Goal: Transaction & Acquisition: Subscribe to service/newsletter

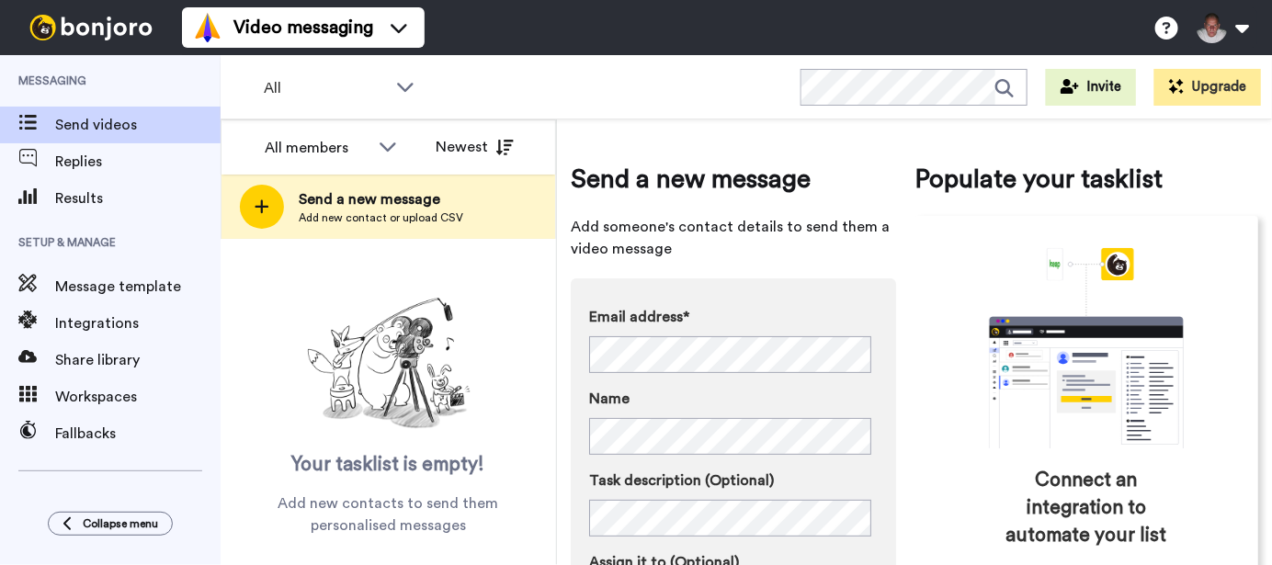
click at [260, 209] on icon at bounding box center [262, 207] width 14 height 14
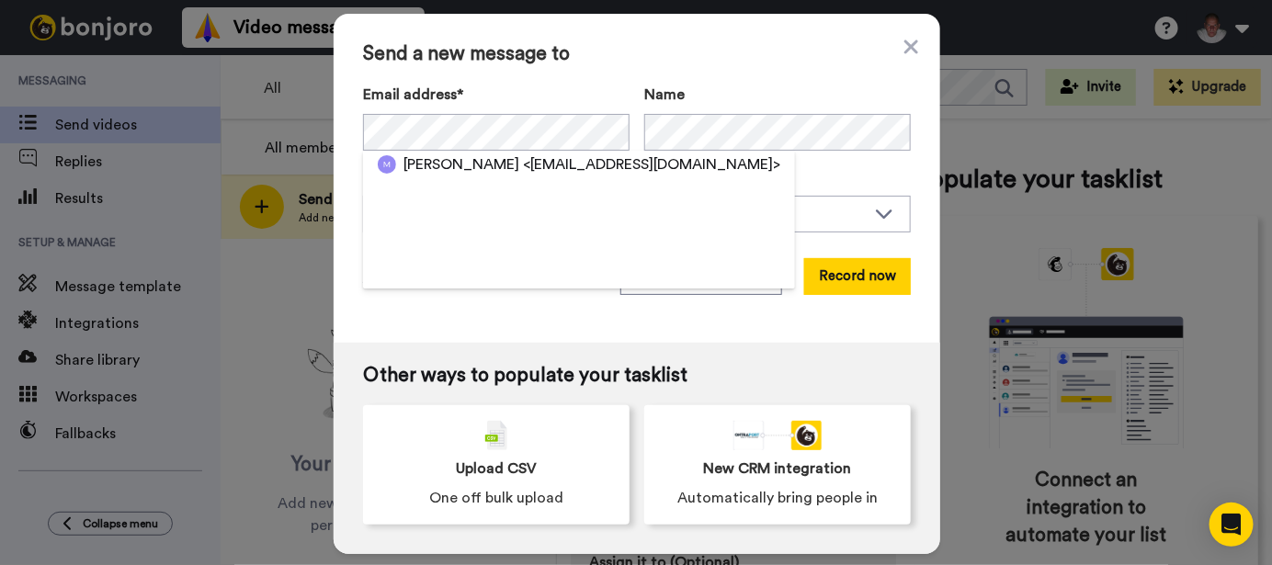
click at [537, 154] on span "<drmichaelizquierdo@yahoo.com>" at bounding box center [651, 164] width 257 height 22
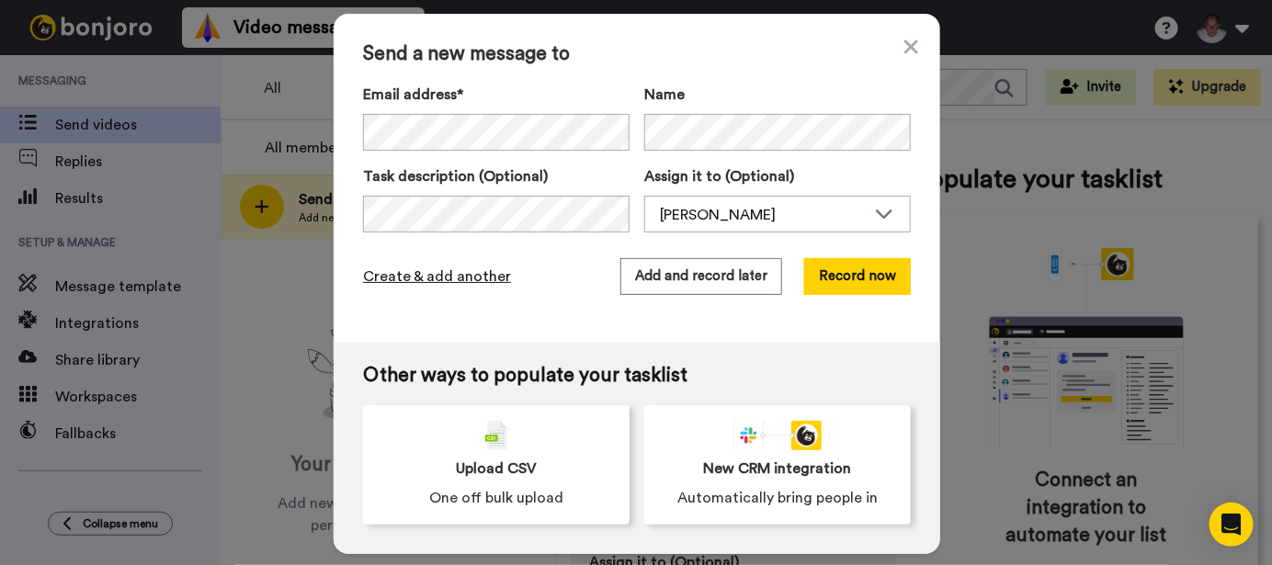
click at [475, 278] on span "Create & add another" at bounding box center [437, 277] width 148 height 22
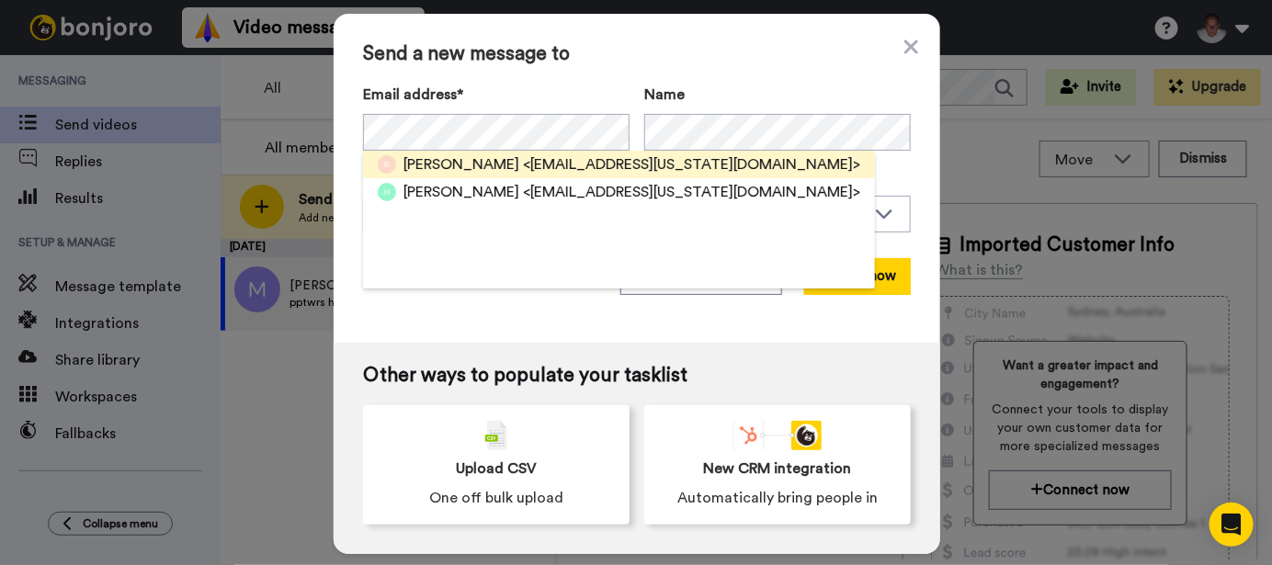
click at [476, 159] on span "Herb Rodriguez" at bounding box center [461, 164] width 116 height 22
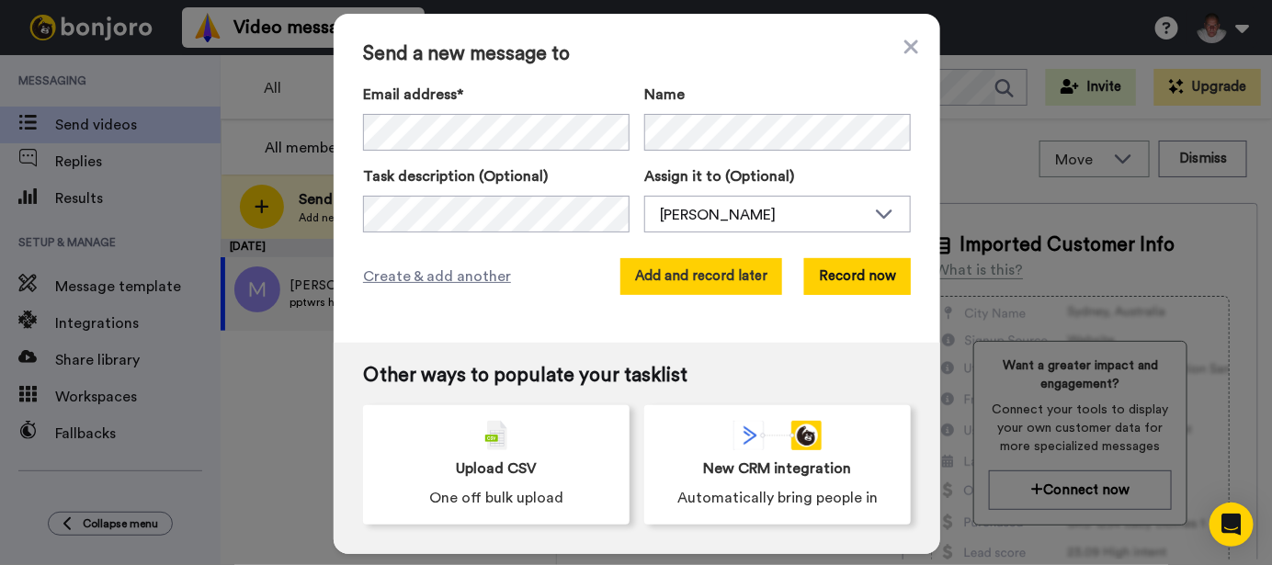
click at [699, 273] on button "Add and record later" at bounding box center [701, 276] width 162 height 37
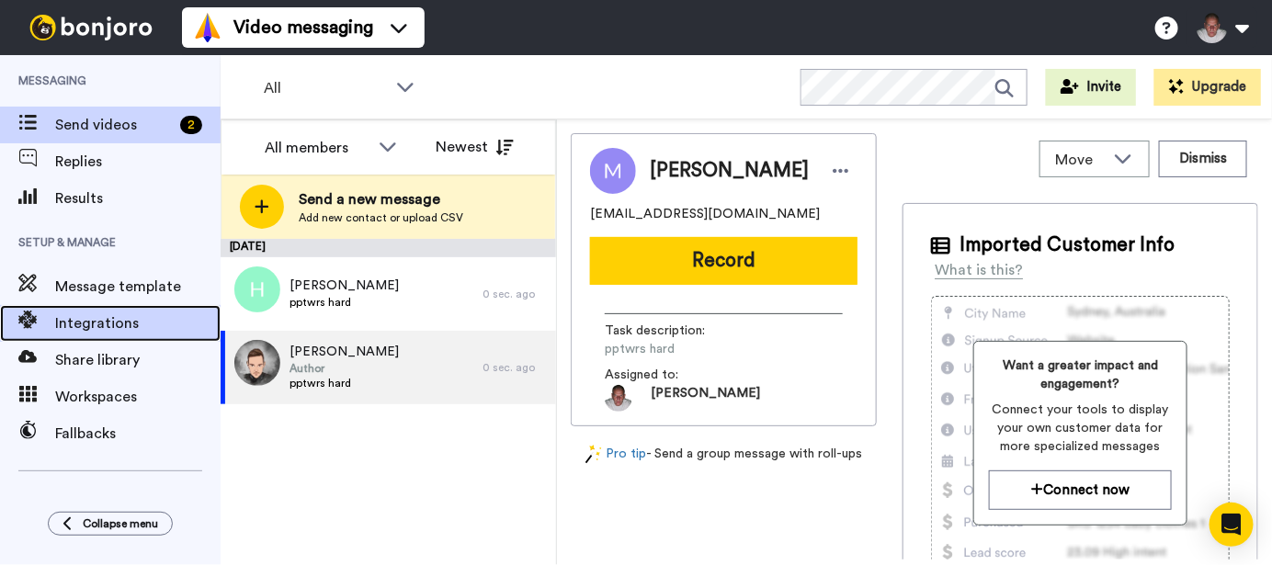
click at [108, 323] on span "Integrations" at bounding box center [137, 323] width 165 height 22
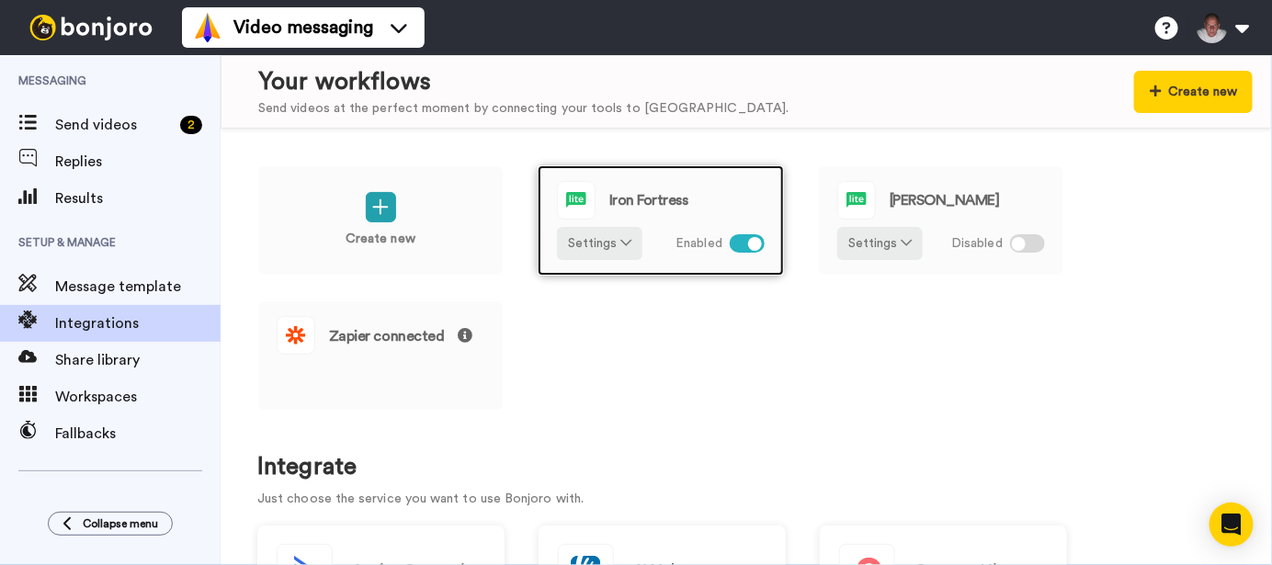
click at [740, 245] on div at bounding box center [747, 243] width 35 height 18
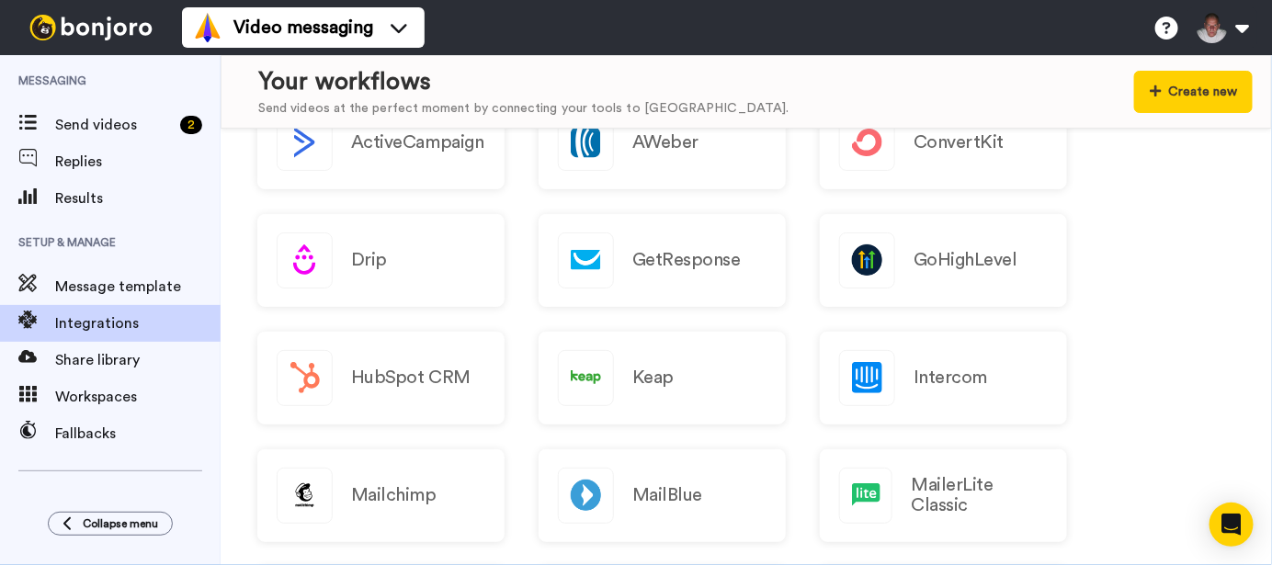
scroll to position [642, 0]
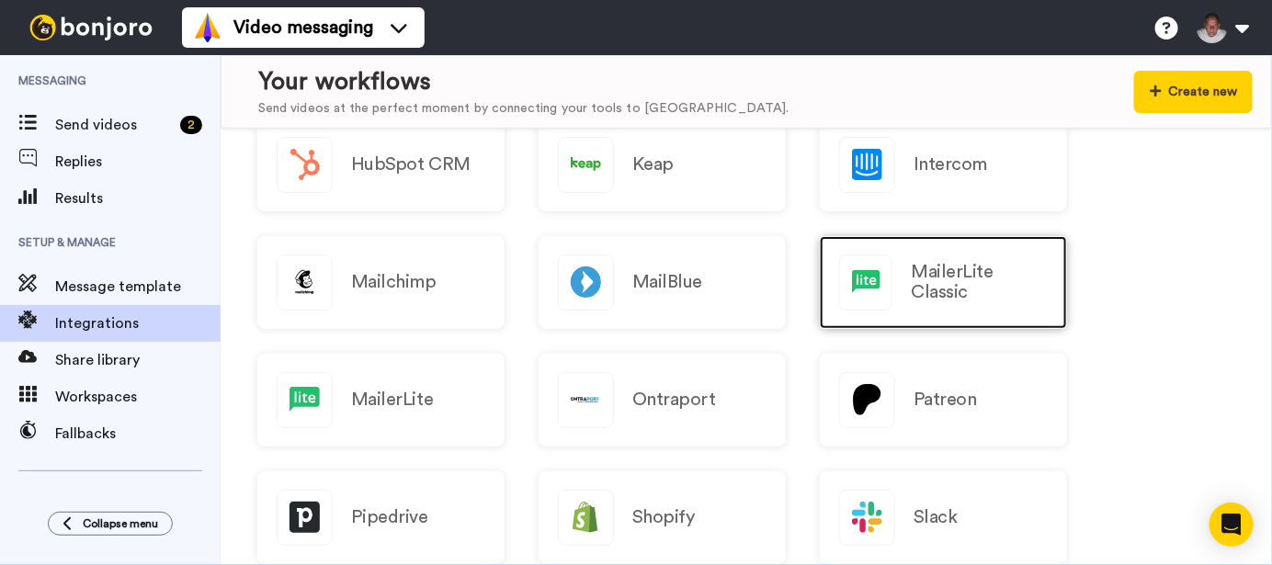
click at [993, 299] on h2 "MailerLite Classic" at bounding box center [979, 282] width 137 height 40
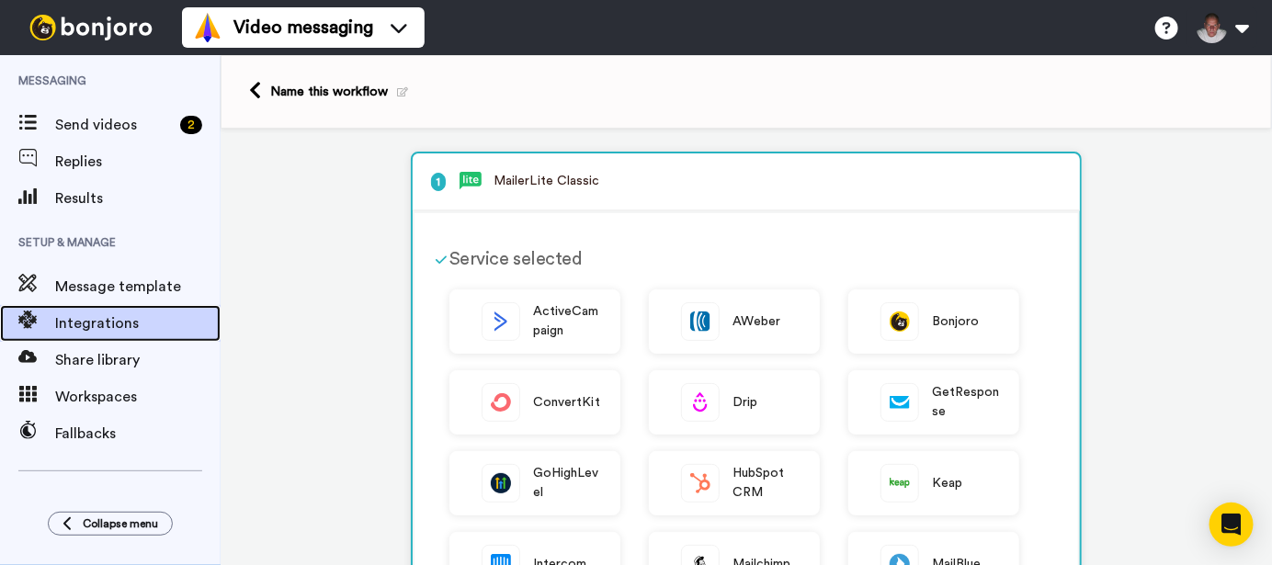
click at [94, 323] on span "Integrations" at bounding box center [137, 323] width 165 height 22
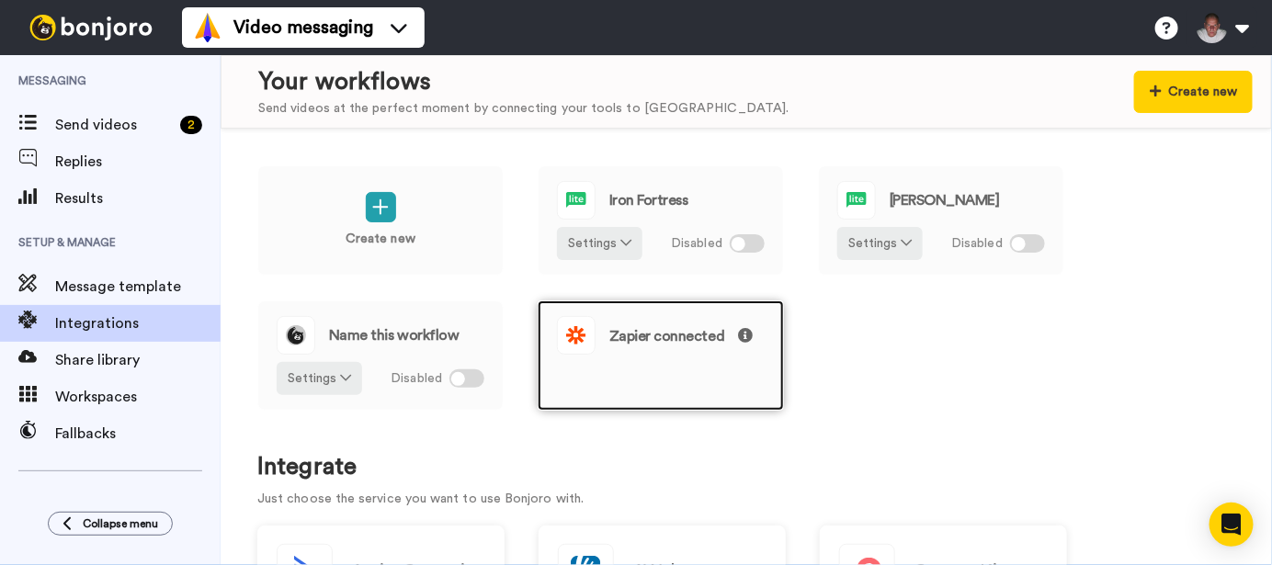
click at [673, 334] on span "Zapier connected" at bounding box center [680, 336] width 143 height 16
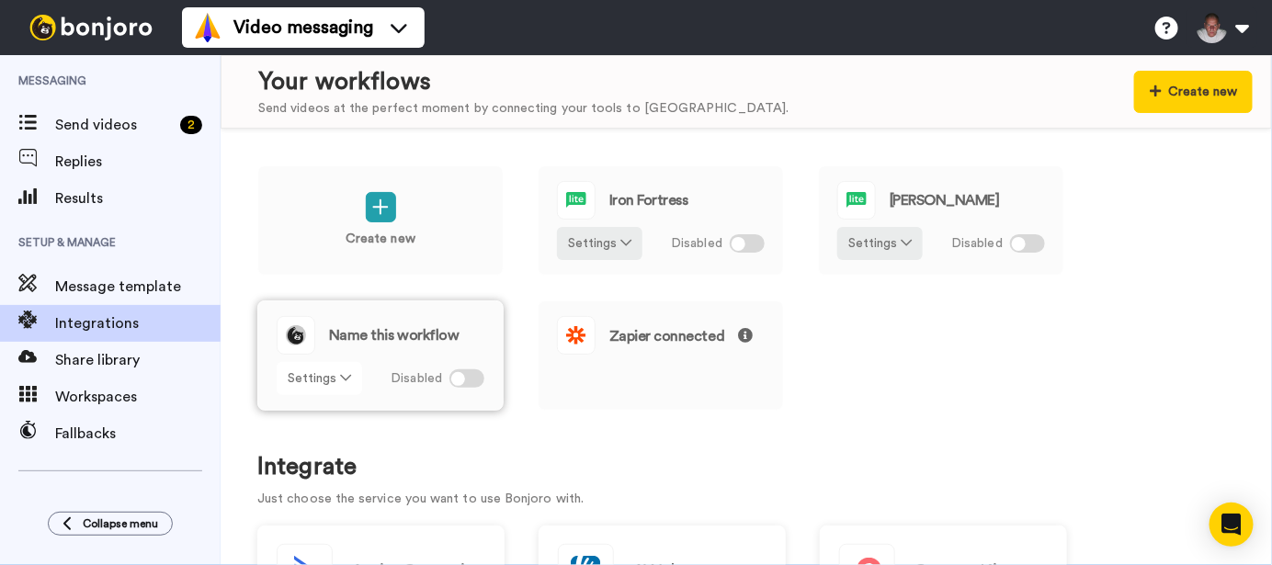
click at [340, 372] on icon at bounding box center [345, 377] width 11 height 13
click at [329, 483] on span "Remove" at bounding box center [320, 482] width 54 height 14
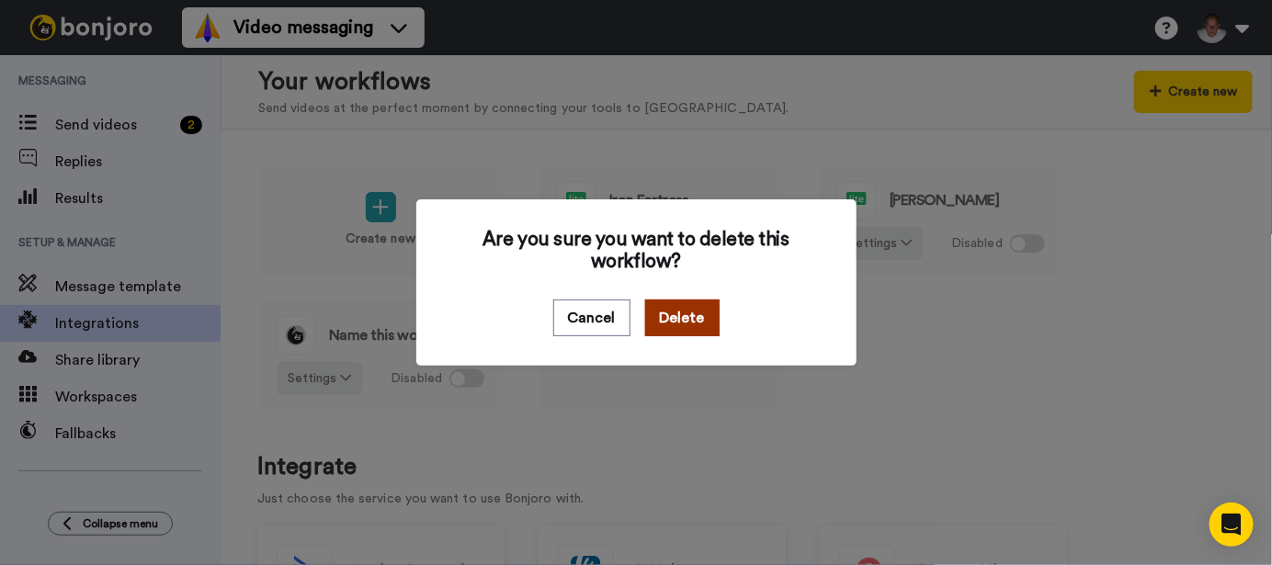
click at [665, 318] on button "Delete" at bounding box center [682, 318] width 74 height 37
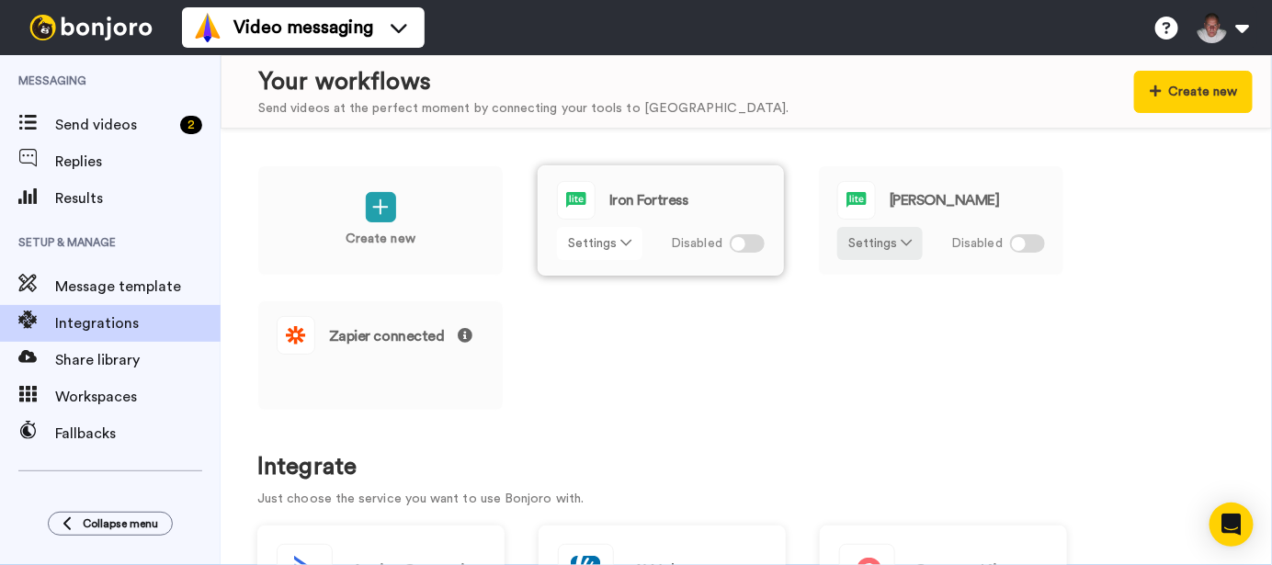
click at [628, 244] on icon at bounding box center [625, 242] width 11 height 13
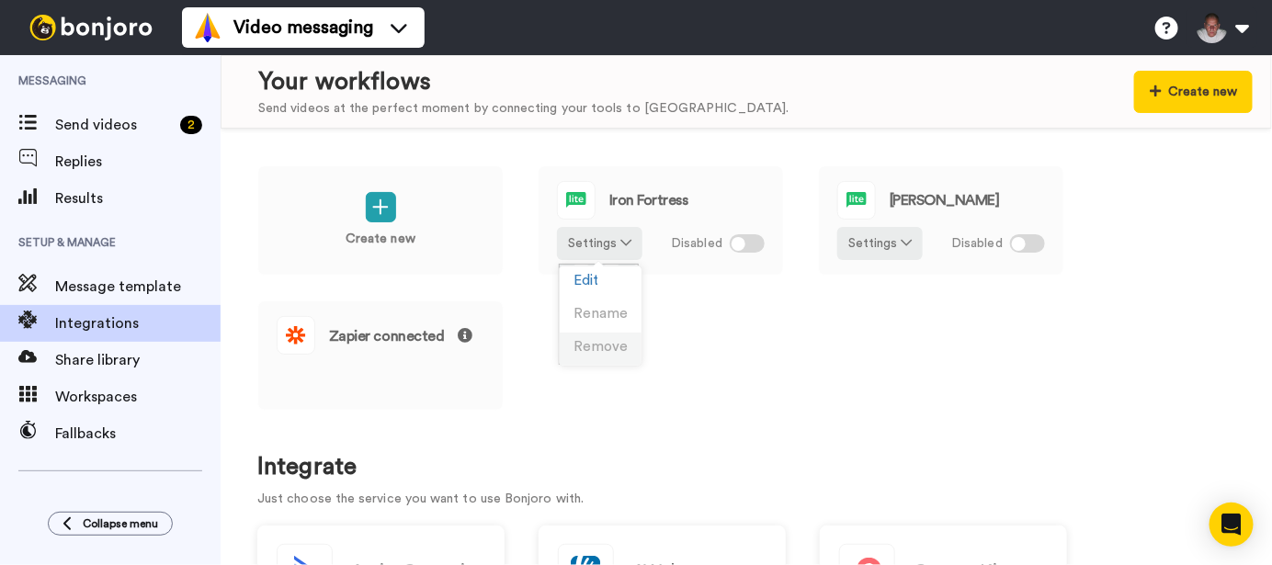
click at [595, 348] on span "Remove" at bounding box center [600, 347] width 54 height 14
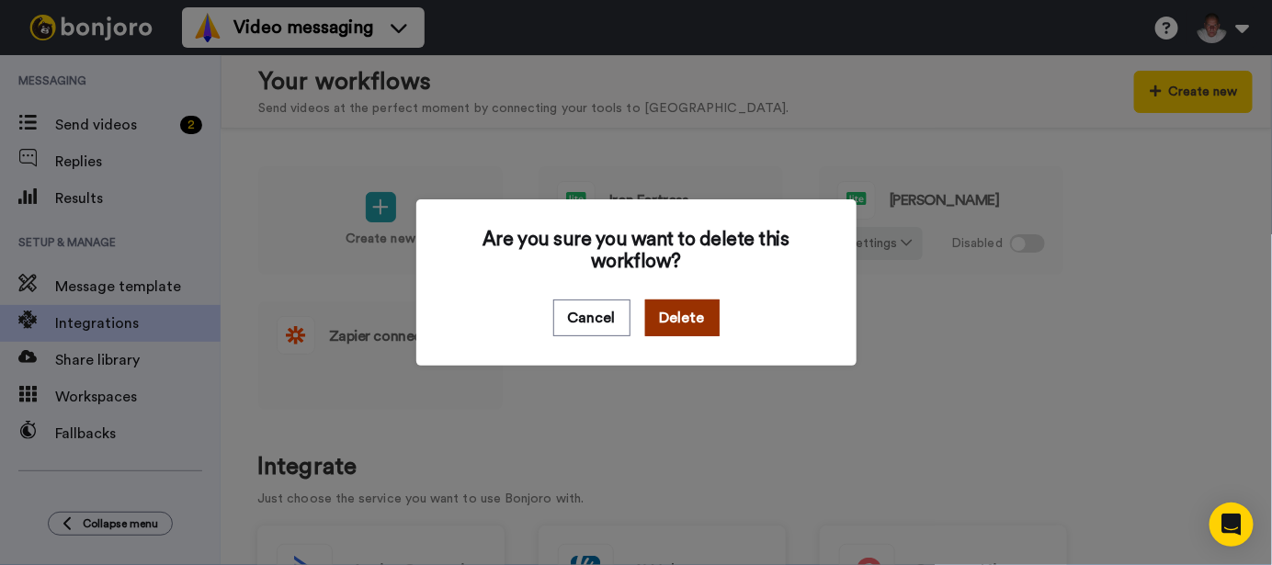
click at [674, 323] on button "Delete" at bounding box center [682, 318] width 74 height 37
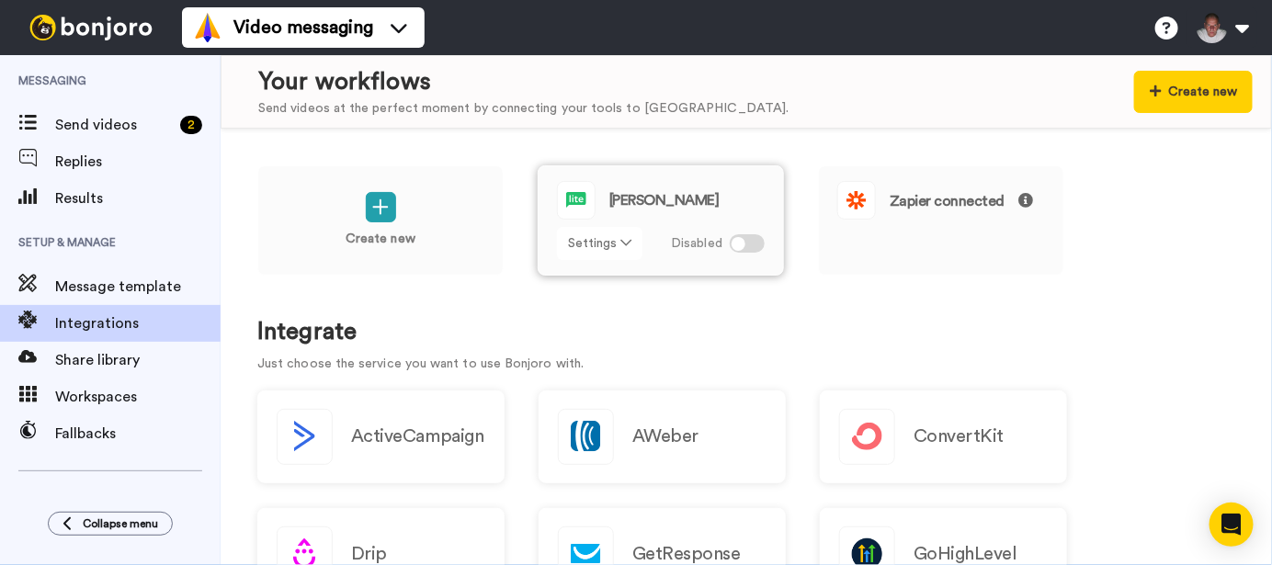
click at [623, 242] on icon at bounding box center [625, 242] width 11 height 13
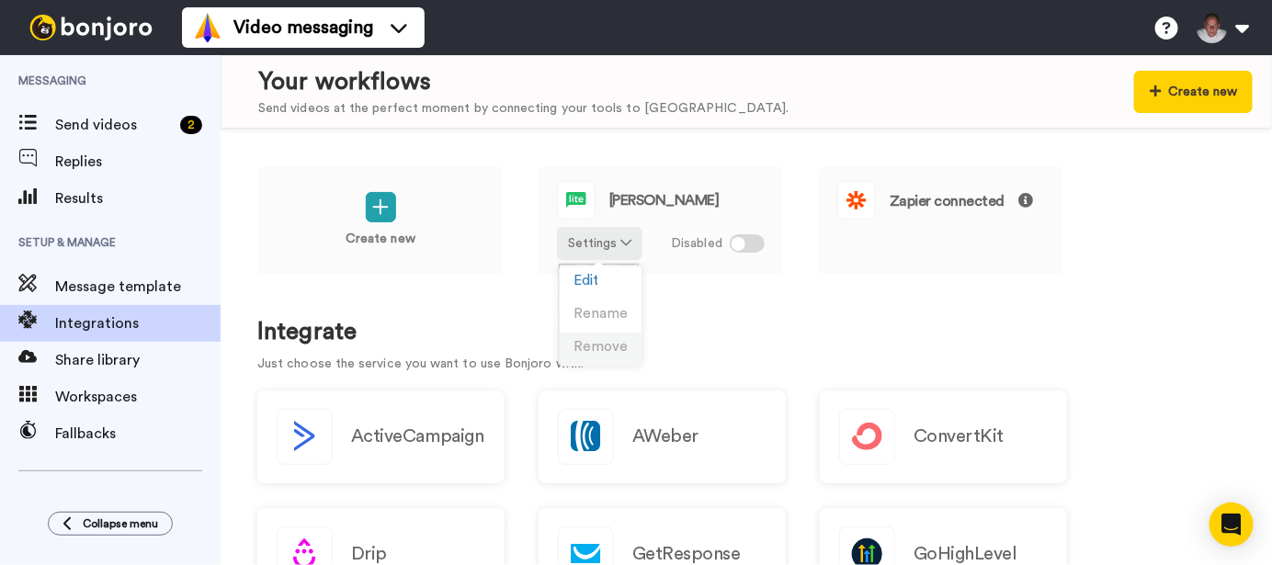
click at [598, 344] on span "Remove" at bounding box center [600, 347] width 54 height 14
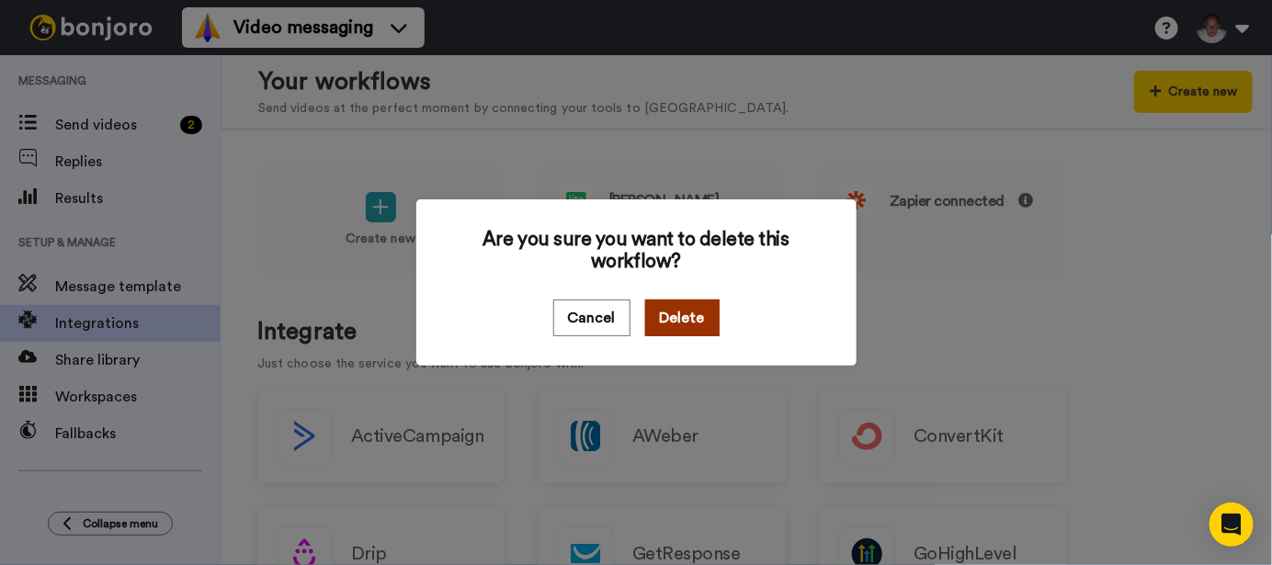
click at [671, 318] on button "Delete" at bounding box center [682, 318] width 74 height 37
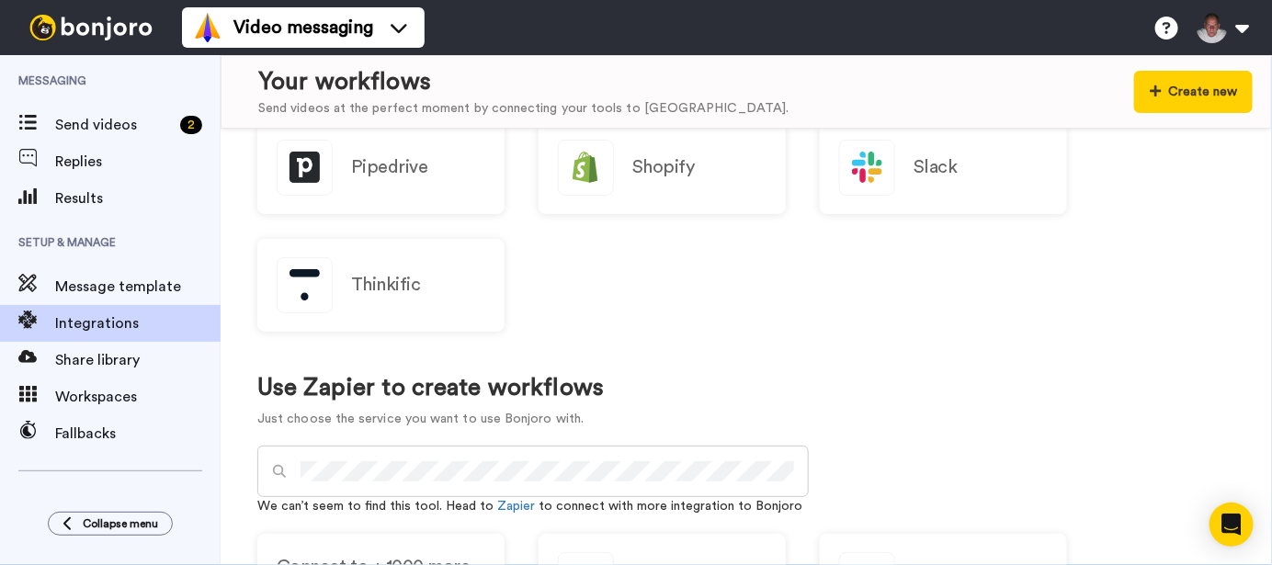
scroll to position [429, 0]
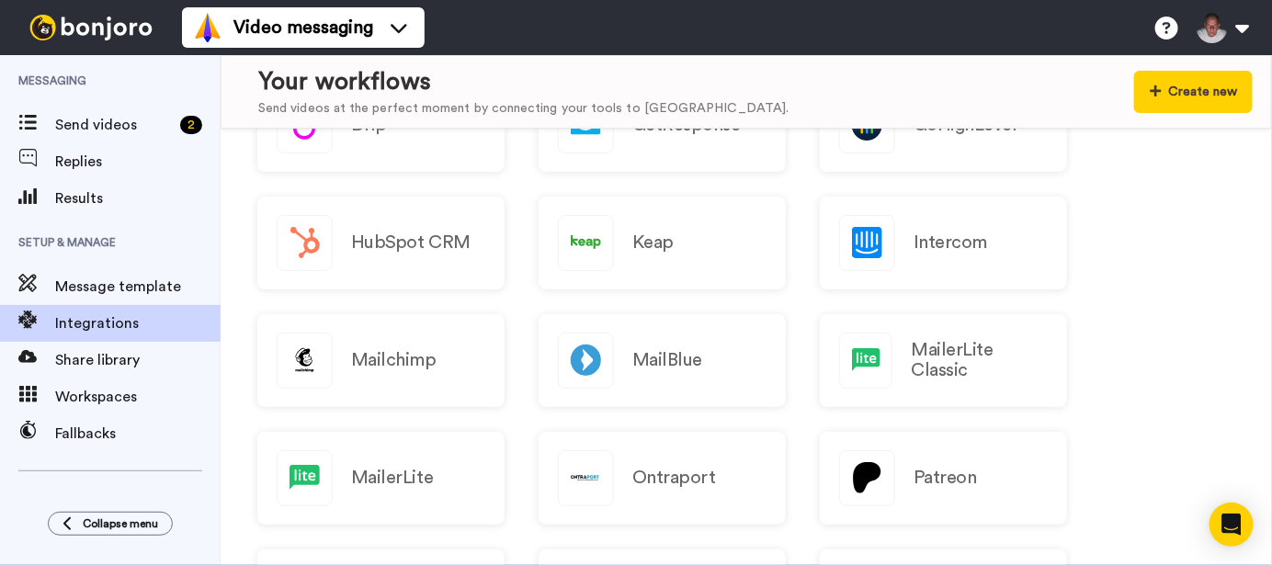
click at [116, 28] on img at bounding box center [91, 28] width 138 height 26
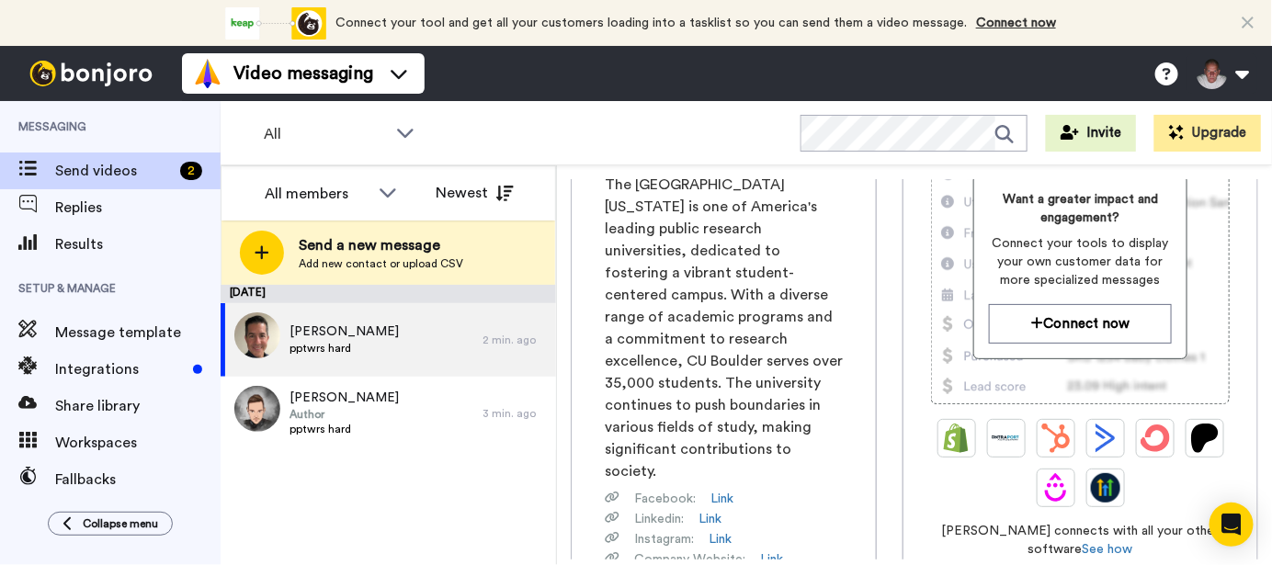
scroll to position [214, 0]
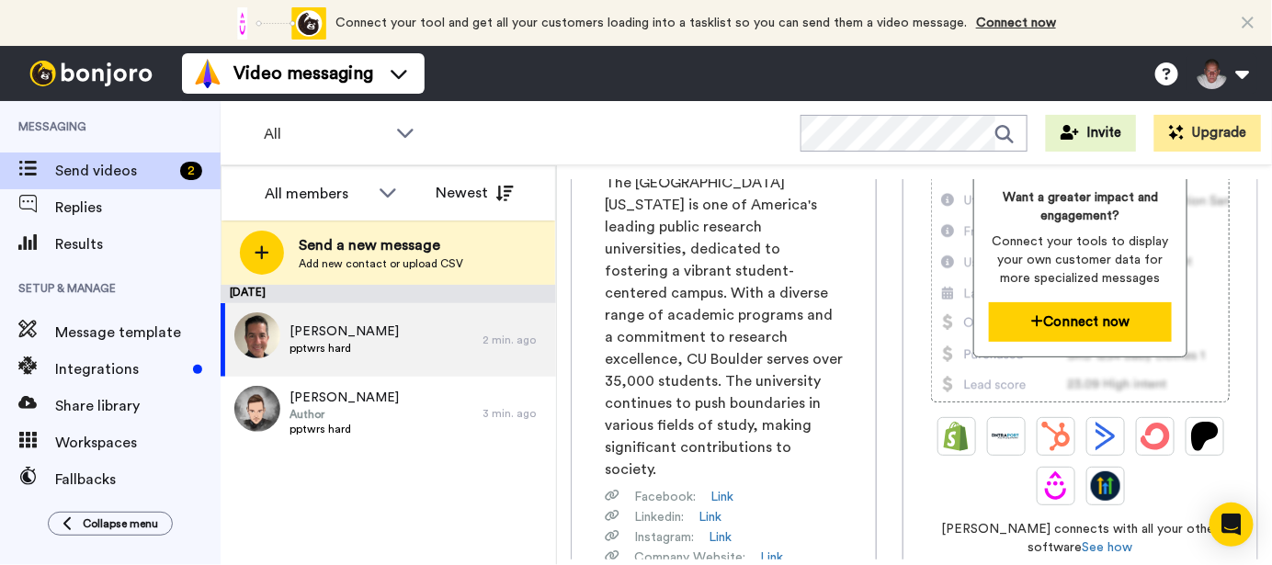
click at [1083, 320] on button "Connect now" at bounding box center [1080, 322] width 183 height 40
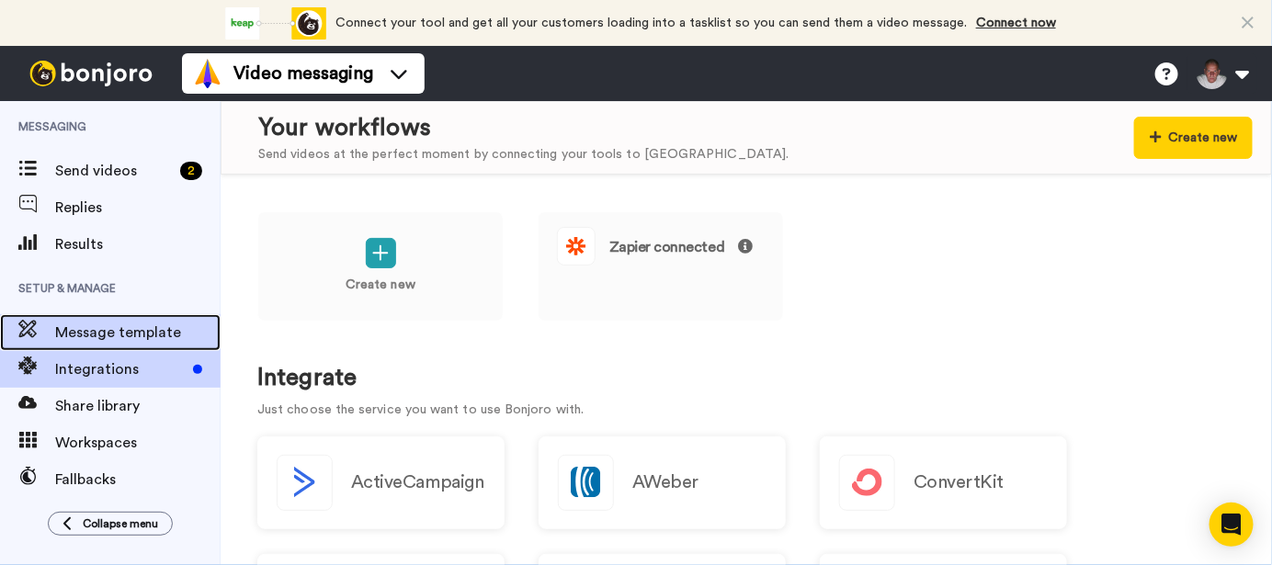
click at [85, 339] on span "Message template" at bounding box center [137, 333] width 165 height 22
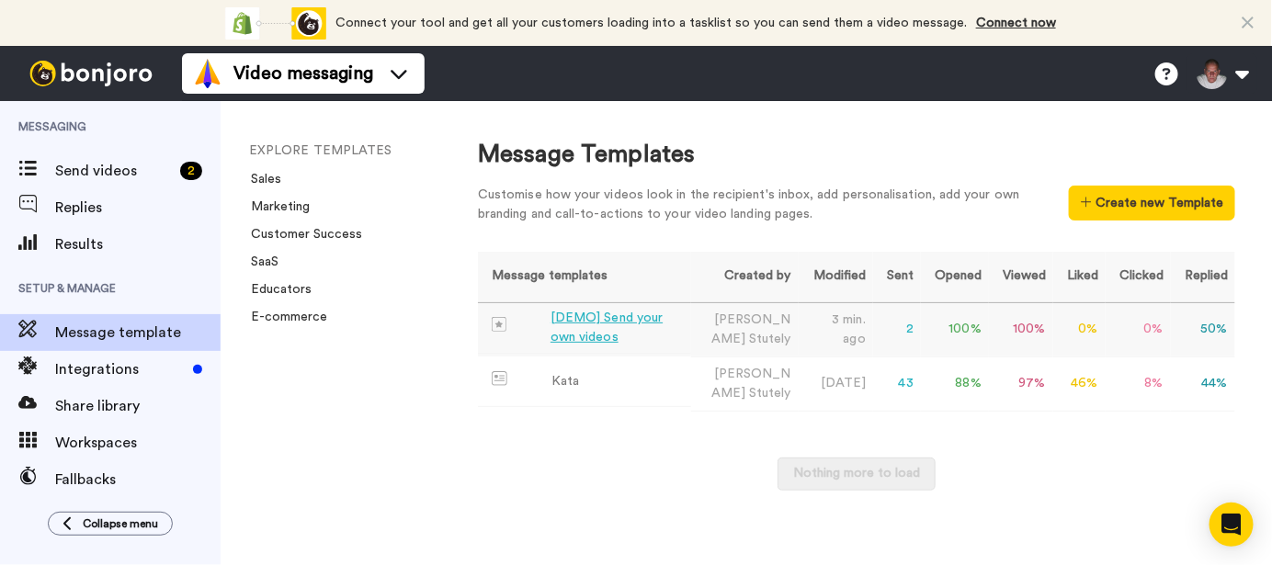
click at [635, 330] on div "[DEMO] Send your own videos" at bounding box center [616, 328] width 133 height 39
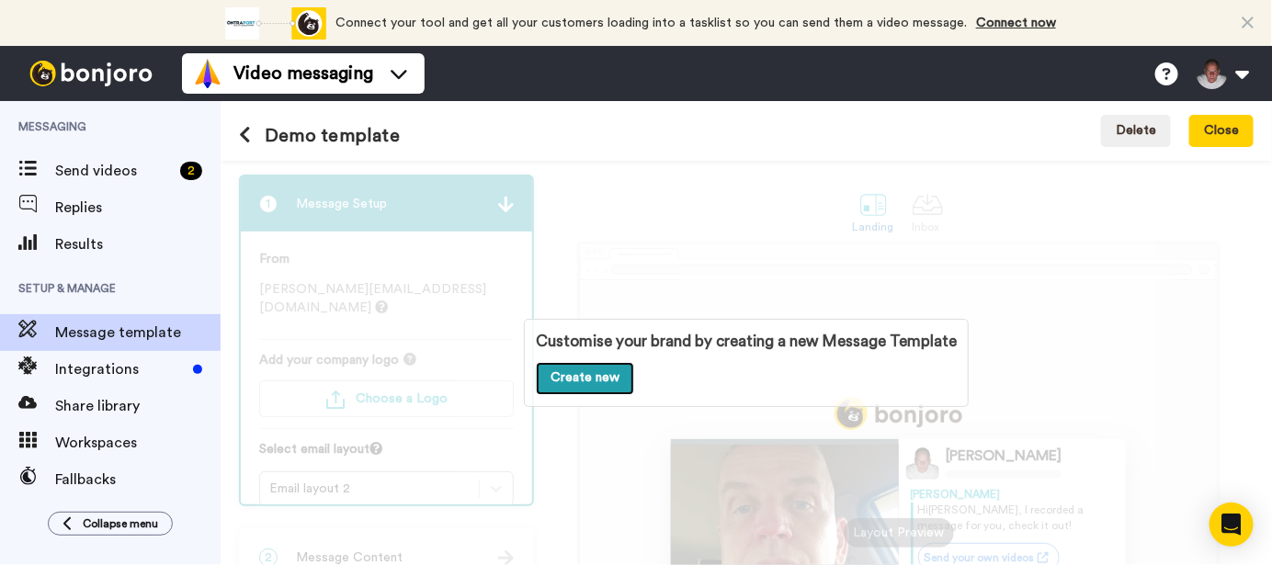
click at [592, 378] on link "Create new" at bounding box center [585, 378] width 98 height 33
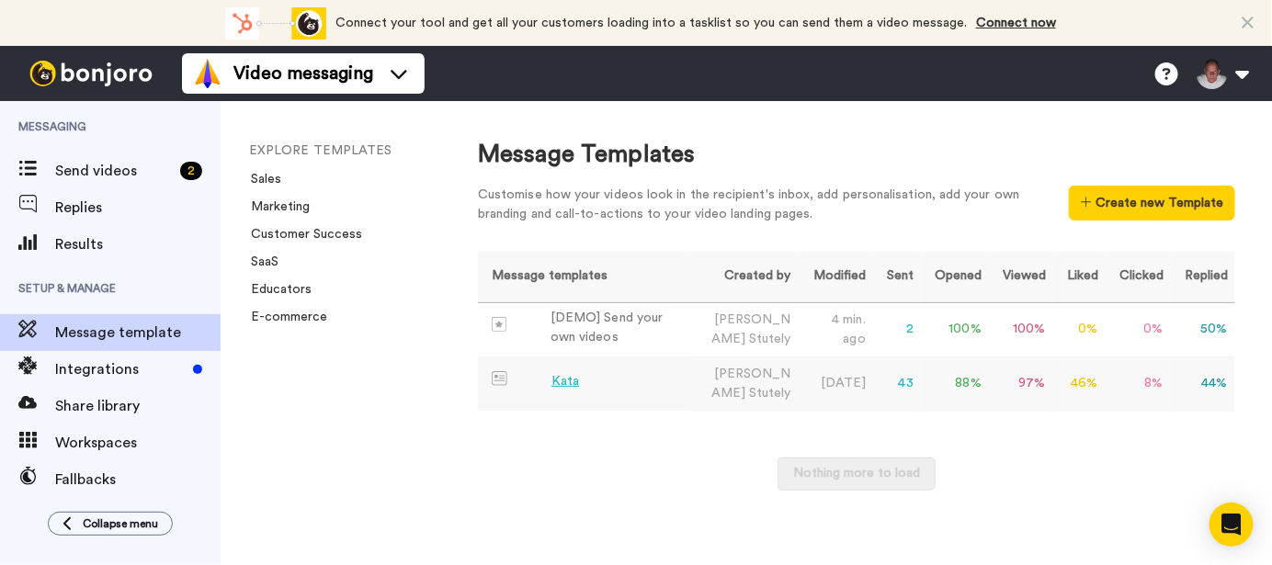
click at [565, 384] on div "Kata" at bounding box center [565, 381] width 28 height 19
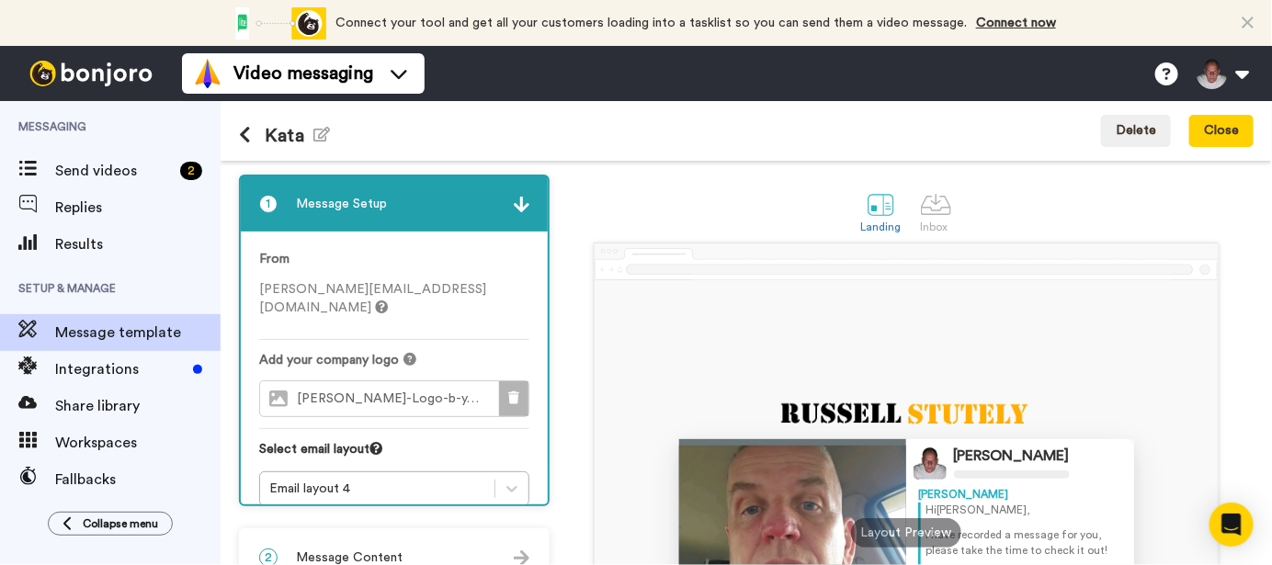
click at [508, 391] on icon at bounding box center [513, 397] width 11 height 13
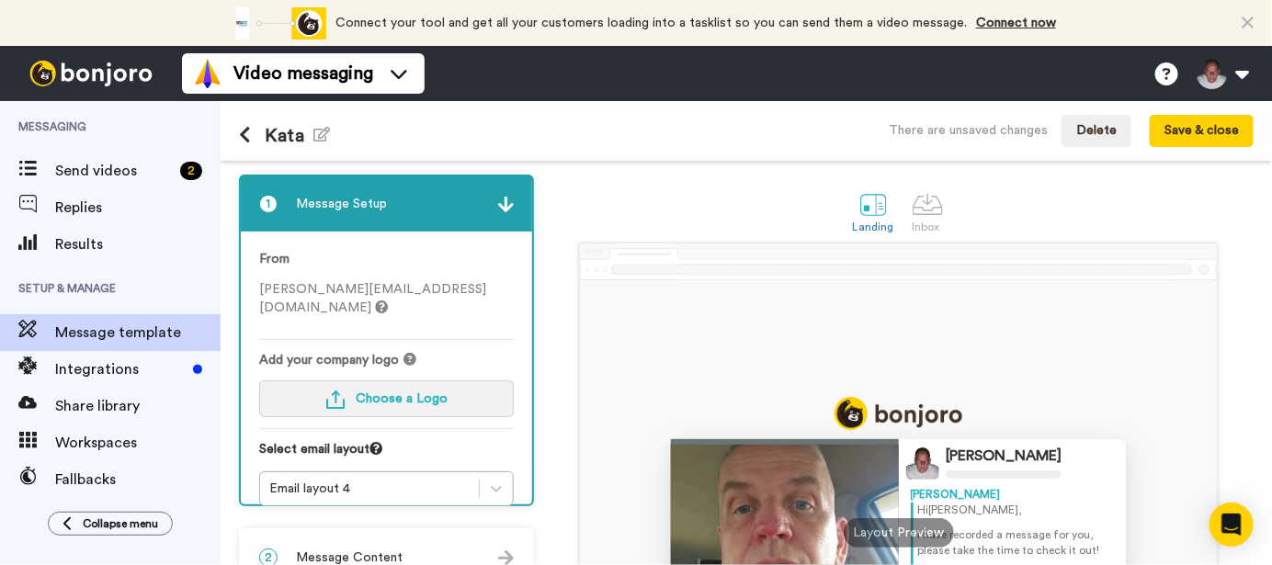
click at [441, 392] on span "Choose a Logo" at bounding box center [402, 398] width 92 height 13
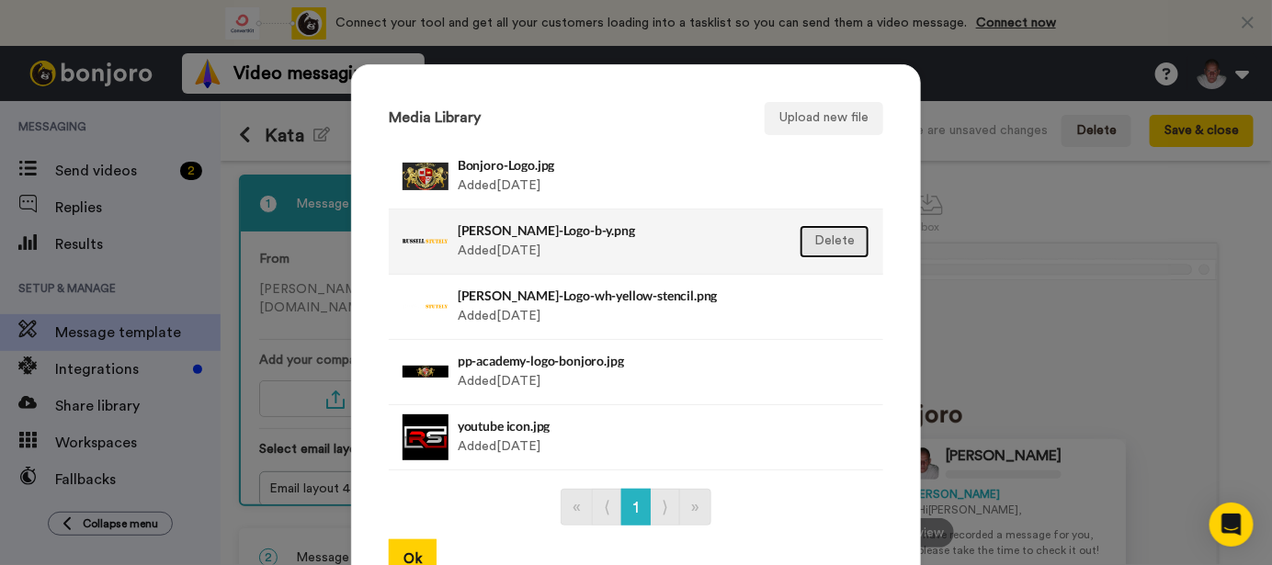
click at [846, 248] on button "Delete" at bounding box center [834, 241] width 70 height 33
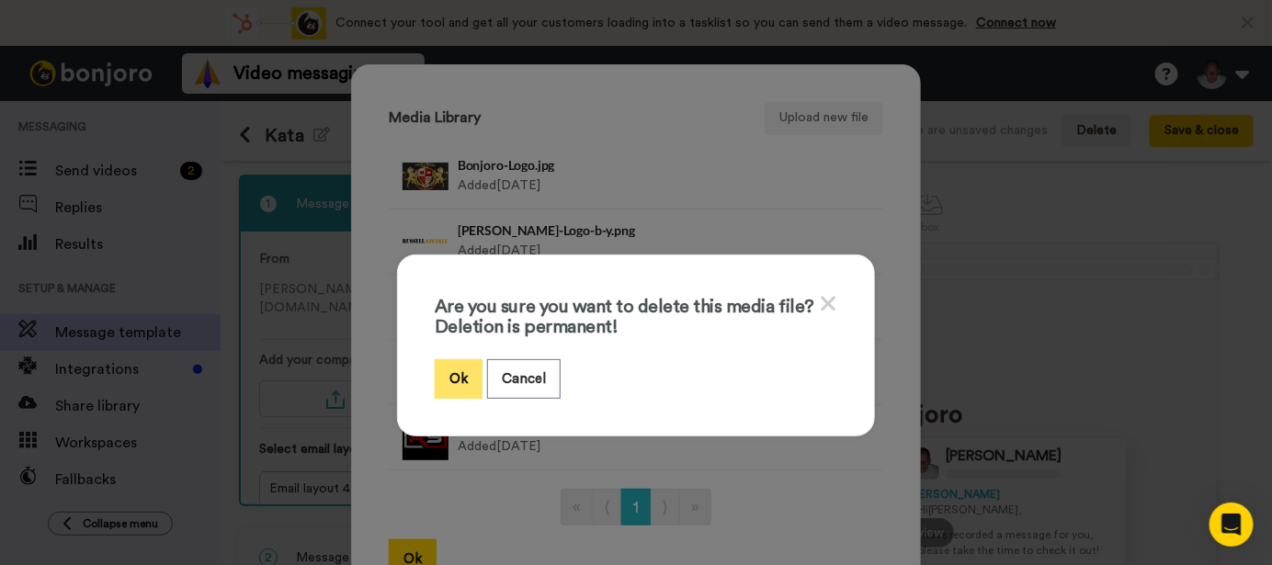
click at [448, 363] on button "Ok" at bounding box center [459, 379] width 48 height 40
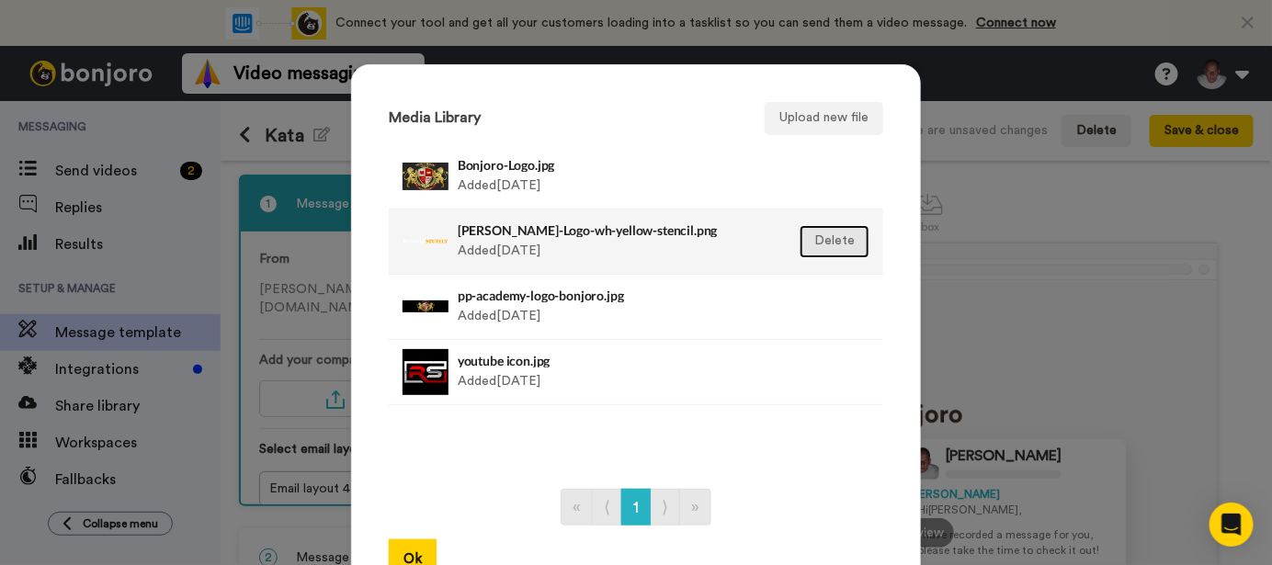
click at [834, 243] on button "Delete" at bounding box center [834, 241] width 70 height 33
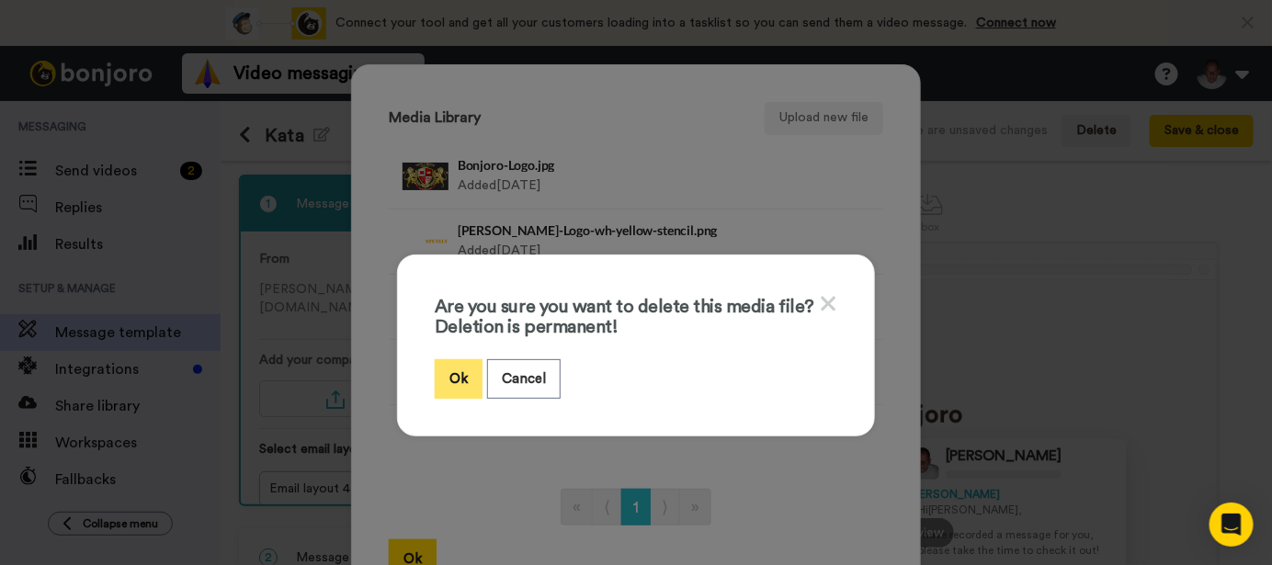
click at [470, 368] on button "Ok" at bounding box center [459, 379] width 48 height 40
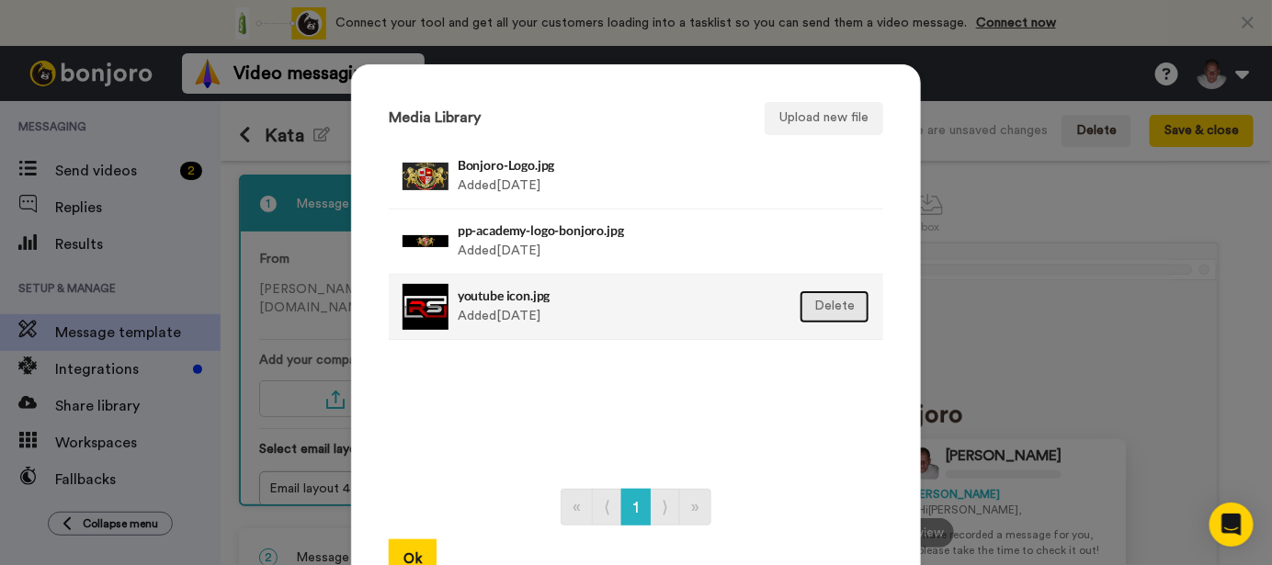
click at [826, 303] on button "Delete" at bounding box center [834, 306] width 70 height 33
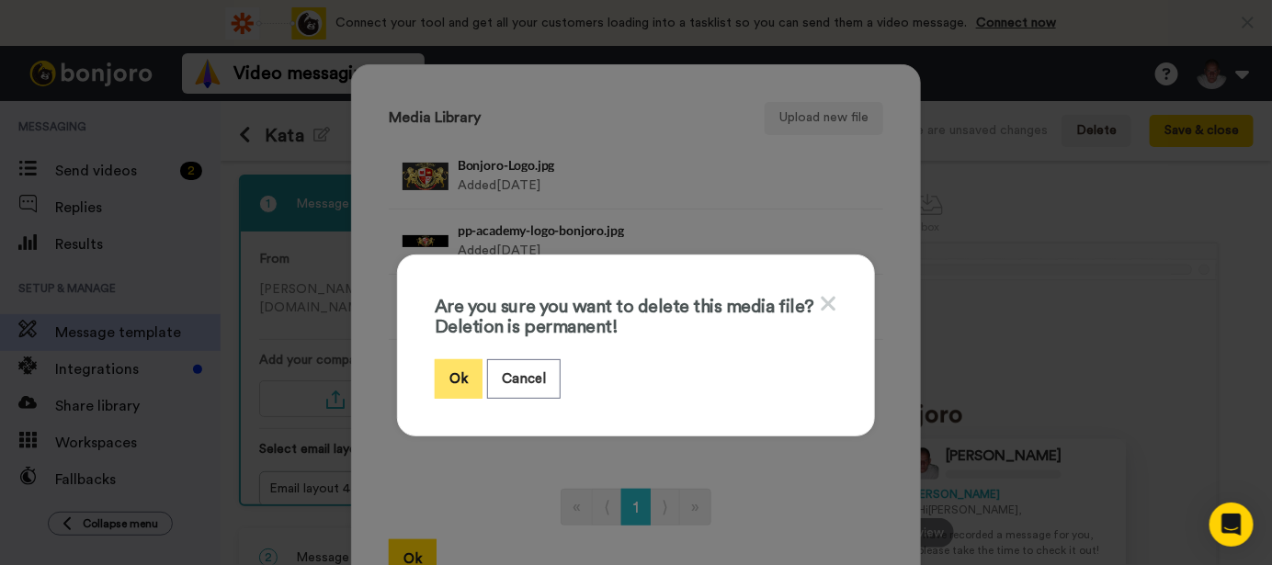
click at [459, 378] on button "Ok" at bounding box center [459, 379] width 48 height 40
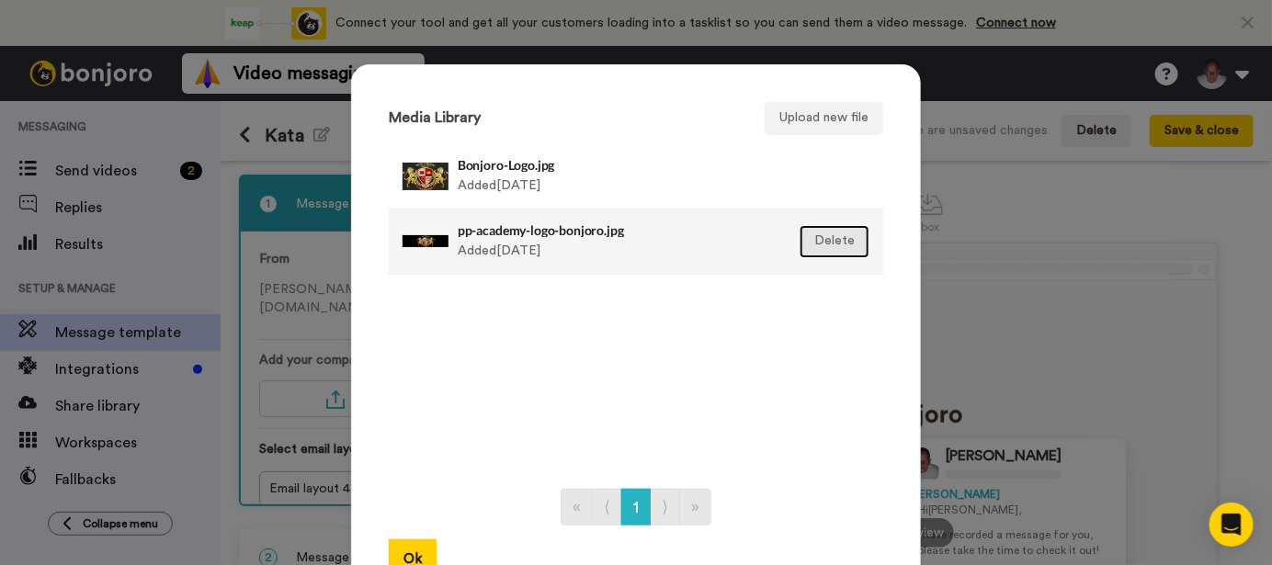
click at [838, 245] on button "Delete" at bounding box center [834, 241] width 70 height 33
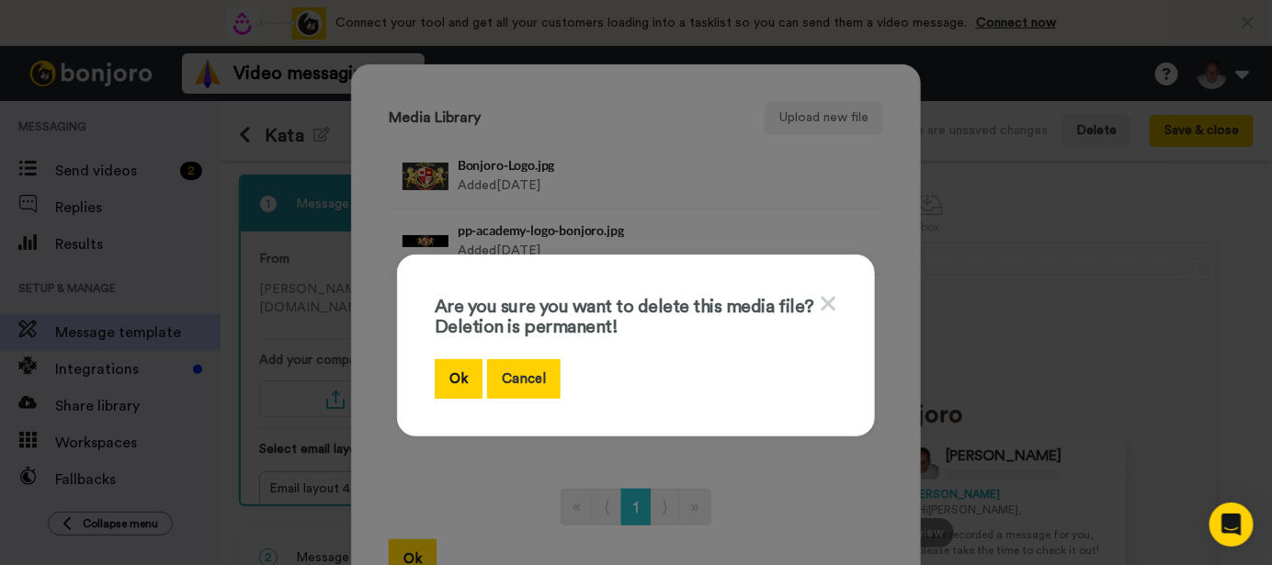
click at [520, 377] on button "Cancel" at bounding box center [524, 379] width 74 height 40
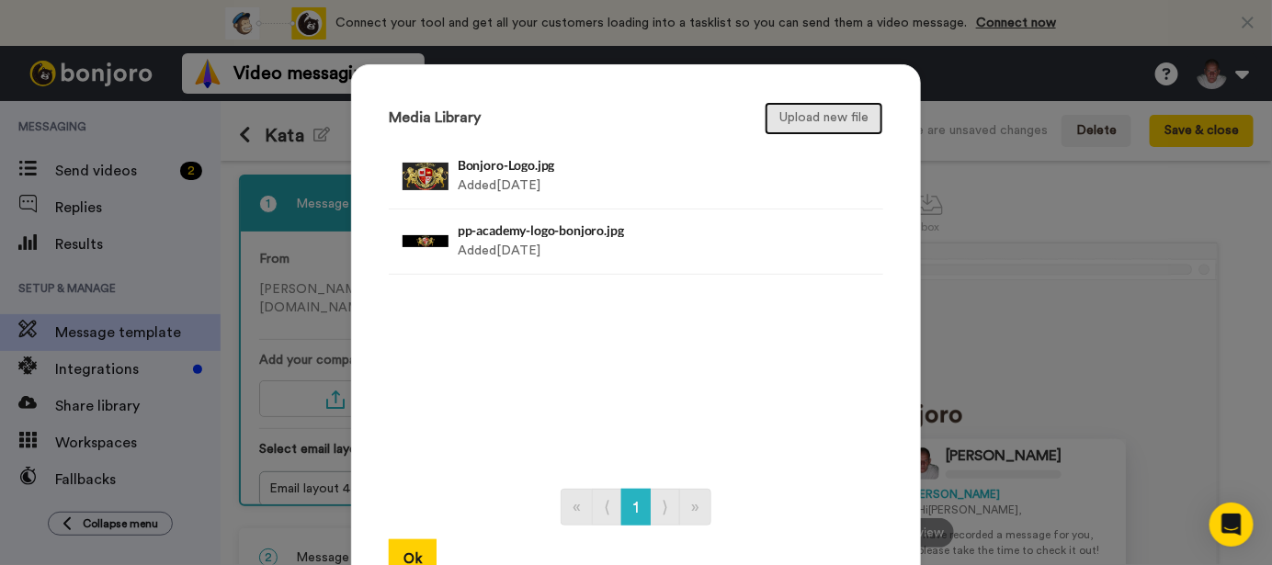
click at [816, 115] on button "Upload new file" at bounding box center [824, 118] width 119 height 33
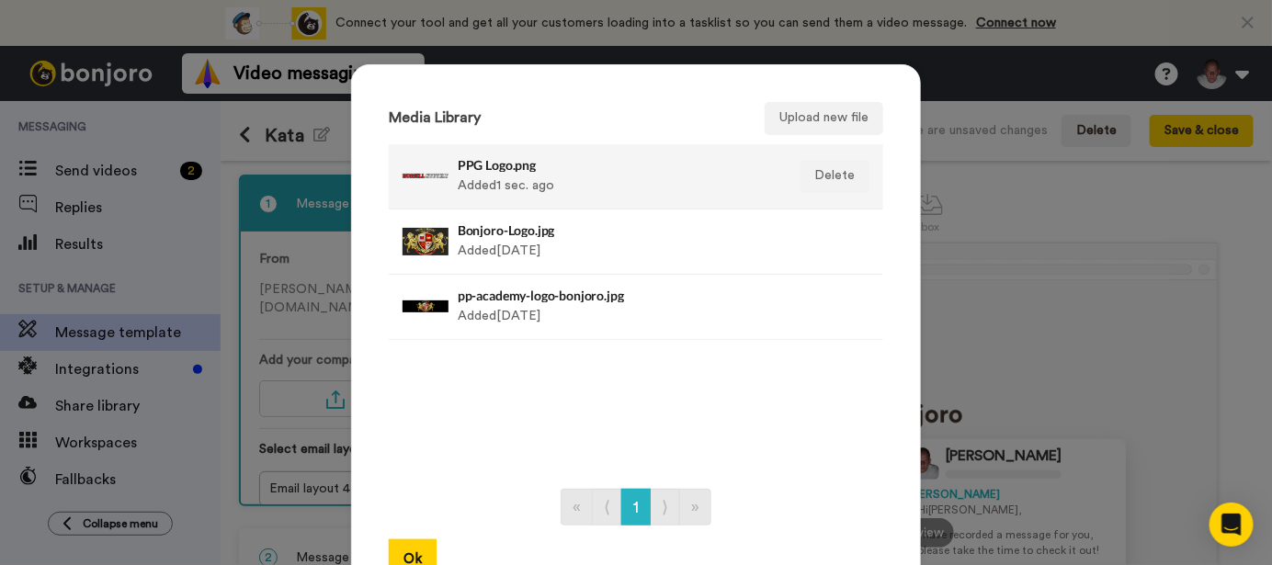
click at [522, 167] on h4 "PPG Logo.png" at bounding box center [616, 165] width 317 height 14
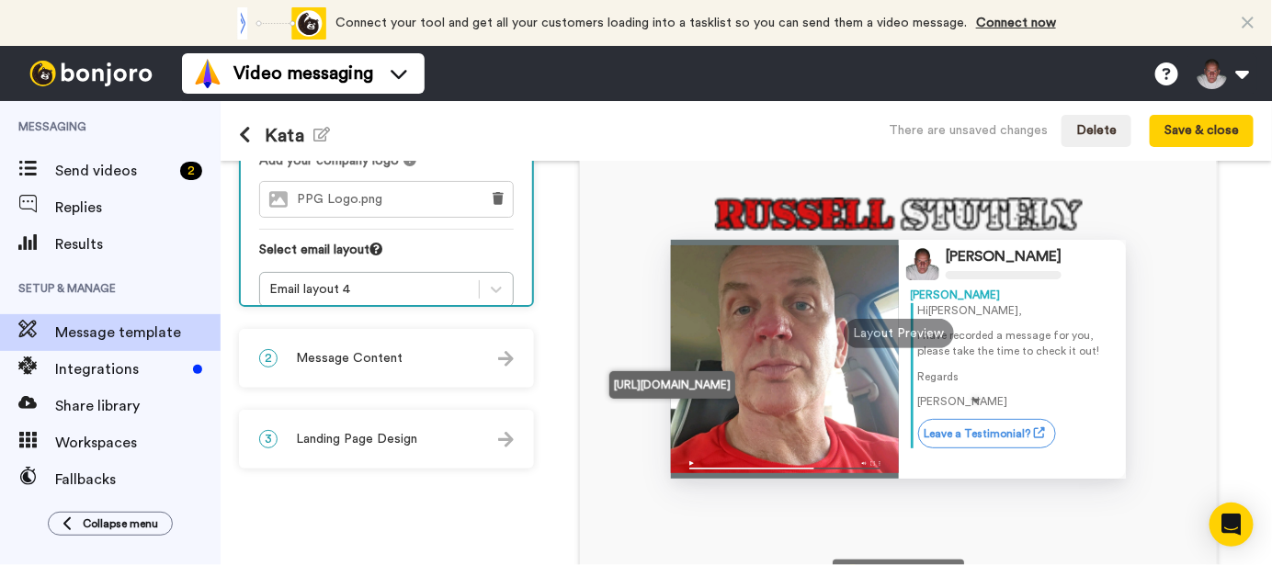
scroll to position [214, 0]
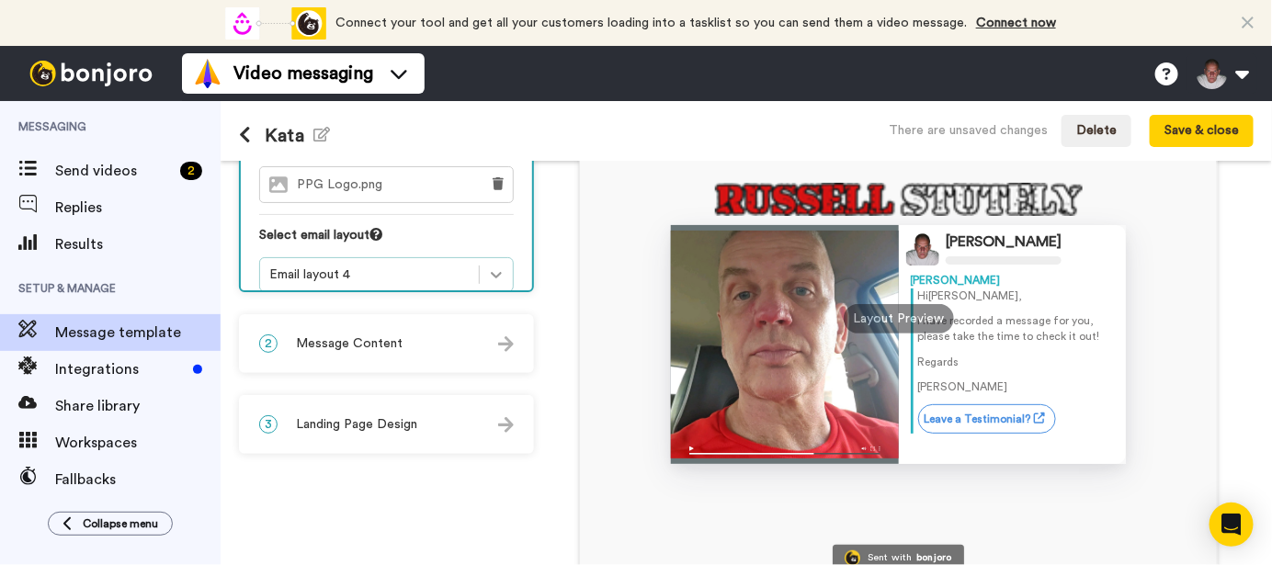
click at [494, 266] on icon at bounding box center [496, 275] width 18 height 18
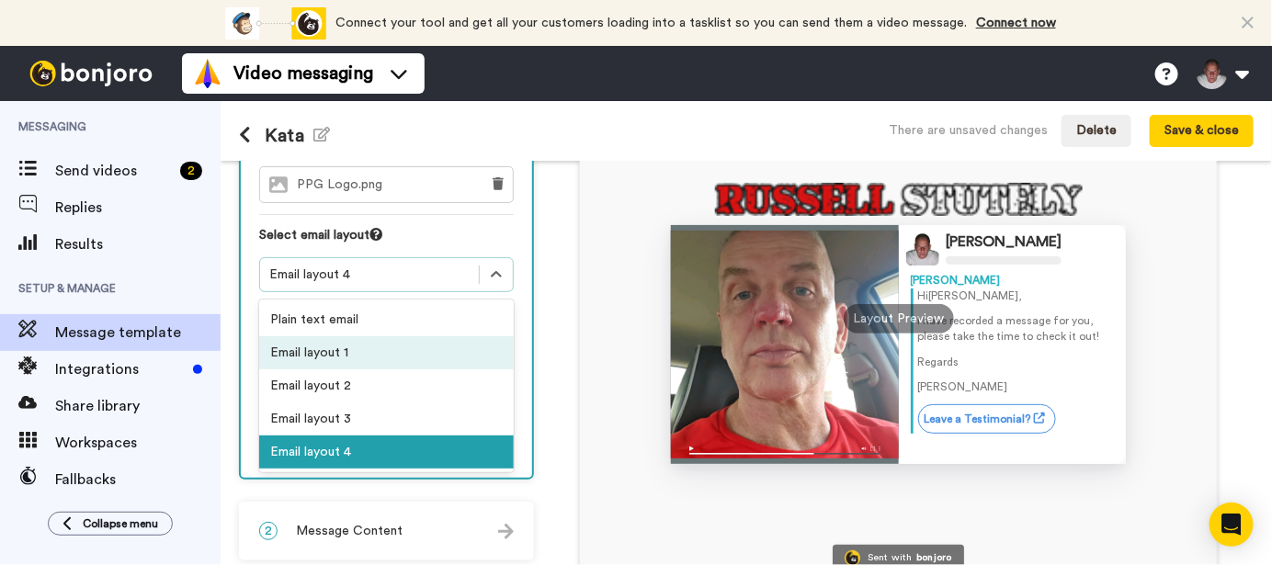
click at [365, 336] on div "Email layout 1" at bounding box center [386, 352] width 255 height 33
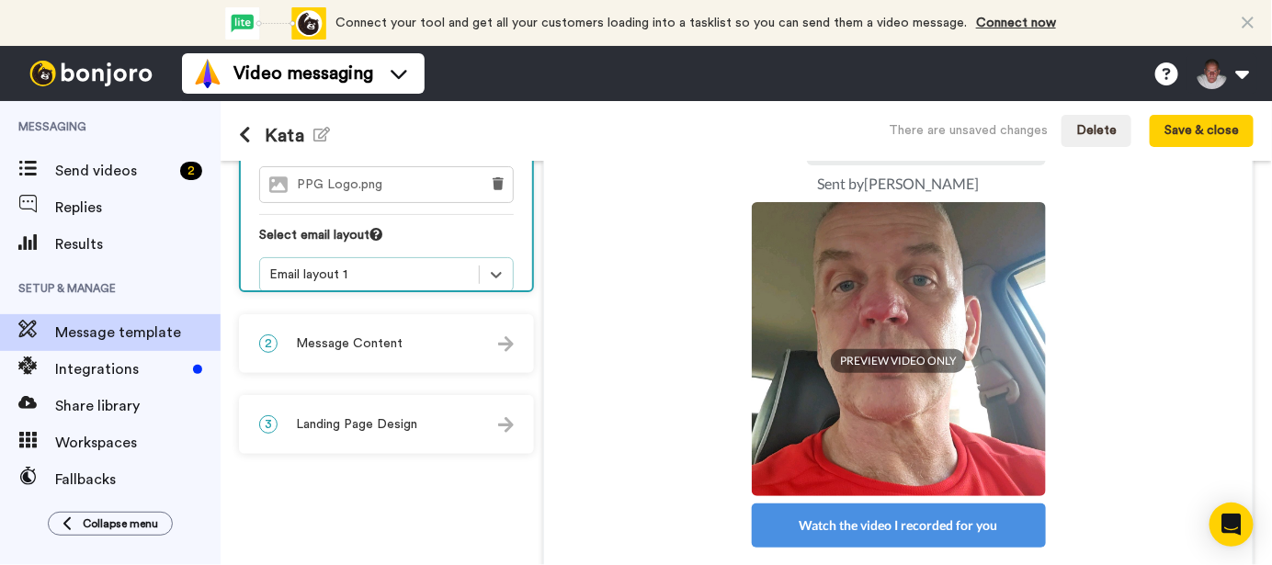
scroll to position [214, 0]
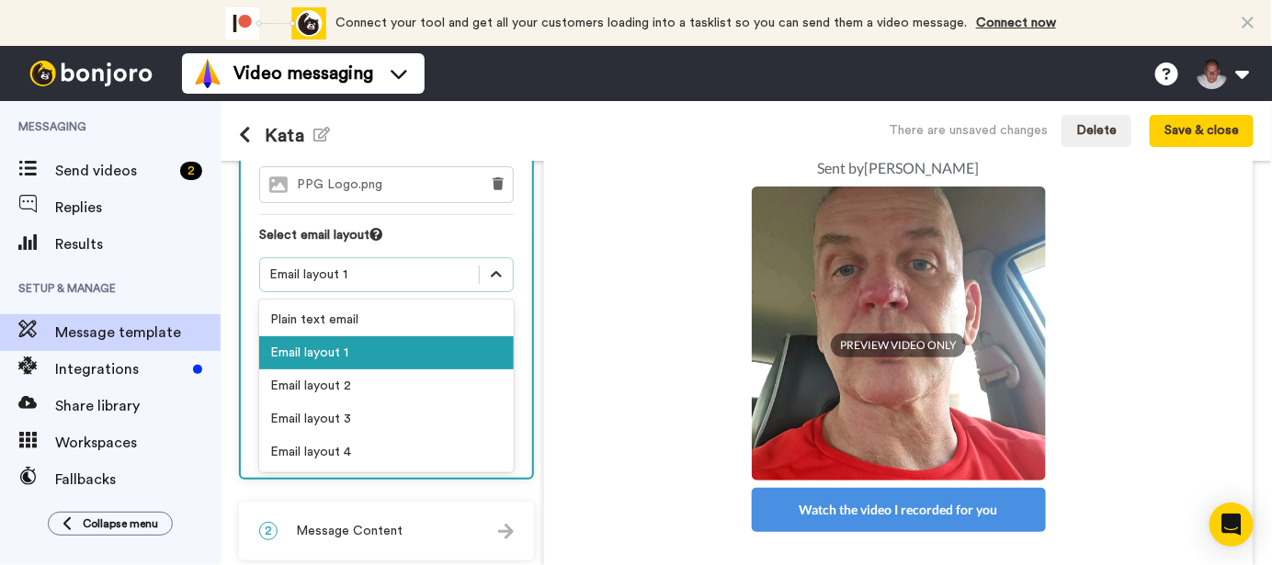
click at [501, 263] on div at bounding box center [496, 274] width 33 height 33
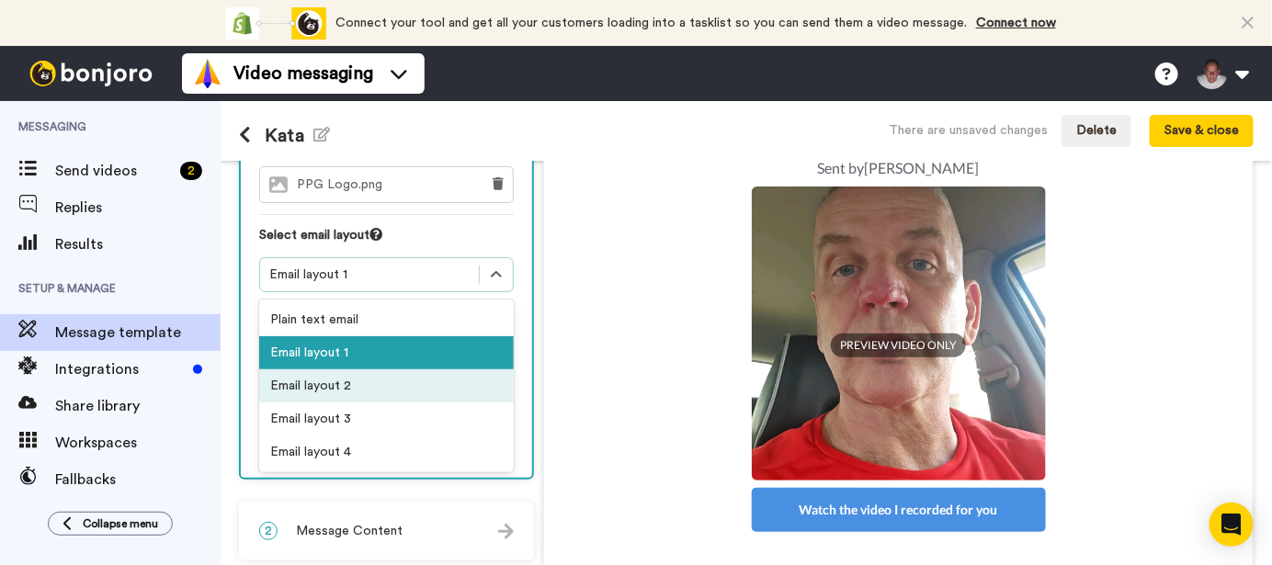
click at [371, 369] on div "Email layout 2" at bounding box center [386, 385] width 255 height 33
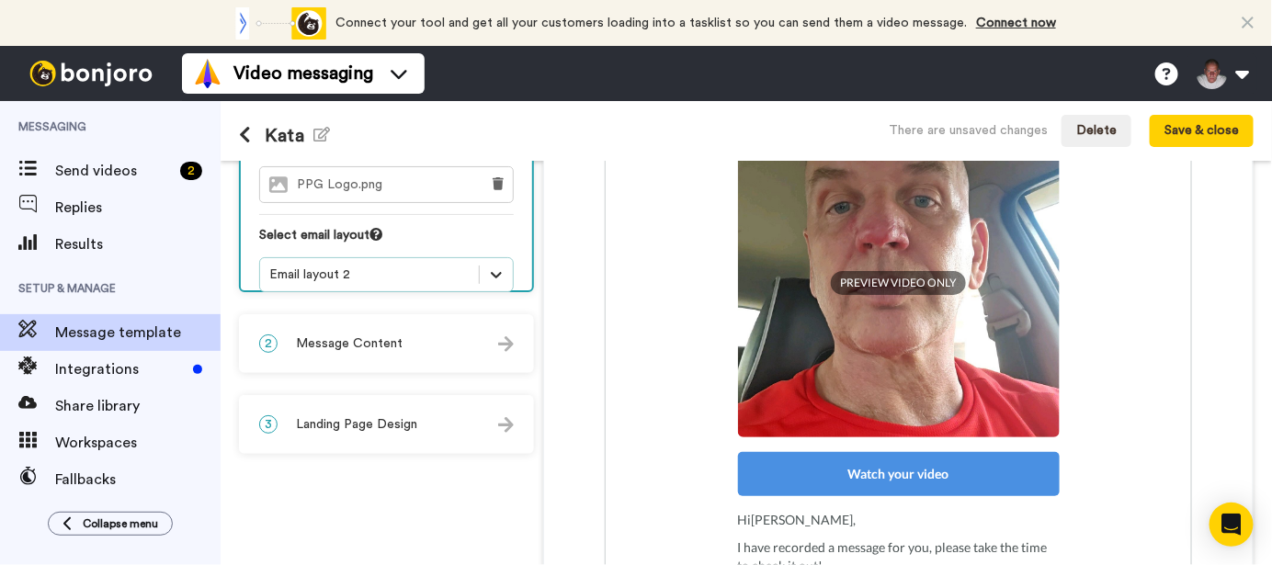
click at [487, 266] on icon at bounding box center [496, 275] width 18 height 18
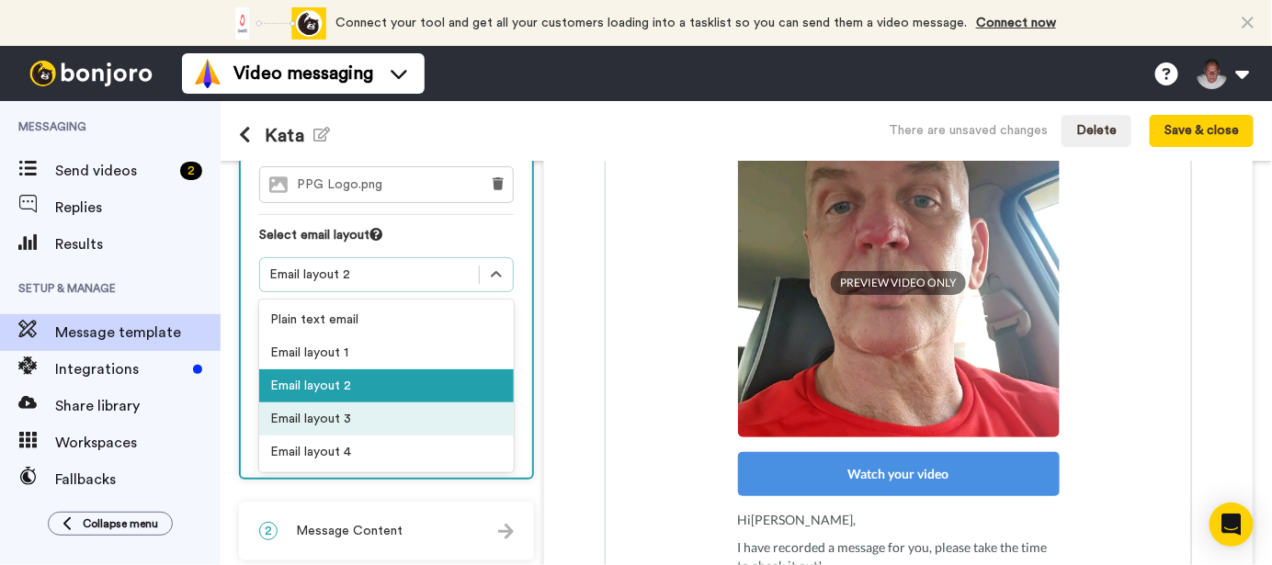
click at [365, 402] on div "Email layout 3" at bounding box center [386, 418] width 255 height 33
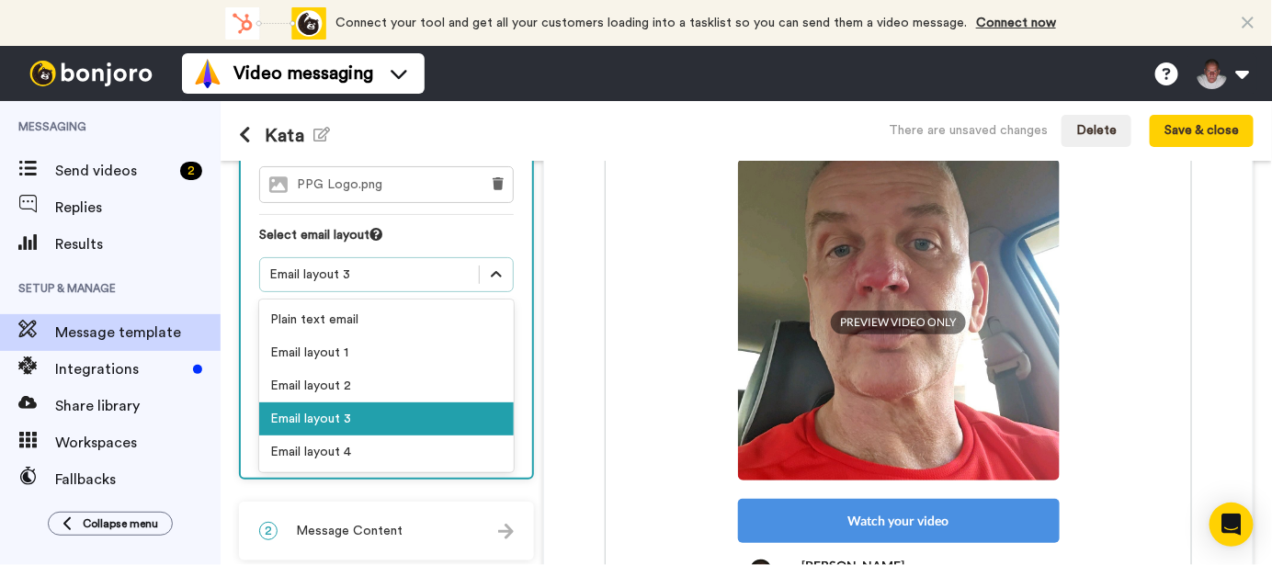
click at [497, 266] on icon at bounding box center [496, 275] width 18 height 18
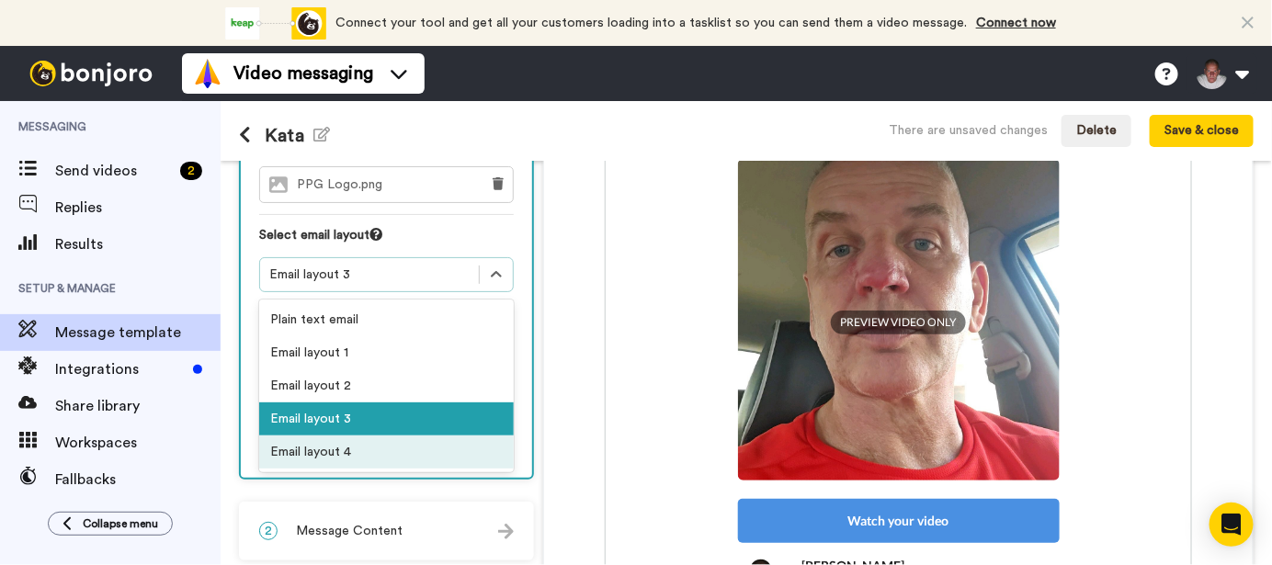
click at [354, 436] on div "Email layout 4" at bounding box center [386, 452] width 255 height 33
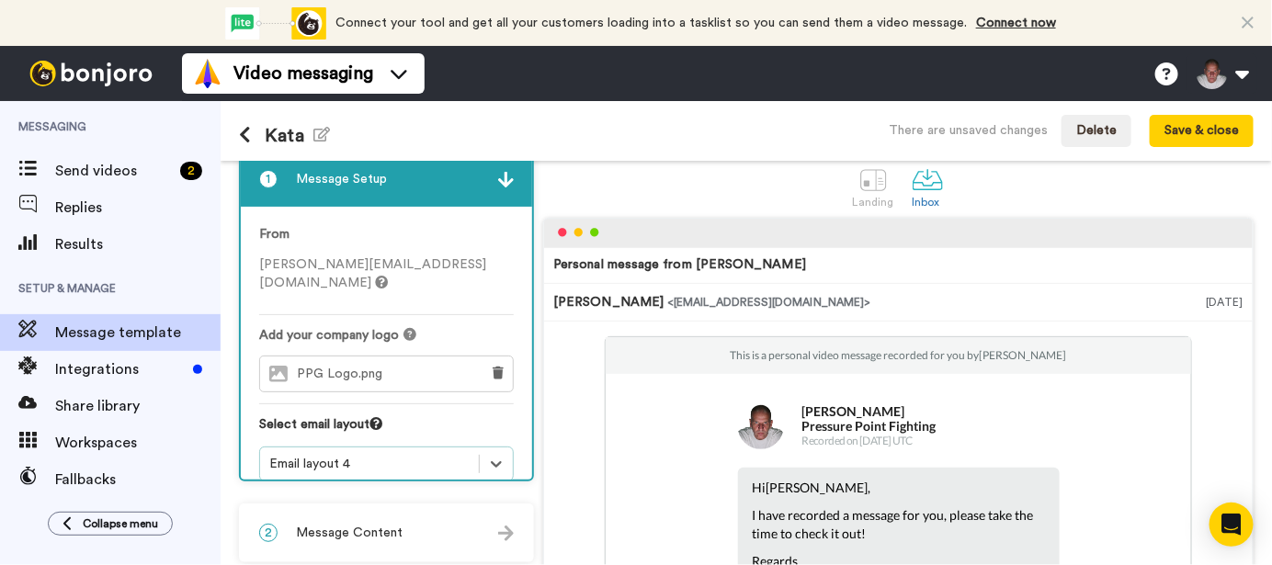
scroll to position [0, 0]
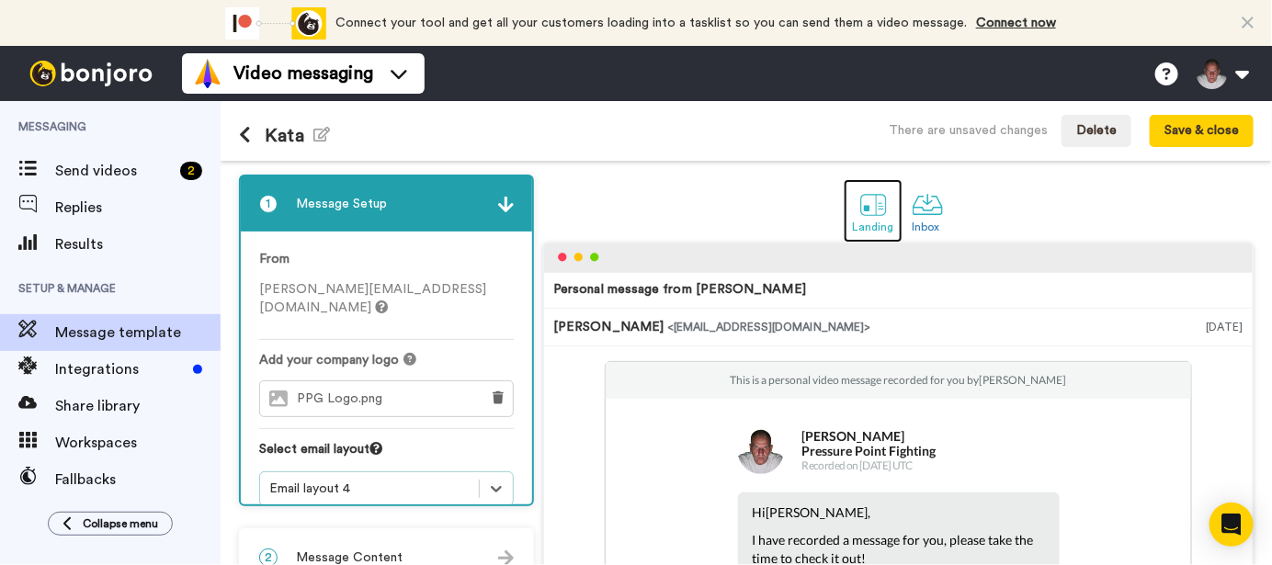
drag, startPoint x: 859, startPoint y: 216, endPoint x: 874, endPoint y: 224, distance: 16.9
click at [859, 216] on div at bounding box center [873, 204] width 32 height 32
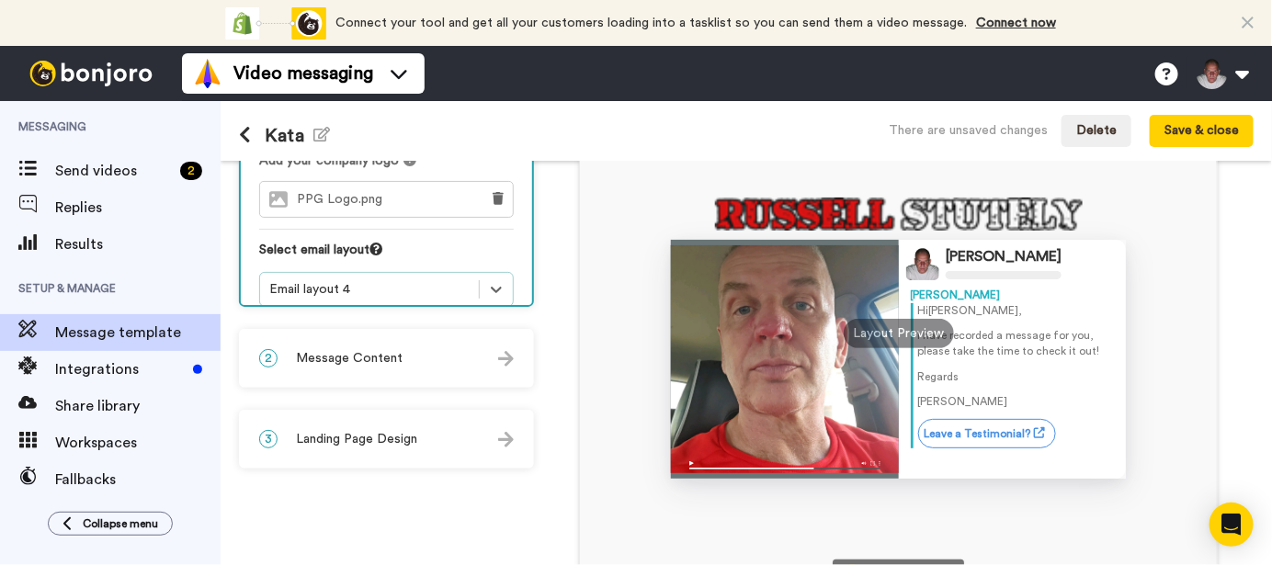
scroll to position [214, 0]
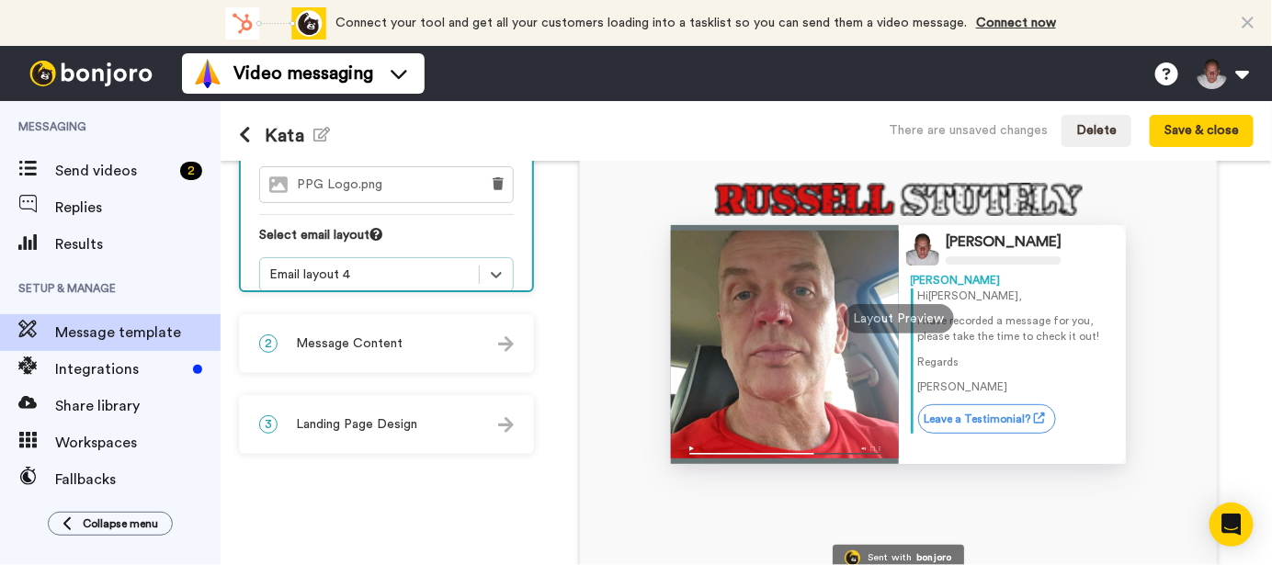
click at [504, 339] on img at bounding box center [506, 344] width 16 height 16
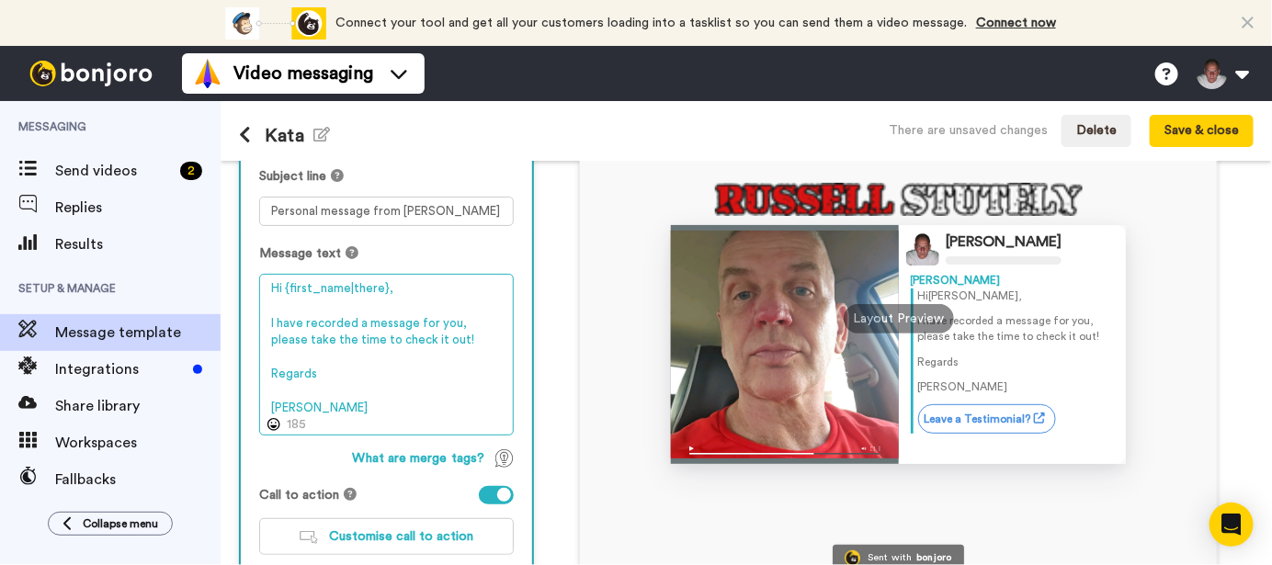
click at [367, 320] on textarea "Hi {first_name|there}, I have recorded a message for you, please take the time …" at bounding box center [386, 354] width 255 height 161
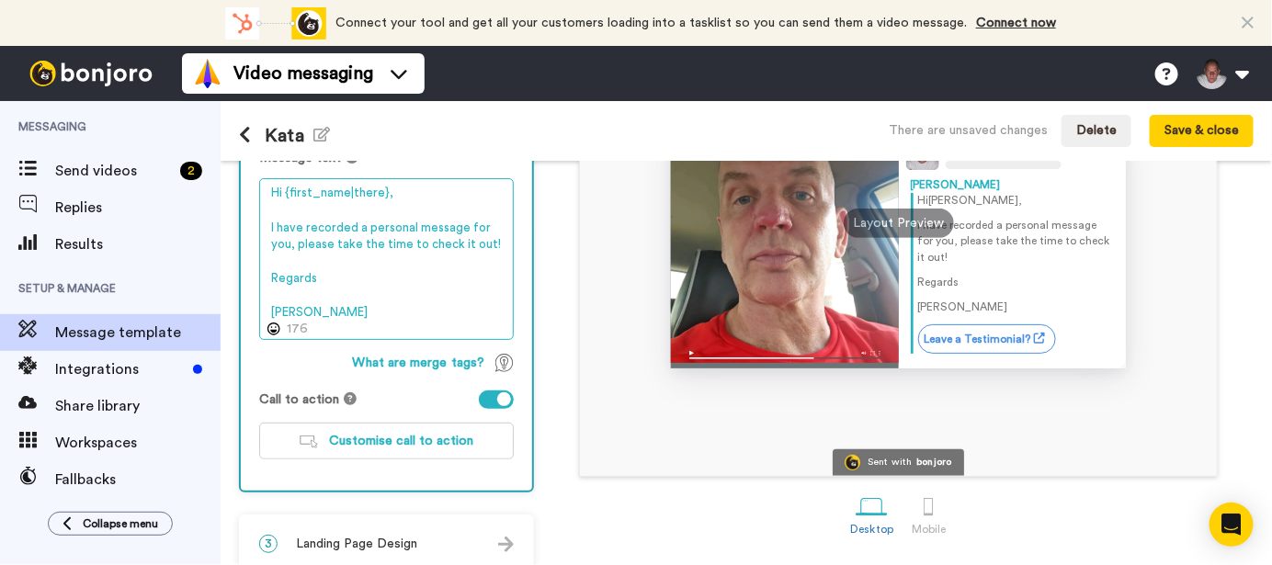
scroll to position [328, 0]
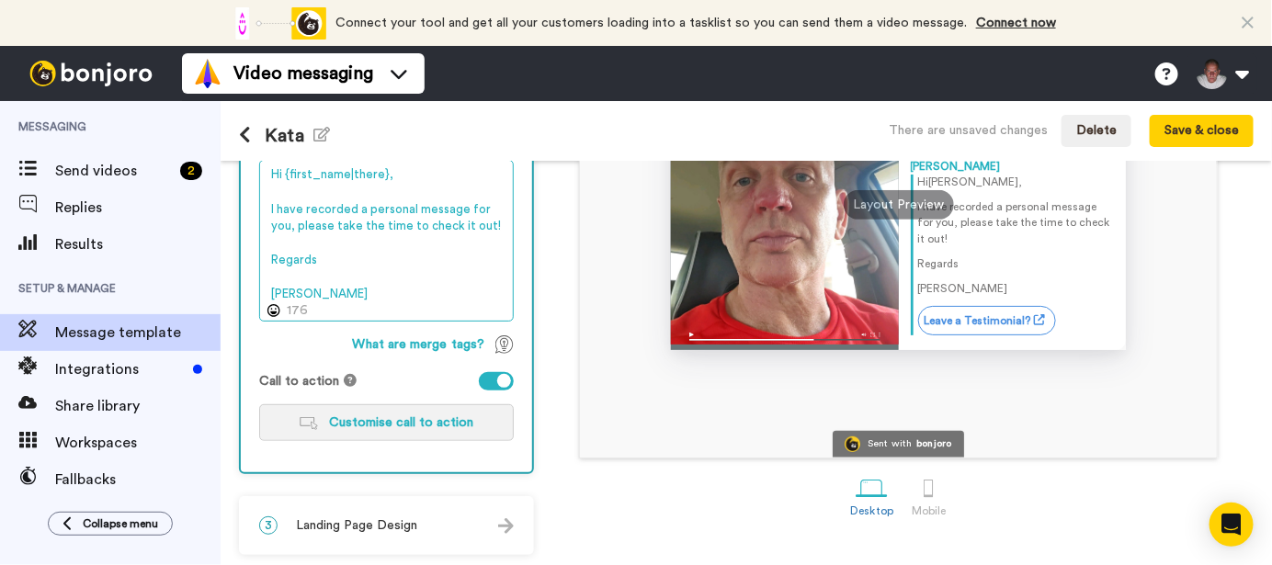
type textarea "Hi {first_name|there}, I have recorded a personal message for you, please take …"
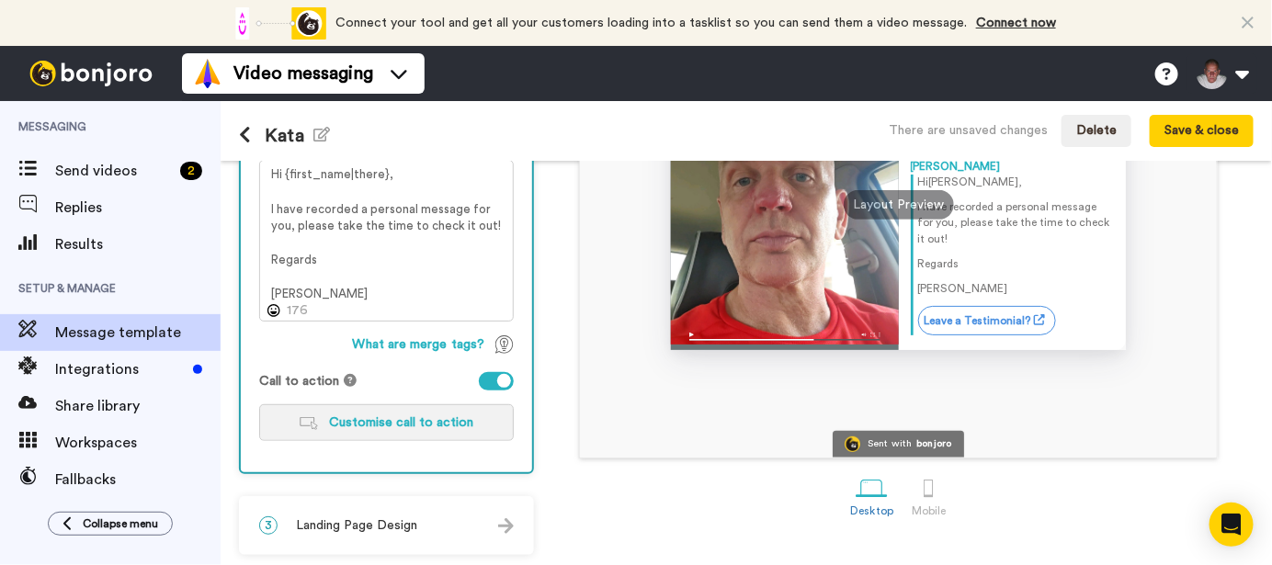
click at [440, 422] on span "Customise call to action" at bounding box center [401, 422] width 144 height 13
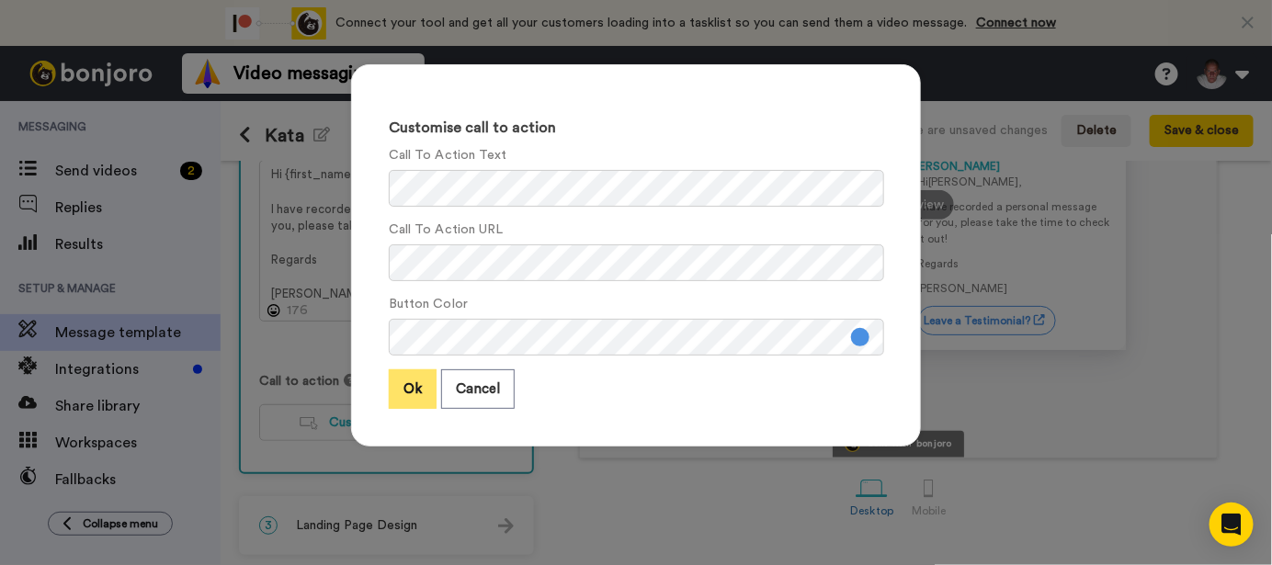
click at [413, 391] on button "Ok" at bounding box center [413, 389] width 48 height 40
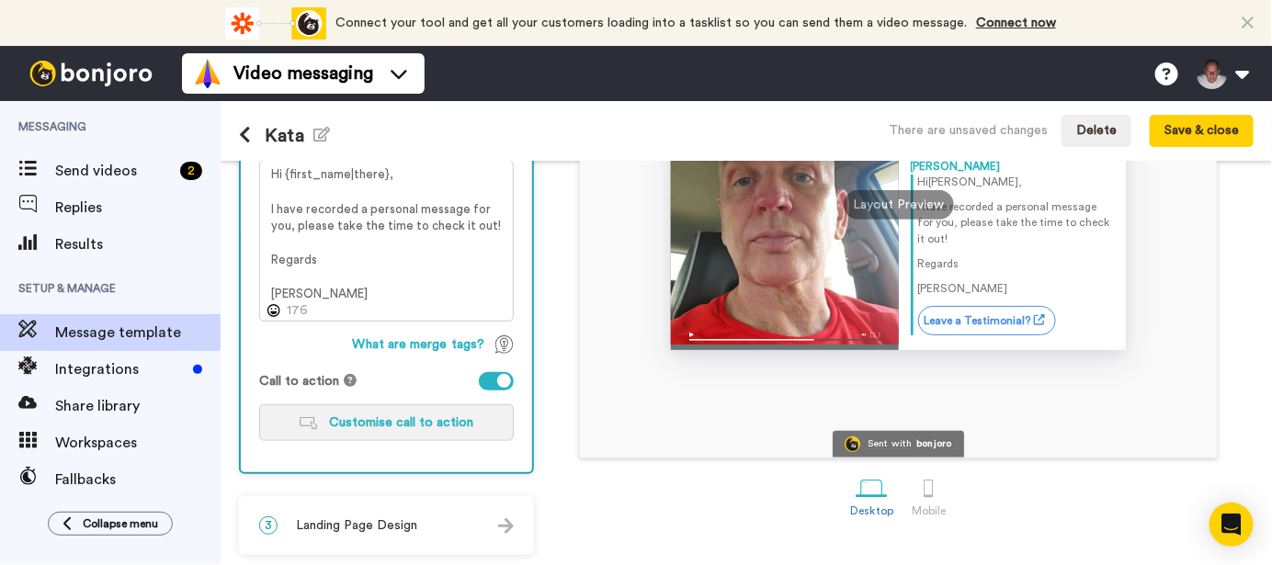
click at [391, 419] on span "Customise call to action" at bounding box center [401, 422] width 144 height 13
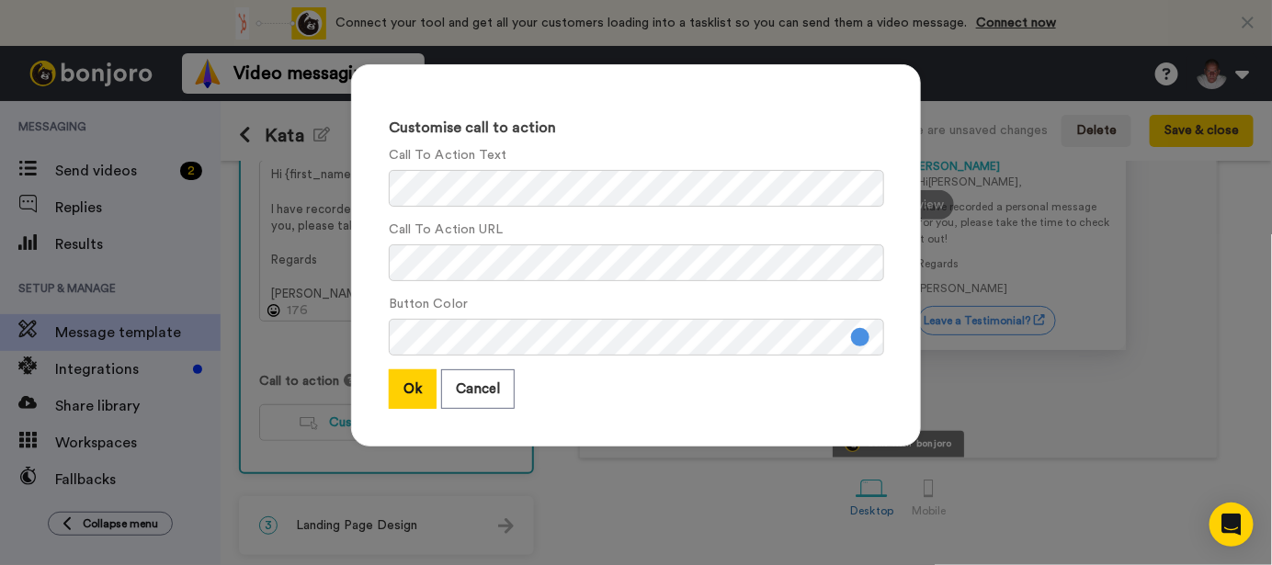
click at [853, 339] on button at bounding box center [860, 337] width 18 height 18
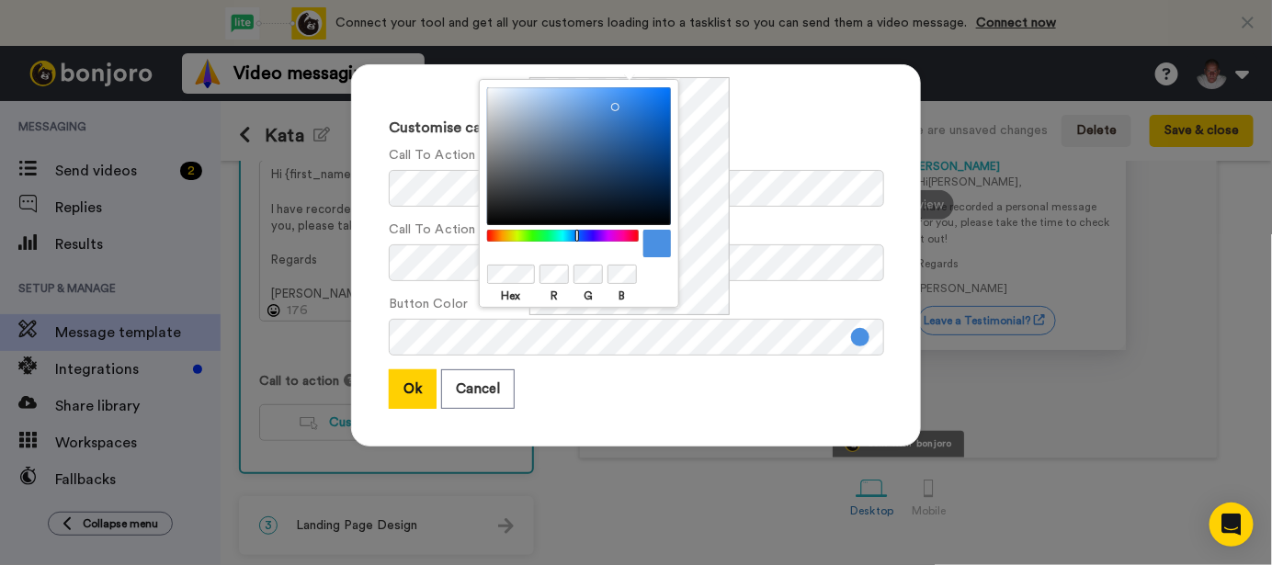
click at [630, 236] on div at bounding box center [563, 236] width 158 height 12
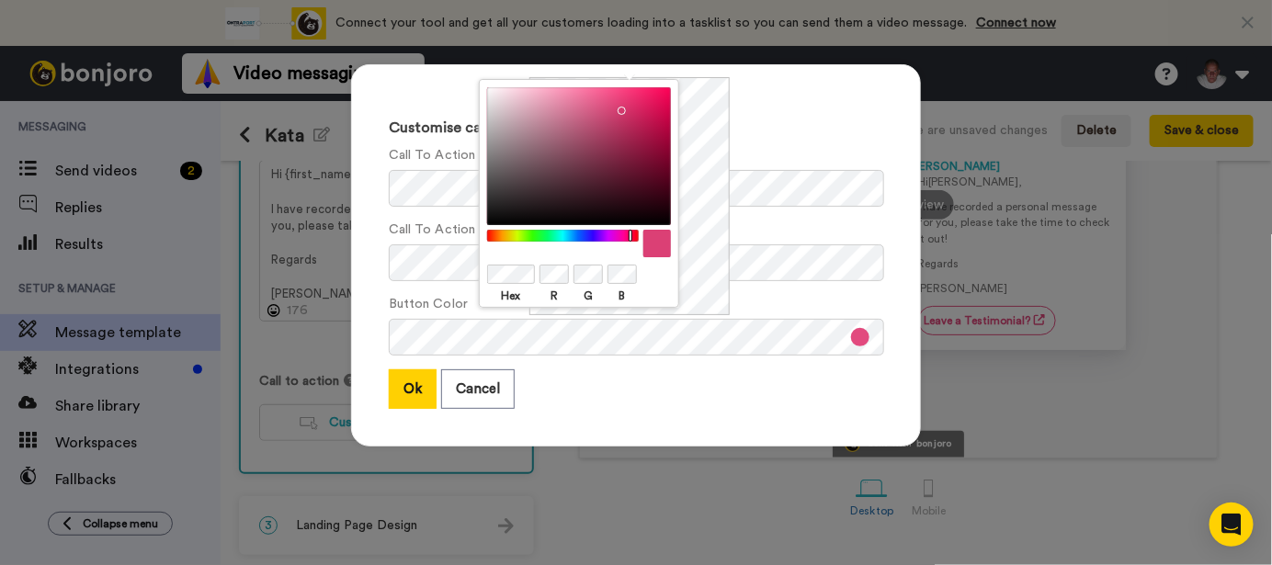
click at [618, 107] on div at bounding box center [579, 156] width 184 height 138
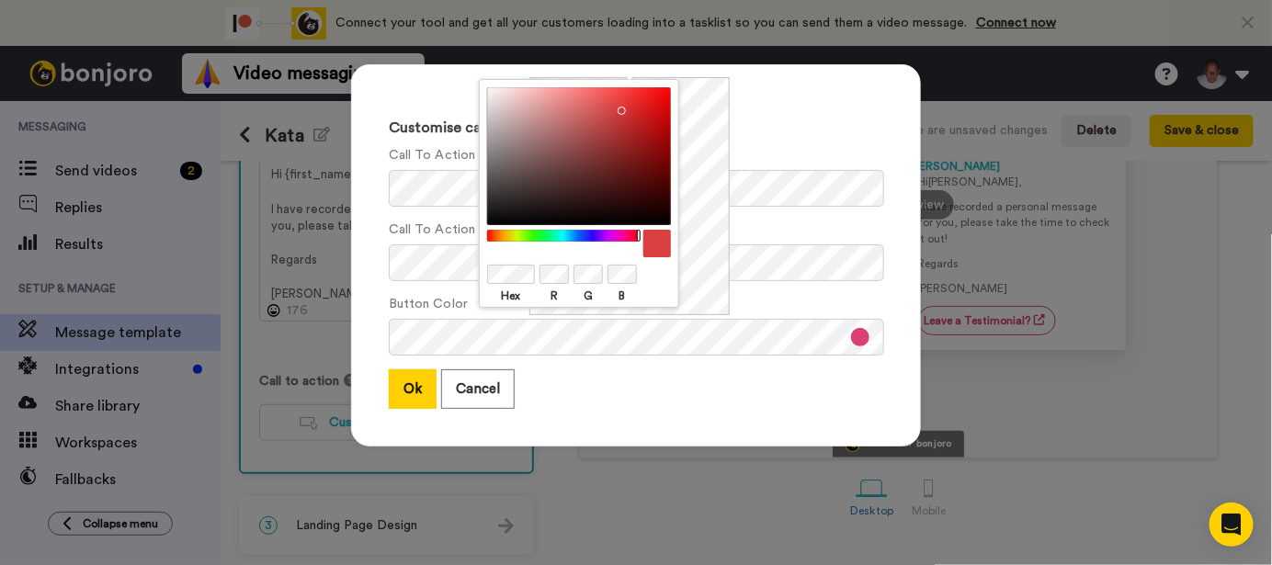
click at [649, 239] on div at bounding box center [579, 244] width 184 height 28
drag, startPoint x: 626, startPoint y: 109, endPoint x: 647, endPoint y: 107, distance: 21.3
click at [647, 107] on div at bounding box center [579, 156] width 184 height 138
click at [410, 389] on button "Ok" at bounding box center [413, 389] width 48 height 40
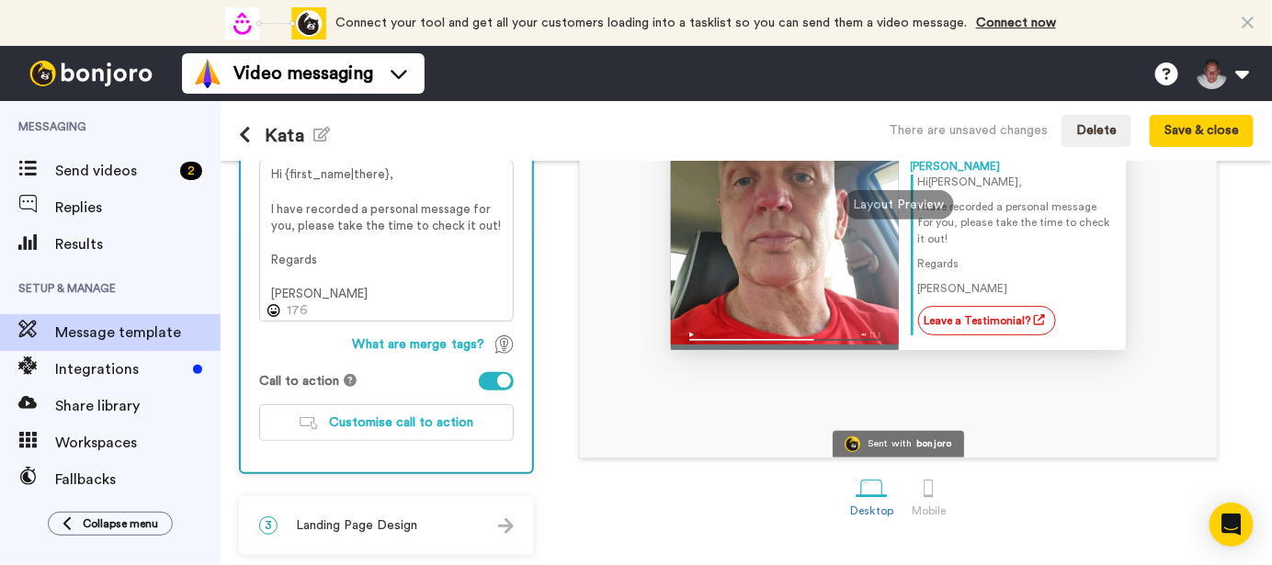
click at [466, 527] on div "3 Landing Page Design" at bounding box center [386, 525] width 291 height 55
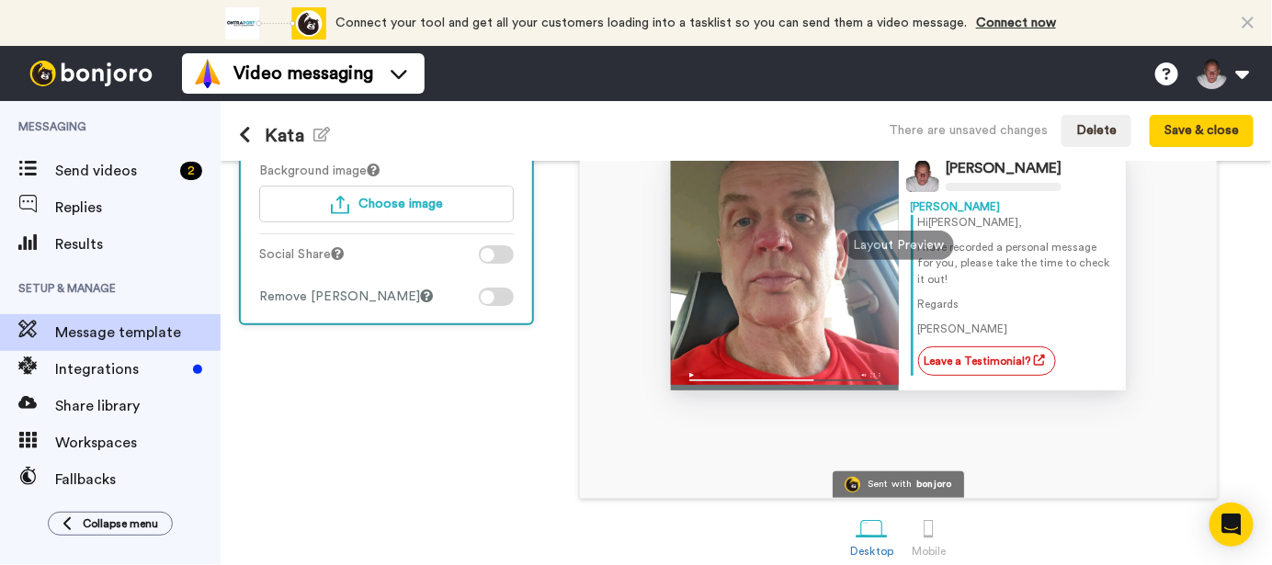
scroll to position [301, 0]
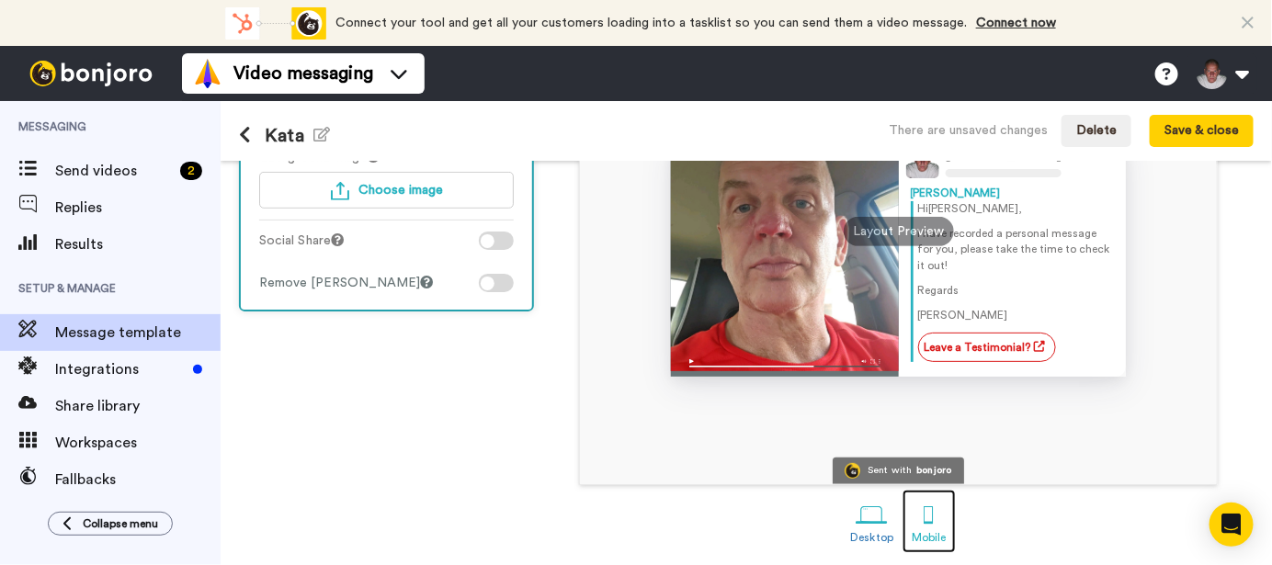
click at [915, 518] on div at bounding box center [928, 515] width 32 height 32
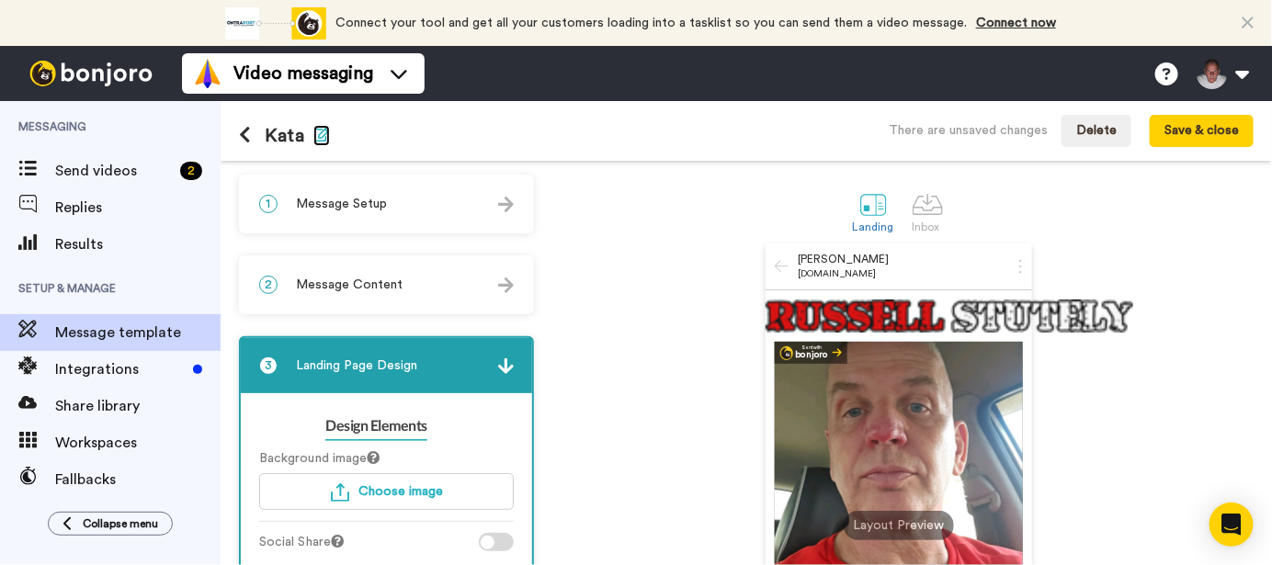
click at [319, 132] on icon "button" at bounding box center [321, 134] width 17 height 15
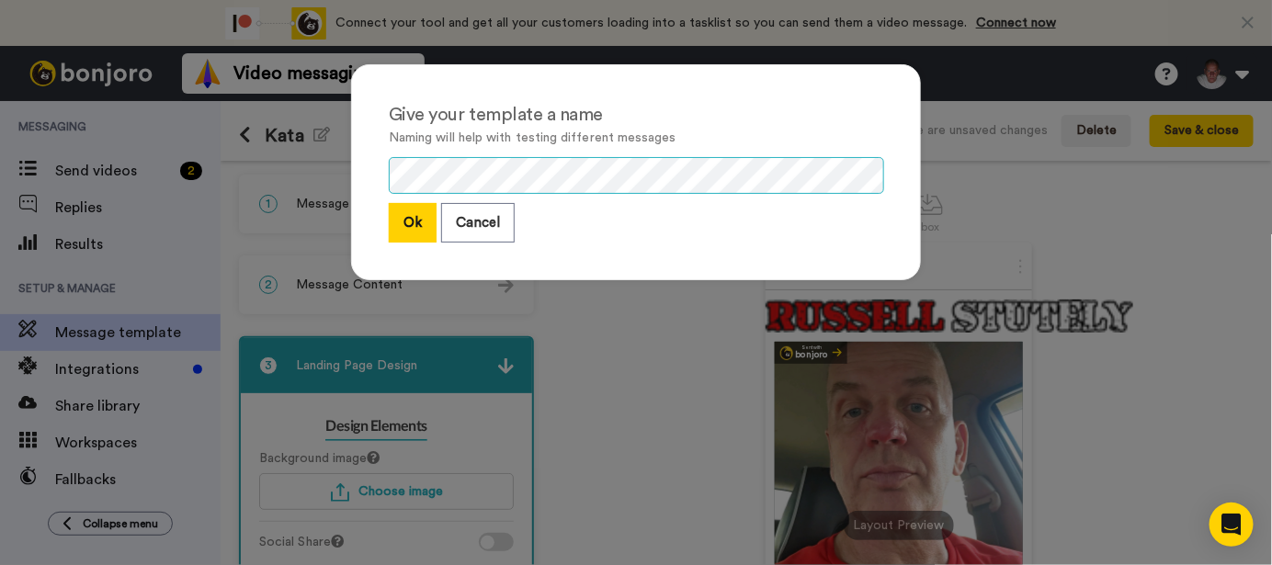
click at [368, 180] on div "Give your template a name Naming will help with testing different messages Ok C…" at bounding box center [636, 172] width 570 height 216
click at [407, 211] on button "Ok" at bounding box center [413, 223] width 48 height 40
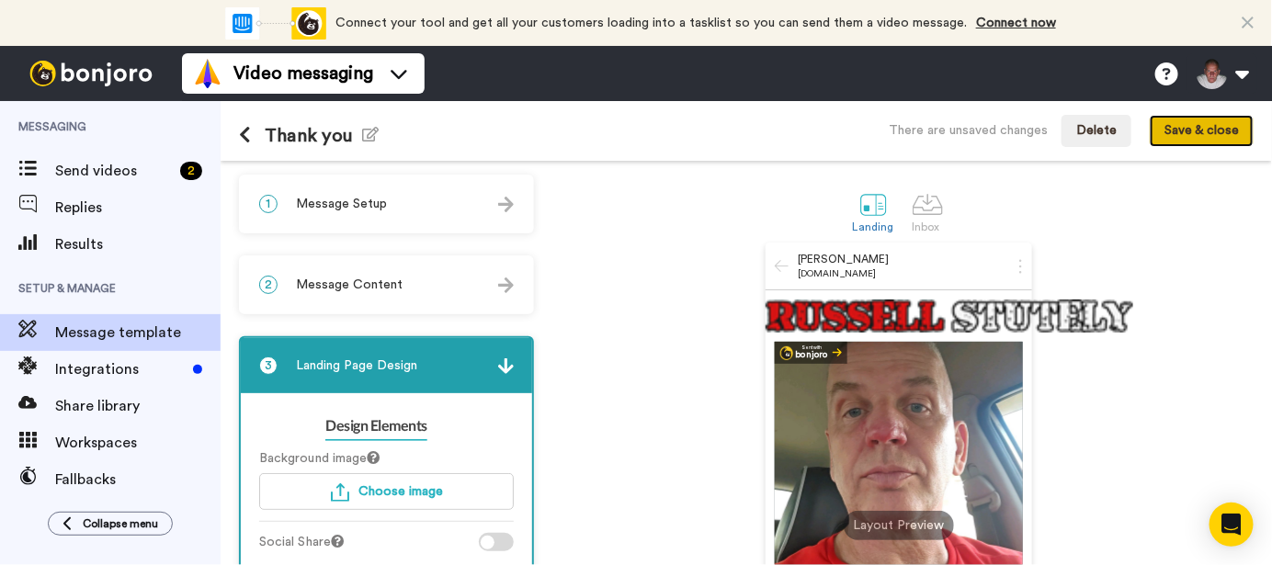
click at [1187, 130] on button "Save & close" at bounding box center [1202, 131] width 104 height 33
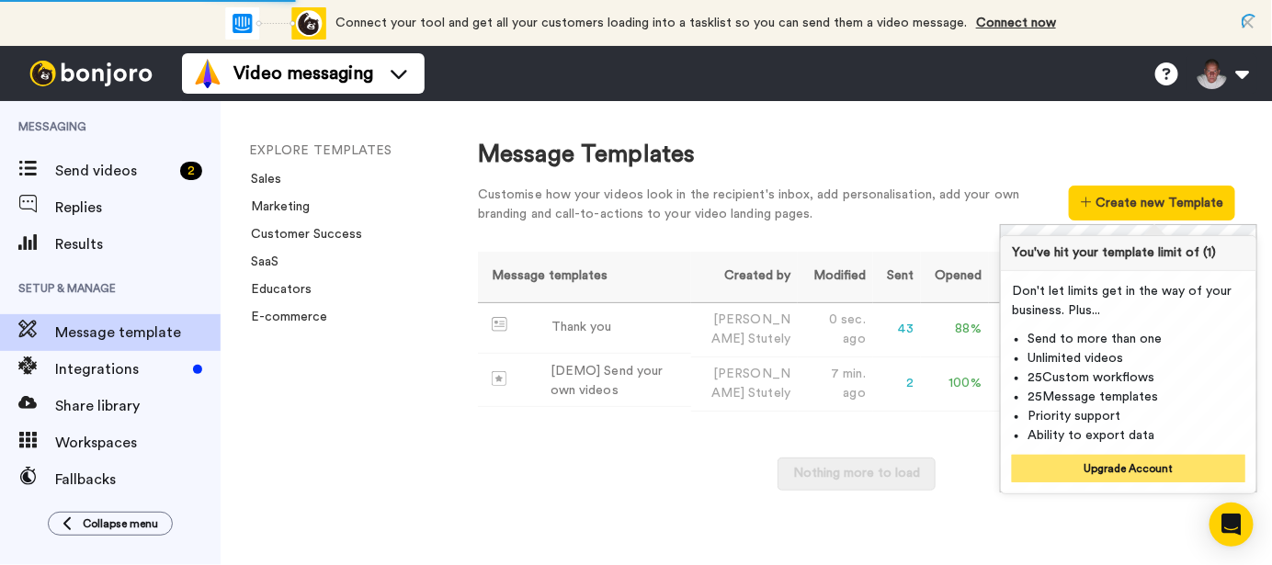
click at [1083, 467] on button "Upgrade Account" at bounding box center [1128, 469] width 233 height 28
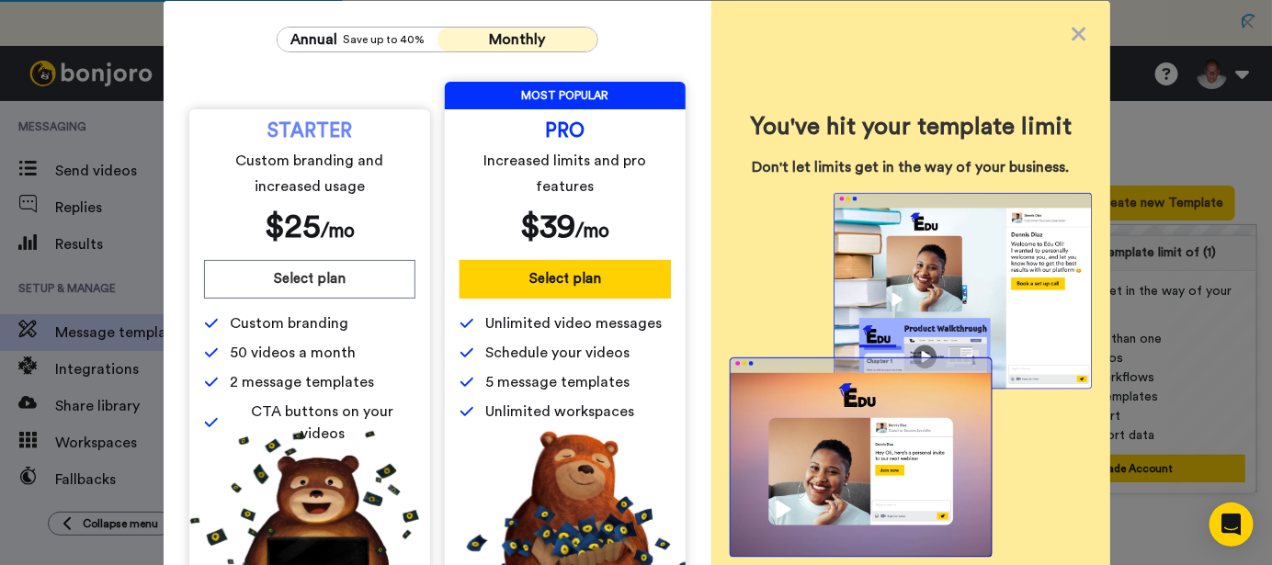
click at [521, 36] on span "Monthly" at bounding box center [518, 39] width 56 height 15
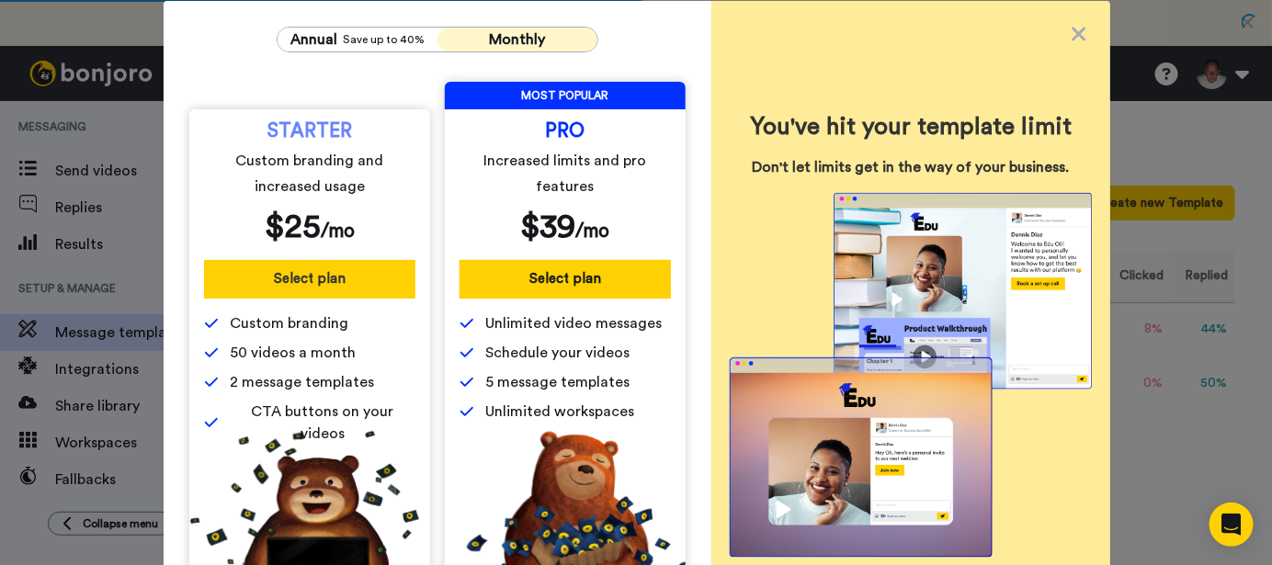
click at [303, 280] on button "Select plan" at bounding box center [309, 279] width 211 height 39
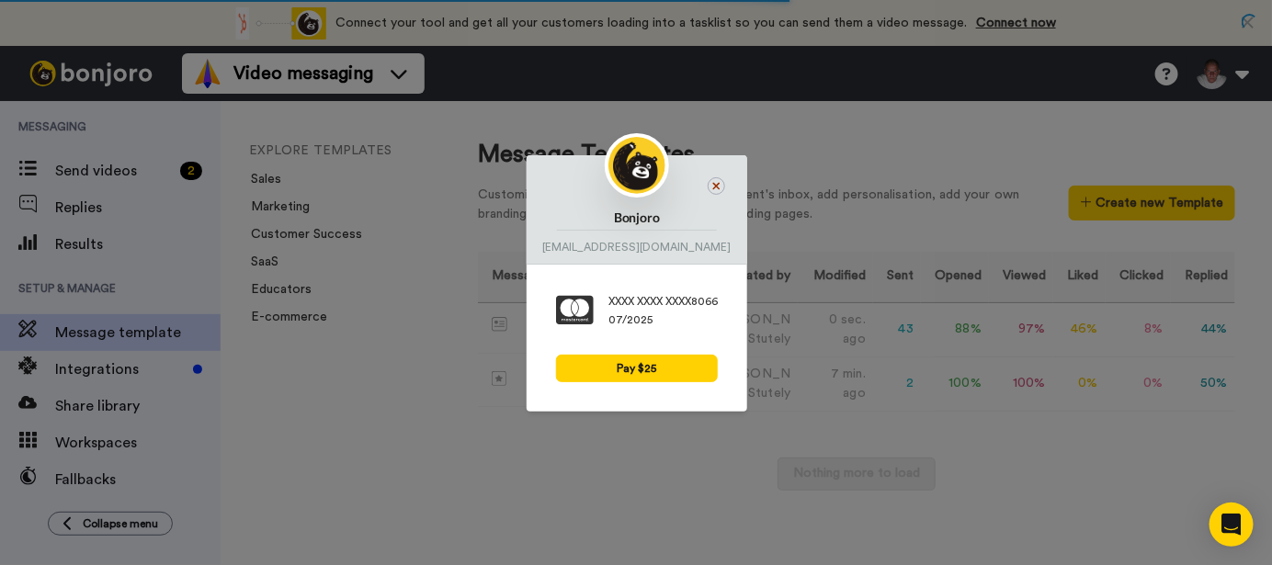
click at [713, 187] on icon at bounding box center [716, 185] width 7 height 7
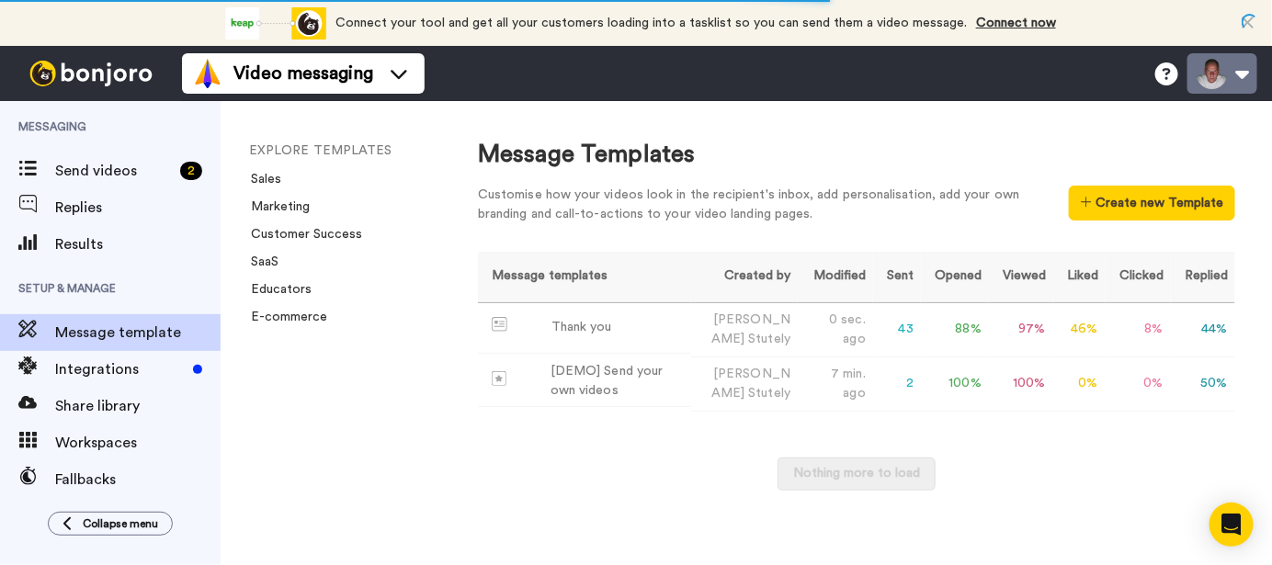
click at [1245, 75] on button at bounding box center [1222, 73] width 70 height 40
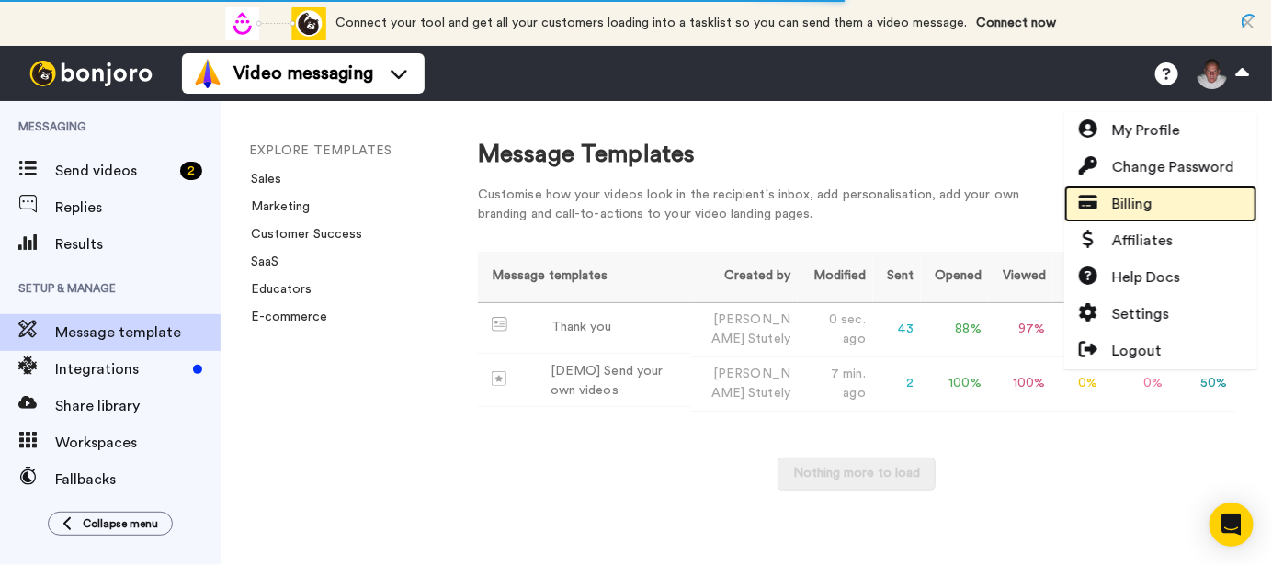
click at [1138, 198] on span "Billing" at bounding box center [1132, 204] width 40 height 22
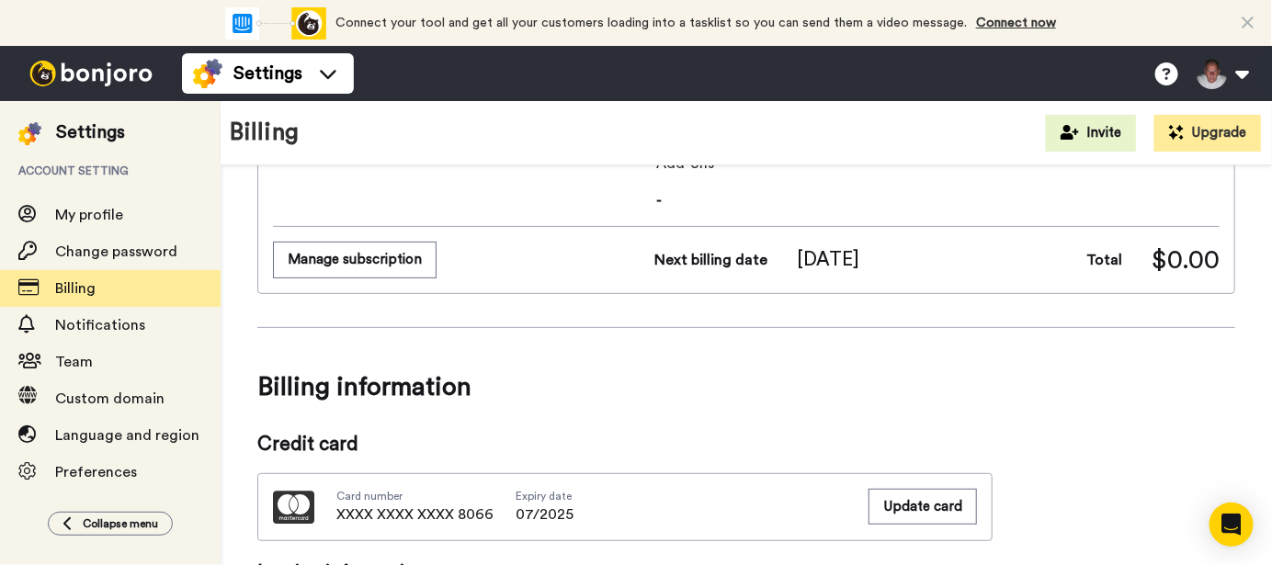
scroll to position [429, 0]
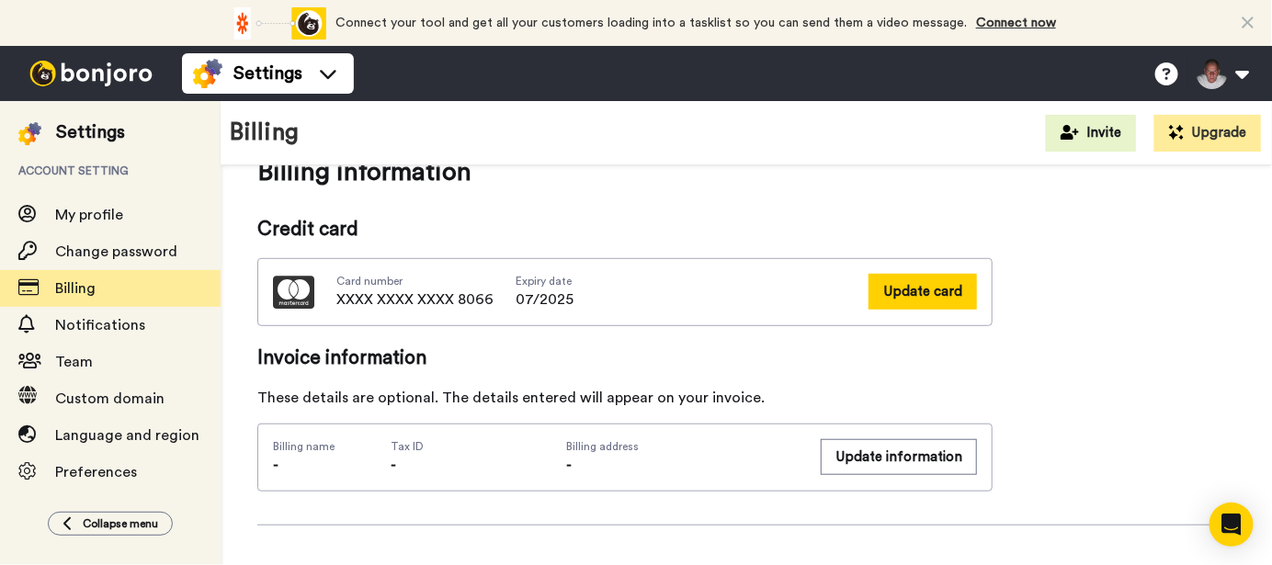
click at [939, 284] on button "Update card" at bounding box center [922, 292] width 108 height 36
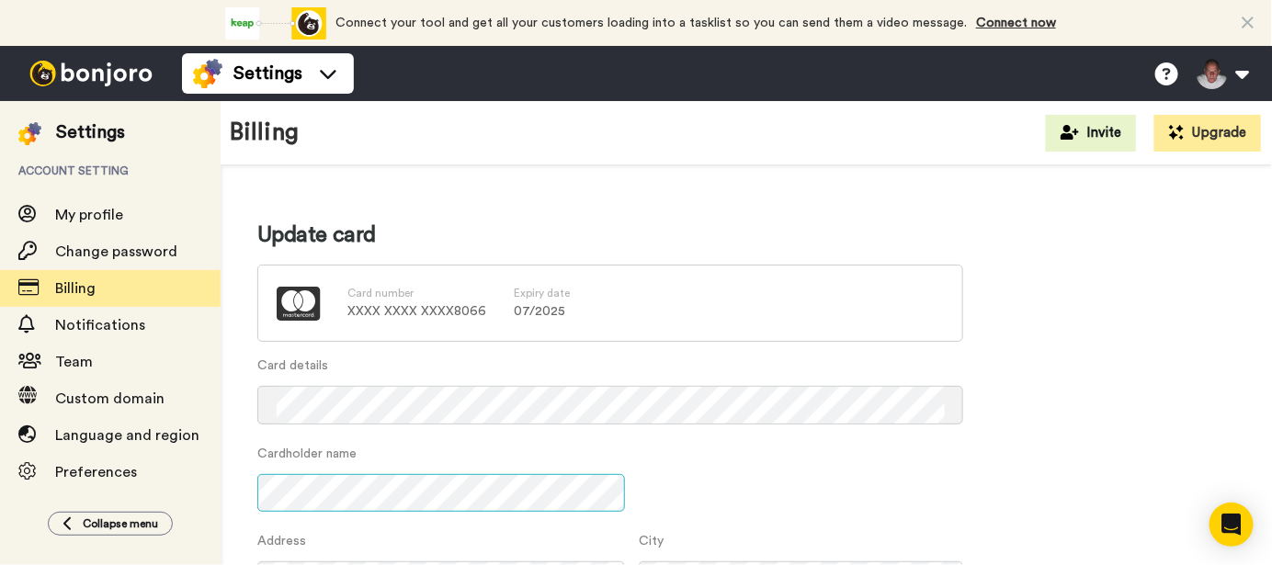
scroll to position [214, 0]
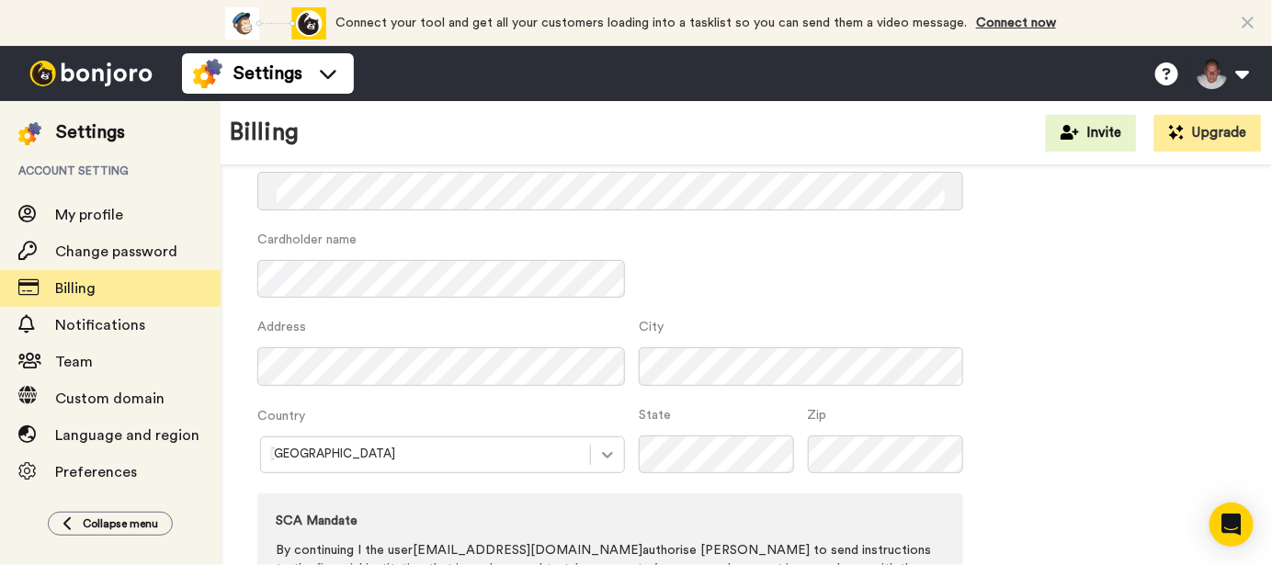
click at [606, 447] on div "Australia" at bounding box center [441, 454] width 368 height 37
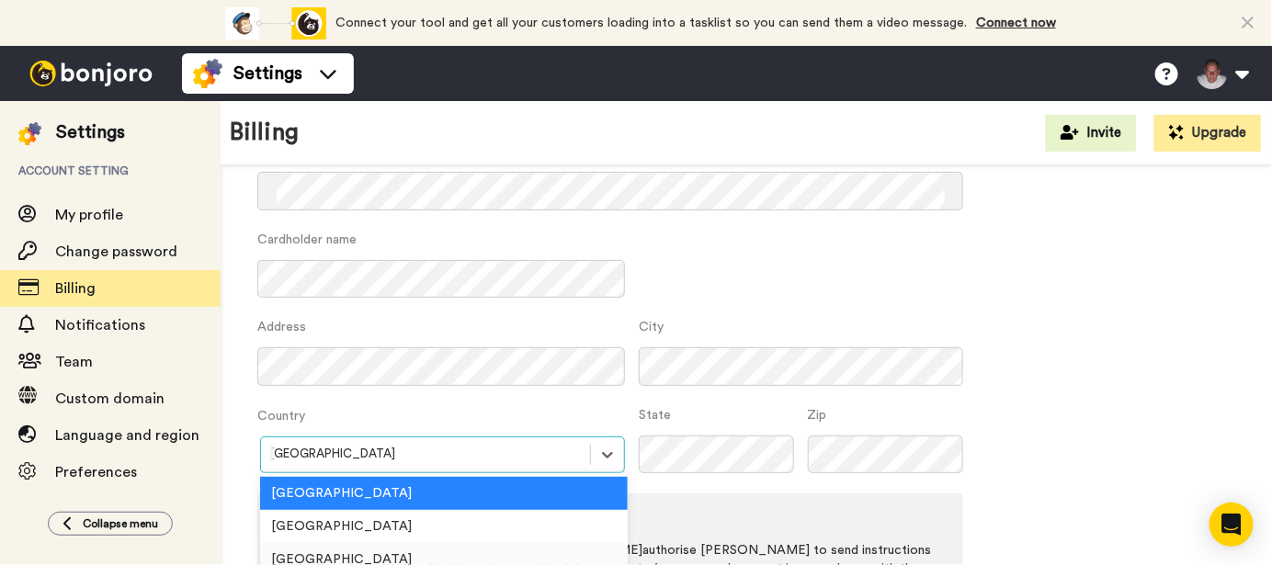
scroll to position [339, 0]
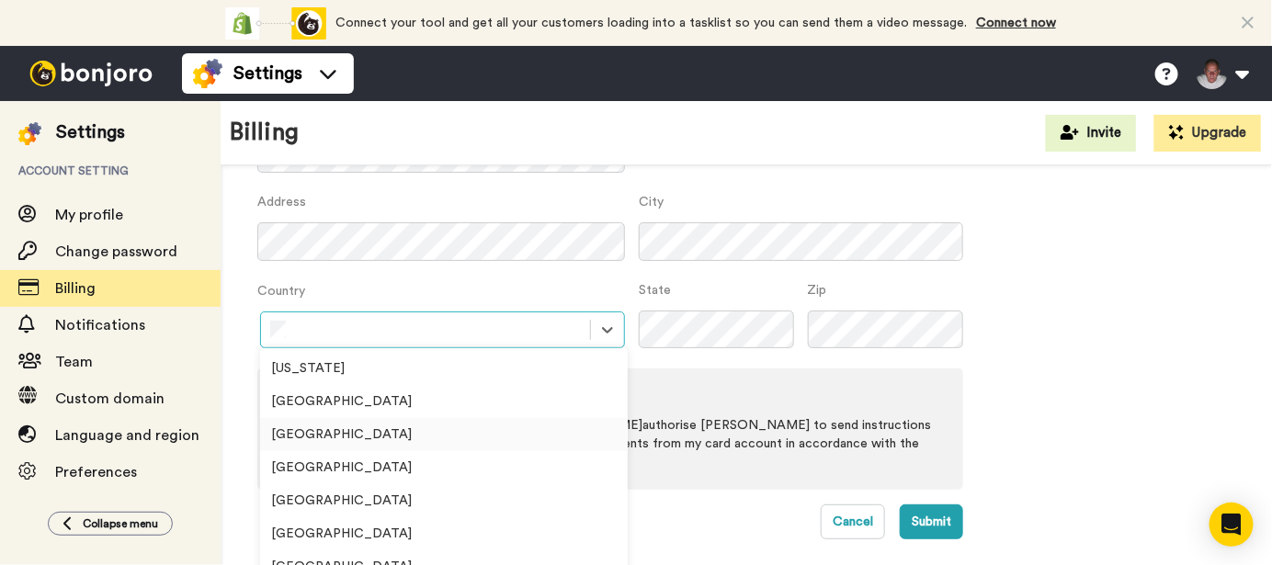
click at [304, 438] on div "Cambodia" at bounding box center [444, 434] width 368 height 33
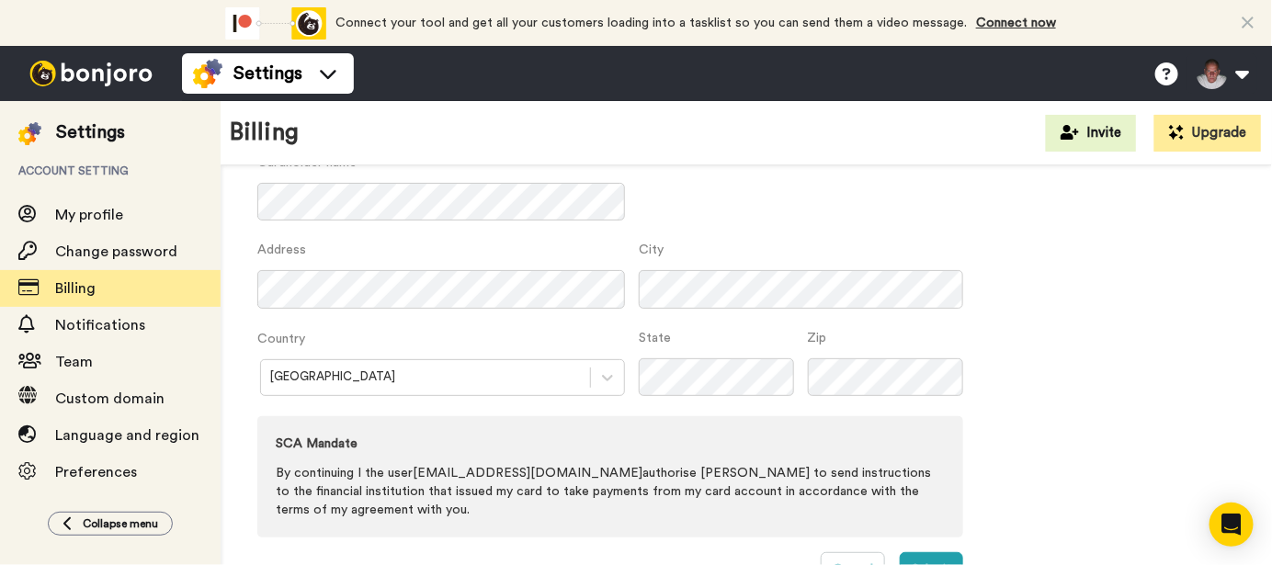
click at [1140, 413] on div "Update card Card number XXXX XXXX XXXX 8066 Expiry date 07 / 2025 Card details …" at bounding box center [746, 258] width 978 height 658
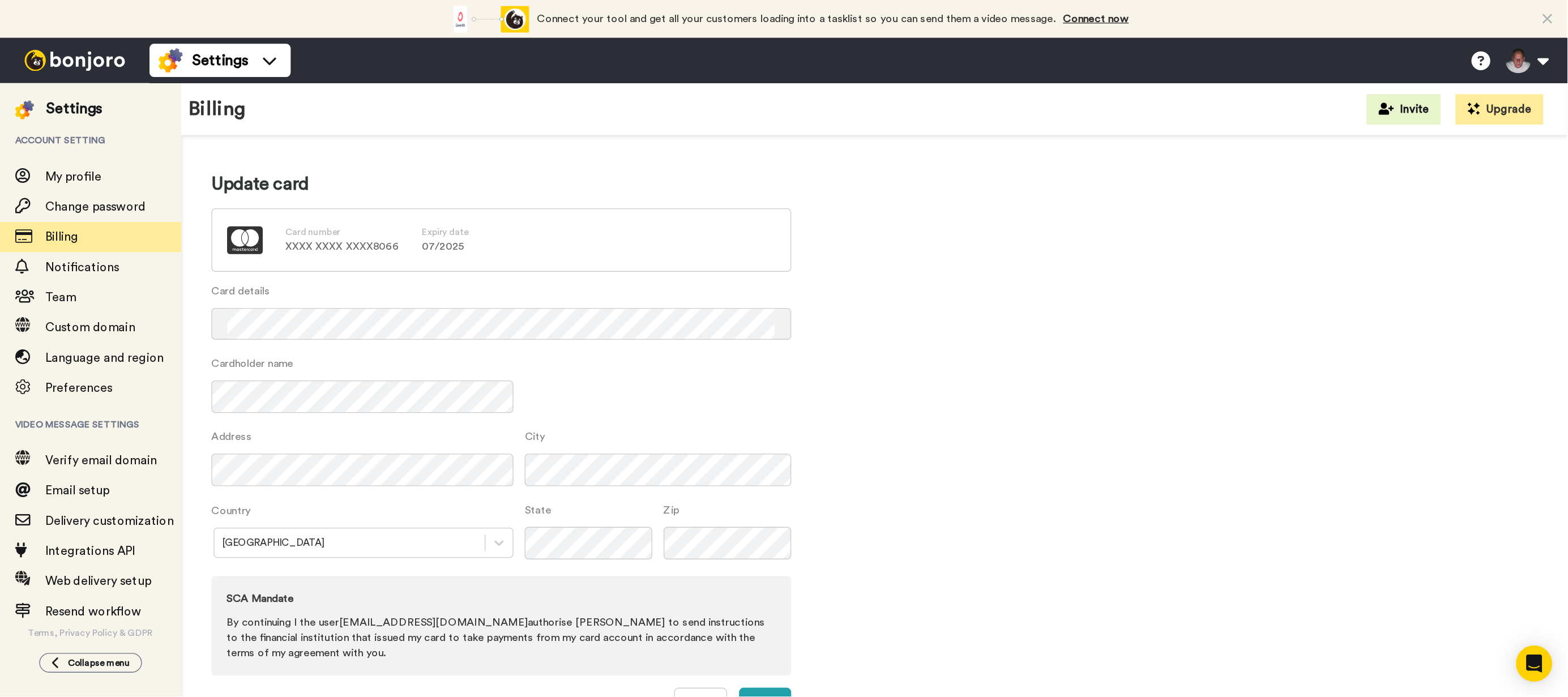
scroll to position [0, 0]
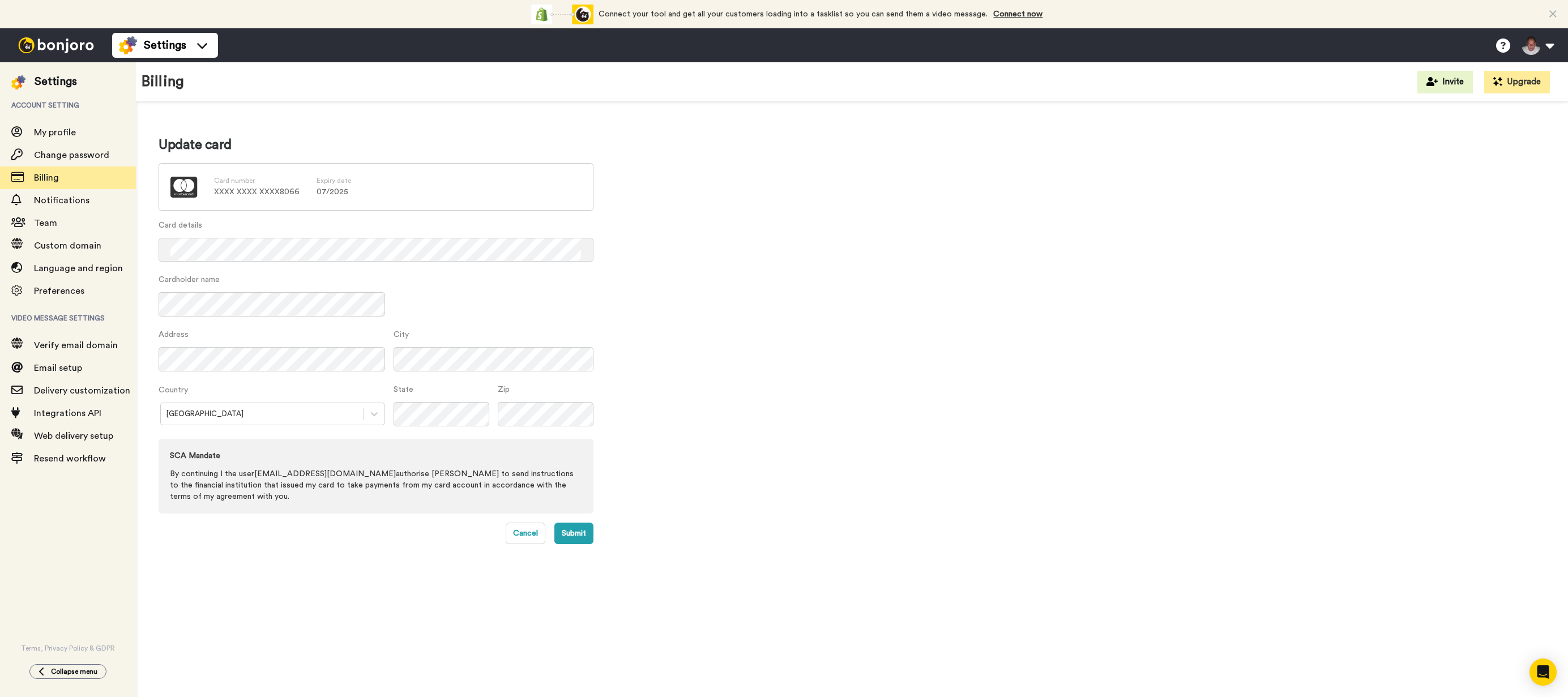
drag, startPoint x: 580, startPoint y: 533, endPoint x: 606, endPoint y: 529, distance: 26.3
click at [580, 348] on button "Submit" at bounding box center [574, 533] width 39 height 22
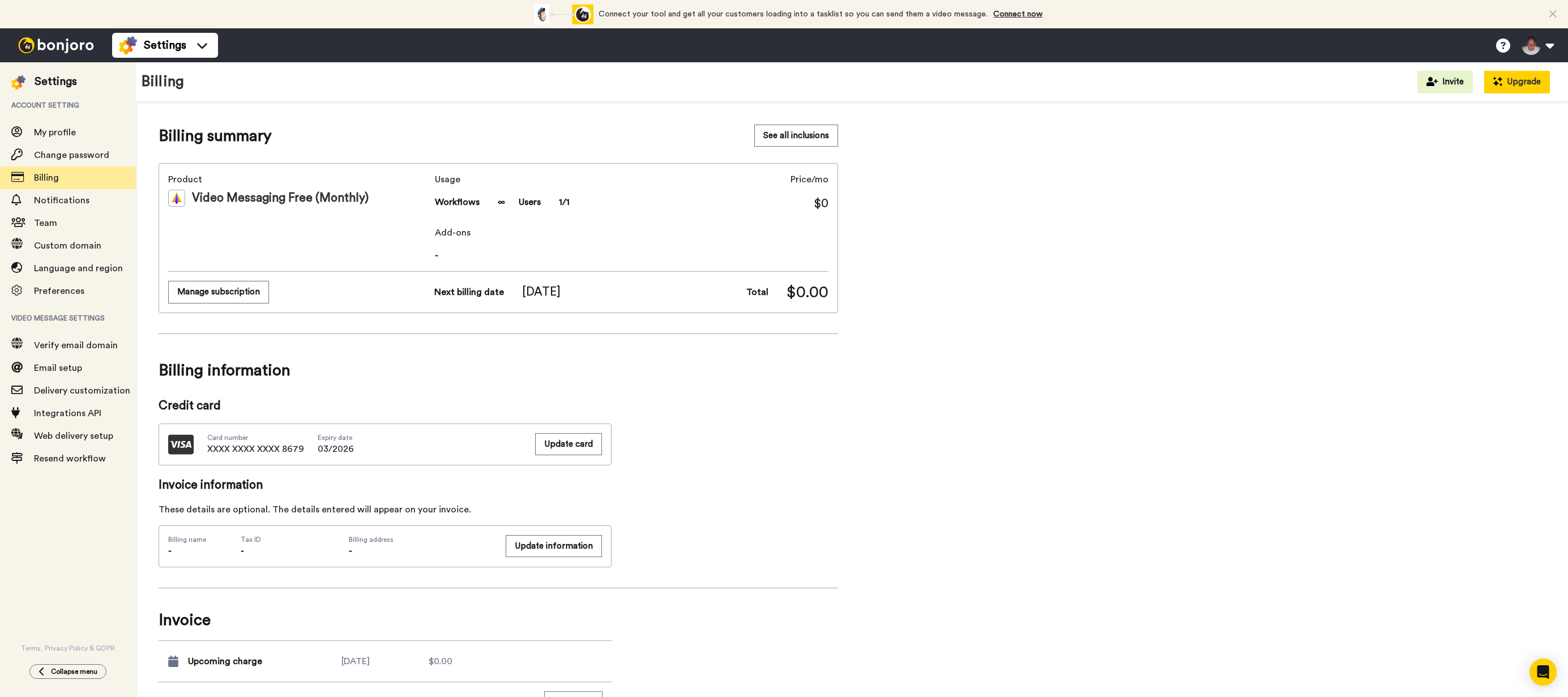
click at [1511, 82] on button "Upgrade" at bounding box center [1517, 82] width 66 height 23
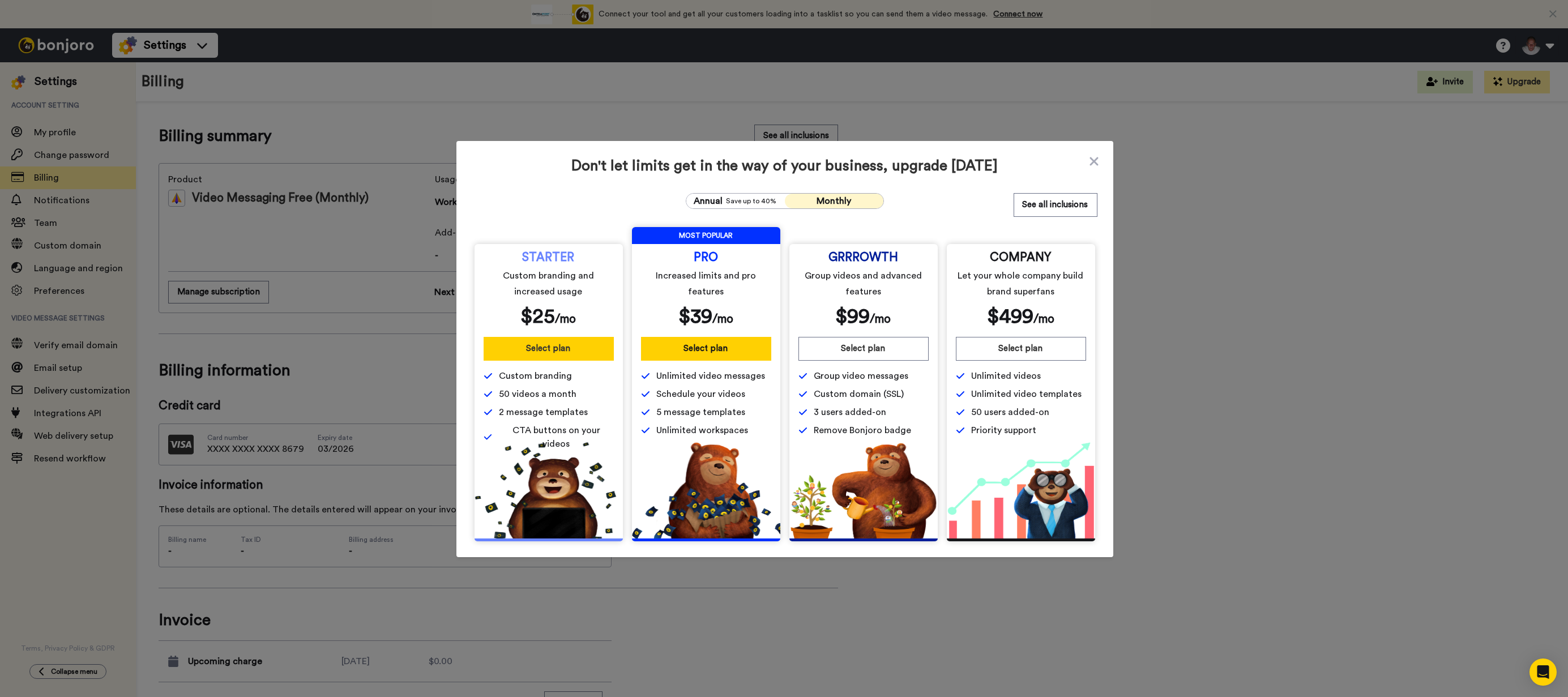
click at [534, 344] on button "Select plan" at bounding box center [548, 349] width 130 height 24
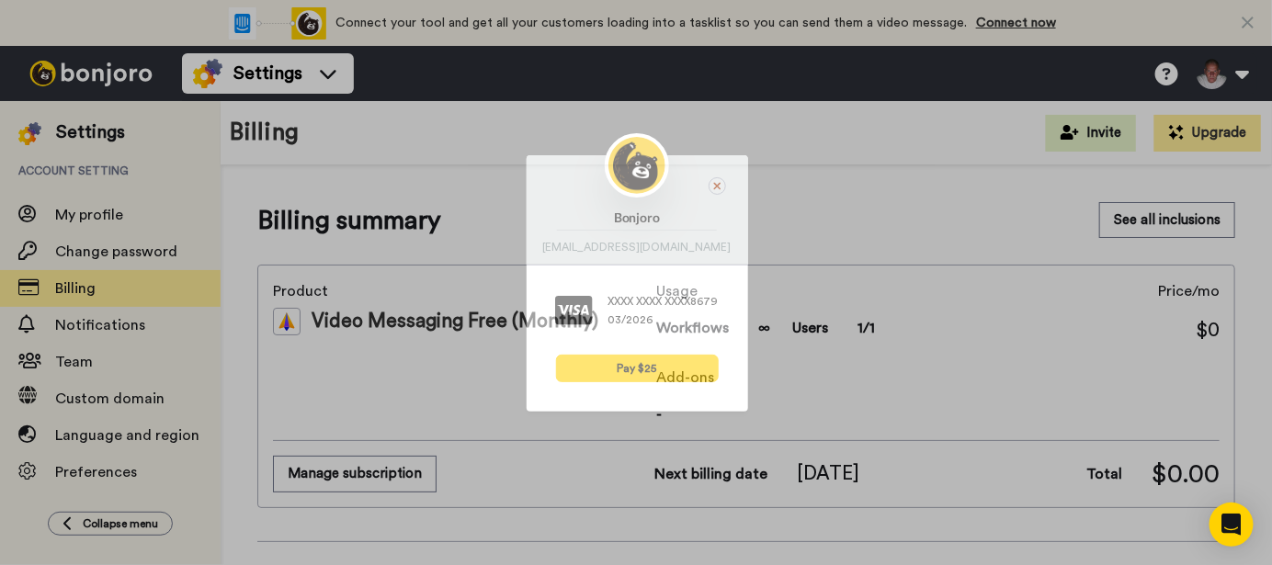
click at [713, 187] on icon at bounding box center [716, 185] width 7 height 7
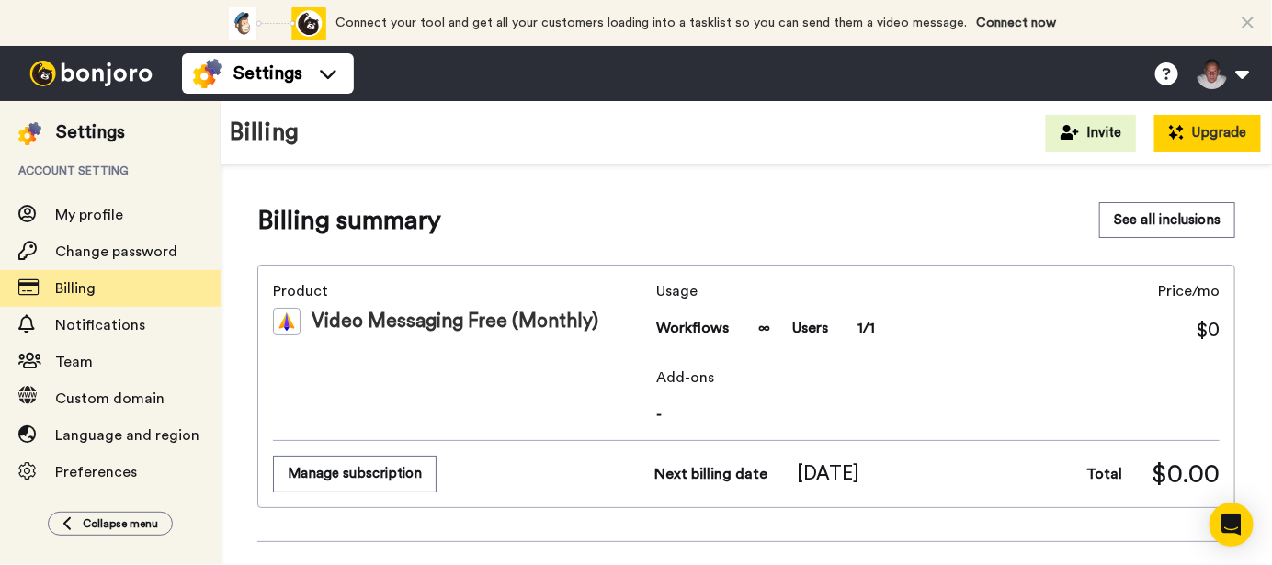
click at [1190, 139] on button "Upgrade" at bounding box center [1207, 133] width 107 height 37
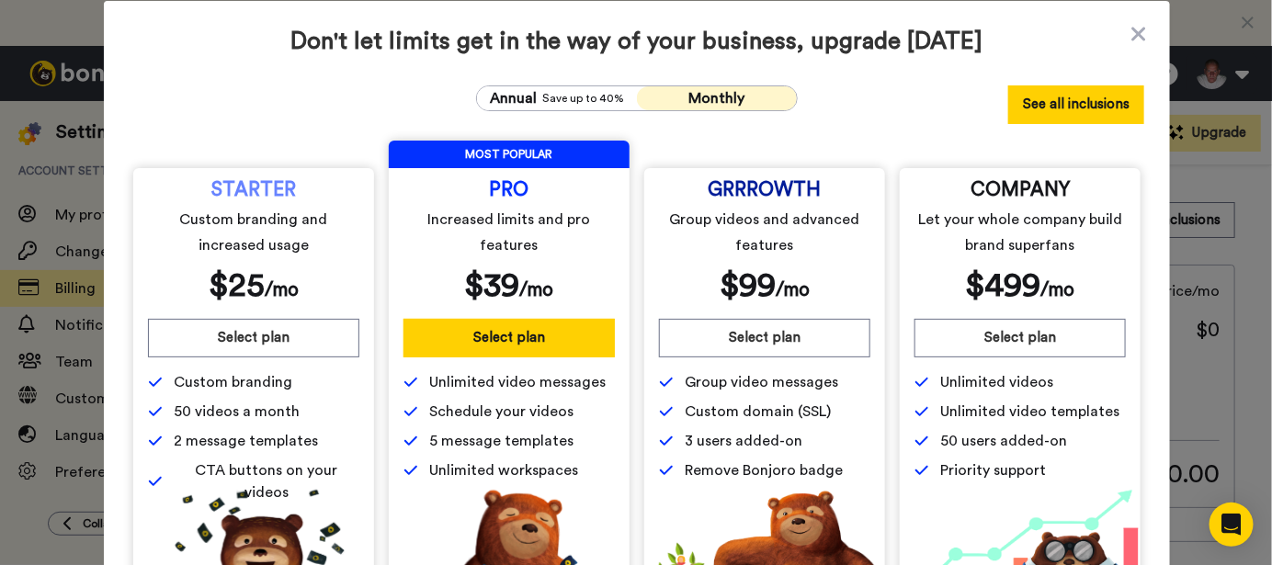
click at [1066, 109] on button "See all inclusions" at bounding box center [1076, 104] width 136 height 39
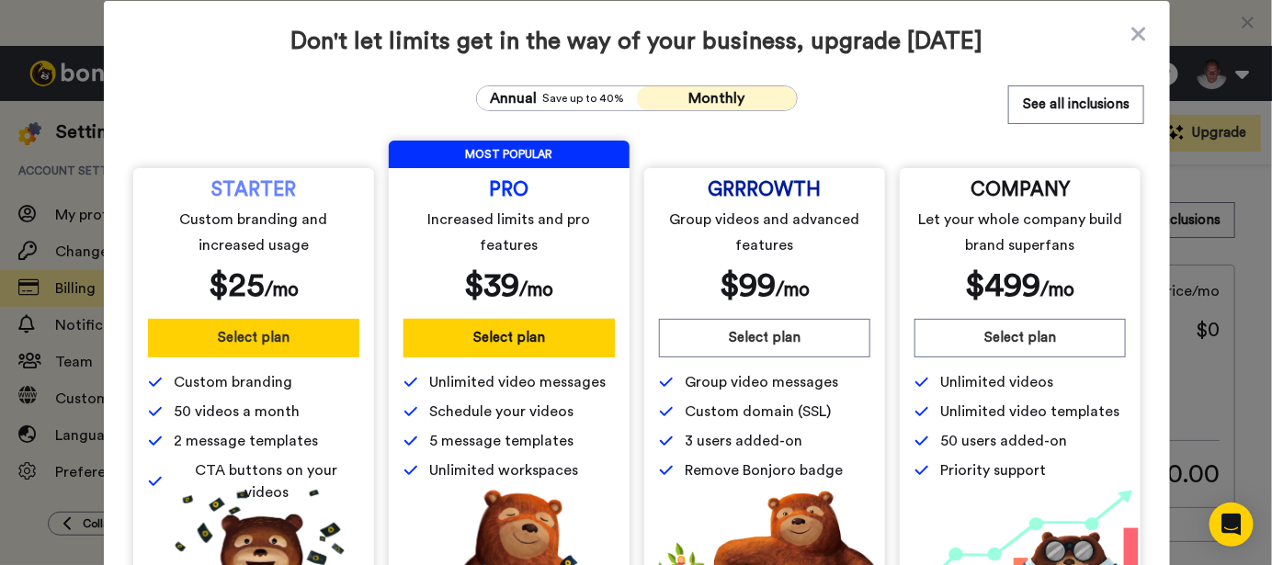
click at [258, 332] on button "Select plan" at bounding box center [253, 338] width 211 height 39
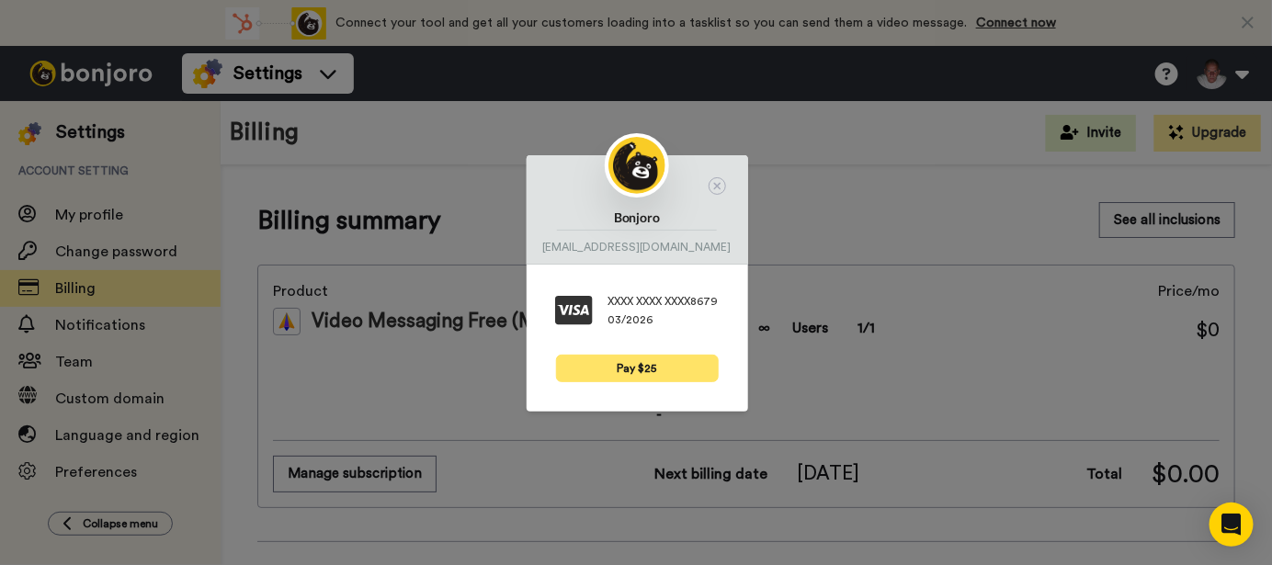
click at [649, 368] on button "Pay $25" at bounding box center [637, 369] width 163 height 28
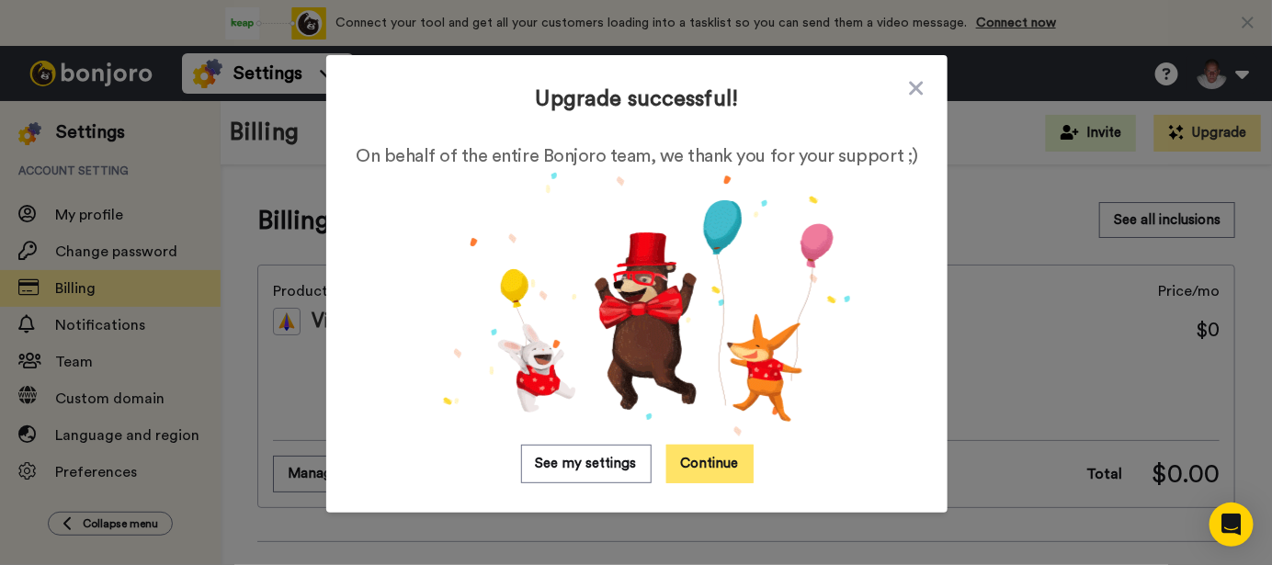
click at [708, 470] on button "Continue" at bounding box center [709, 464] width 87 height 39
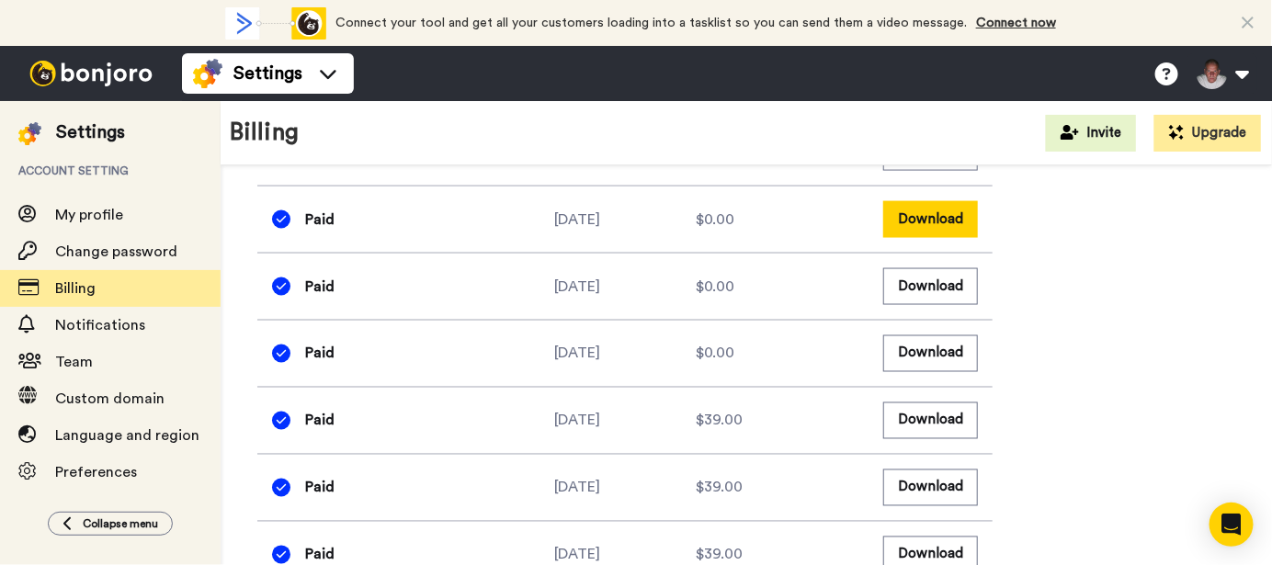
scroll to position [857, 0]
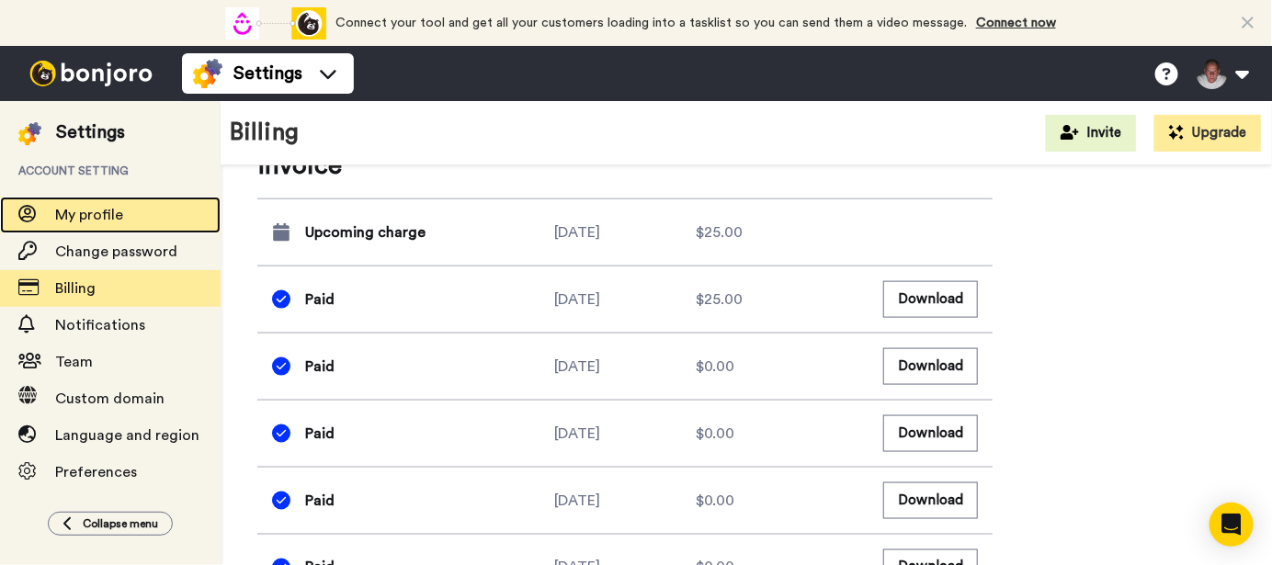
click at [104, 210] on span "My profile" at bounding box center [89, 215] width 68 height 15
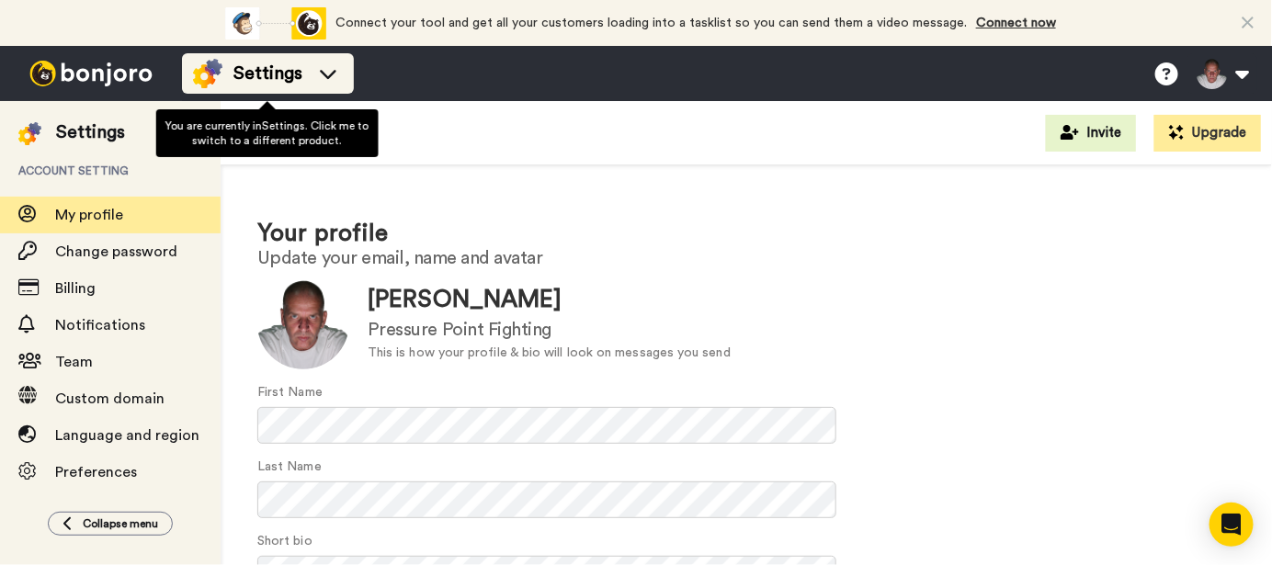
click at [328, 62] on div "Settings" at bounding box center [268, 73] width 150 height 29
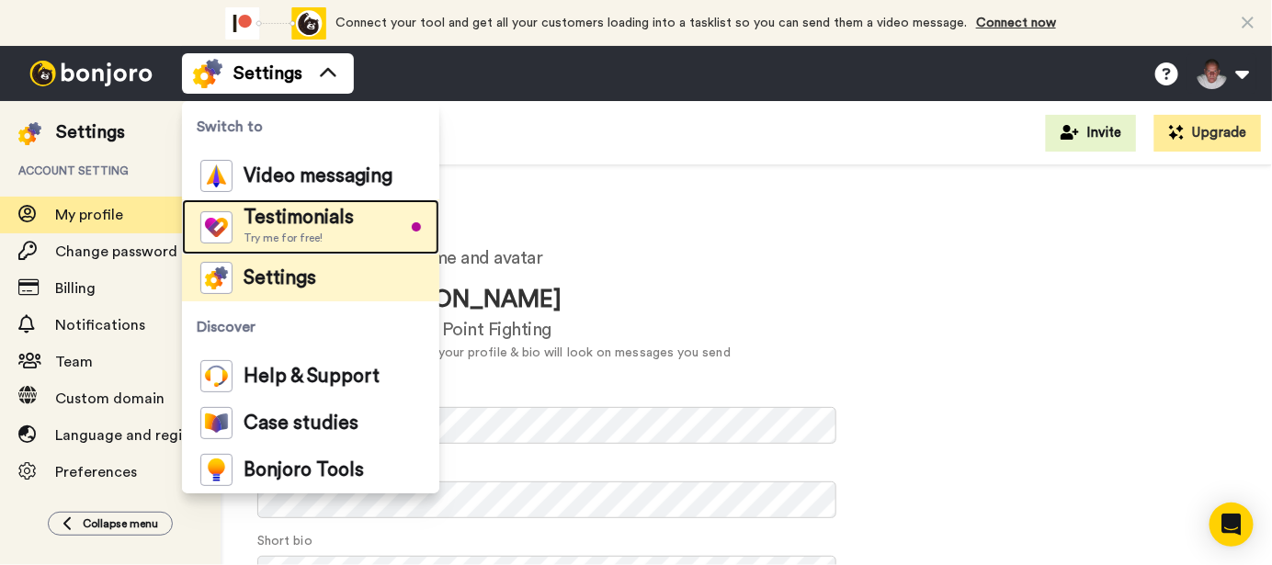
click at [300, 221] on span "Testimonials" at bounding box center [299, 218] width 110 height 18
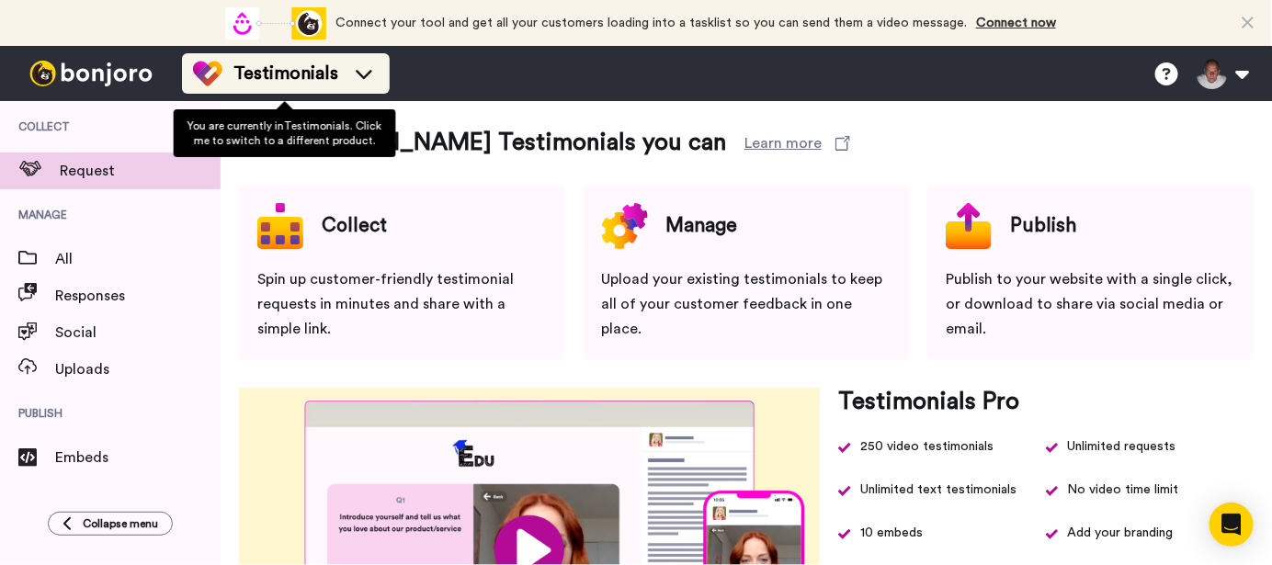
click at [328, 71] on span "Testimonials" at bounding box center [285, 74] width 105 height 26
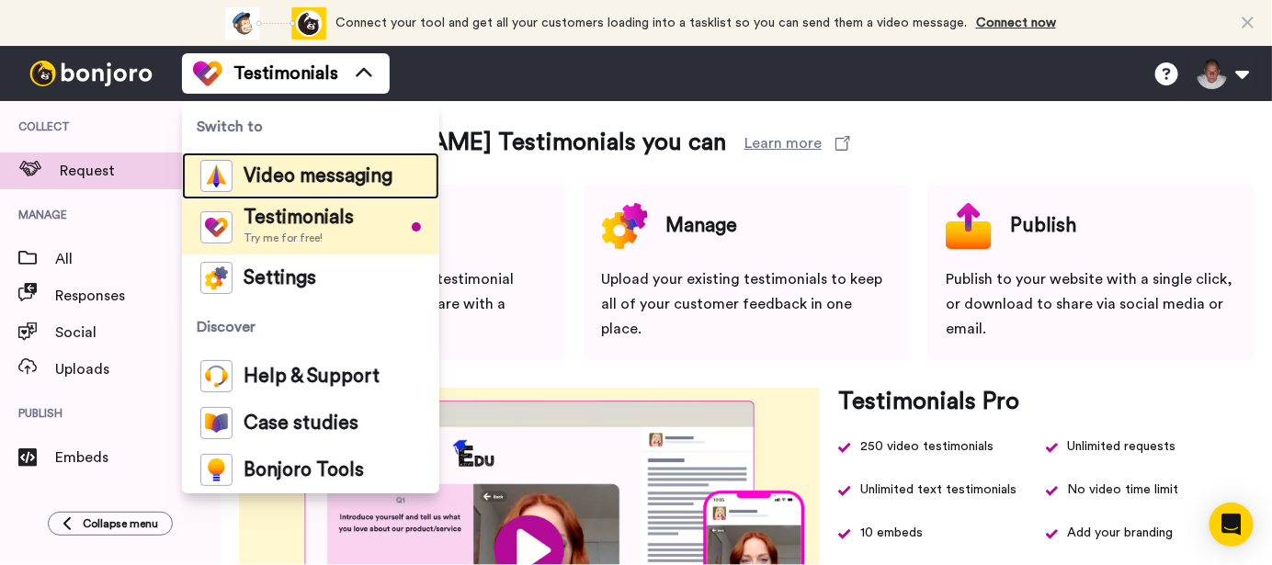
click at [306, 171] on span "Video messaging" at bounding box center [318, 176] width 149 height 18
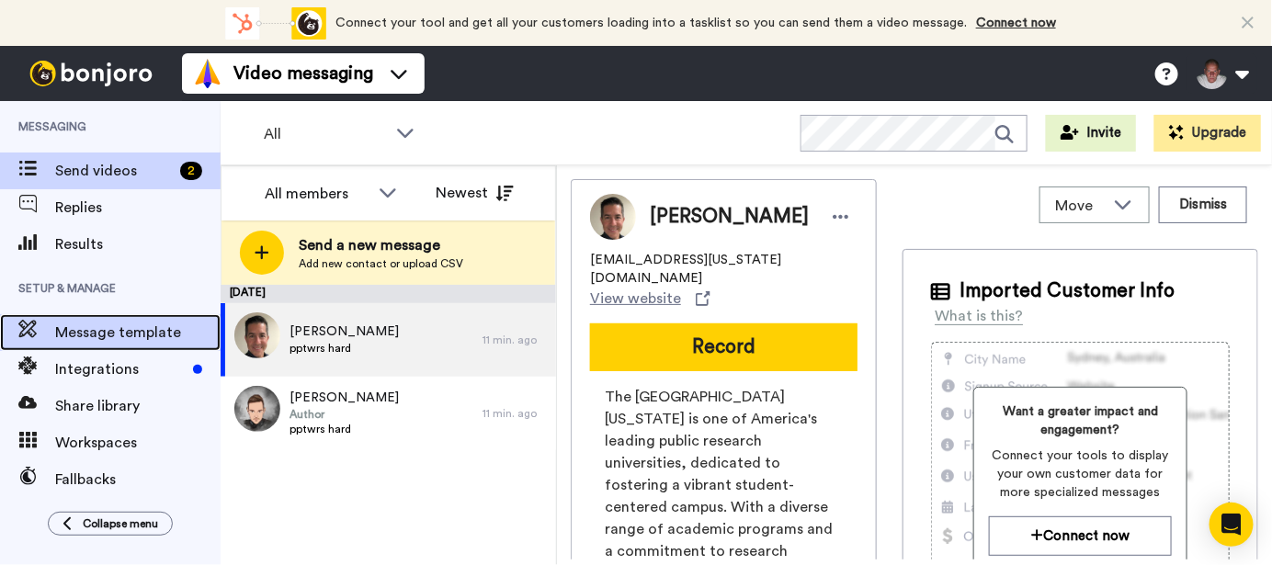
click at [121, 328] on span "Message template" at bounding box center [137, 333] width 165 height 22
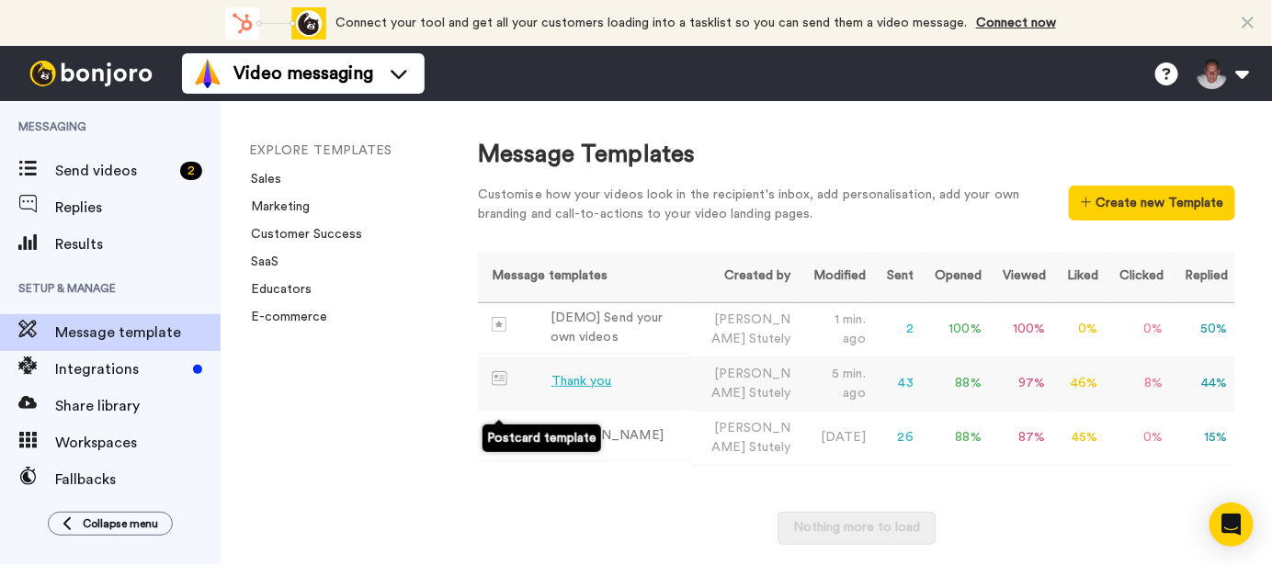
drag, startPoint x: 592, startPoint y: 420, endPoint x: 503, endPoint y: 415, distance: 89.3
click at [503, 386] on img at bounding box center [500, 378] width 16 height 15
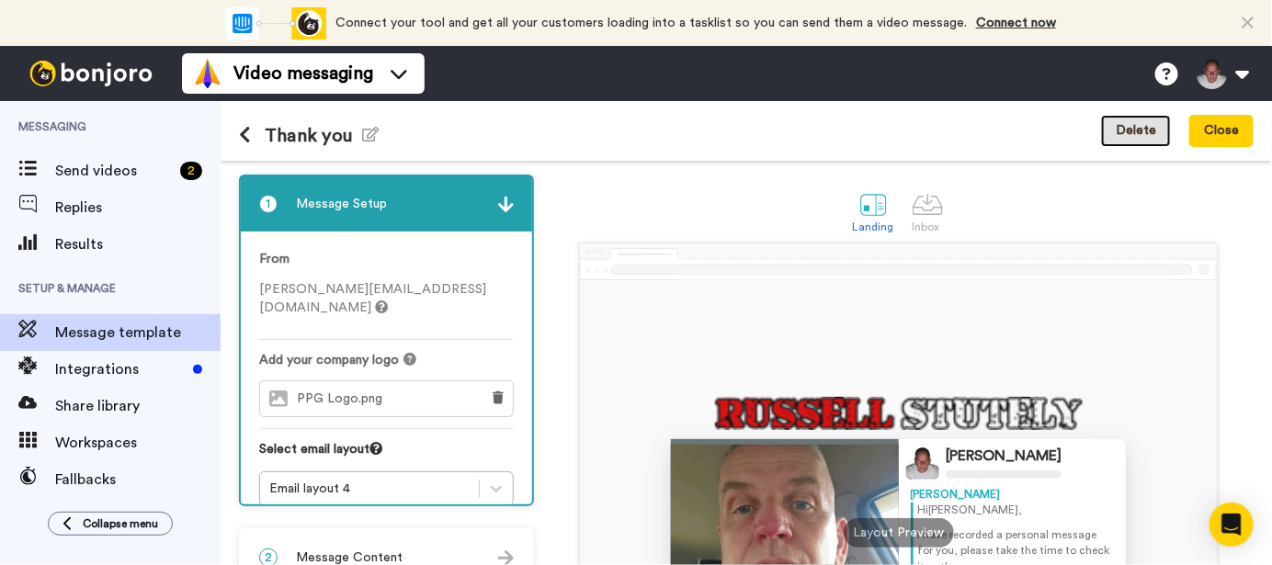
click at [1138, 127] on button "Delete" at bounding box center [1136, 131] width 70 height 33
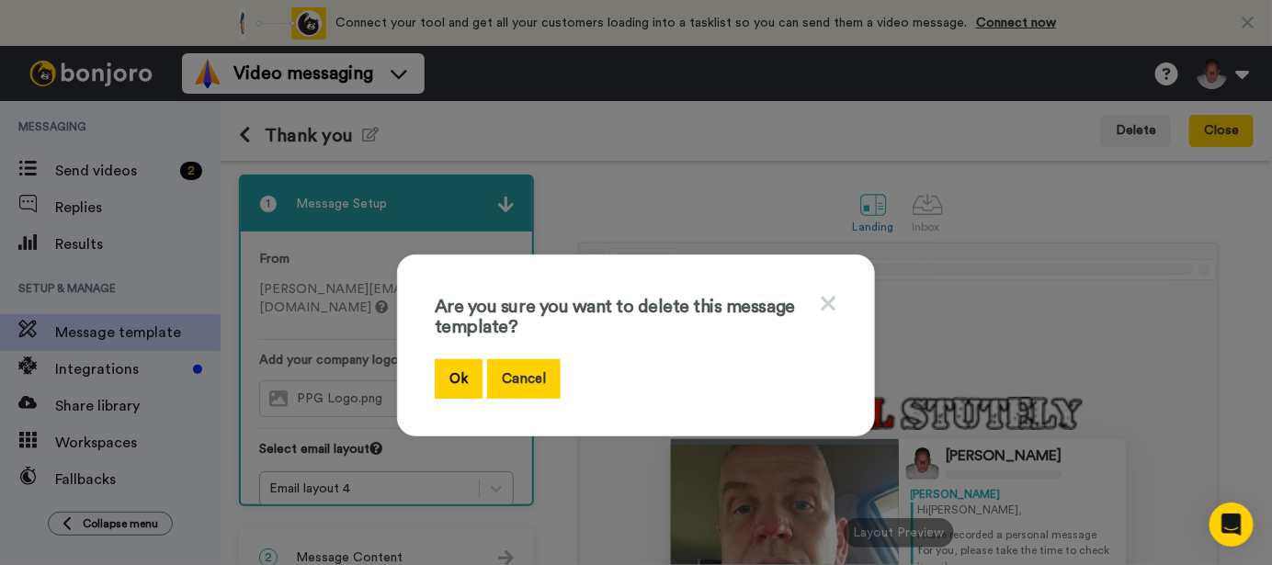
click at [526, 374] on button "Cancel" at bounding box center [524, 379] width 74 height 40
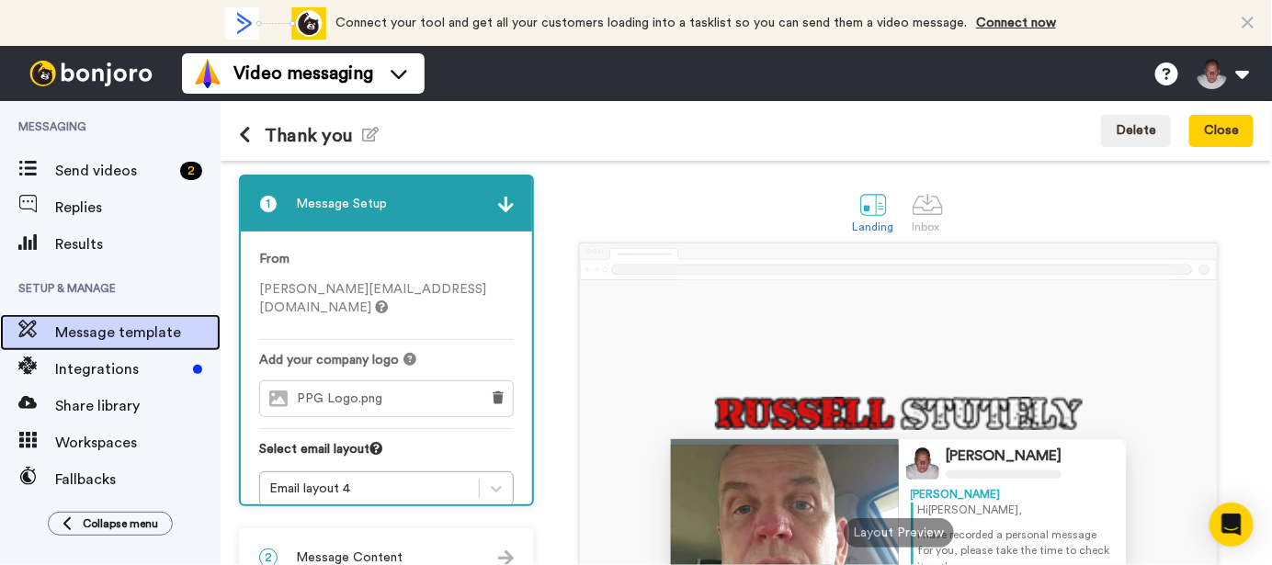
click at [120, 335] on span "Message template" at bounding box center [137, 333] width 165 height 22
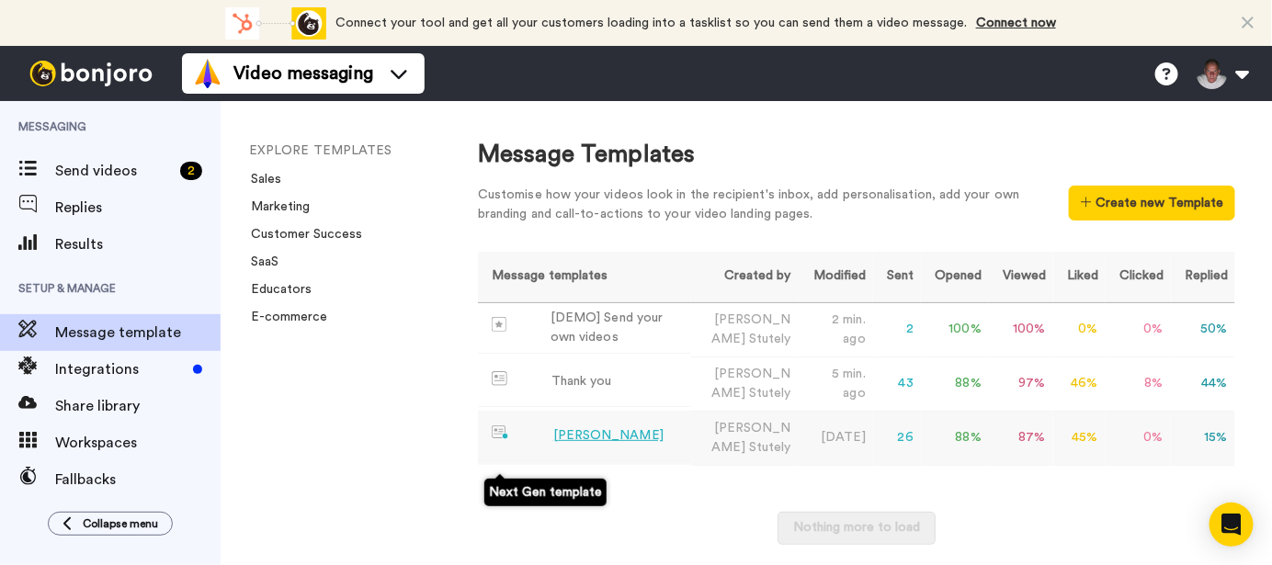
click at [505, 440] on img at bounding box center [500, 432] width 17 height 15
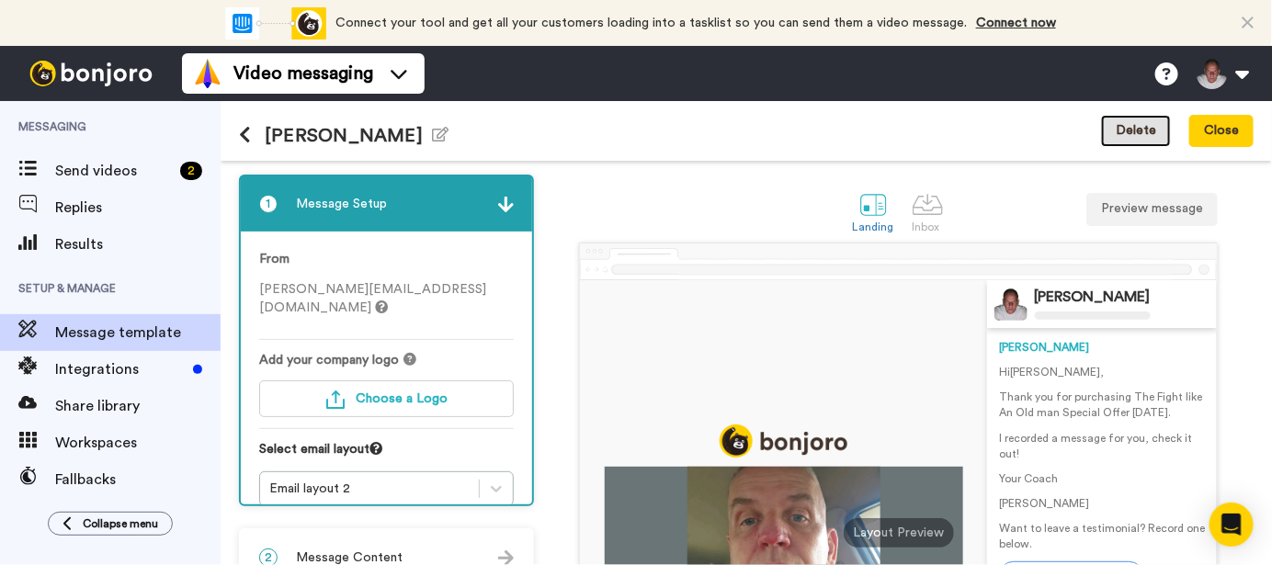
click at [1138, 135] on button "Delete" at bounding box center [1136, 131] width 70 height 33
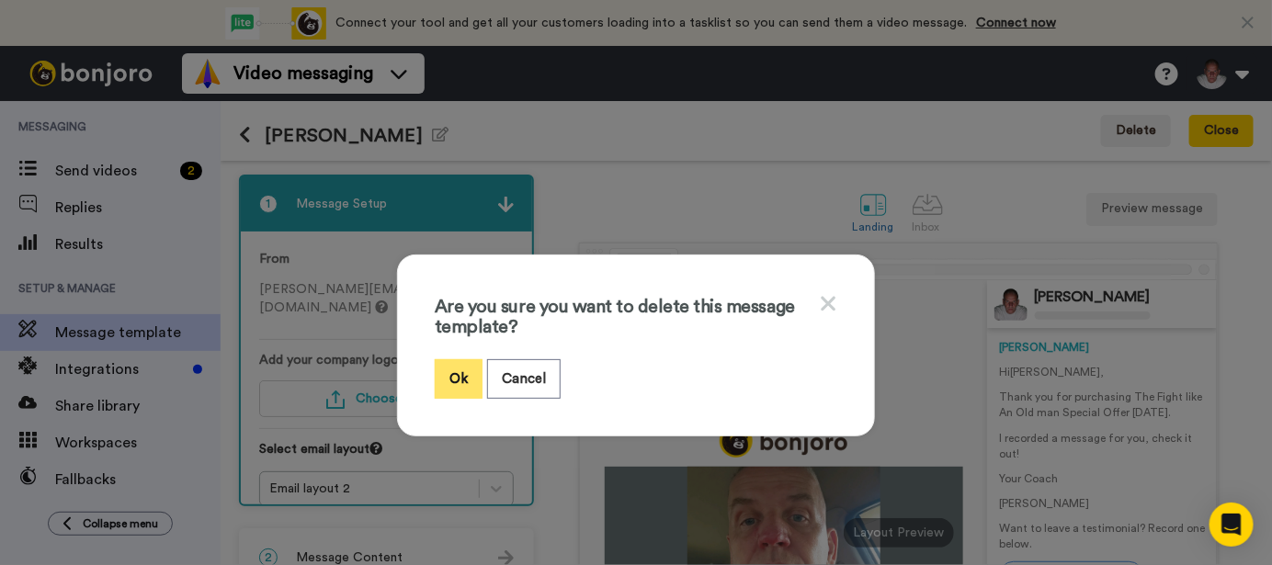
click at [452, 367] on button "Ok" at bounding box center [459, 379] width 48 height 40
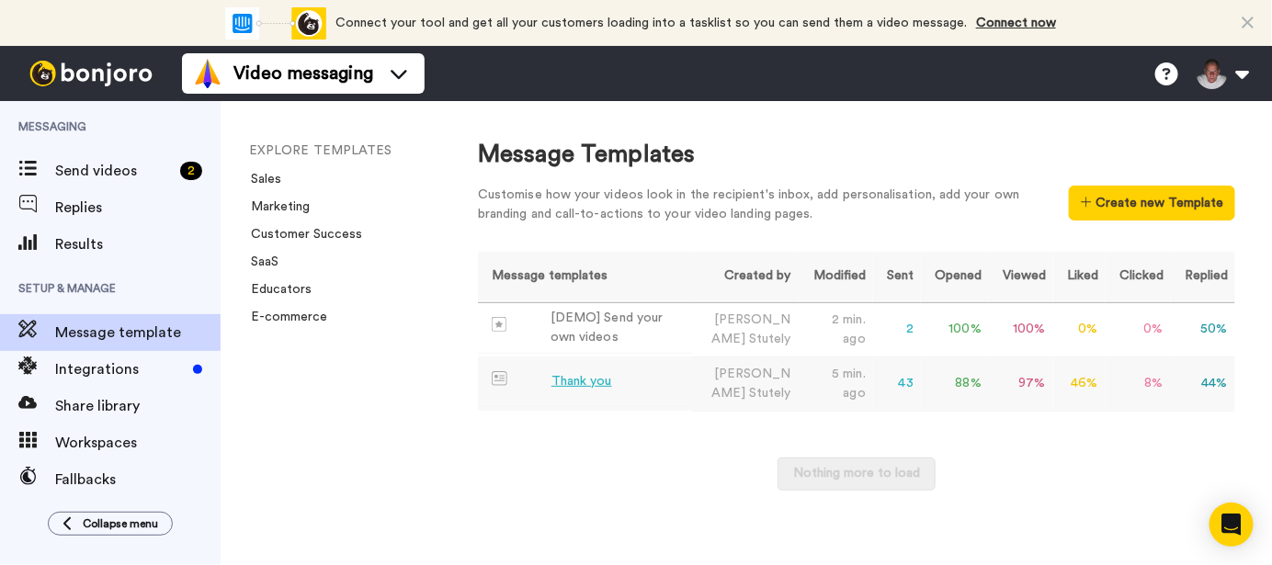
click at [580, 384] on div "Thank you" at bounding box center [581, 381] width 61 height 19
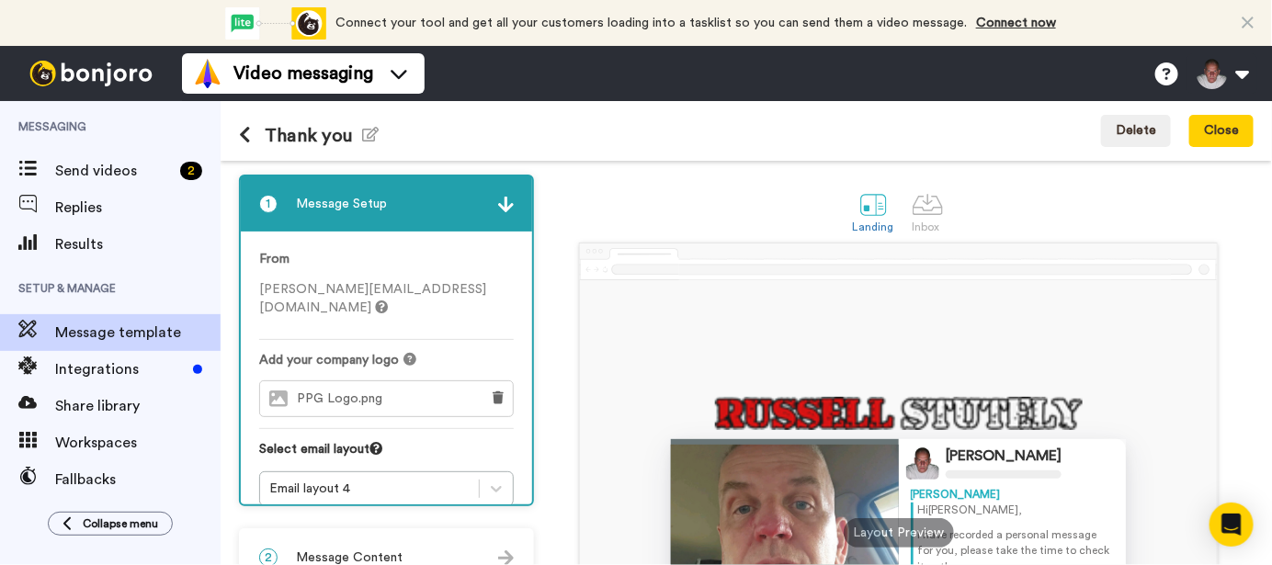
click at [498, 205] on img at bounding box center [506, 205] width 16 height 16
click at [509, 462] on div "1 Message Setup From russell@russellstutely.com Add your company logo PPG Logo.…" at bounding box center [391, 515] width 304 height 680
click at [1214, 138] on button "Close" at bounding box center [1221, 131] width 64 height 33
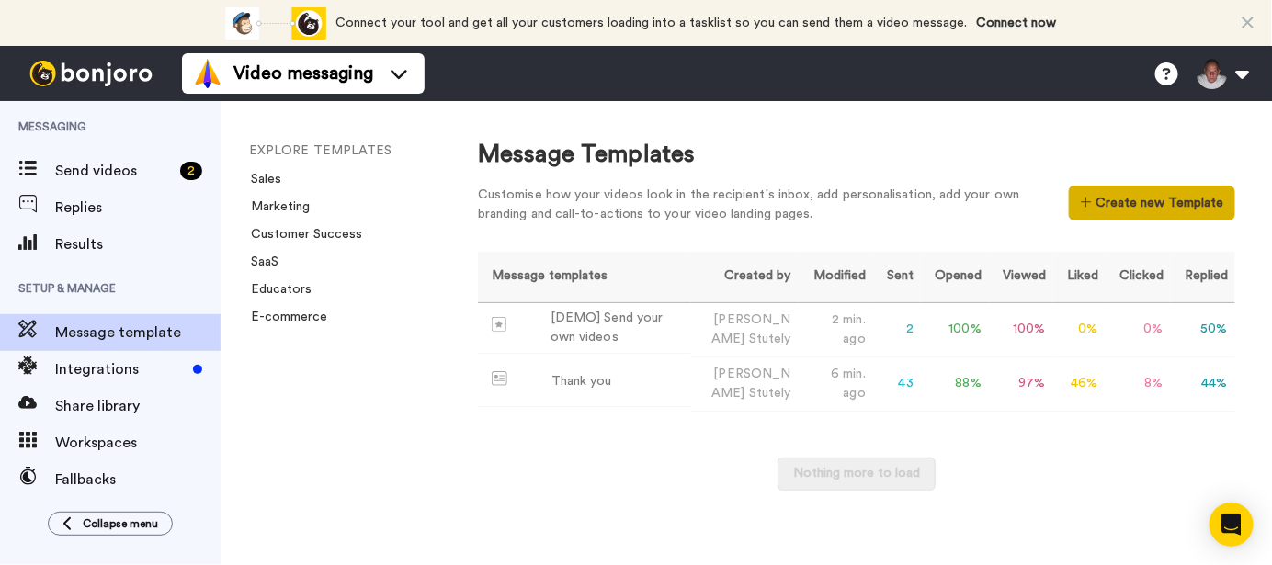
click at [1137, 204] on button "Create new Template" at bounding box center [1152, 203] width 166 height 35
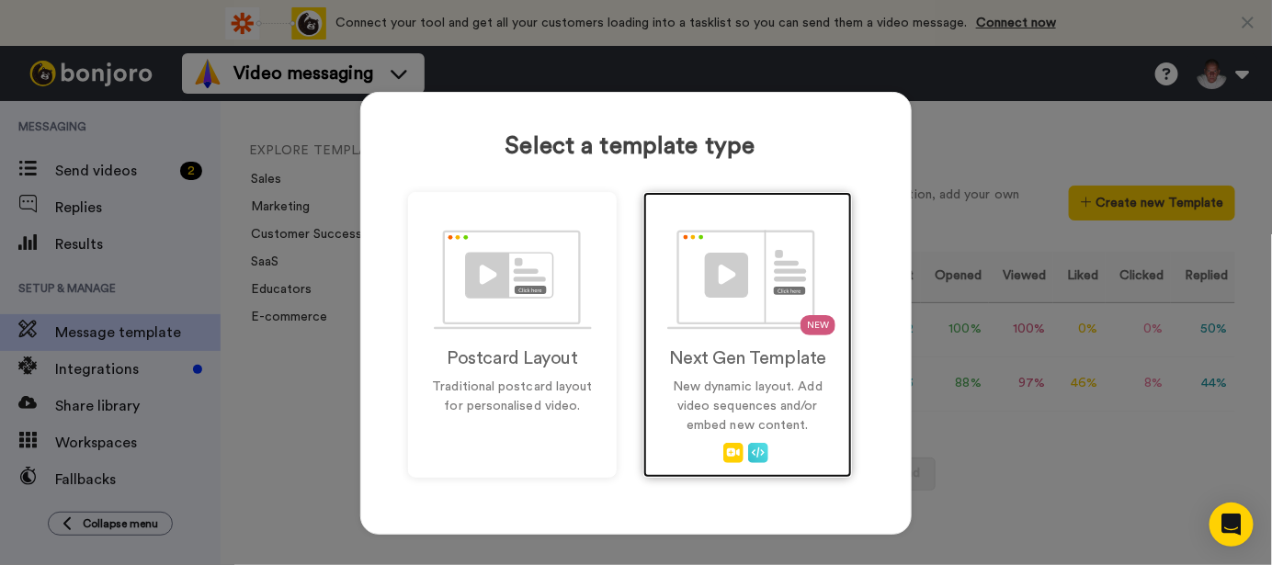
click at [752, 383] on p "New dynamic layout. Add video sequences and/or embed new content." at bounding box center [748, 407] width 170 height 58
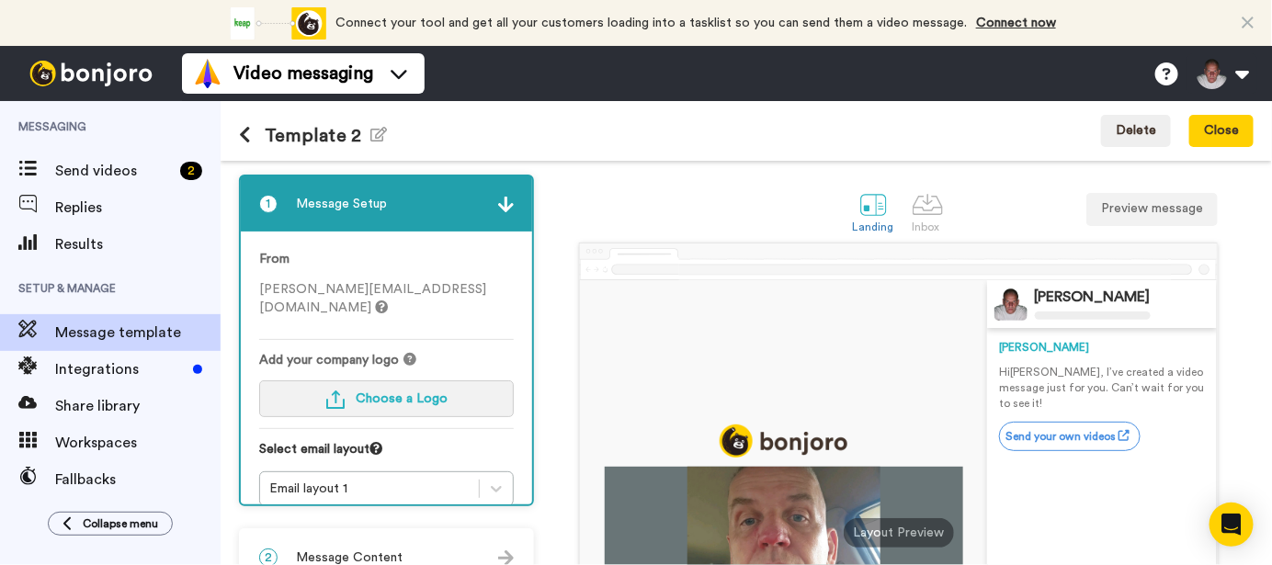
click at [421, 392] on span "Choose a Logo" at bounding box center [402, 398] width 92 height 13
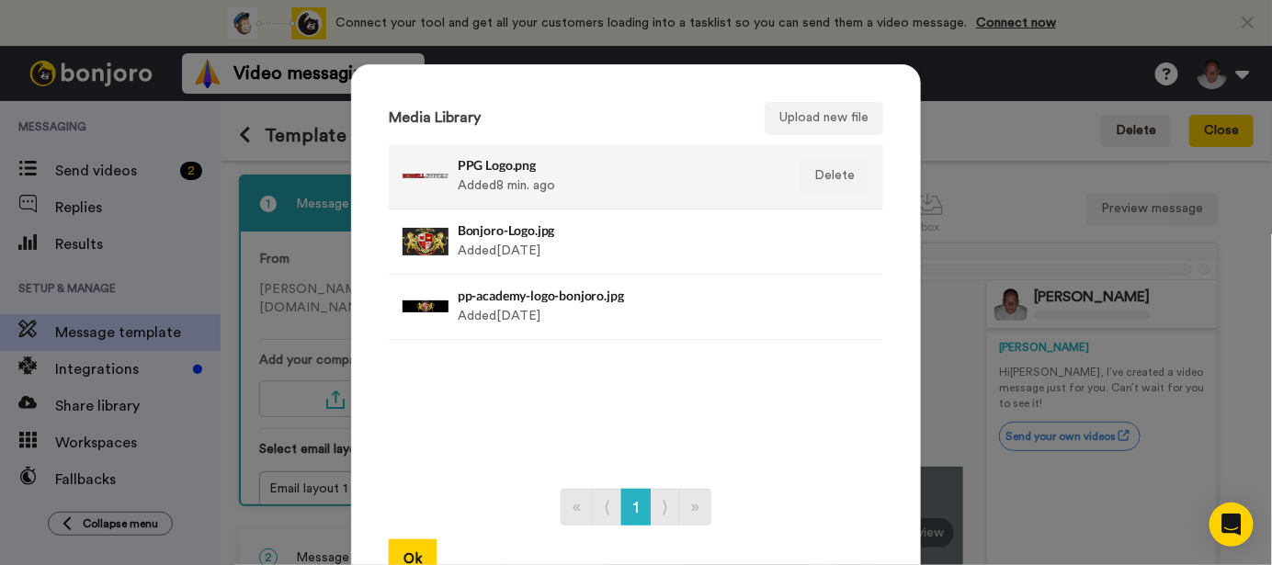
click at [505, 170] on h4 "PPG Logo.png" at bounding box center [616, 165] width 317 height 14
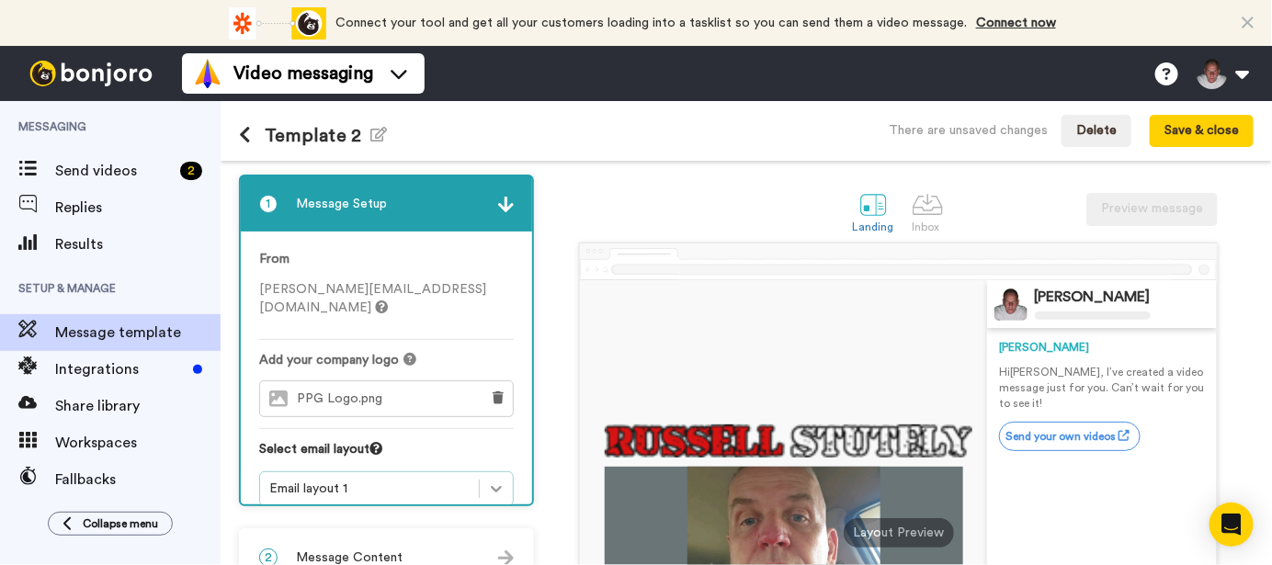
scroll to position [108, 0]
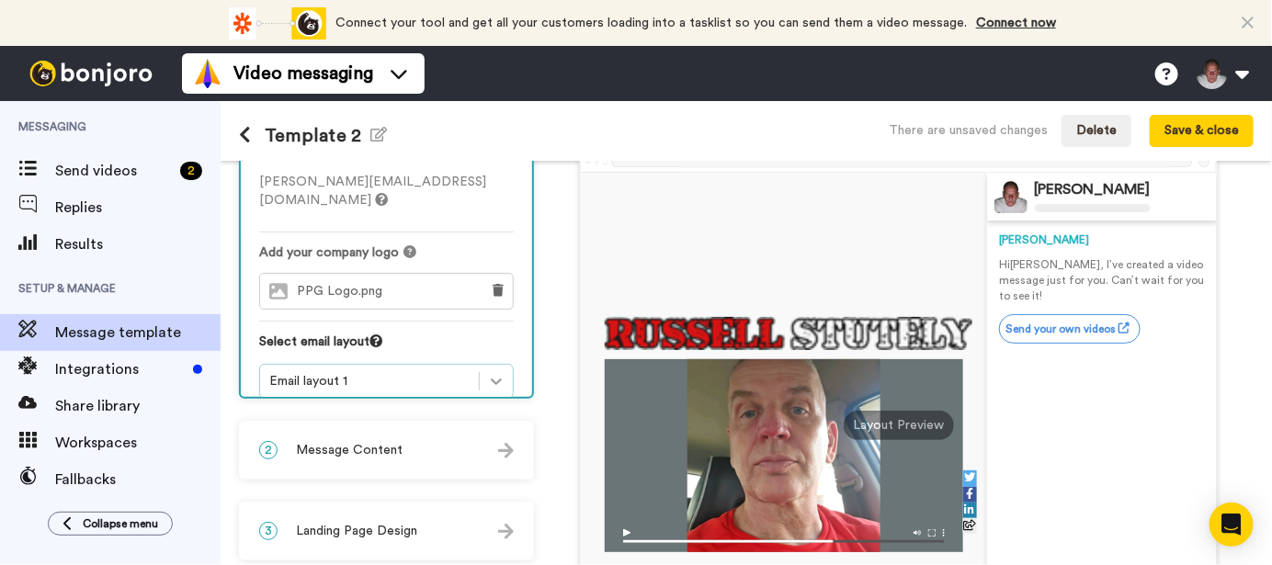
click at [489, 470] on div "1 Message Setup From russell@russellstutely.com Add your company logo PPG Logo.…" at bounding box center [391, 407] width 304 height 680
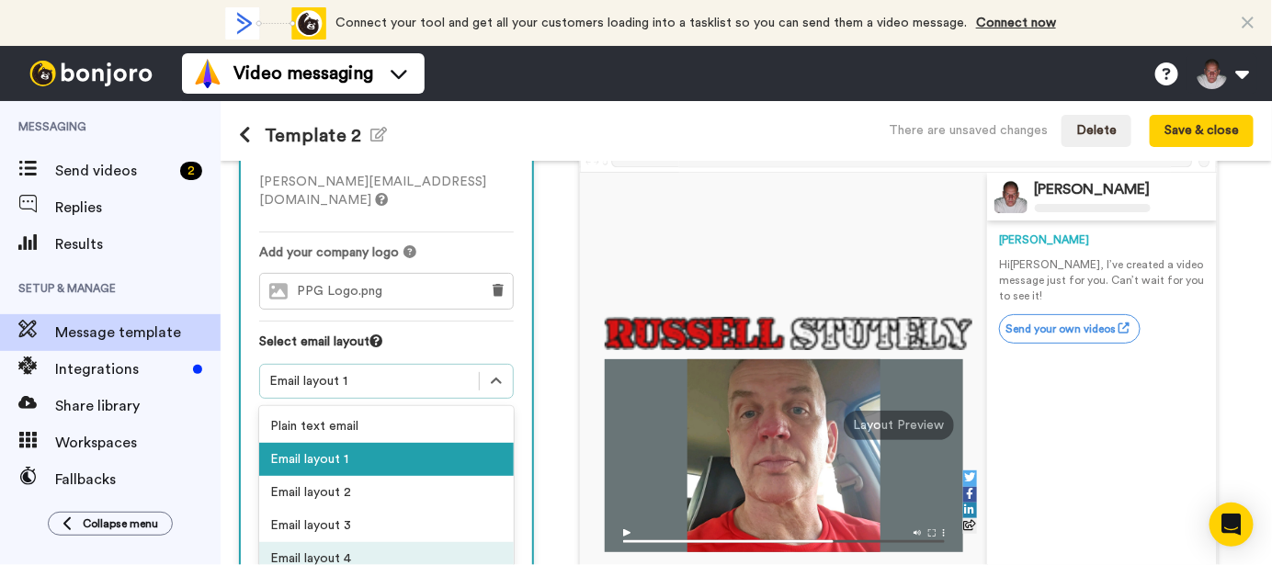
click at [352, 542] on div "Email layout 4" at bounding box center [386, 558] width 255 height 33
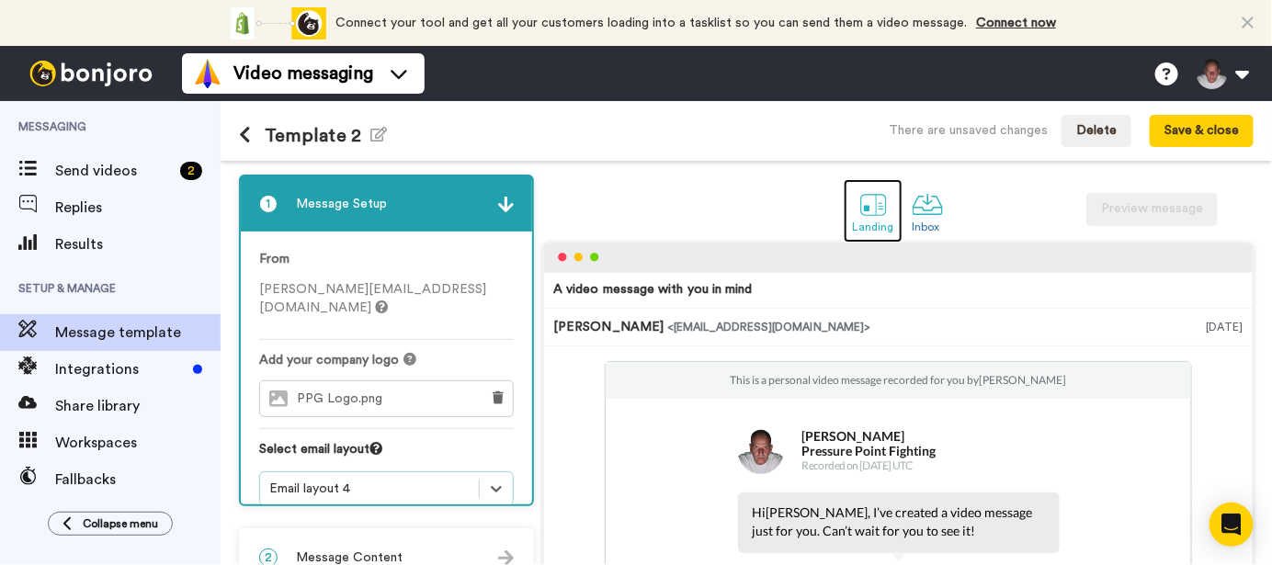
click at [860, 201] on div at bounding box center [873, 204] width 32 height 32
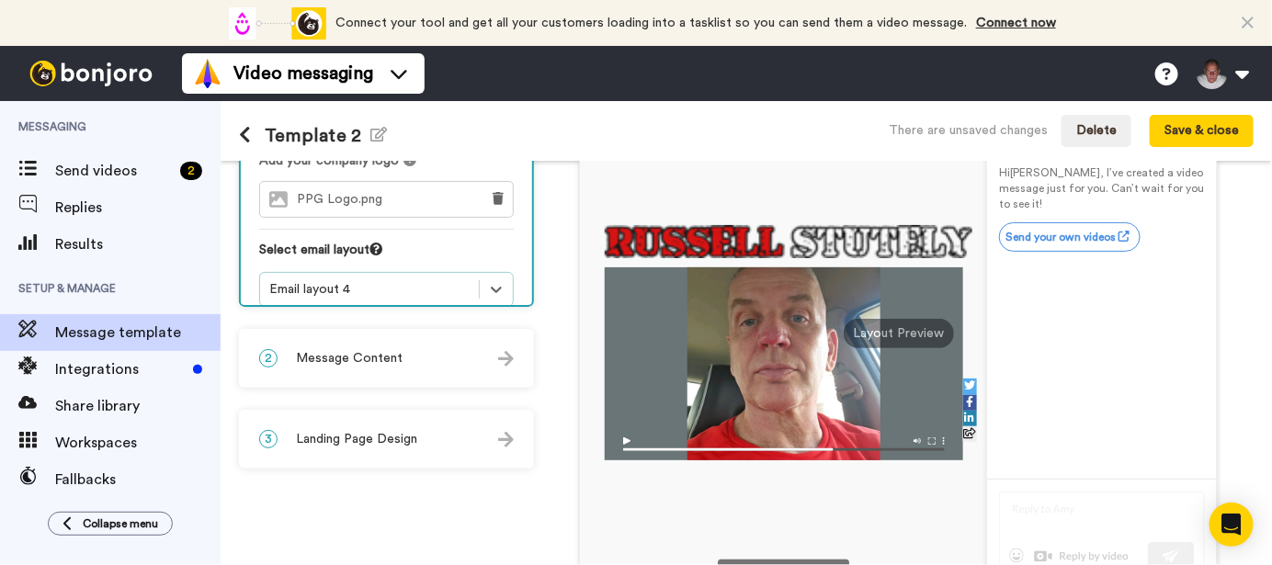
scroll to position [214, 0]
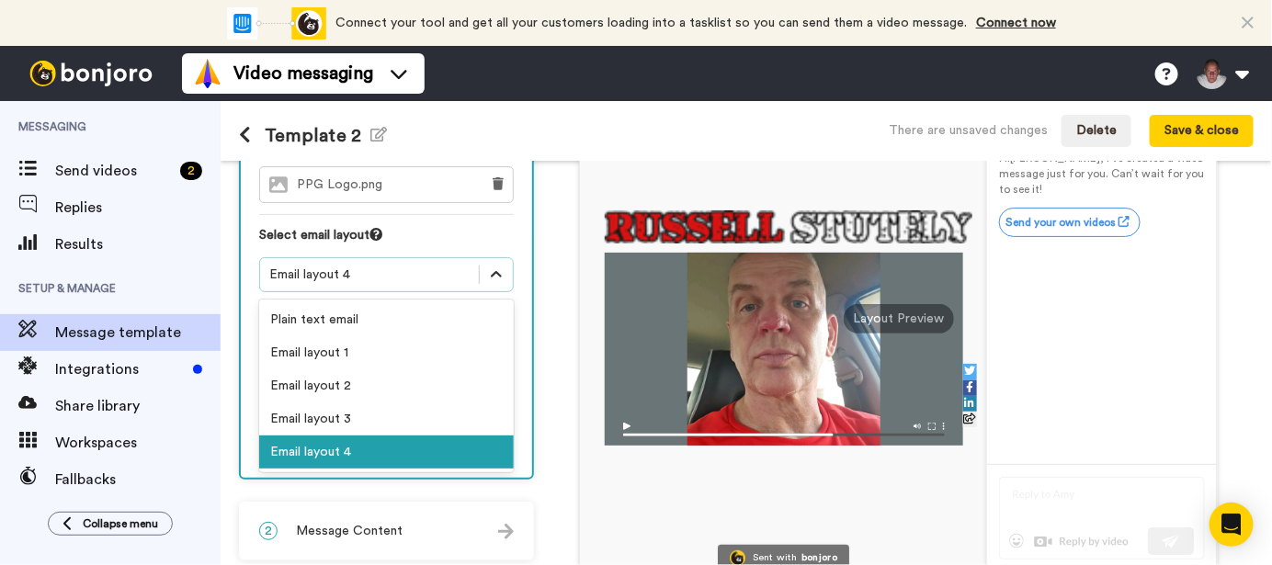
click at [493, 266] on icon at bounding box center [496, 275] width 18 height 18
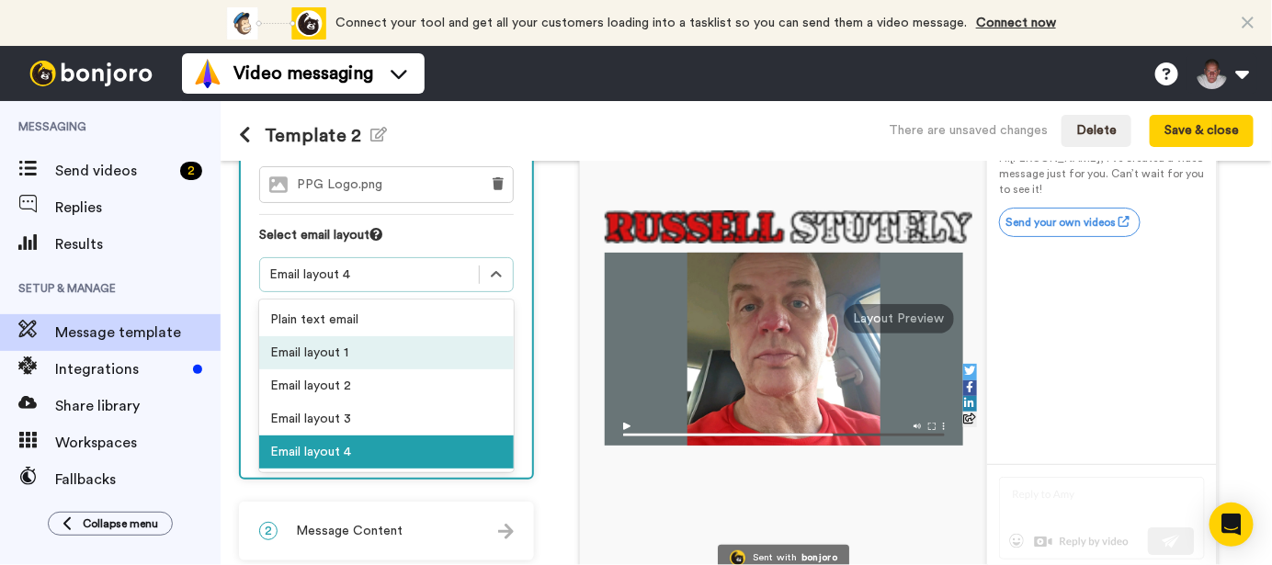
click at [353, 336] on div "Email layout 1" at bounding box center [386, 352] width 255 height 33
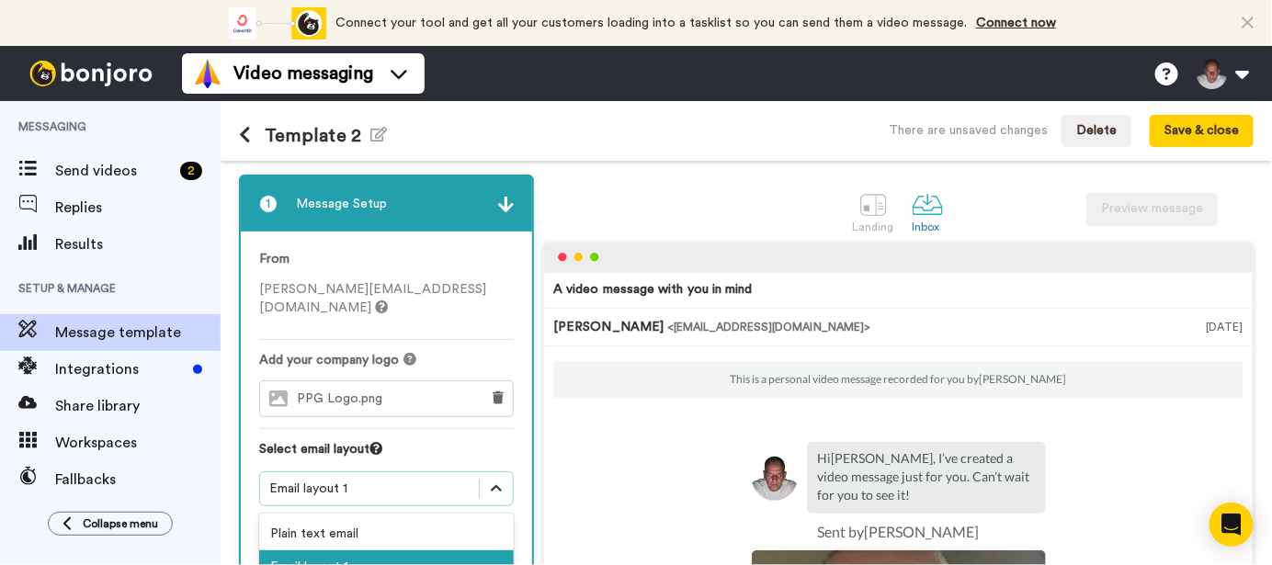
scroll to position [108, 0]
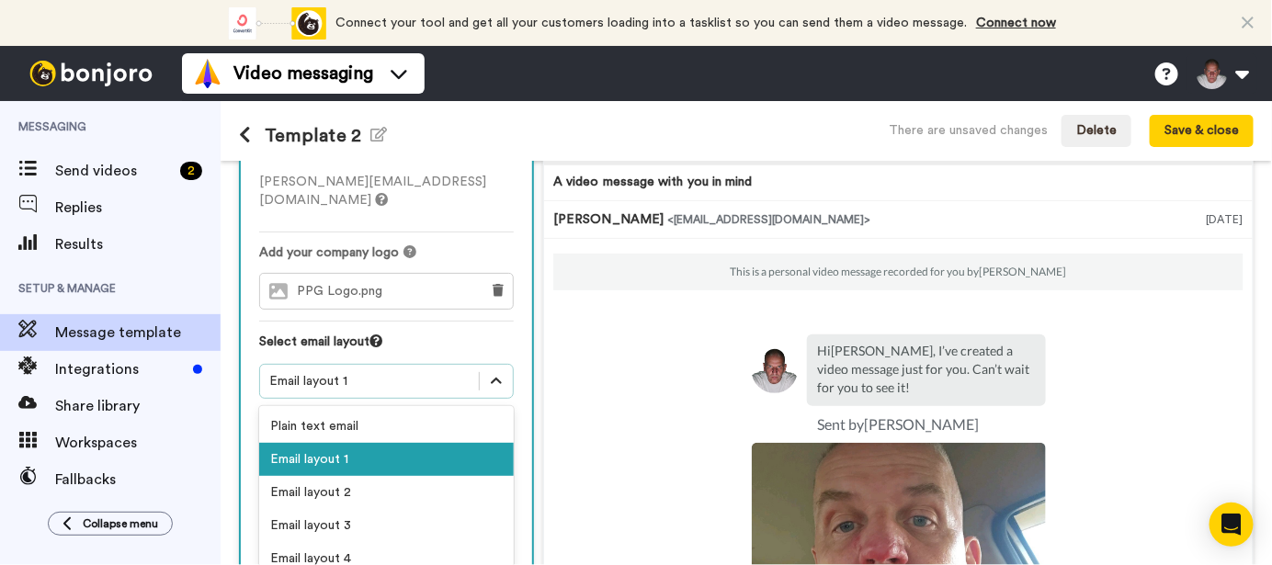
click at [490, 472] on div "1 Message Setup From russell@russellstutely.com Add your company logo PPG Logo.…" at bounding box center [391, 429] width 304 height 724
click at [331, 476] on div "Email layout 2" at bounding box center [386, 492] width 255 height 33
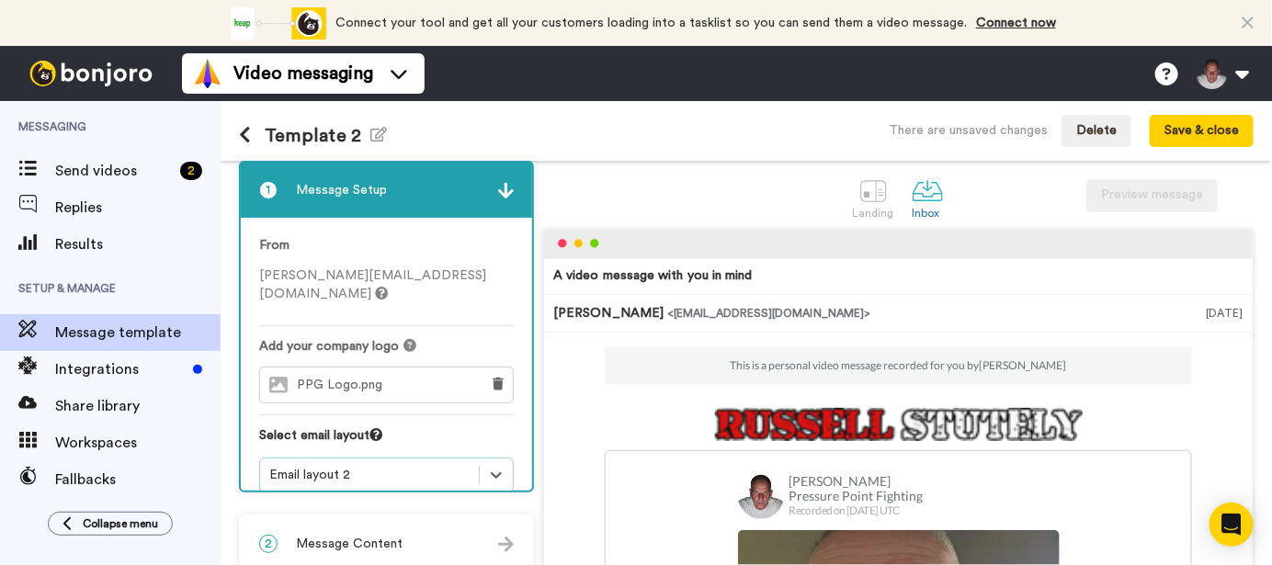
scroll to position [0, 0]
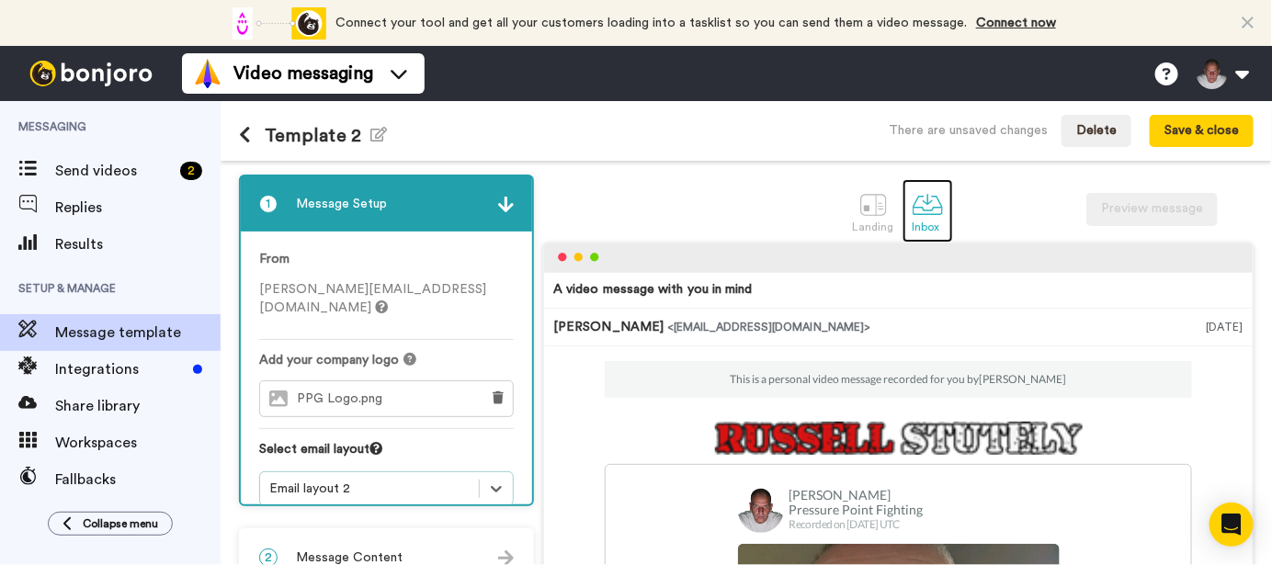
click at [912, 210] on div at bounding box center [928, 204] width 32 height 32
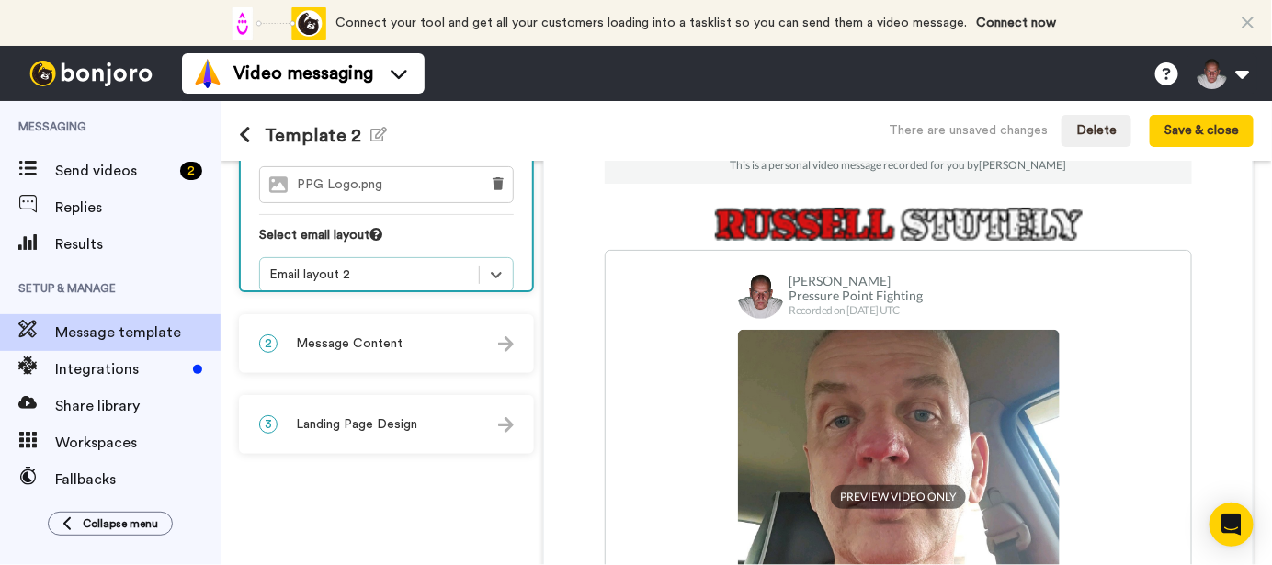
click at [509, 345] on img at bounding box center [506, 344] width 16 height 16
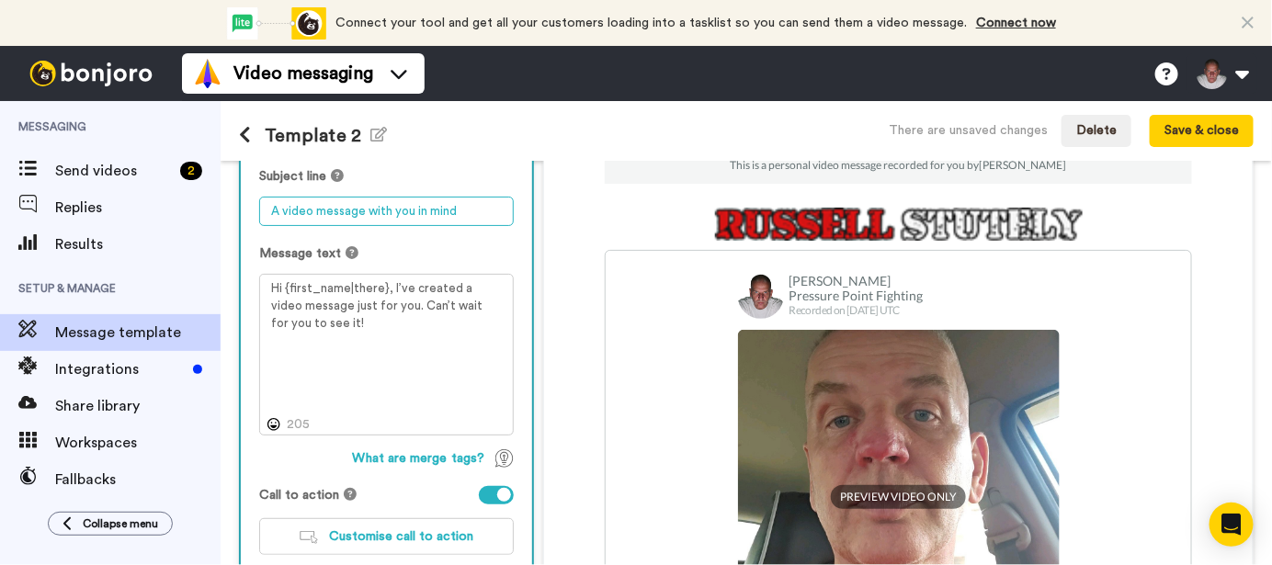
drag, startPoint x: 474, startPoint y: 210, endPoint x: 278, endPoint y: 228, distance: 197.4
click at [254, 210] on div "Personalise your message so your customers take action. Subject line A video me…" at bounding box center [386, 342] width 291 height 489
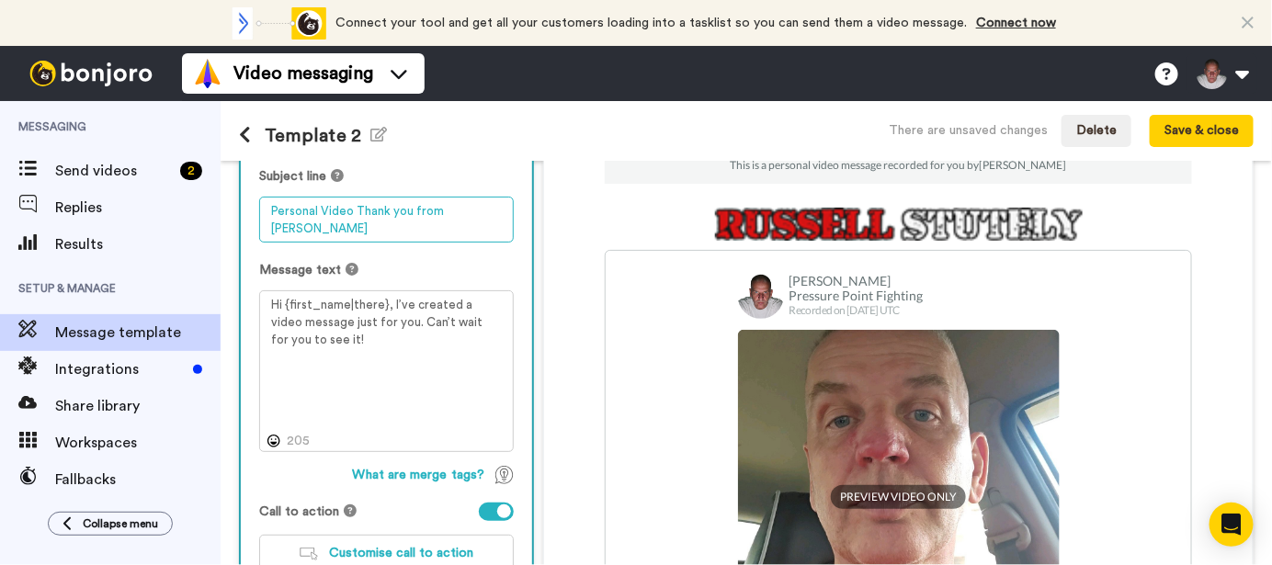
type textarea "Personal Video Thank you from Russell Stutely"
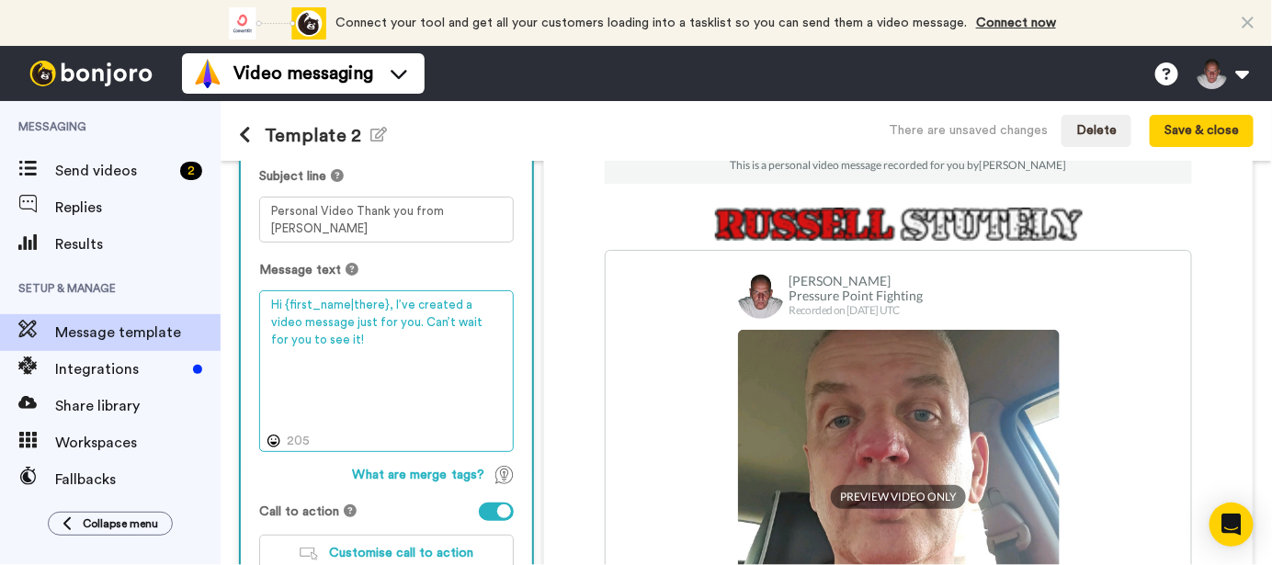
click at [388, 303] on textarea "Hi {first_name|there}, I’ve created a video message just for you. Can’t wait fo…" at bounding box center [386, 370] width 255 height 161
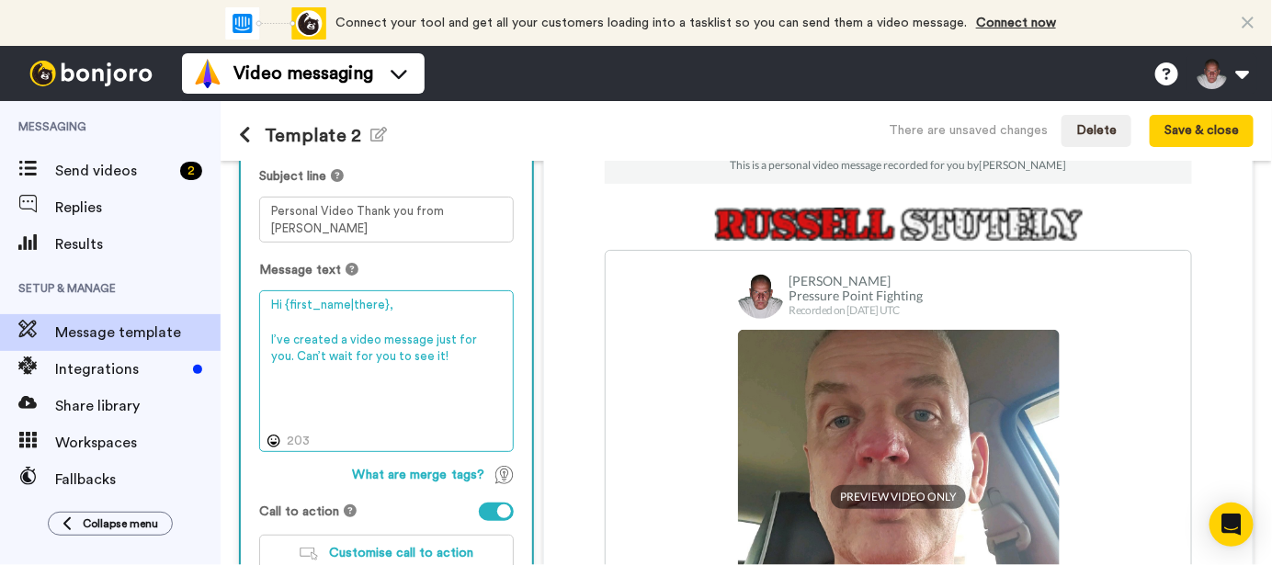
click at [345, 342] on textarea "Hi {first_name|there}, I’ve created a video message just for you. Can’t wait fo…" at bounding box center [386, 370] width 255 height 161
click at [360, 337] on textarea "Hi {first_name|there}, I’ve created a pwersonal video message just for you. Can…" at bounding box center [386, 370] width 255 height 161
click at [427, 336] on textarea "Hi {first_name|there}, I’ve created a personal video message just for you. Can’…" at bounding box center [386, 370] width 255 height 161
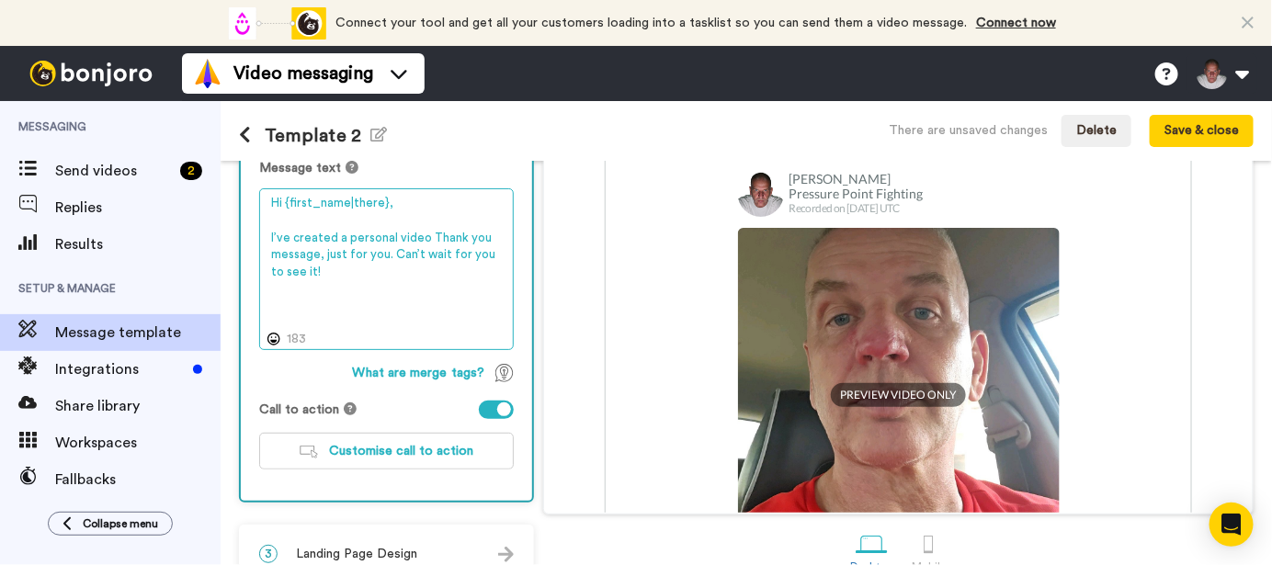
scroll to position [346, 0]
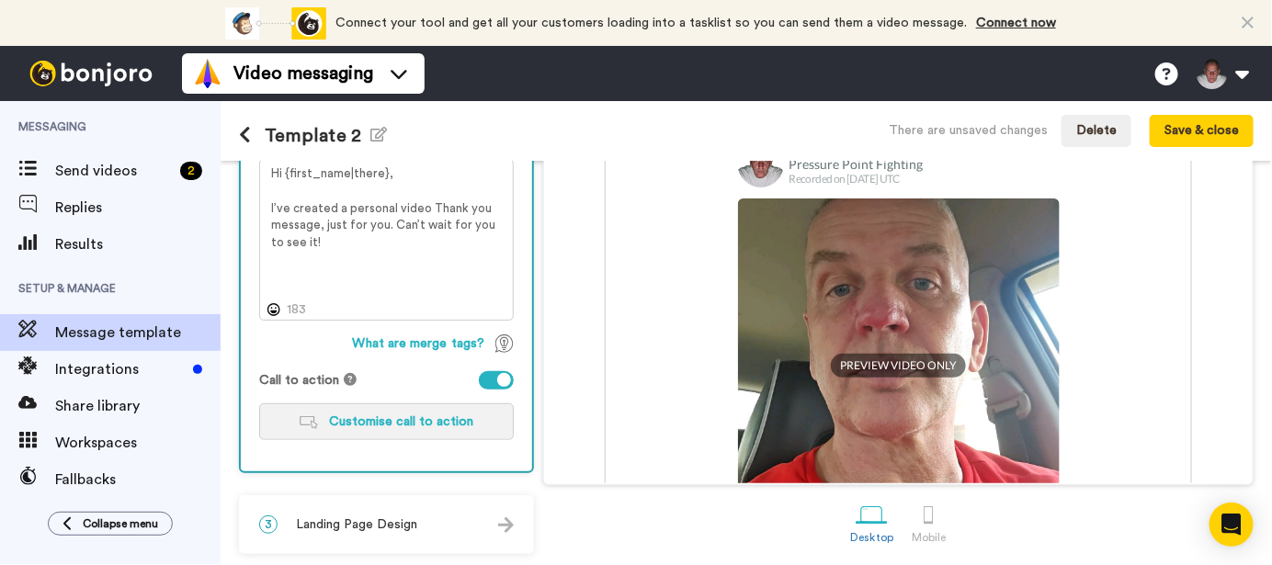
click at [422, 416] on span "Customise call to action" at bounding box center [401, 421] width 144 height 13
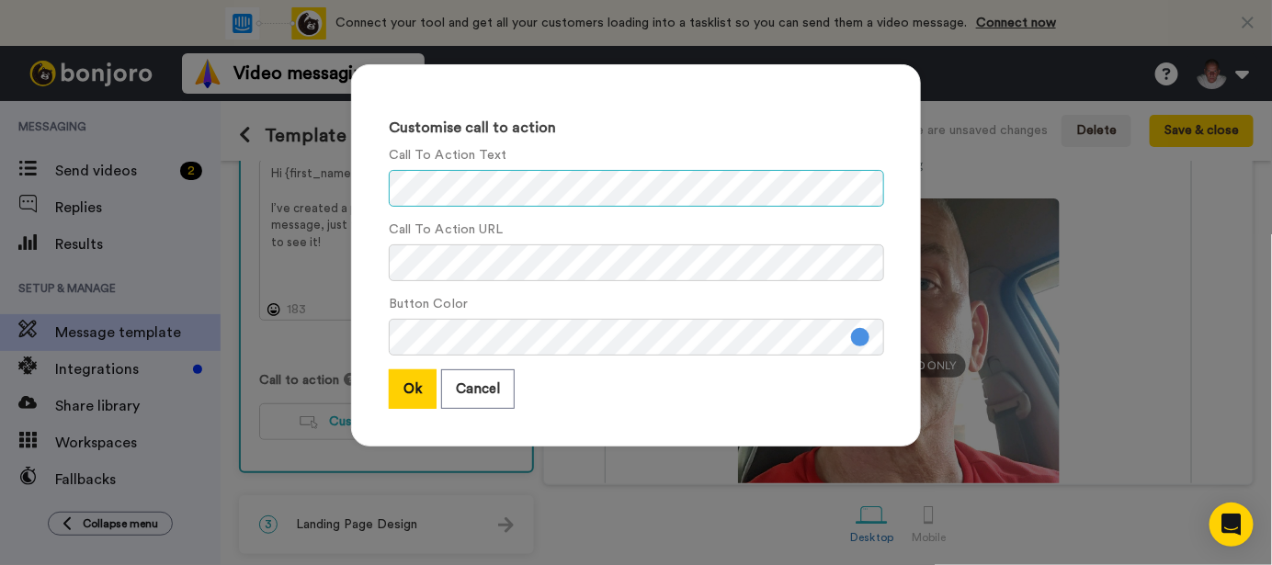
click at [374, 192] on div "Customise call to action Call To Action Text Call To Action URL Button Color Ok…" at bounding box center [636, 255] width 570 height 382
click at [351, 263] on div "Customise call to action Call To Action Text Call To Action URL Button Color Ok…" at bounding box center [636, 255] width 570 height 382
click at [406, 382] on button "Ok" at bounding box center [413, 389] width 48 height 40
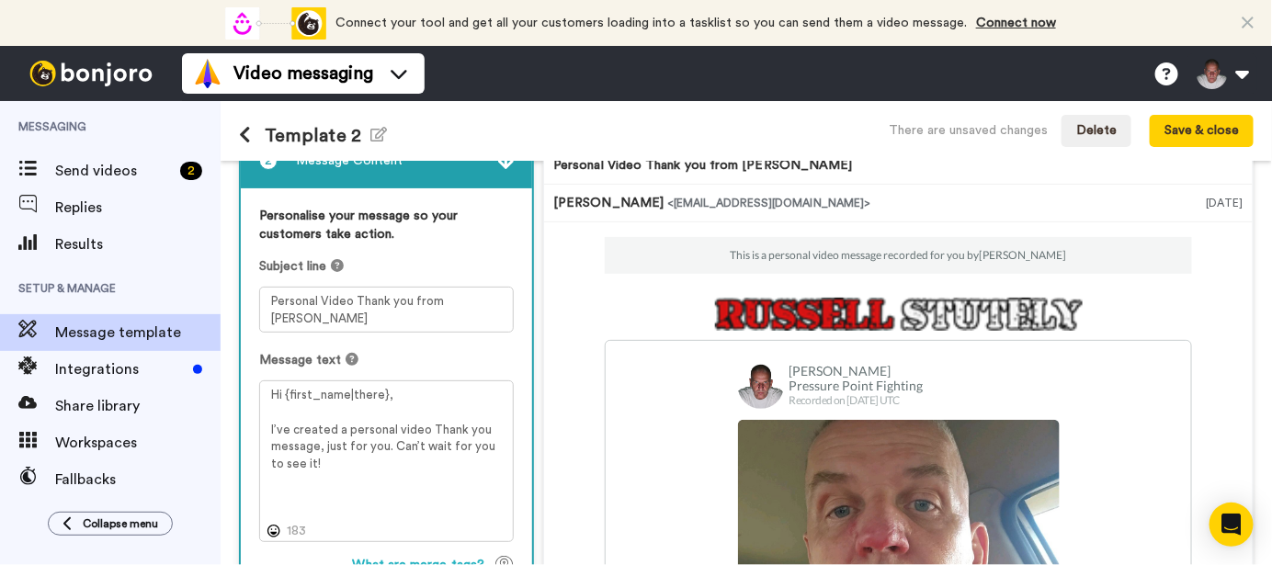
scroll to position [0, 0]
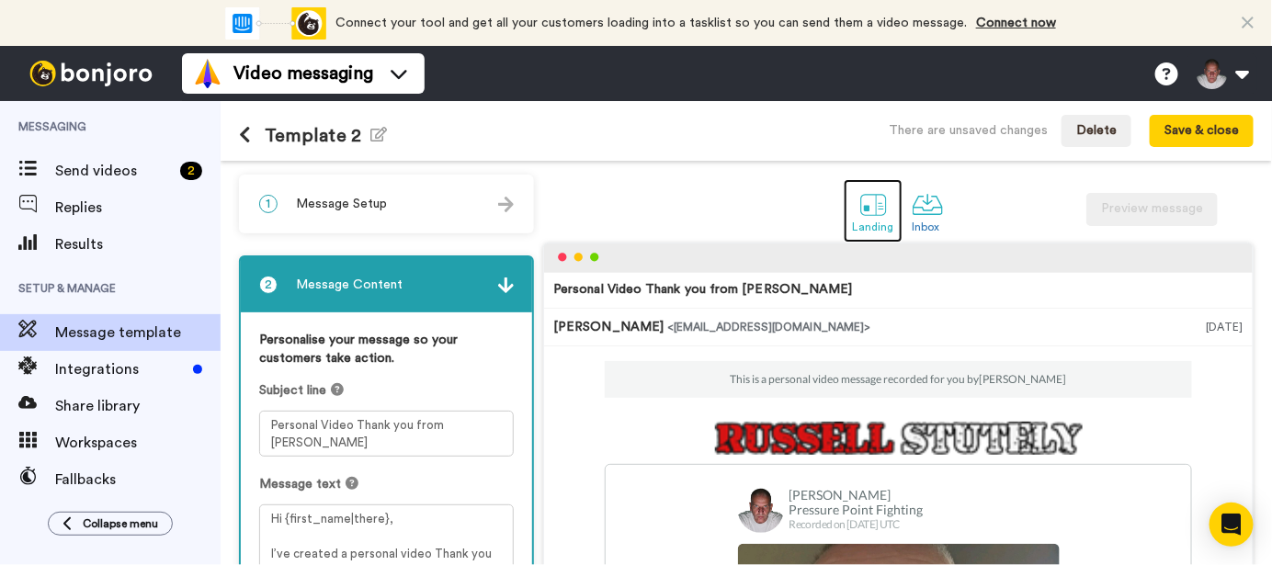
click at [857, 209] on div at bounding box center [873, 204] width 32 height 32
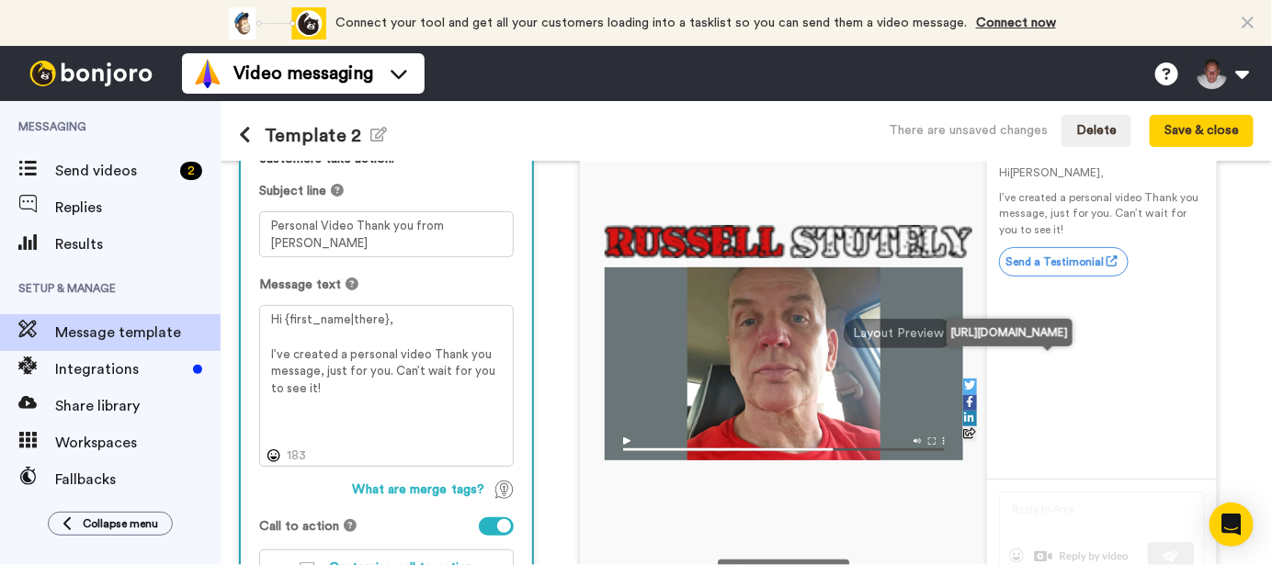
scroll to position [214, 0]
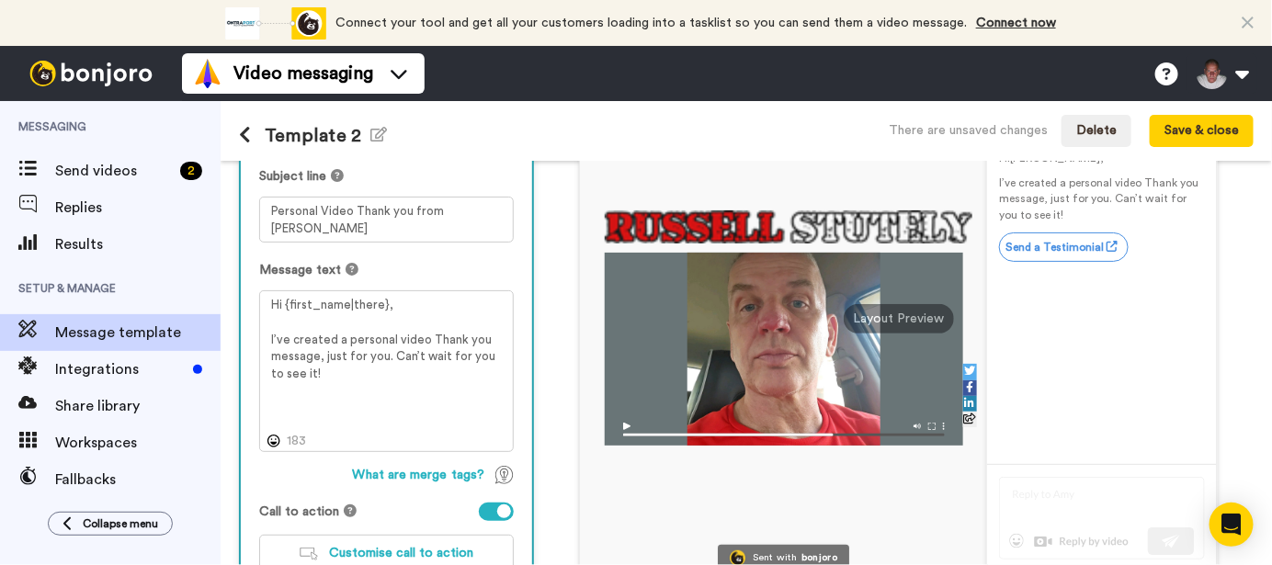
click at [483, 512] on div at bounding box center [496, 512] width 35 height 18
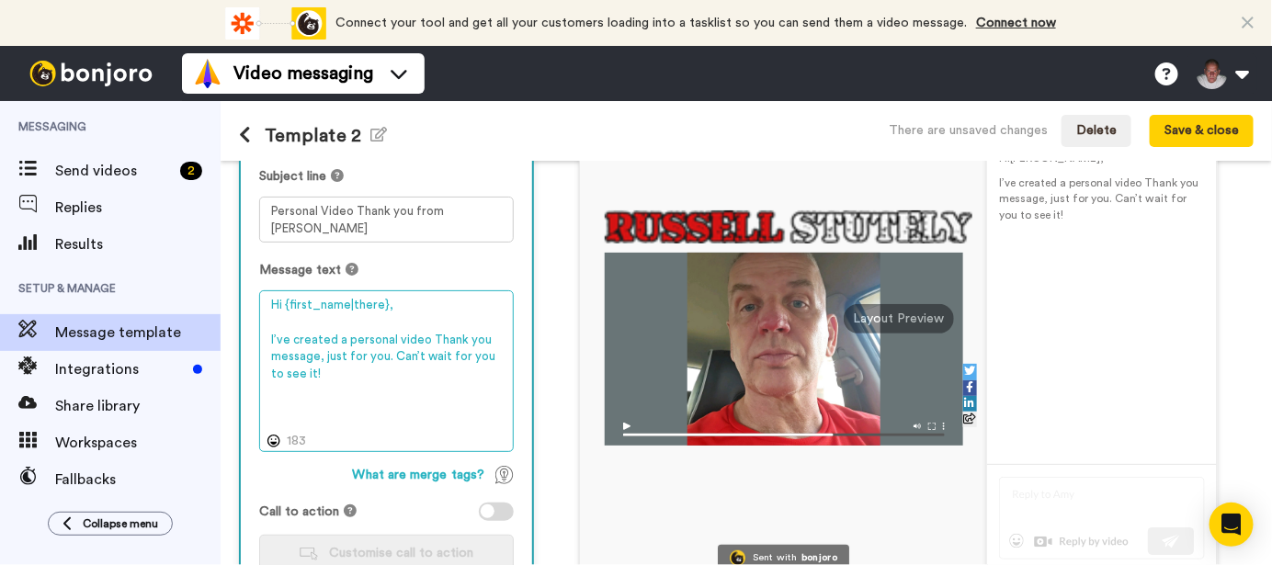
click at [326, 375] on textarea "Hi {first_name|there}, I’ve created a personal video Thank you message, just fo…" at bounding box center [386, 370] width 255 height 161
click at [390, 358] on textarea "Hi {first_name|there}, I’ve created a personal video Thank you message, just fo…" at bounding box center [386, 370] width 255 height 161
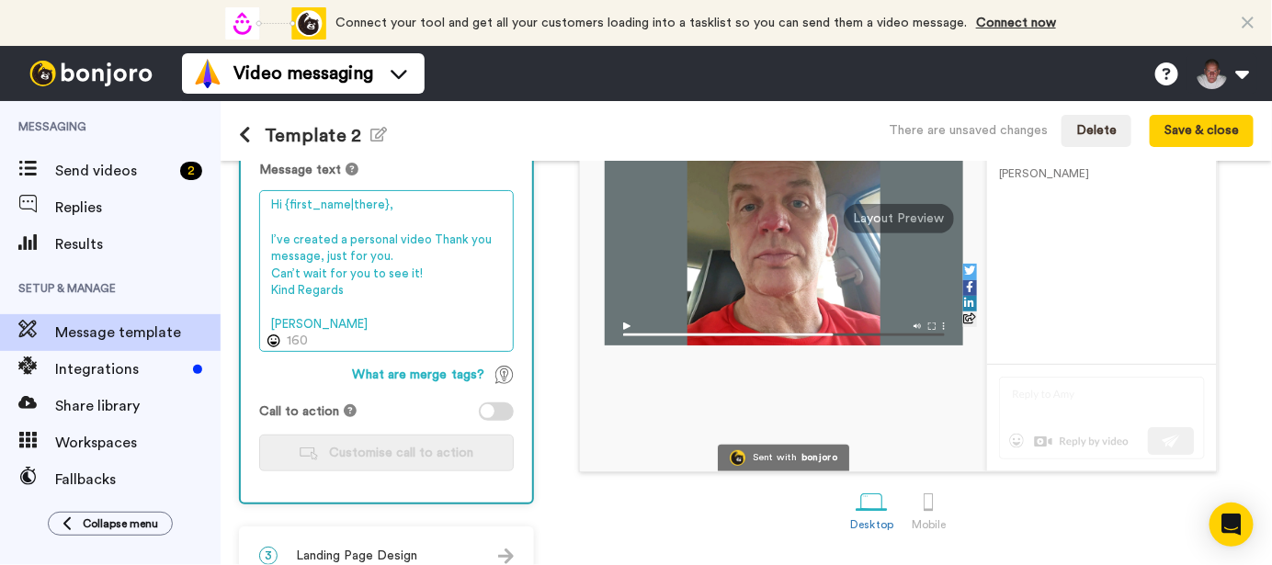
scroll to position [345, 0]
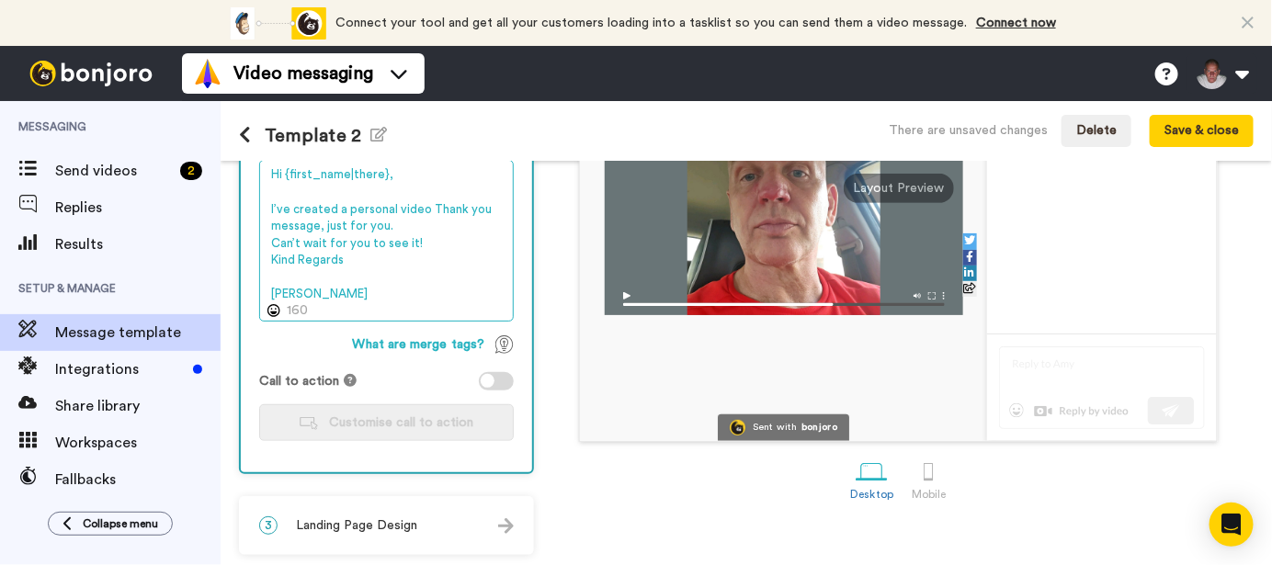
type textarea "Hi {first_name|there}, I’ve created a personal video Thank you message, just fo…"
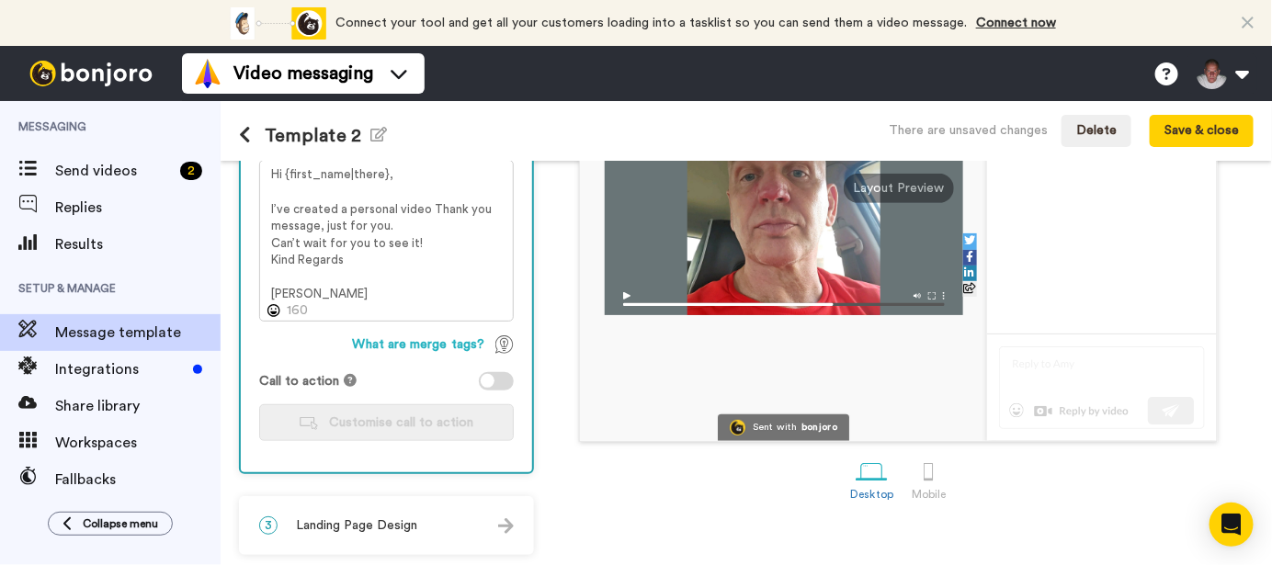
click at [501, 526] on img at bounding box center [506, 526] width 16 height 16
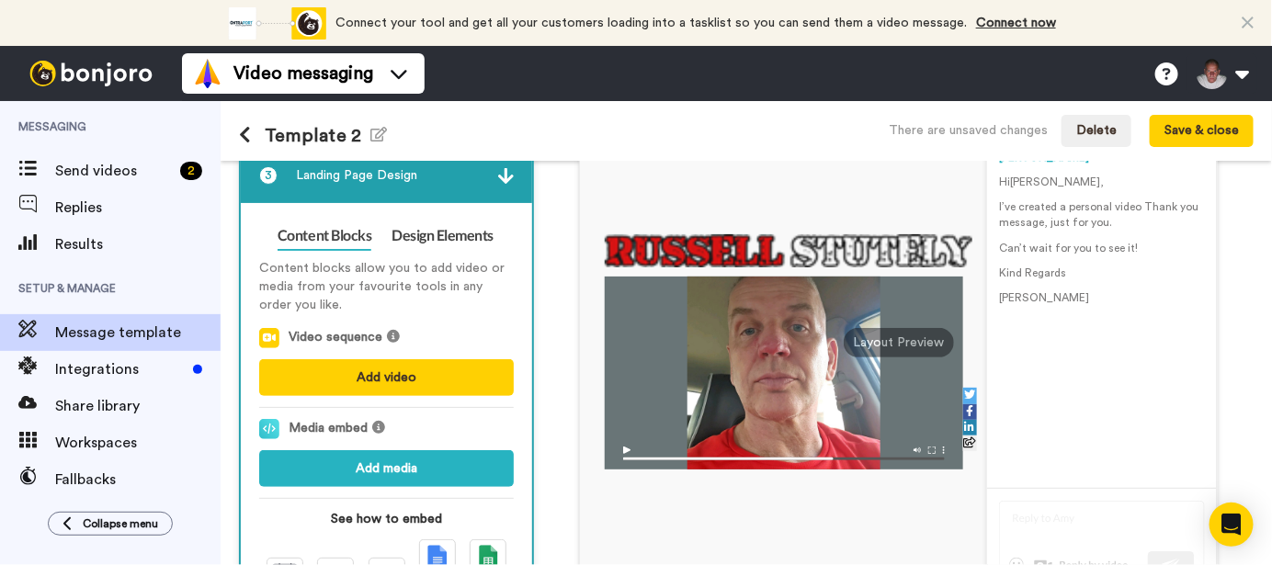
scroll to position [0, 0]
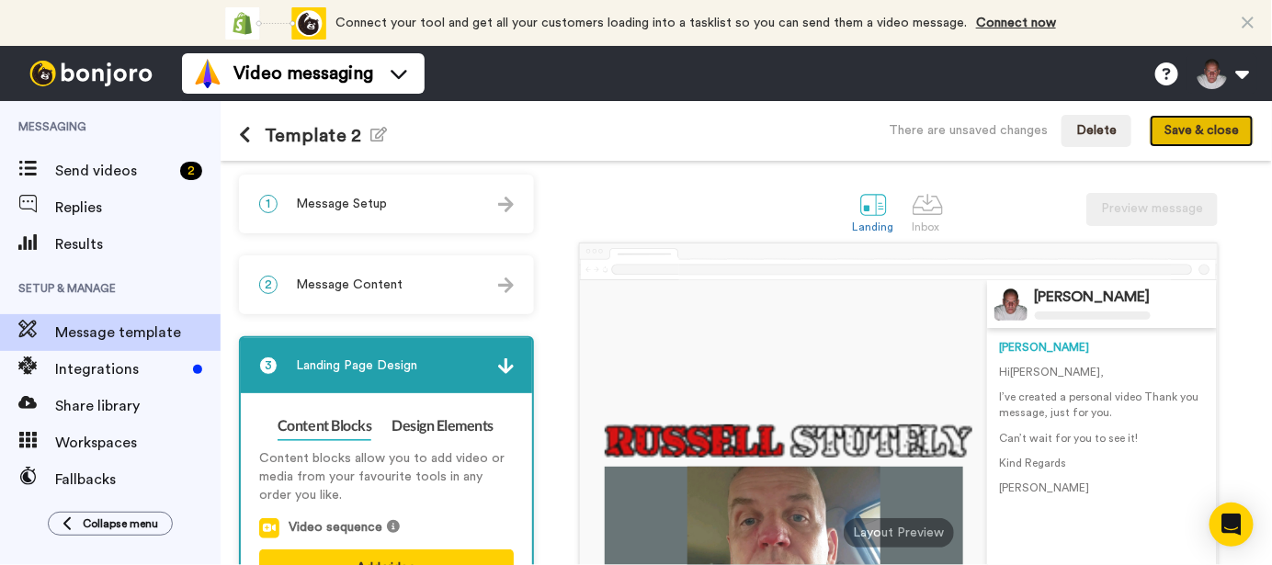
click at [1195, 123] on button "Save & close" at bounding box center [1202, 131] width 104 height 33
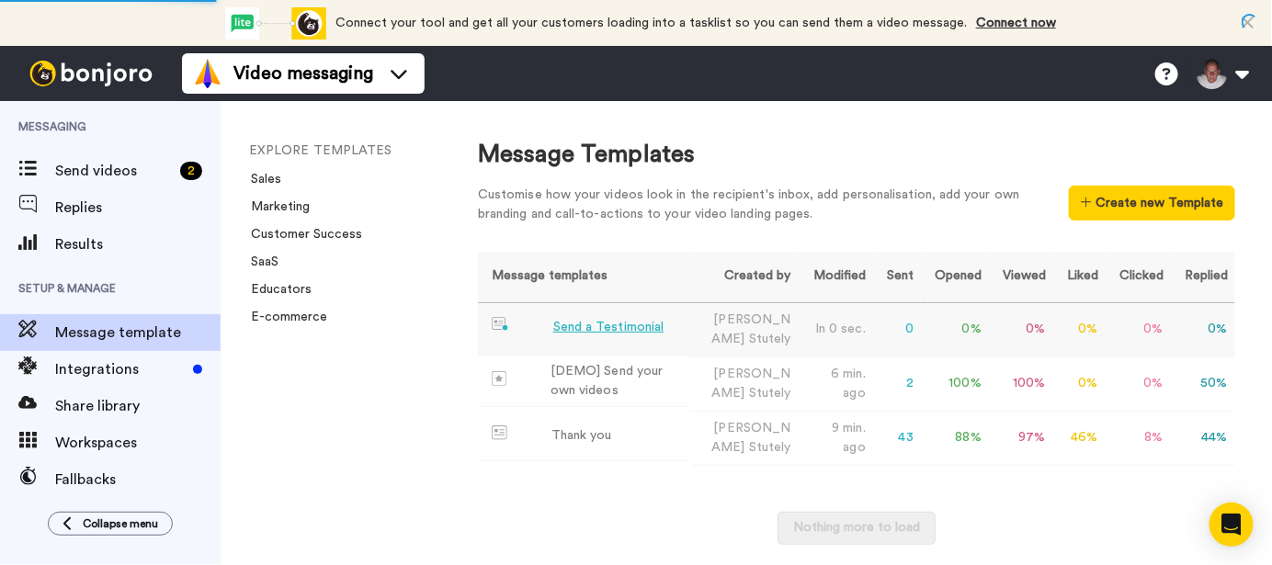
click at [635, 337] on div "Send a Testimonial" at bounding box center [608, 327] width 110 height 19
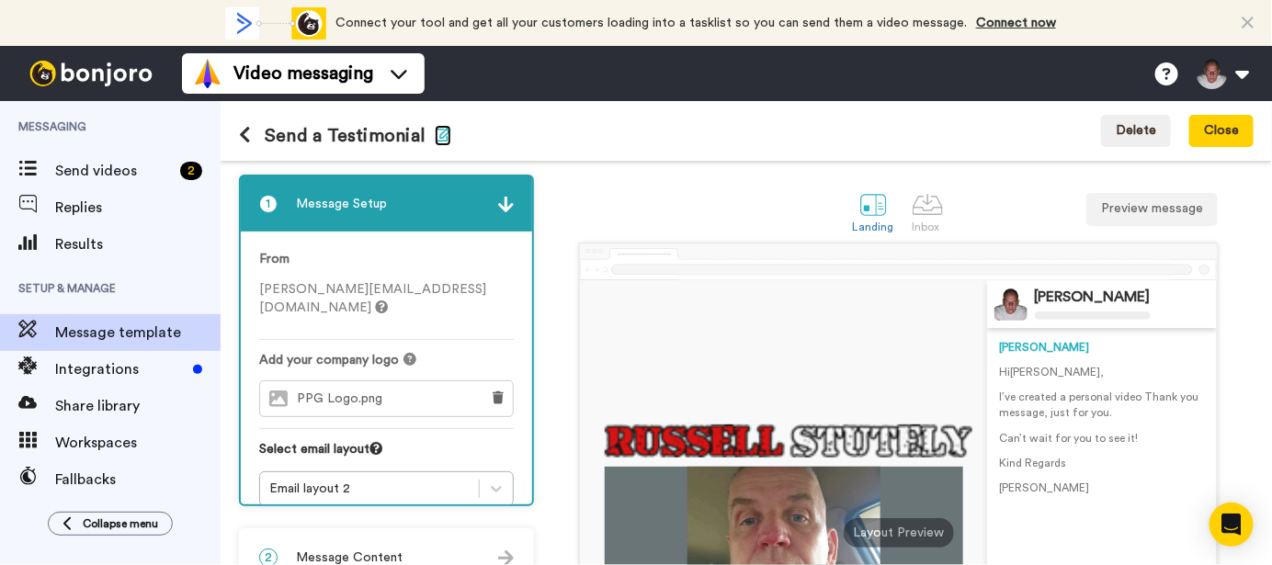
click at [444, 135] on icon "button" at bounding box center [443, 134] width 17 height 15
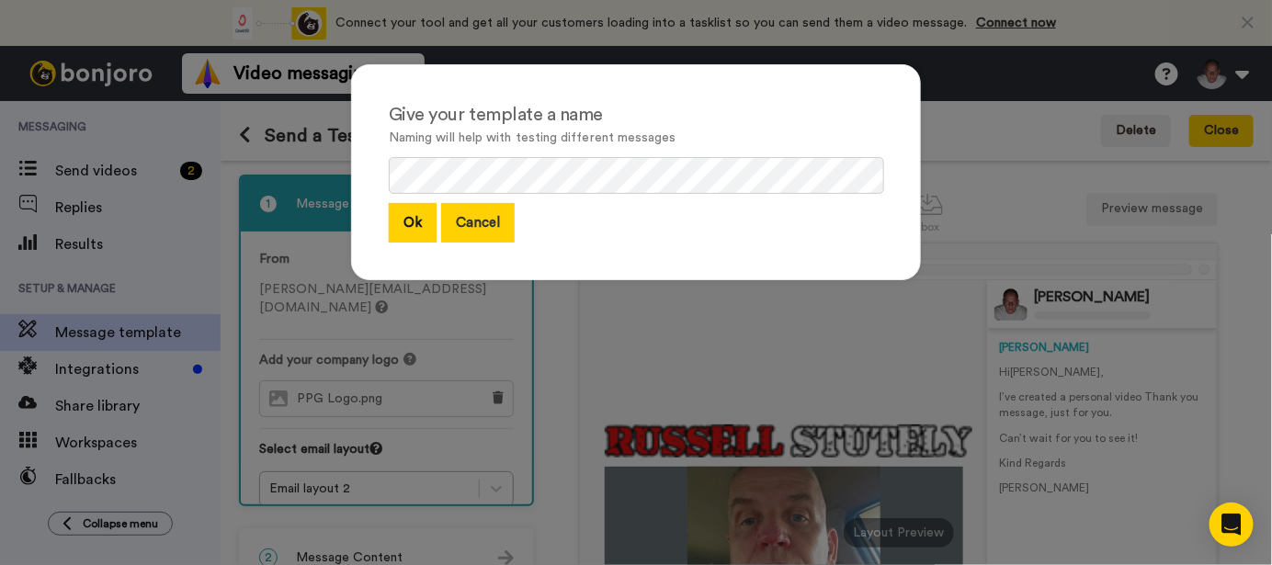
click at [480, 221] on button "Cancel" at bounding box center [478, 223] width 74 height 40
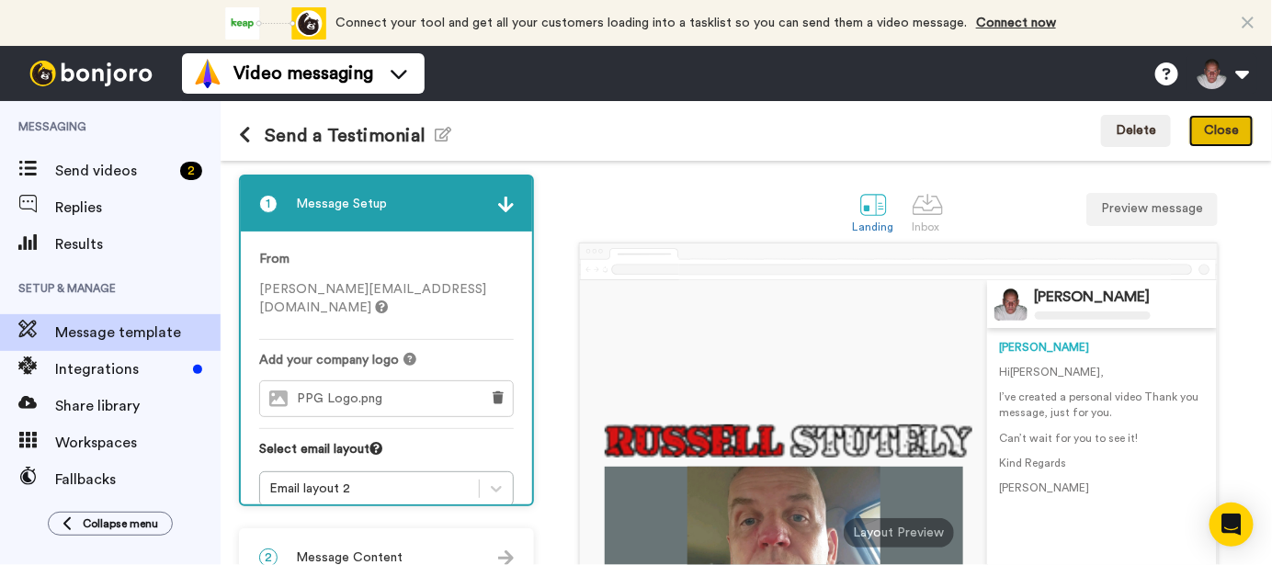
click at [1226, 130] on button "Close" at bounding box center [1221, 131] width 64 height 33
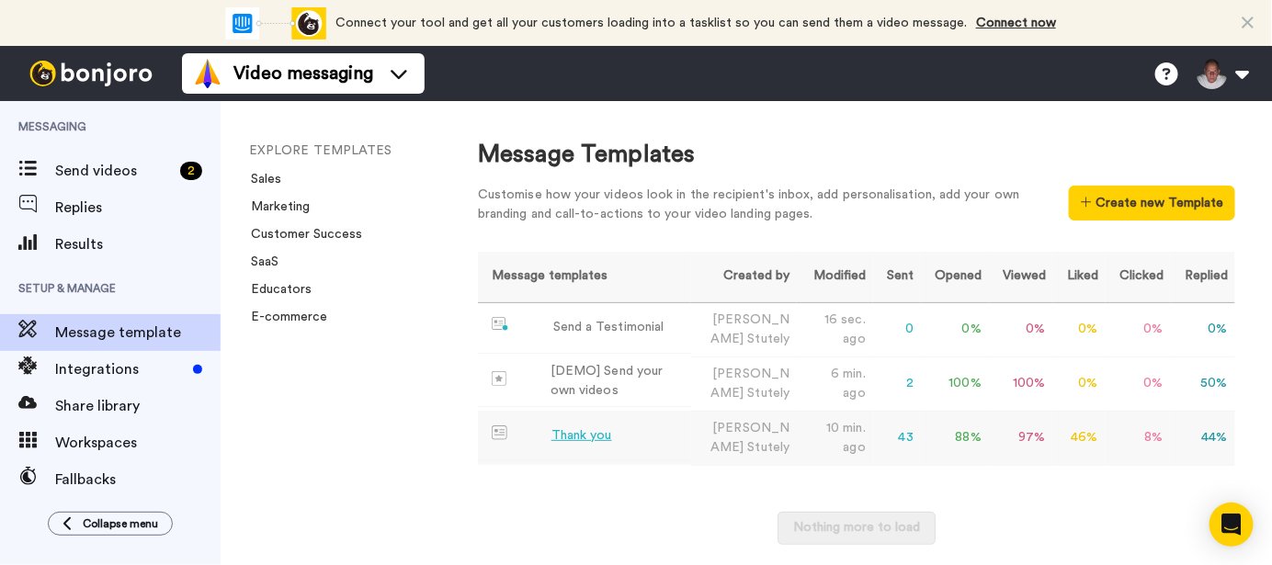
click at [562, 446] on div "Thank you" at bounding box center [581, 435] width 61 height 19
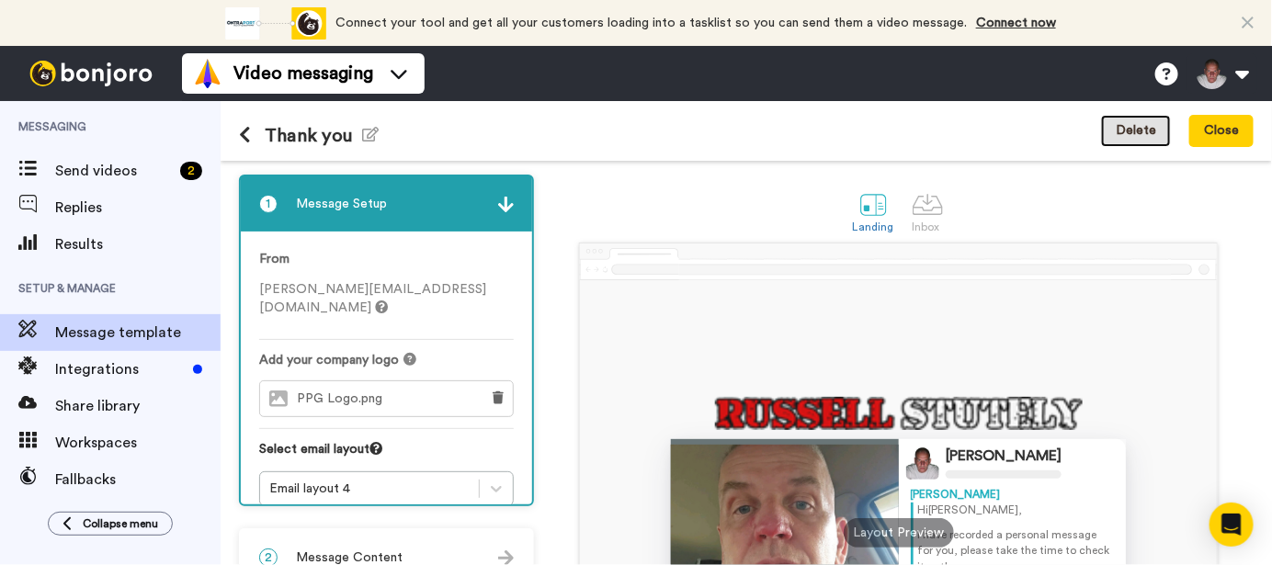
click at [1136, 137] on button "Delete" at bounding box center [1136, 131] width 70 height 33
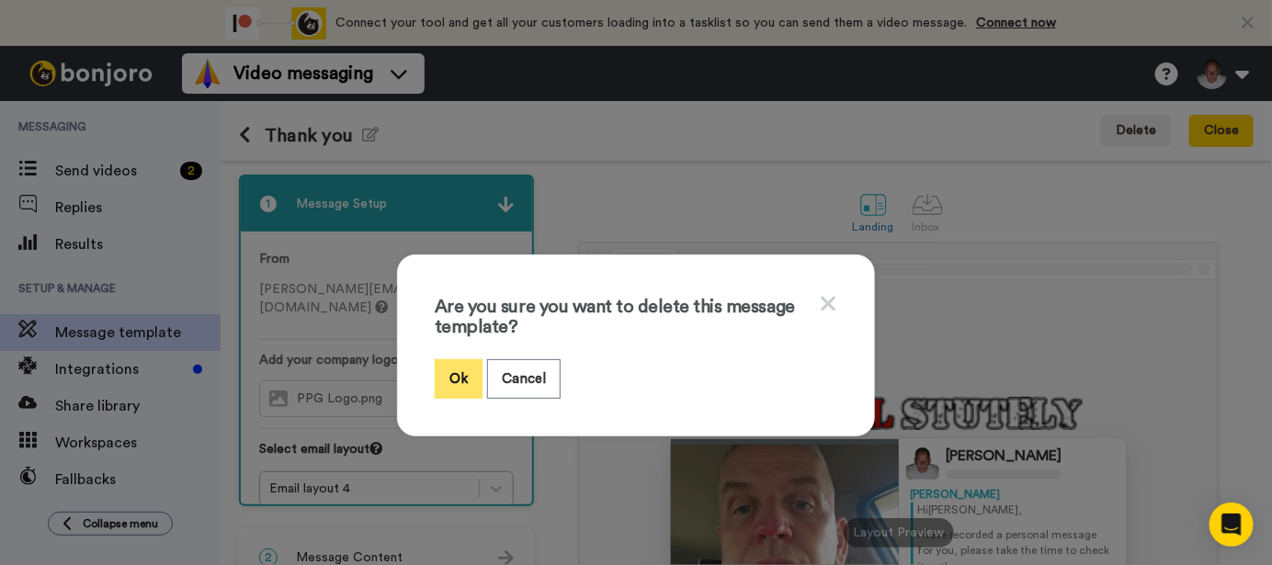
click at [452, 377] on button "Ok" at bounding box center [459, 379] width 48 height 40
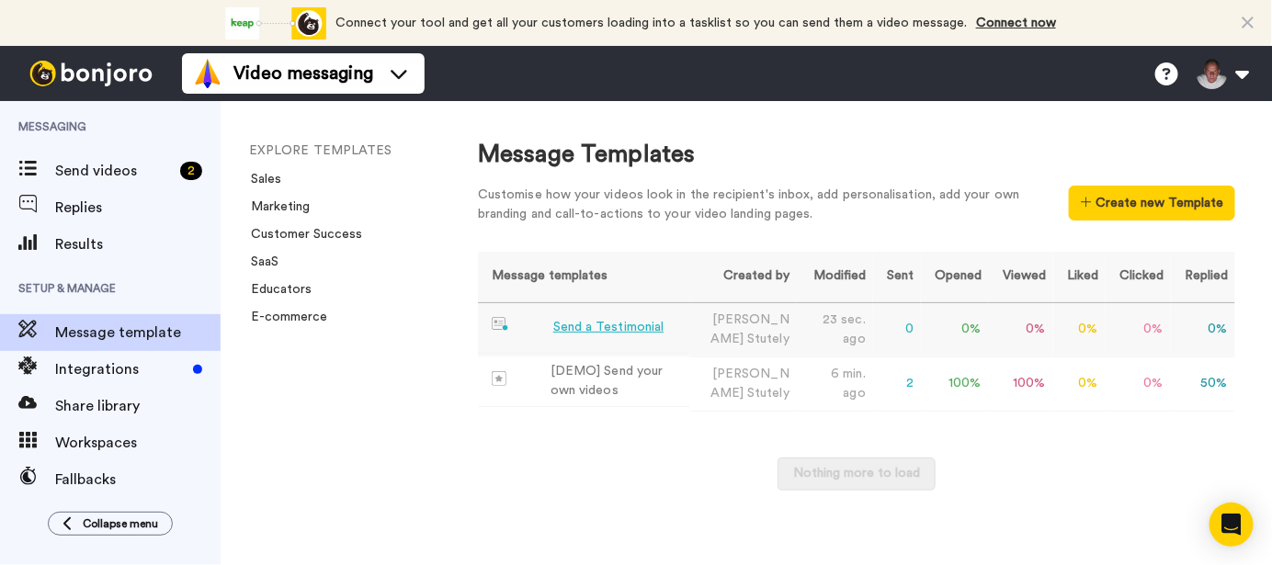
click at [609, 323] on div "Send a Testimonial" at bounding box center [608, 327] width 110 height 19
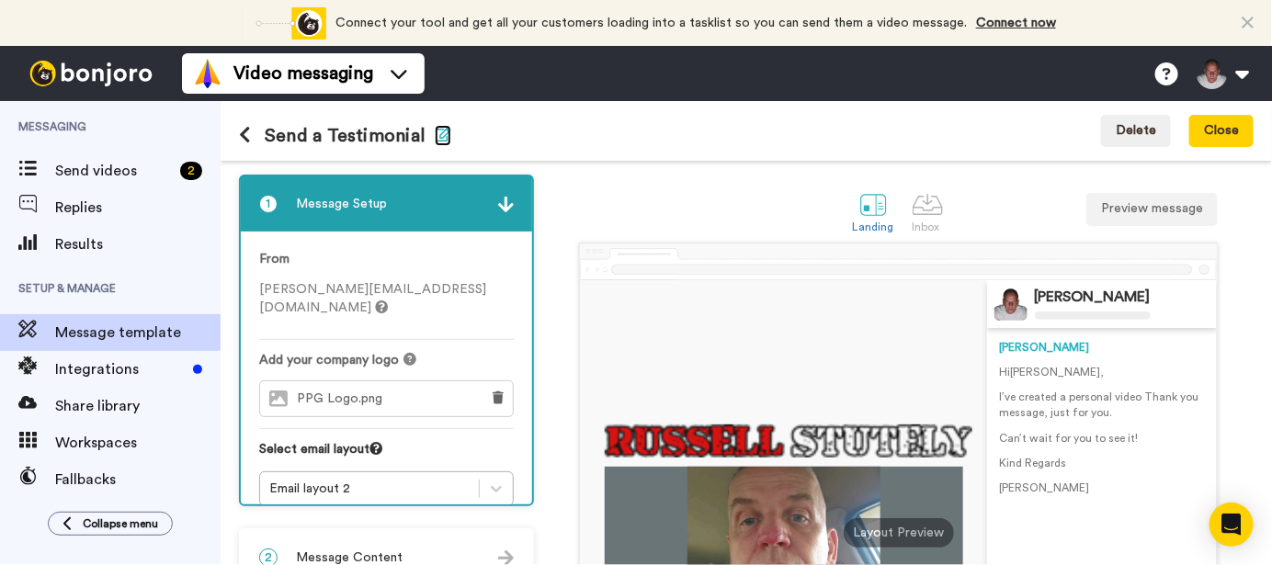
click at [435, 136] on icon "button" at bounding box center [443, 134] width 17 height 15
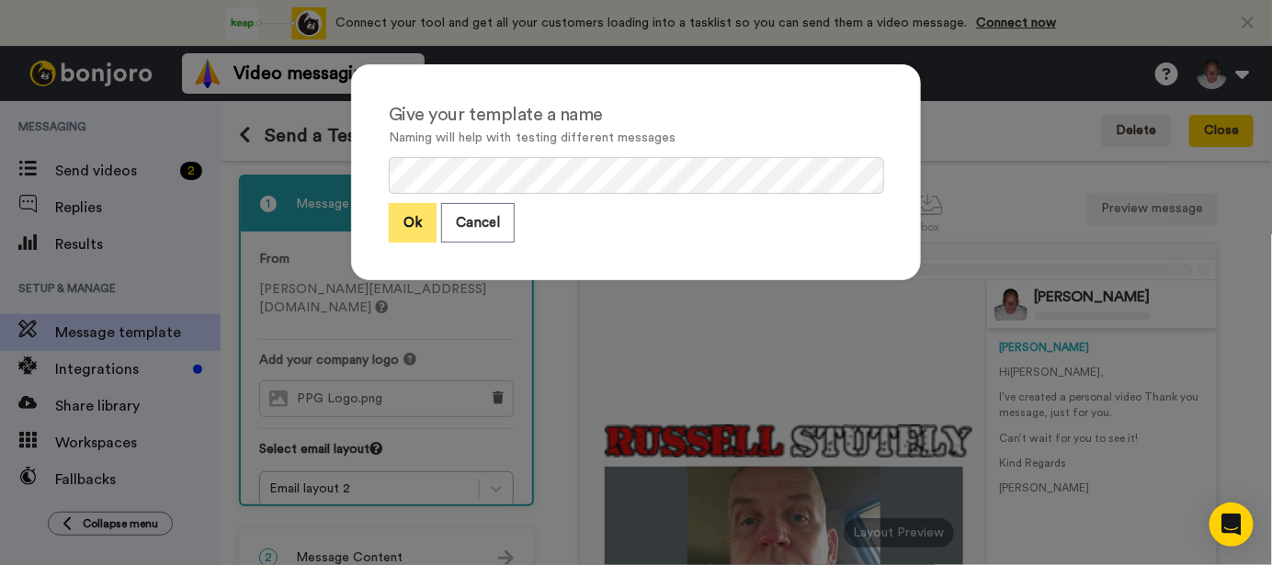
click at [415, 222] on button "Ok" at bounding box center [413, 223] width 48 height 40
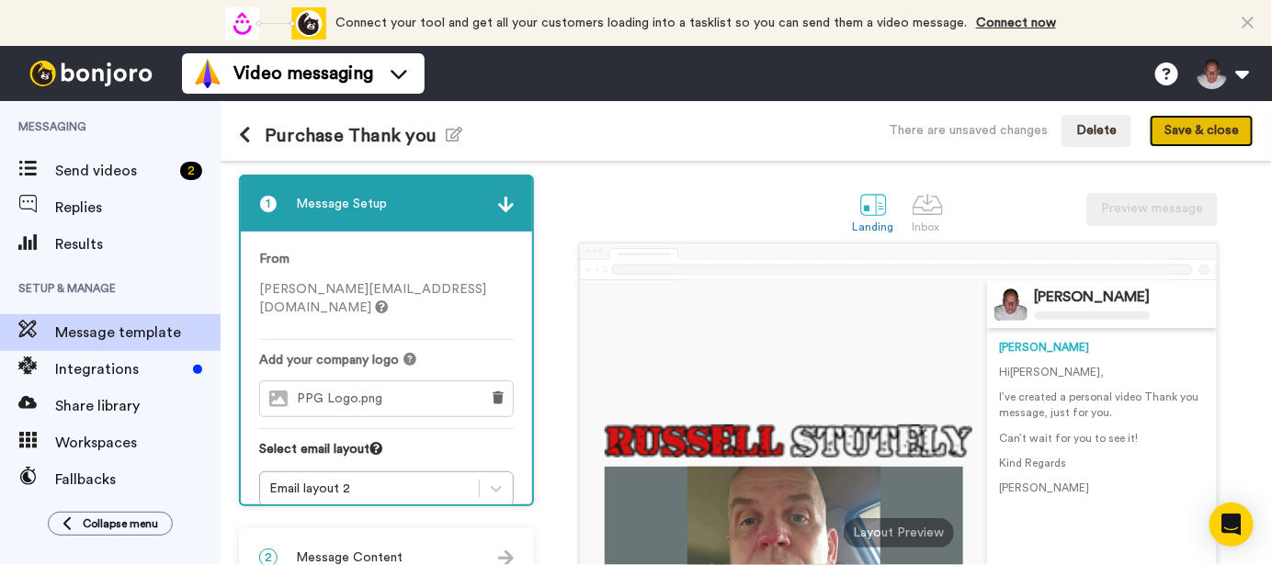
click at [1203, 130] on button "Save & close" at bounding box center [1202, 131] width 104 height 33
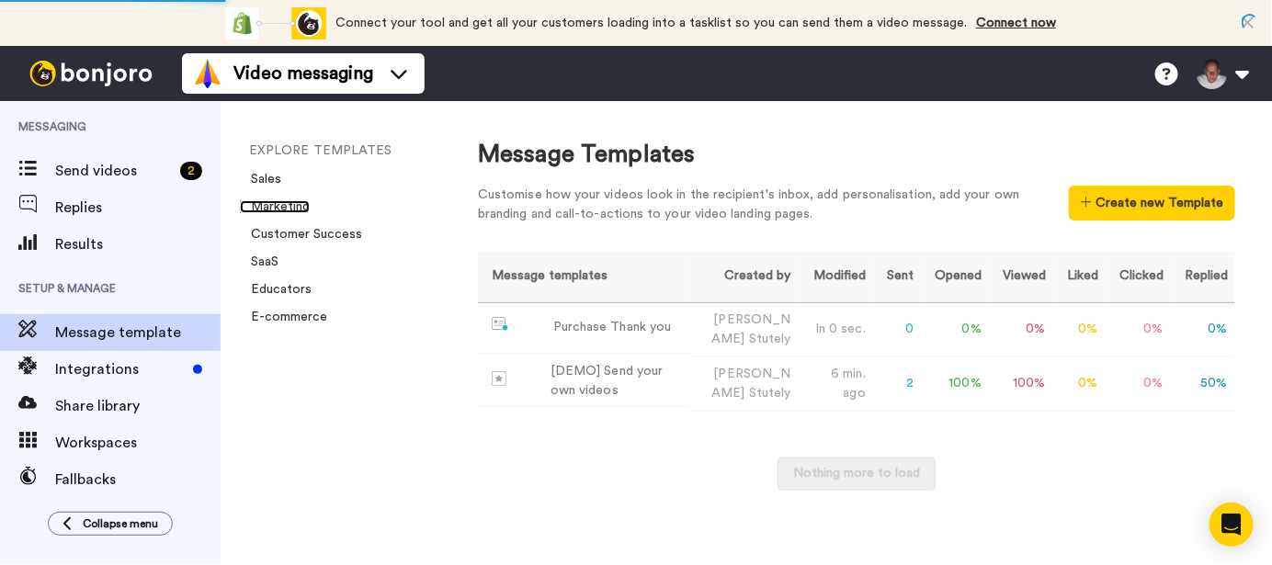
click at [282, 200] on link "Marketing" at bounding box center [275, 206] width 70 height 13
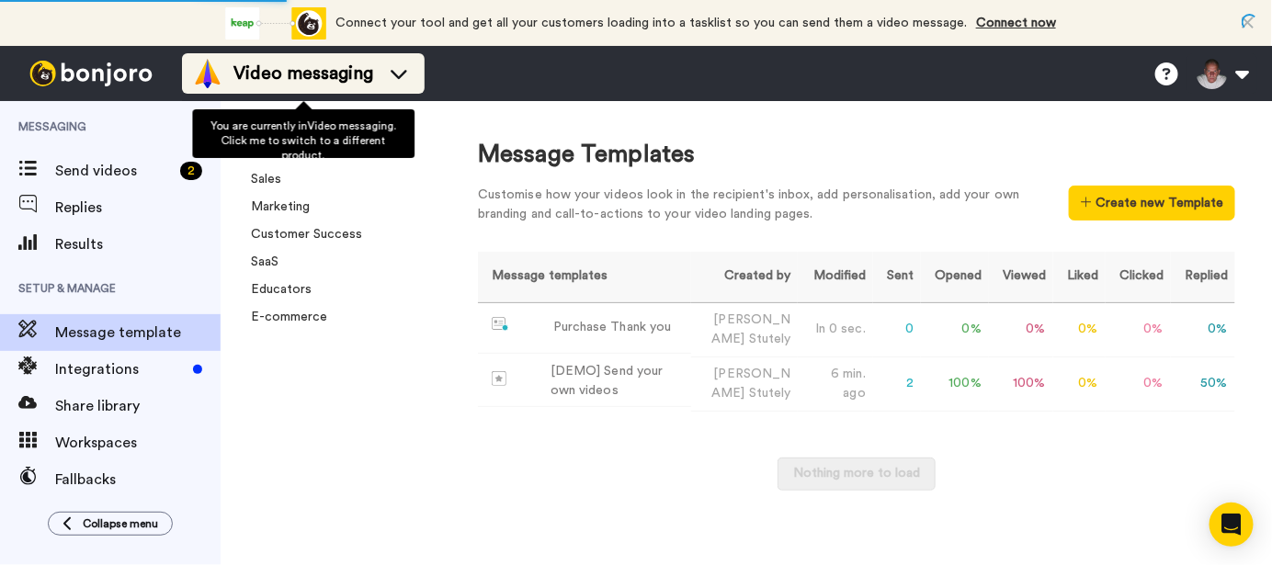
click at [384, 76] on icon at bounding box center [398, 73] width 29 height 18
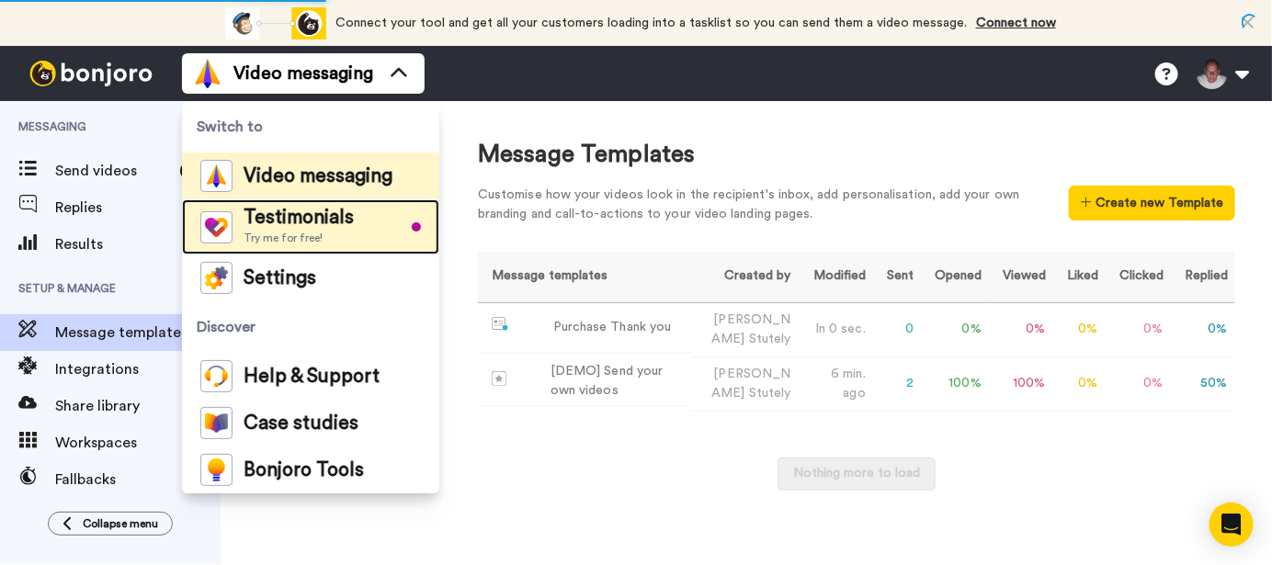
click at [331, 228] on div "Testimonials Try me for free!" at bounding box center [299, 227] width 110 height 37
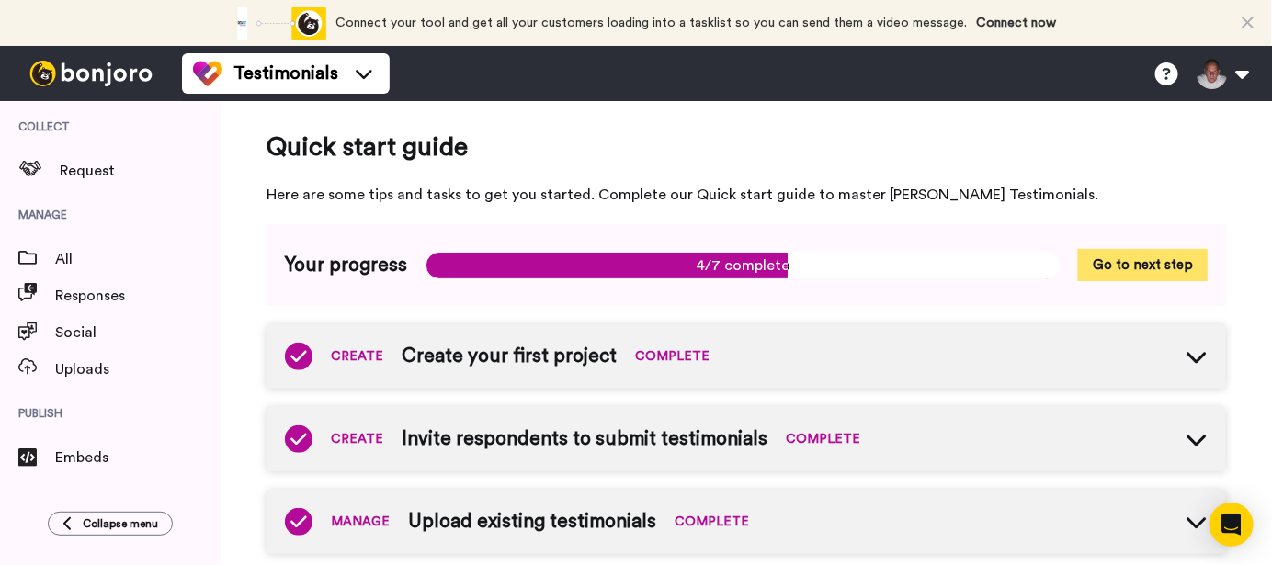
click at [1136, 266] on button "Go to next step" at bounding box center [1143, 265] width 130 height 32
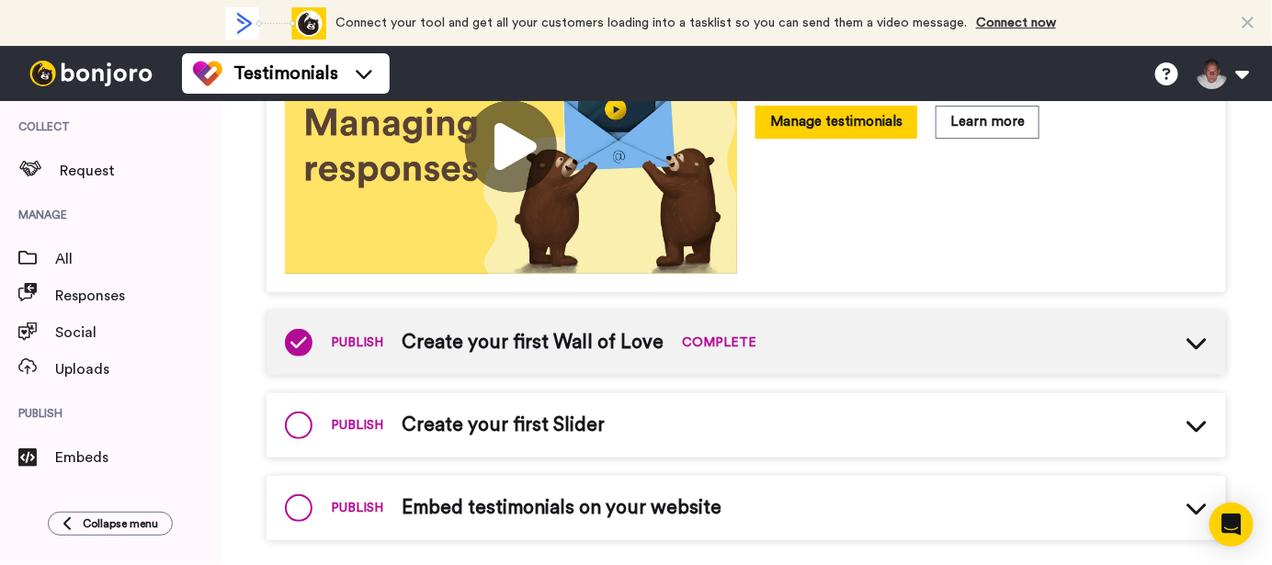
scroll to position [619, 0]
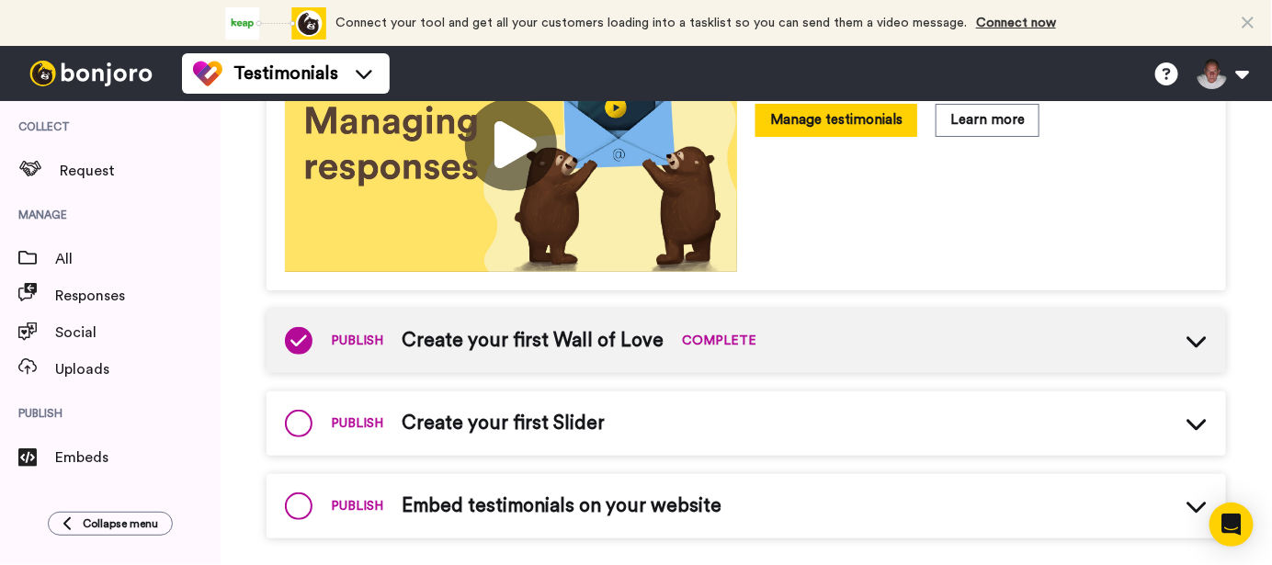
click at [1185, 416] on icon at bounding box center [1196, 424] width 22 height 22
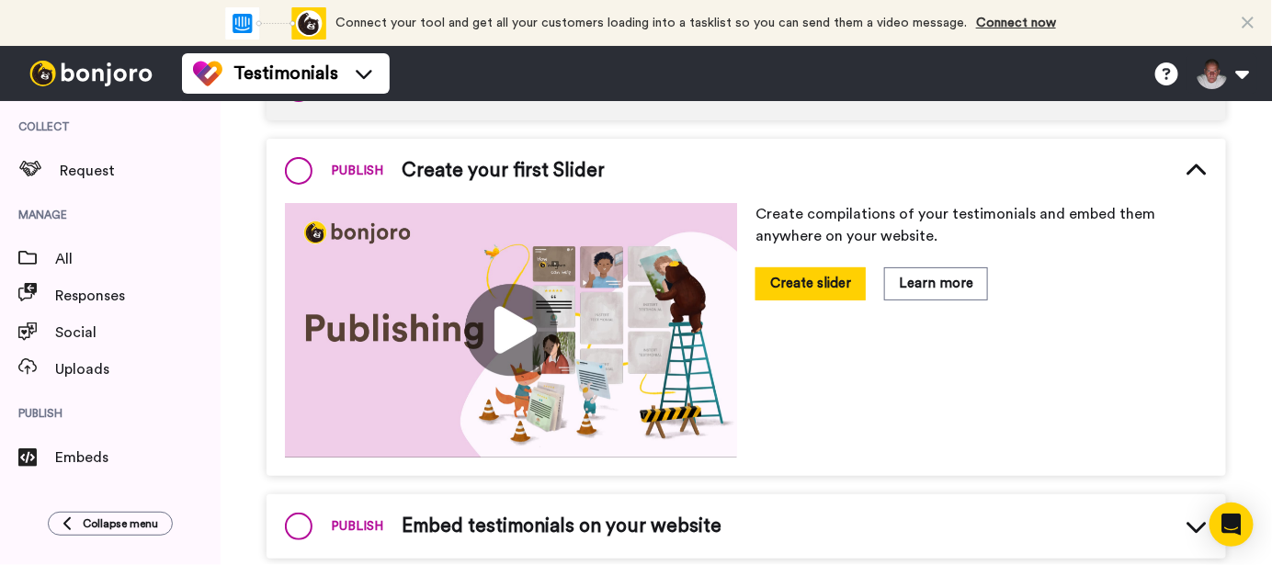
scroll to position [902, 0]
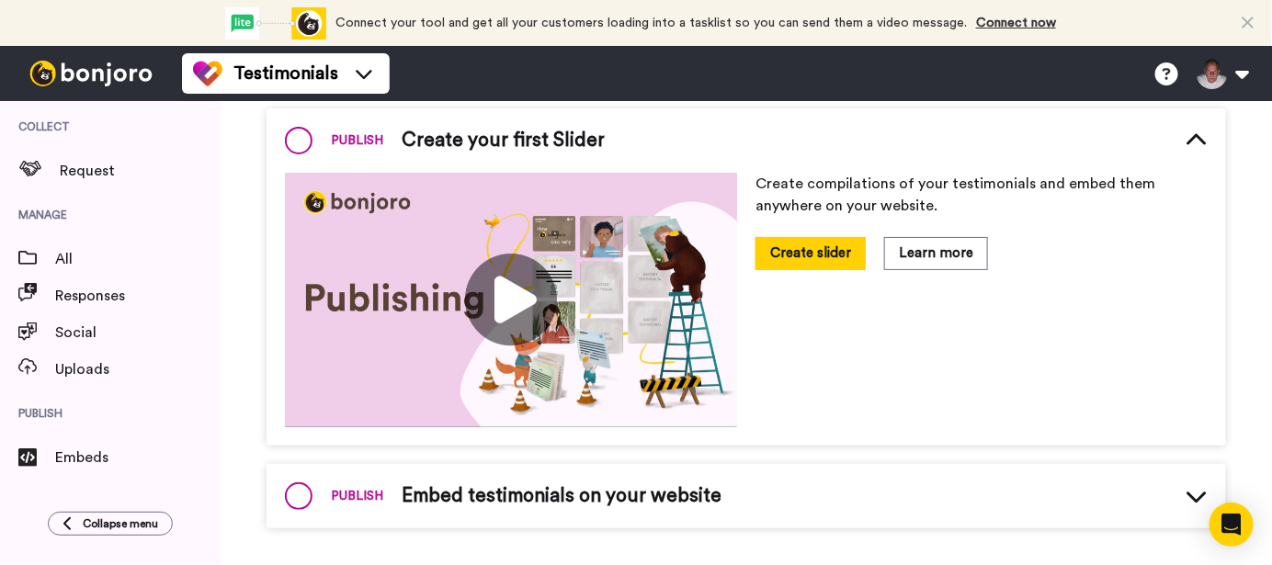
click at [1186, 492] on icon at bounding box center [1195, 497] width 19 height 11
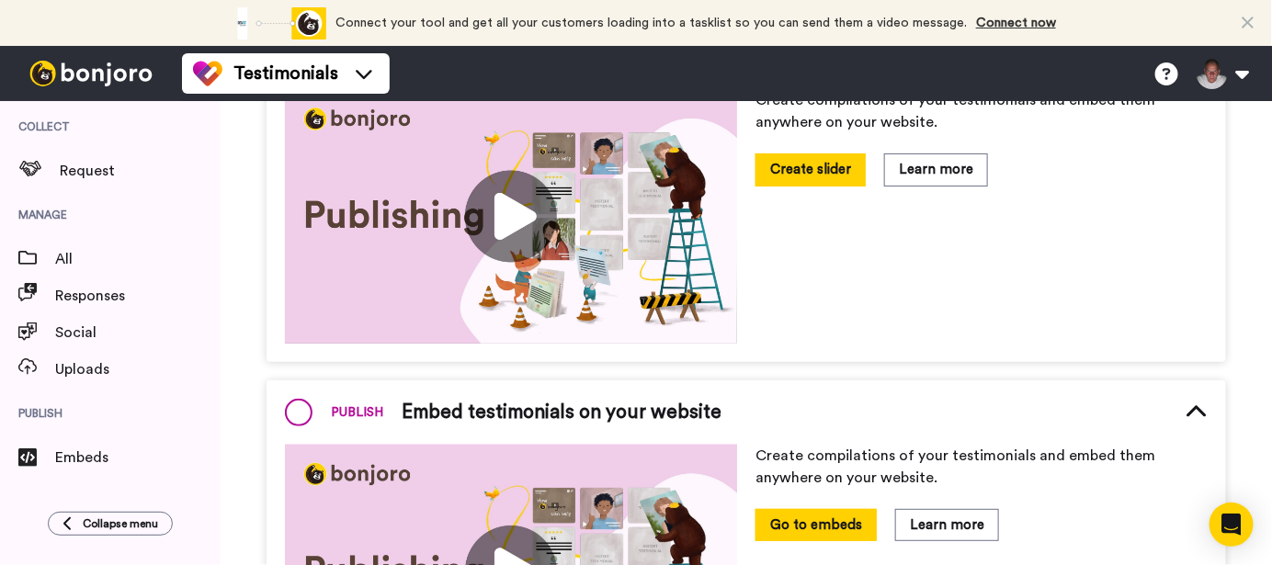
scroll to position [1017, 0]
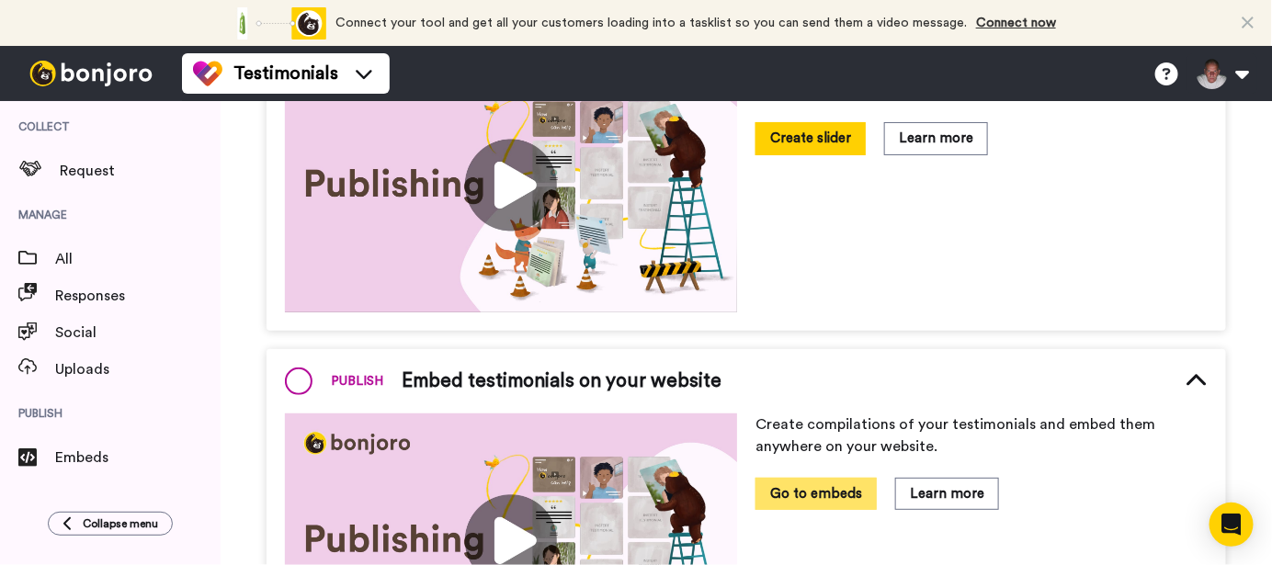
click at [821, 482] on button "Go to embeds" at bounding box center [815, 494] width 121 height 32
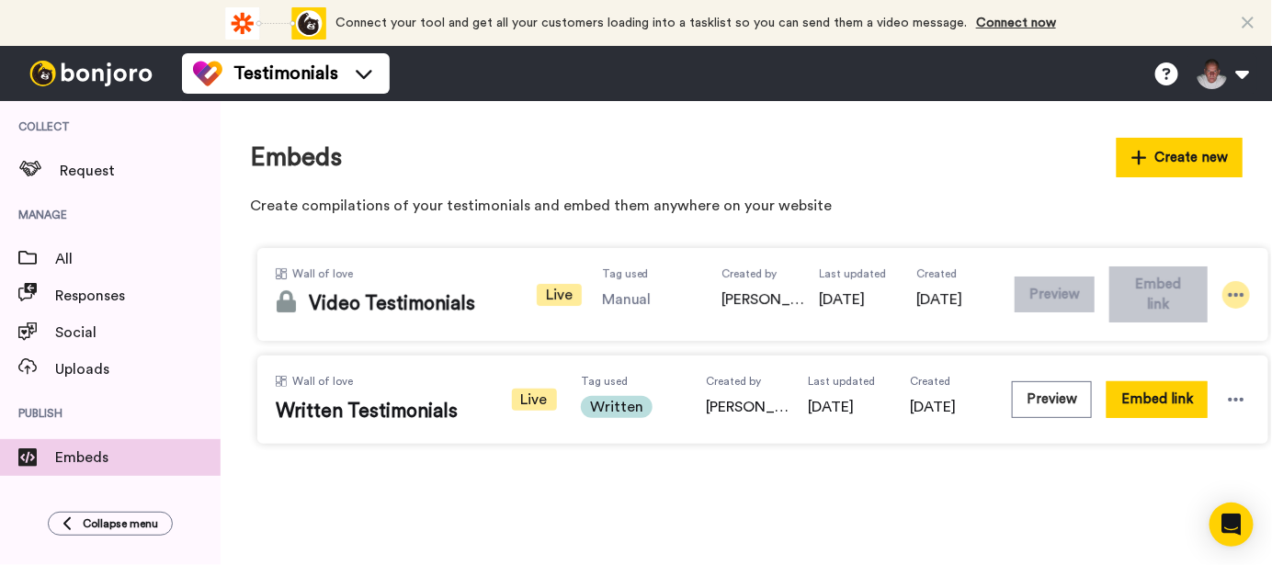
click at [1235, 289] on icon at bounding box center [1236, 295] width 18 height 18
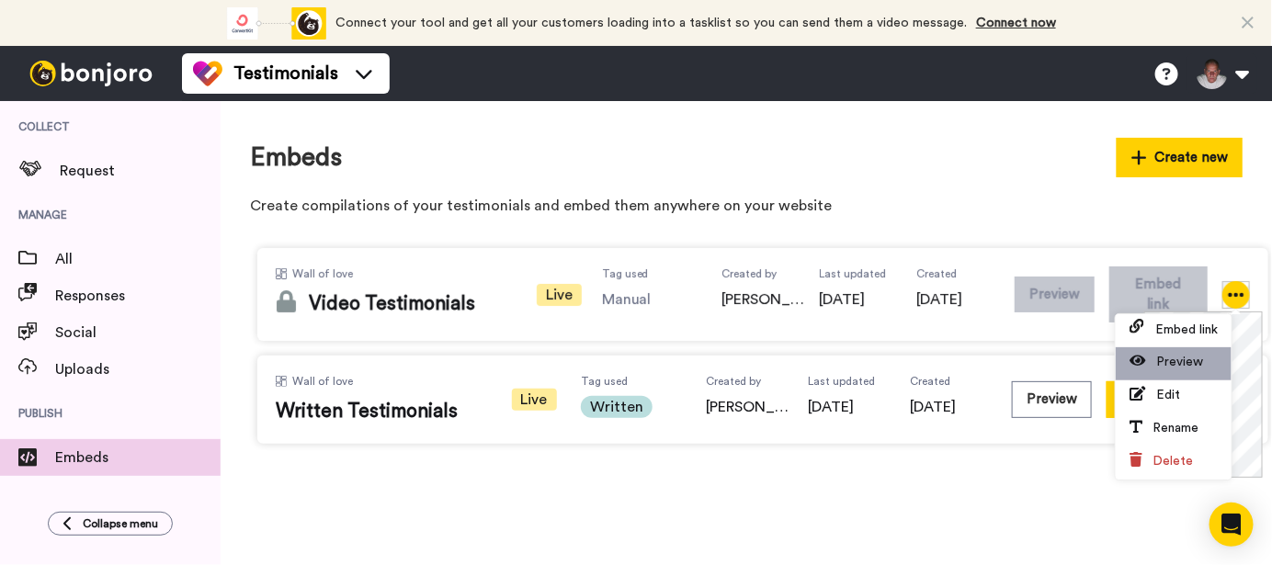
click at [1185, 356] on span "Preview" at bounding box center [1179, 362] width 47 height 13
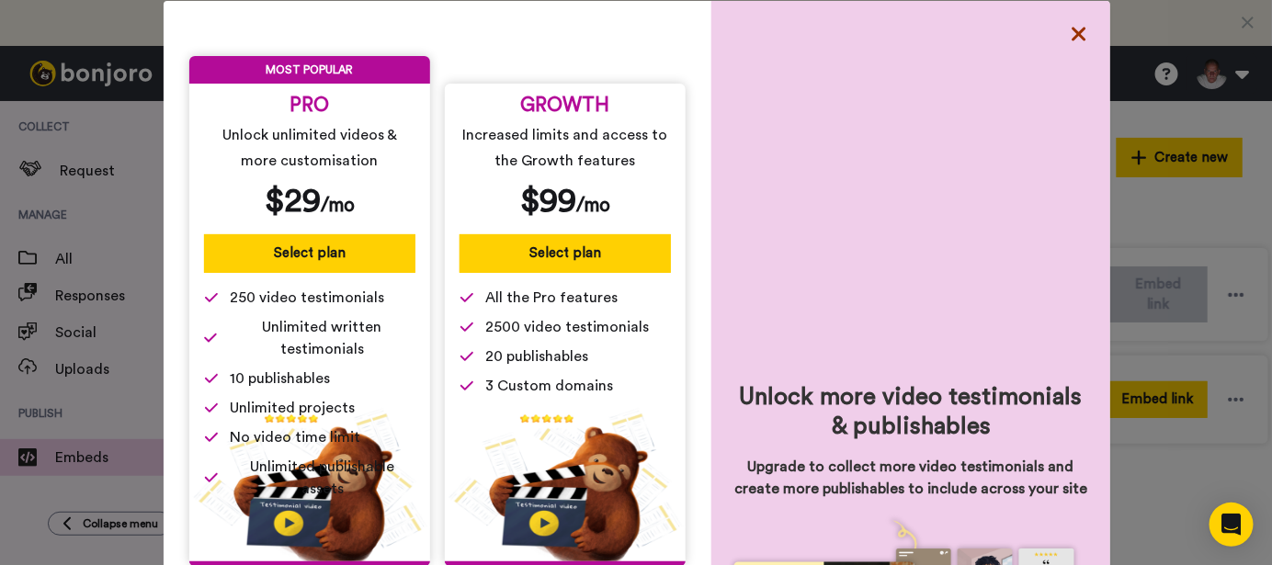
click at [1071, 32] on icon at bounding box center [1078, 34] width 14 height 14
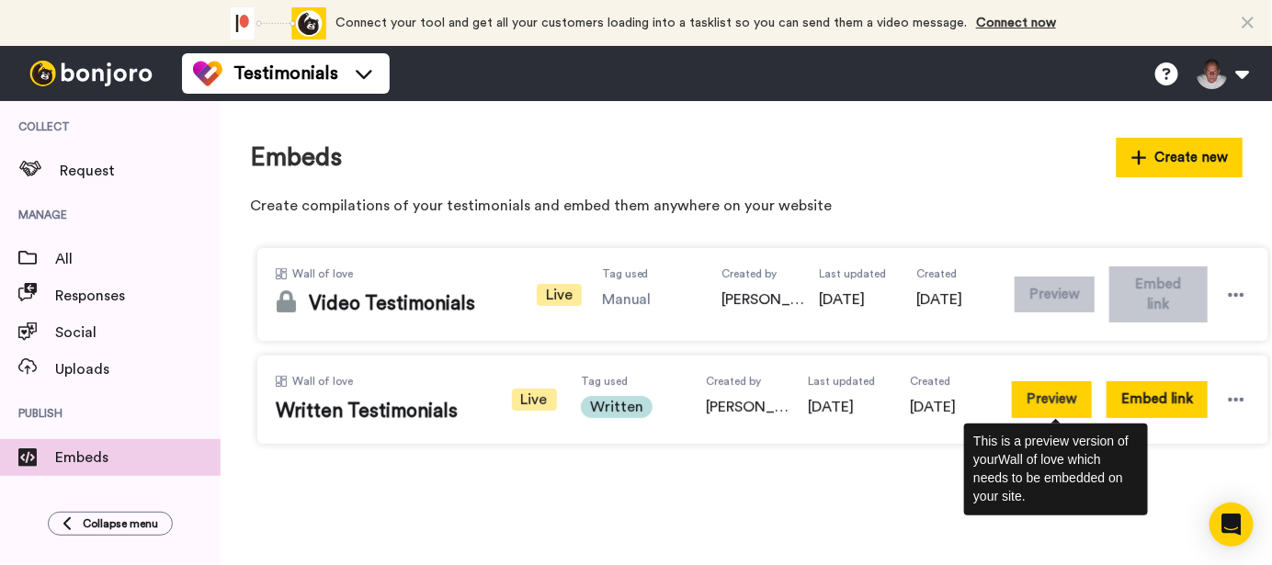
click at [1043, 398] on button "Preview" at bounding box center [1052, 399] width 80 height 36
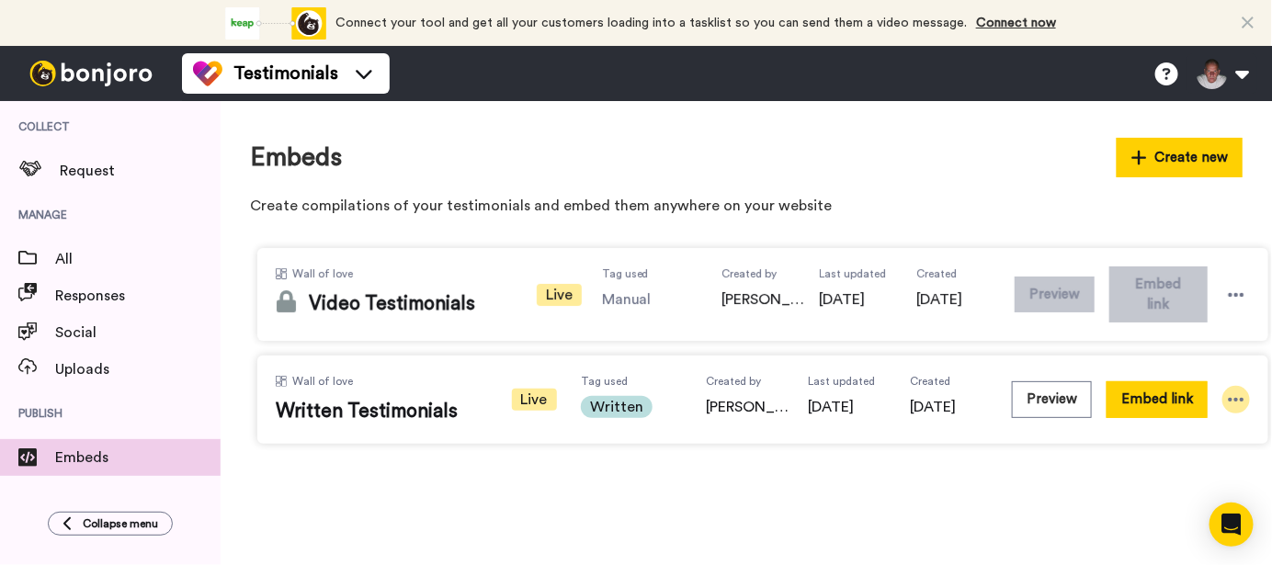
click at [1234, 394] on icon at bounding box center [1236, 400] width 18 height 18
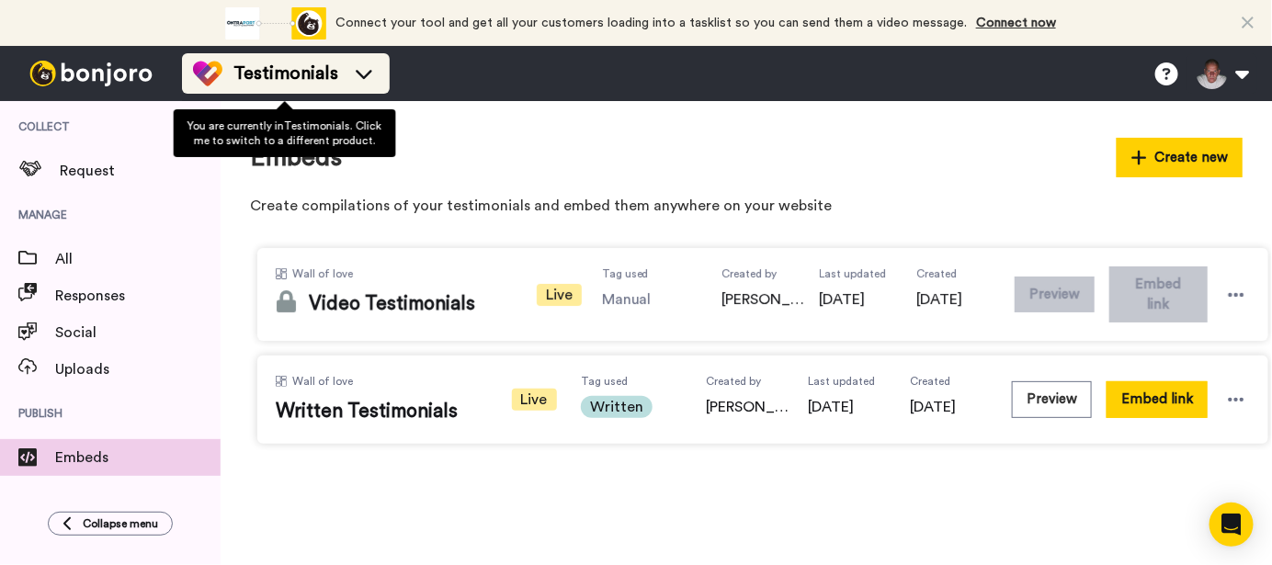
click at [356, 74] on icon at bounding box center [363, 73] width 29 height 18
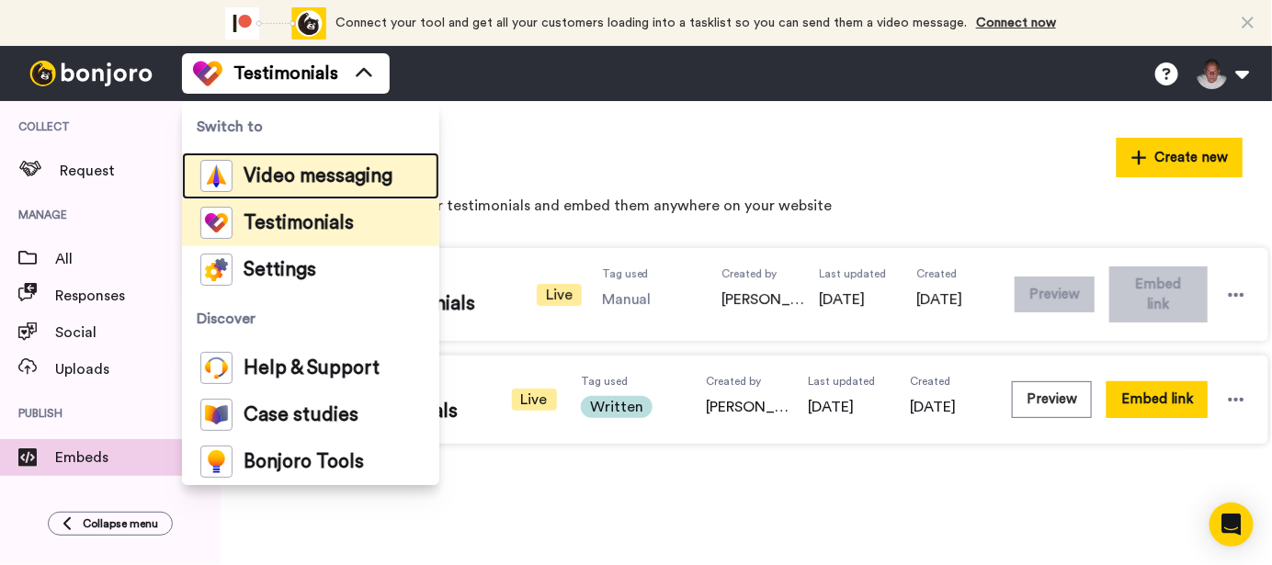
click at [272, 178] on span "Video messaging" at bounding box center [318, 176] width 149 height 18
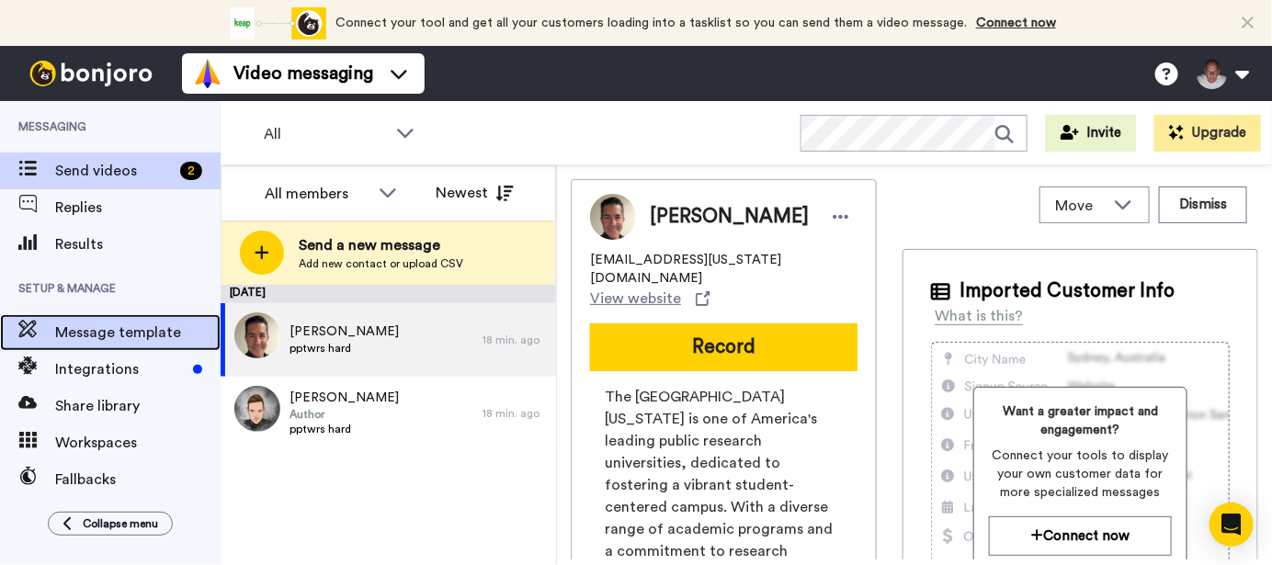
click at [88, 325] on span "Message template" at bounding box center [137, 333] width 165 height 22
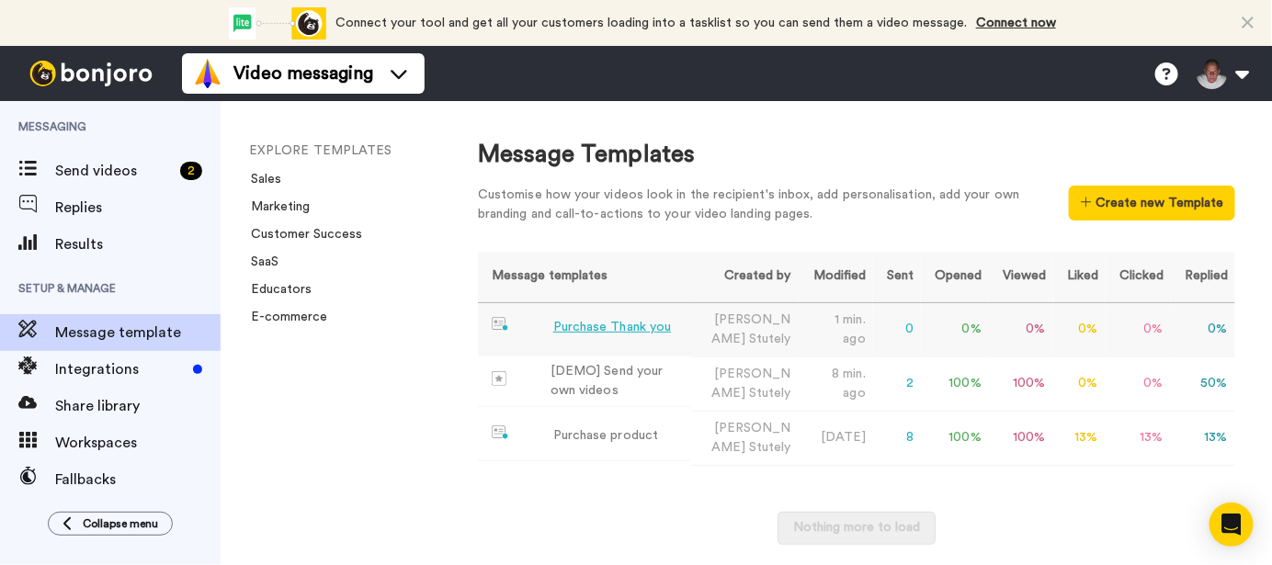
click at [640, 337] on div "Purchase Thank you" at bounding box center [612, 327] width 118 height 19
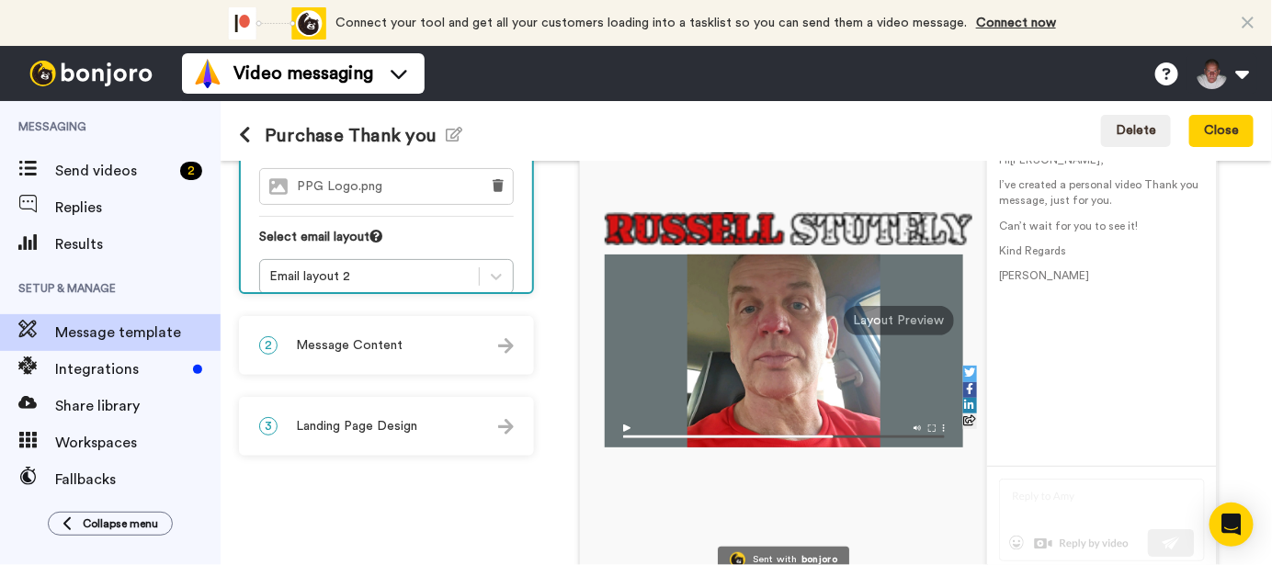
scroll to position [214, 0]
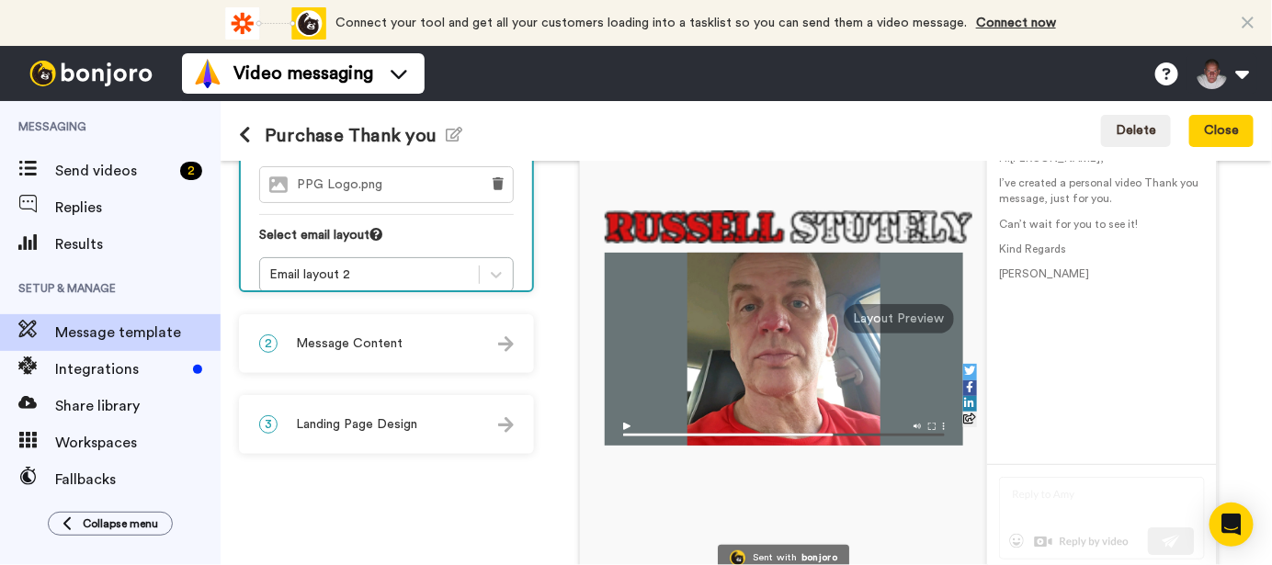
click at [499, 344] on img at bounding box center [506, 344] width 16 height 16
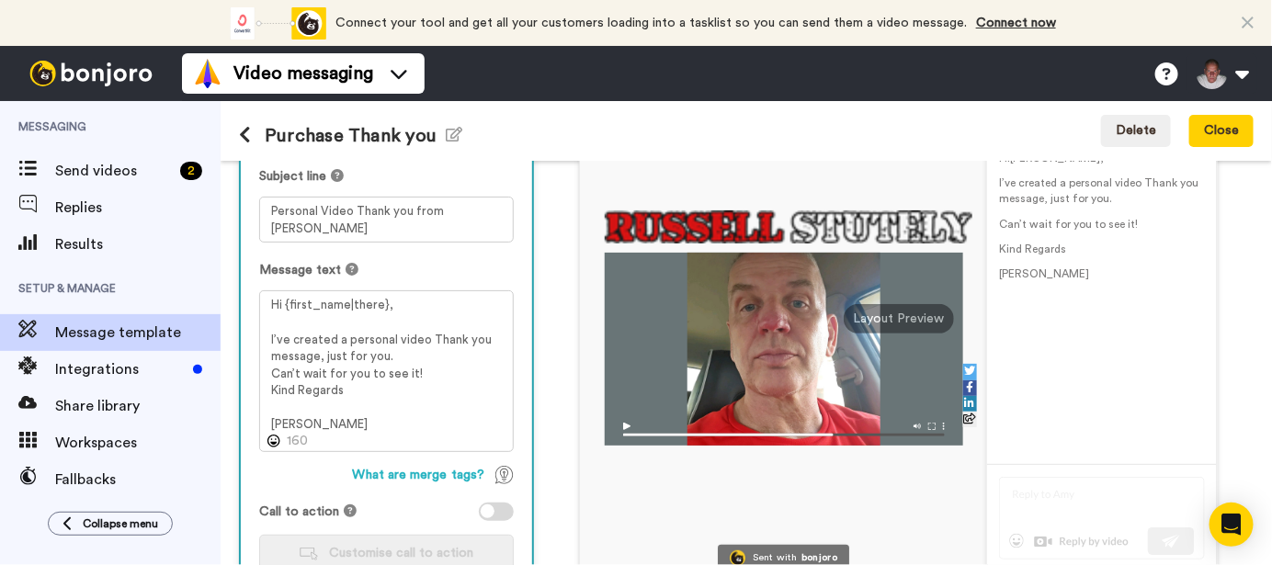
click at [488, 505] on div at bounding box center [488, 511] width 14 height 14
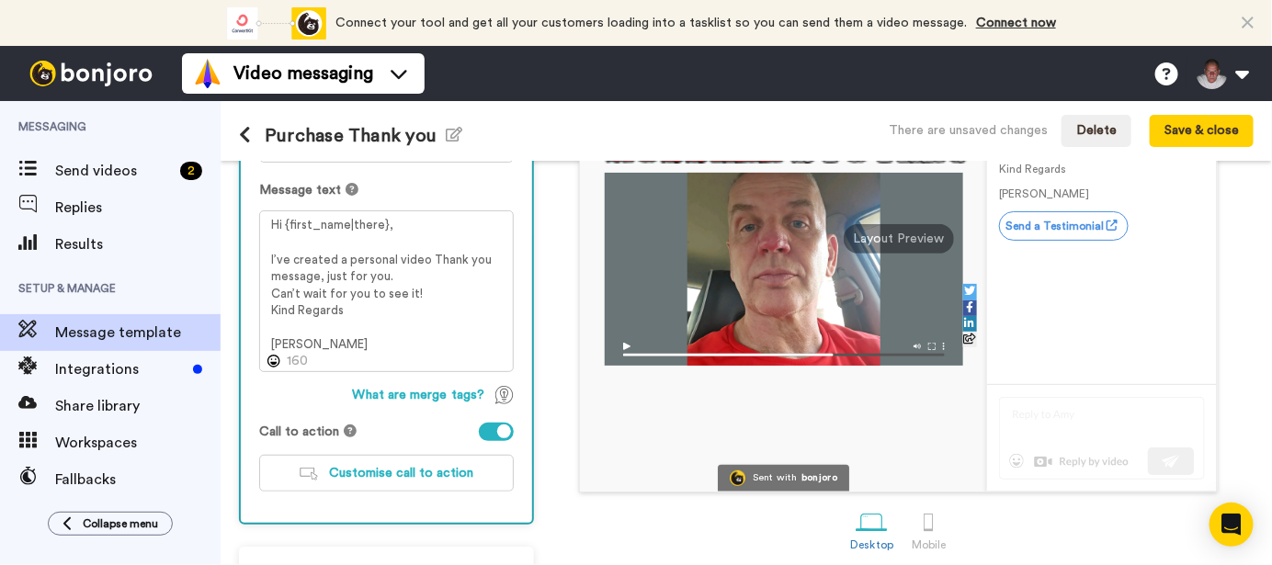
scroll to position [345, 0]
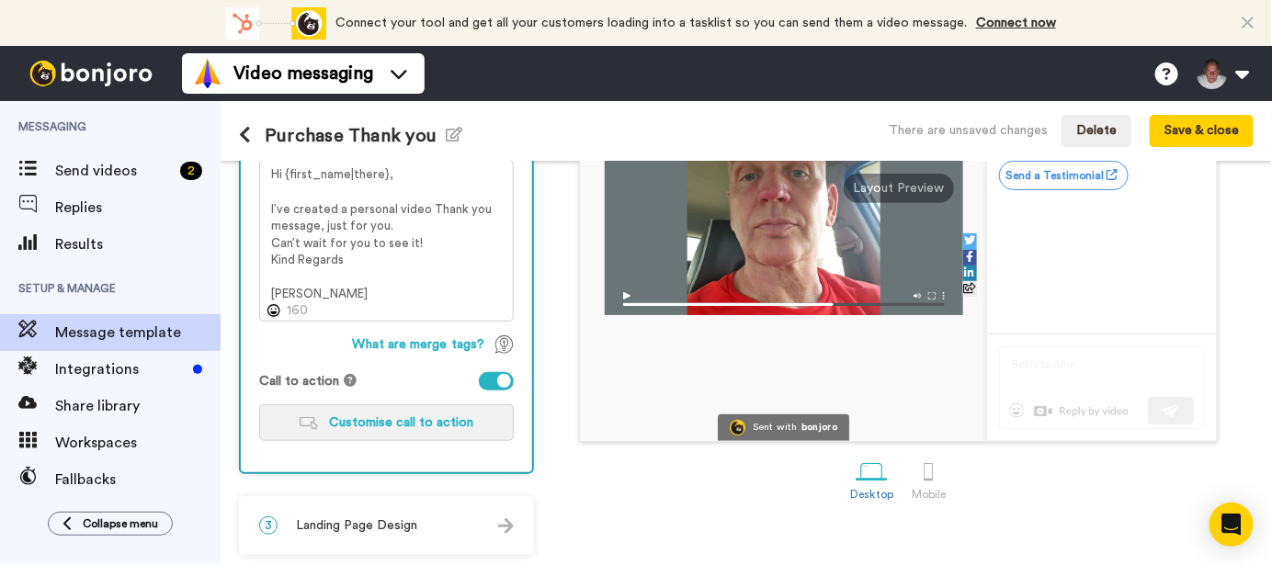
click at [434, 420] on span "Customise call to action" at bounding box center [401, 422] width 144 height 13
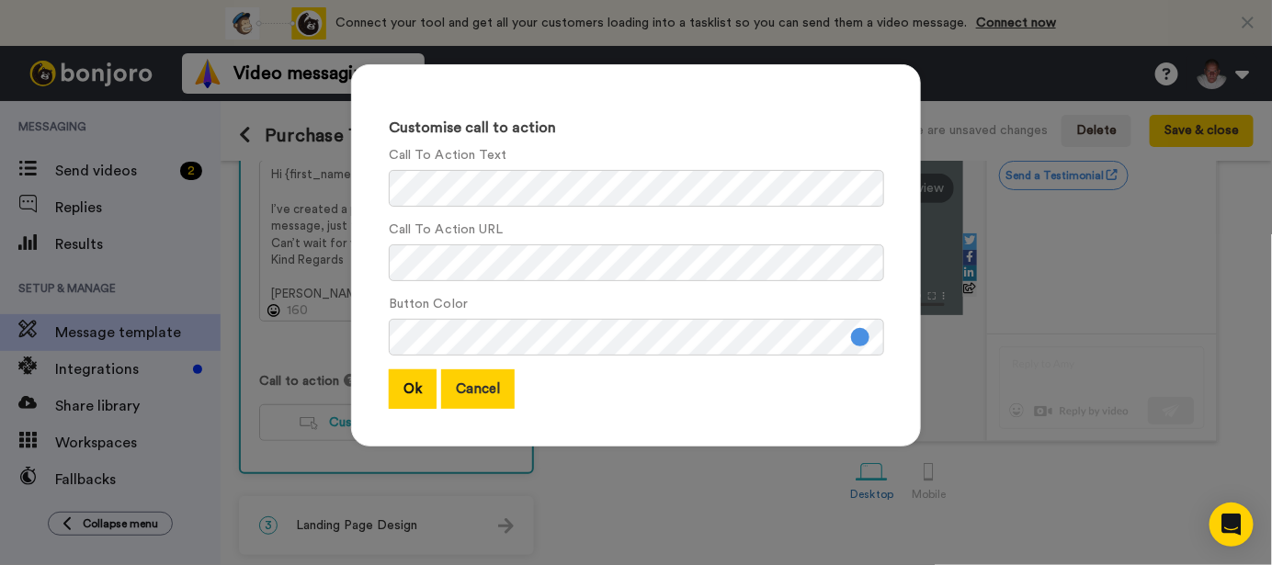
click at [480, 380] on button "Cancel" at bounding box center [478, 389] width 74 height 40
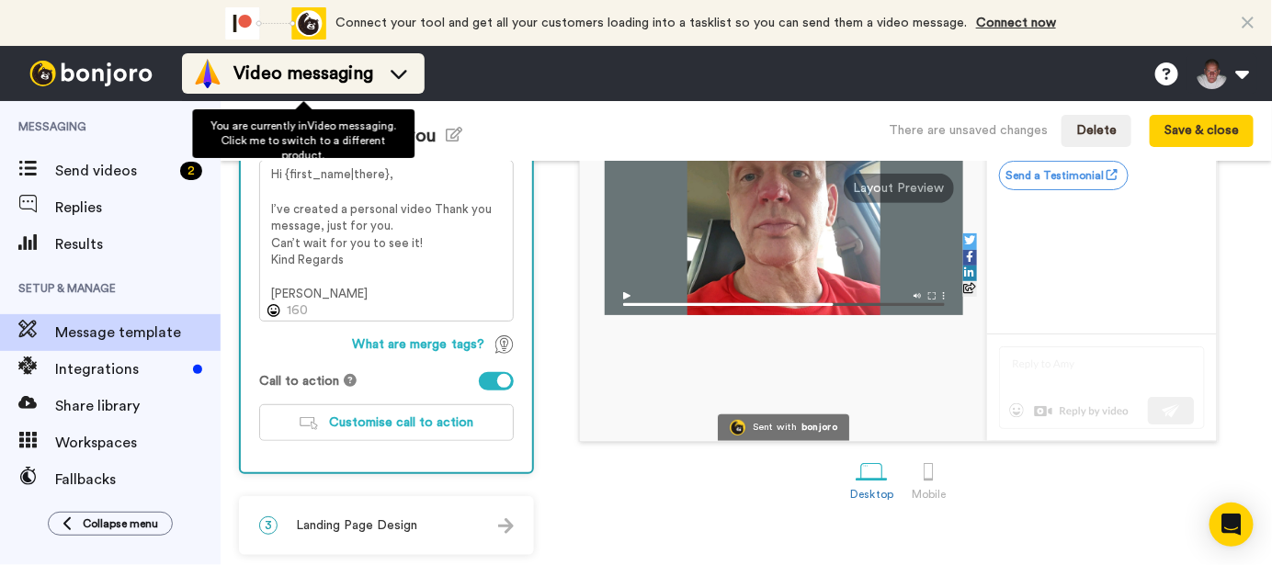
drag, startPoint x: 408, startPoint y: 80, endPoint x: 393, endPoint y: 80, distance: 14.7
click at [407, 80] on icon at bounding box center [398, 73] width 29 height 18
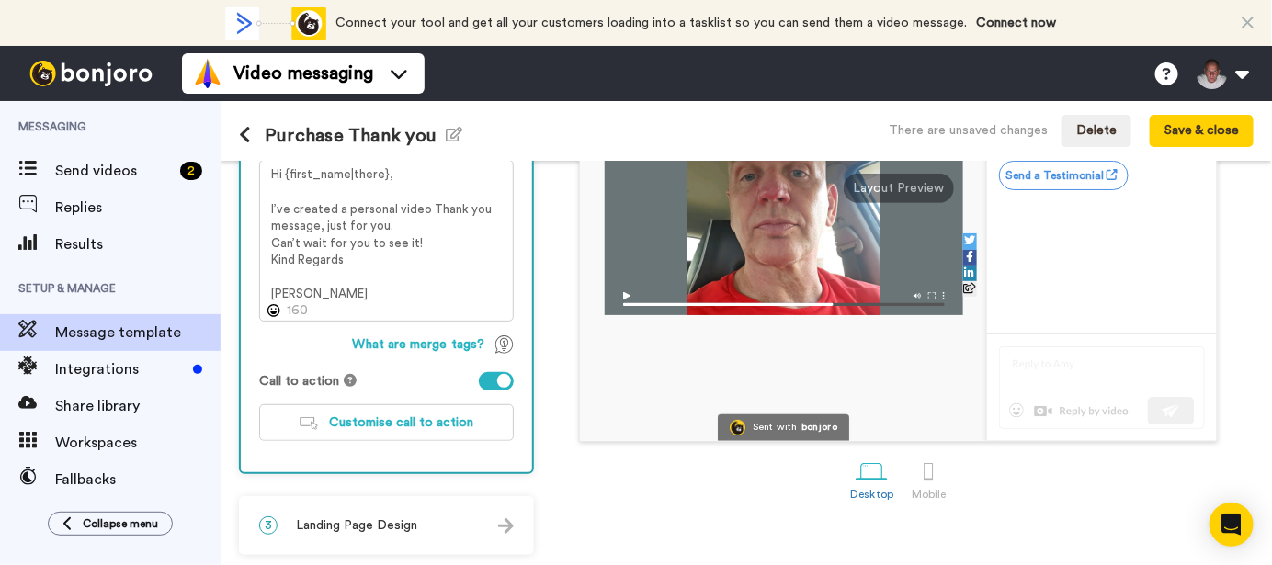
click at [584, 484] on div "Desktop Mobile" at bounding box center [898, 478] width 710 height 63
click at [442, 420] on span "Customise call to action" at bounding box center [401, 422] width 144 height 13
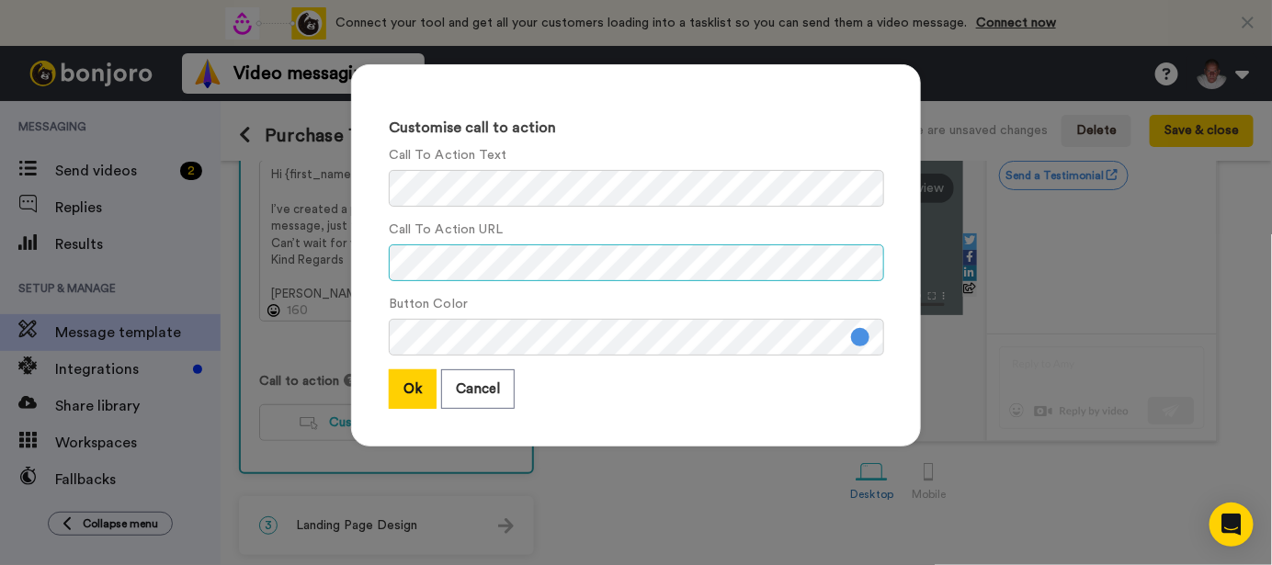
click at [361, 272] on div "Customise call to action Call To Action Text Call To Action URL Button Color Ok…" at bounding box center [636, 255] width 570 height 382
click at [399, 386] on button "Ok" at bounding box center [413, 389] width 48 height 40
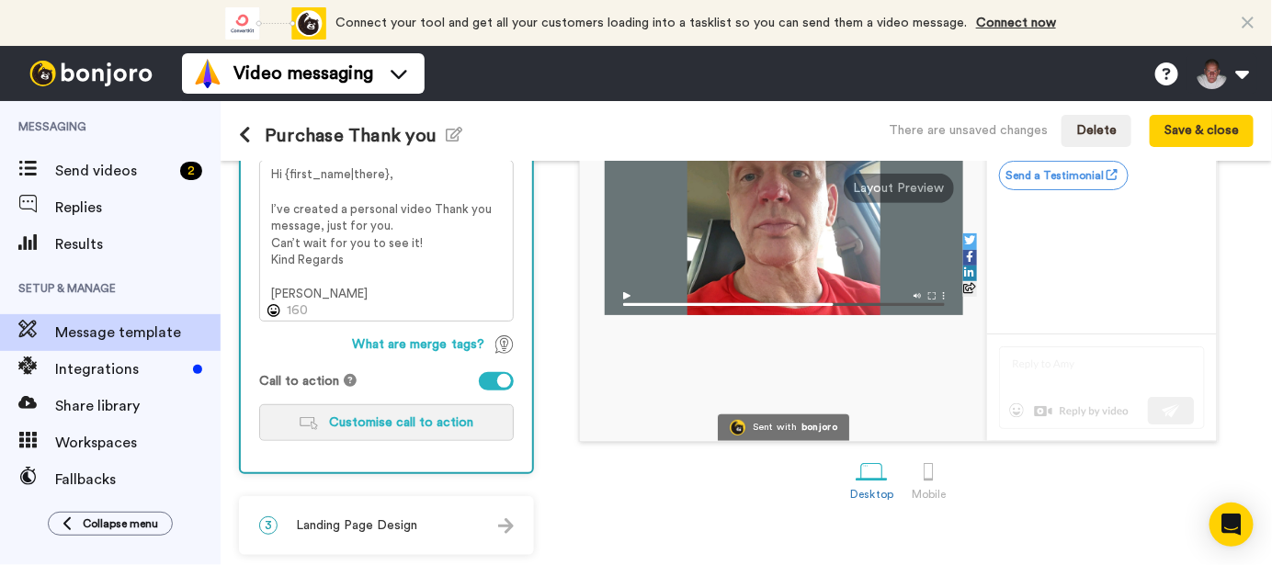
scroll to position [130, 0]
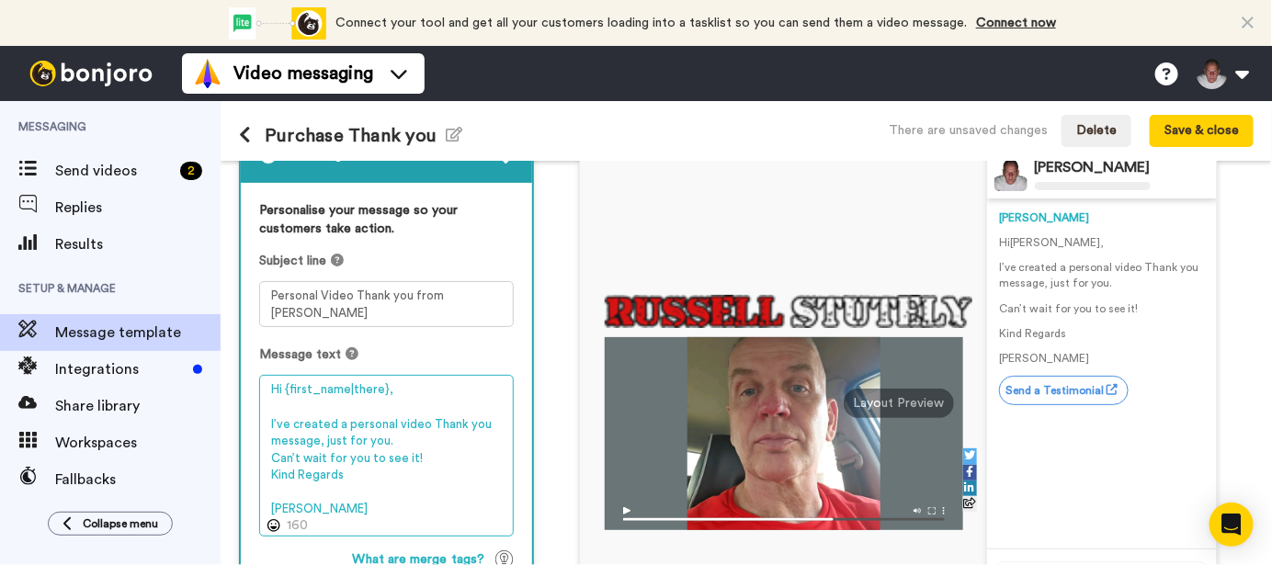
click at [432, 458] on textarea "Hi {first_name|there}, I’ve created a personal video Thank you message, just fo…" at bounding box center [386, 455] width 255 height 161
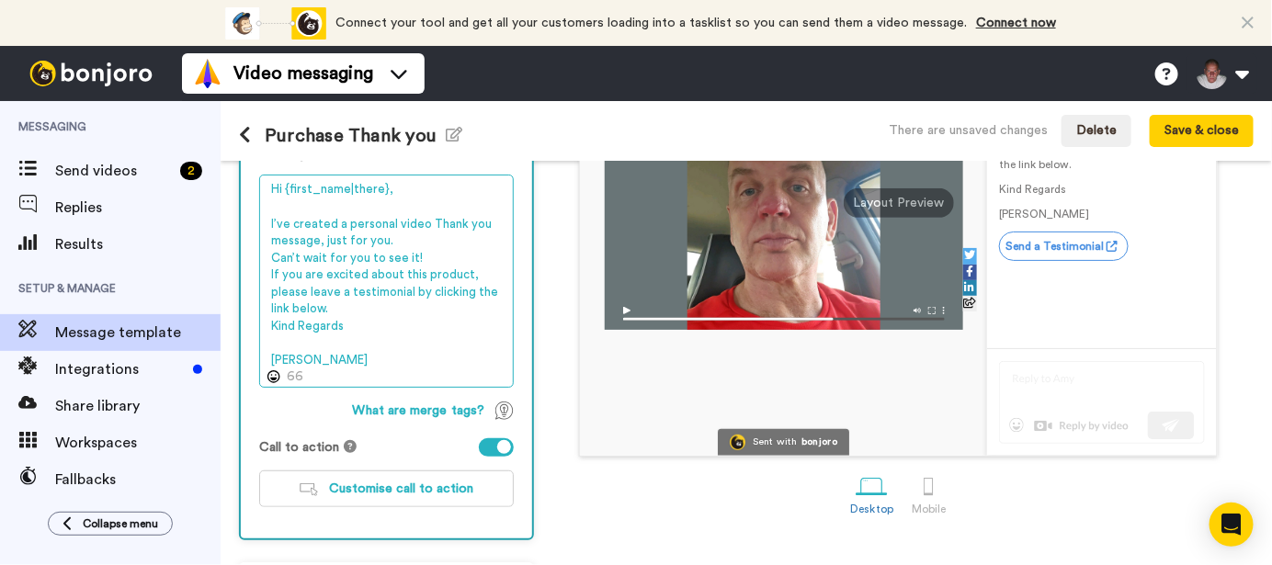
scroll to position [345, 0]
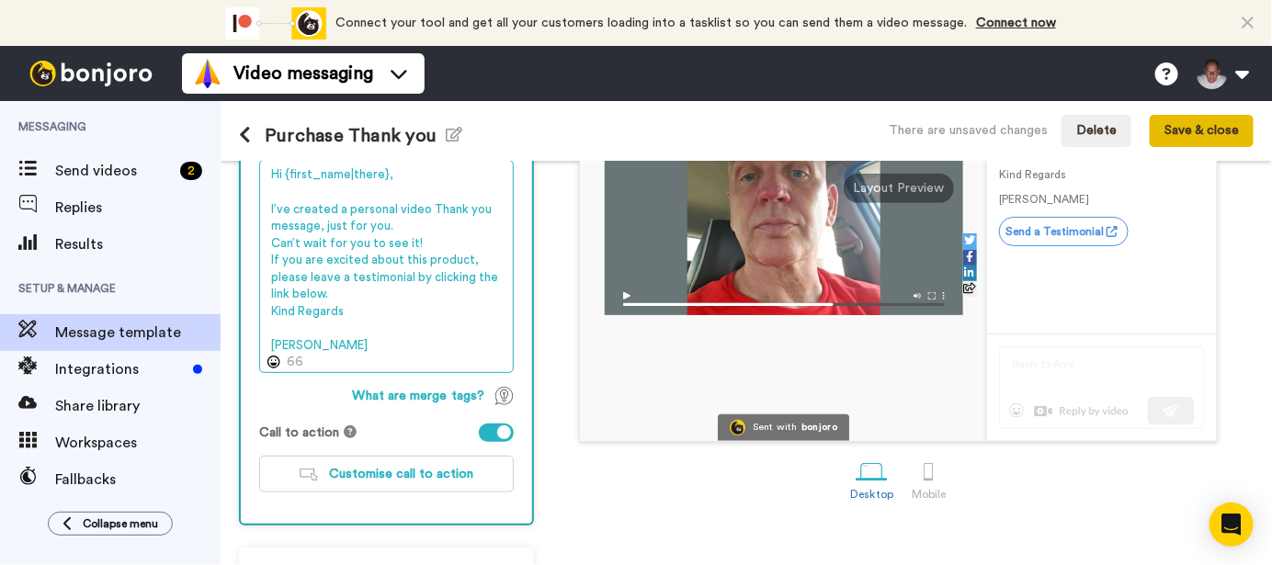
type textarea "Hi {first_name|there}, I’ve created a personal video Thank you message, just fo…"
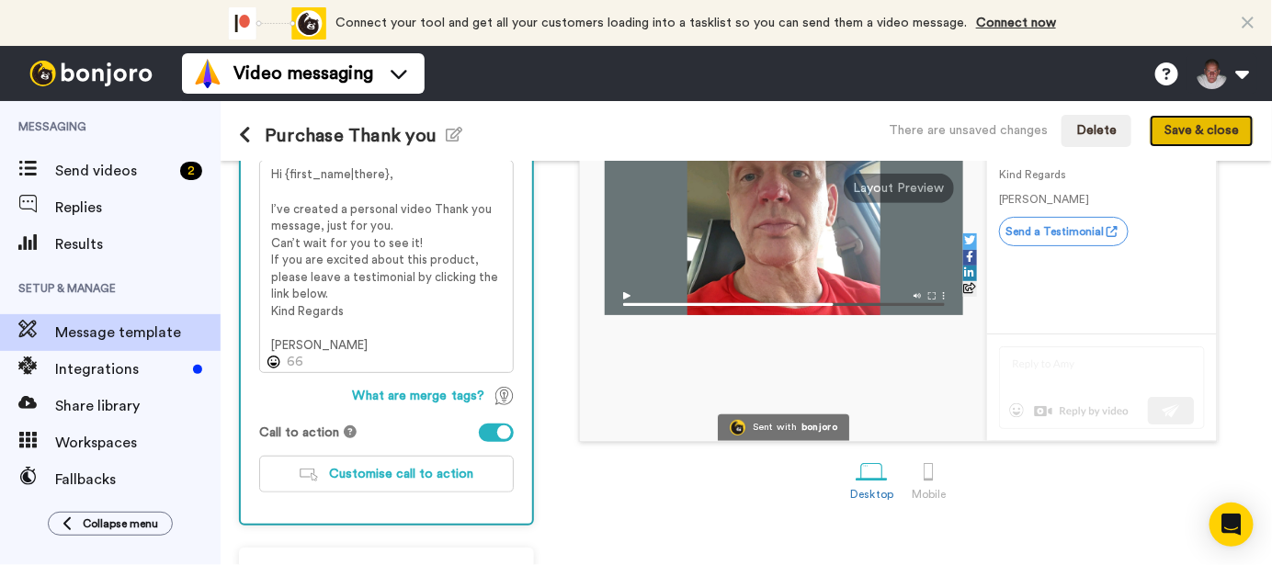
click at [1214, 129] on button "Save & close" at bounding box center [1202, 131] width 104 height 33
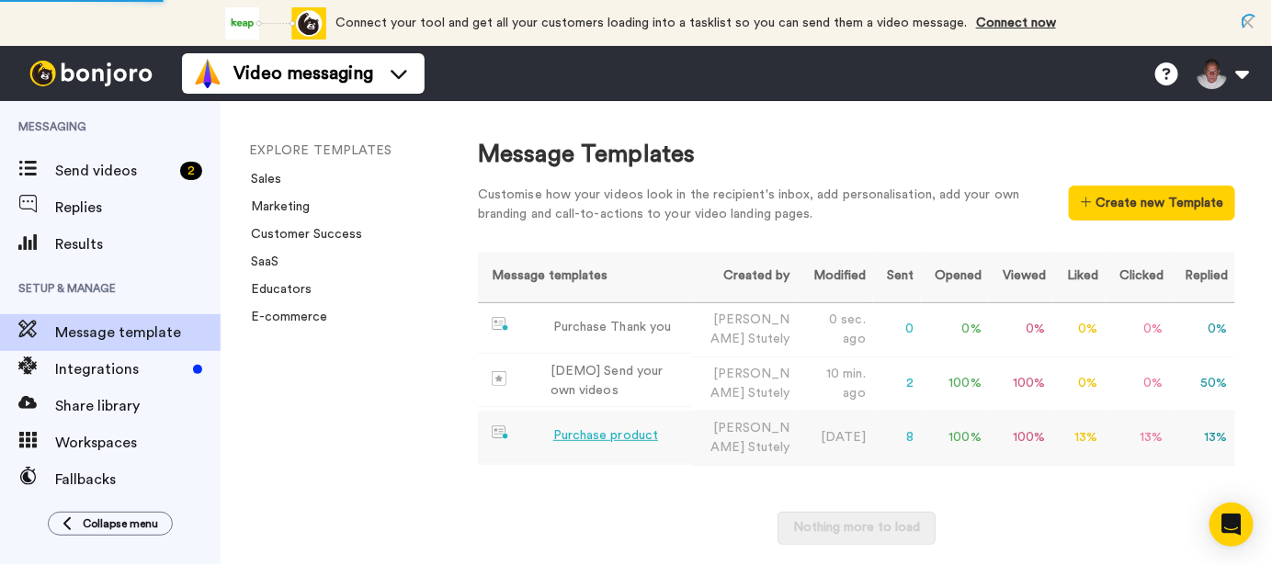
click at [628, 446] on div "Purchase product" at bounding box center [605, 435] width 105 height 19
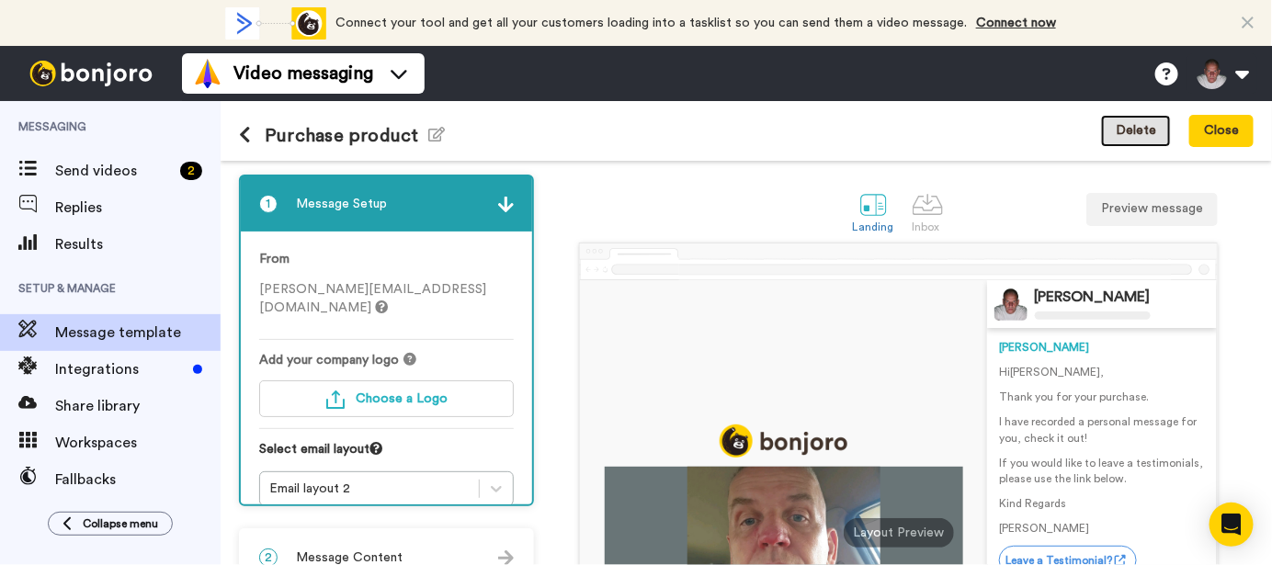
click at [1145, 130] on button "Delete" at bounding box center [1136, 131] width 70 height 33
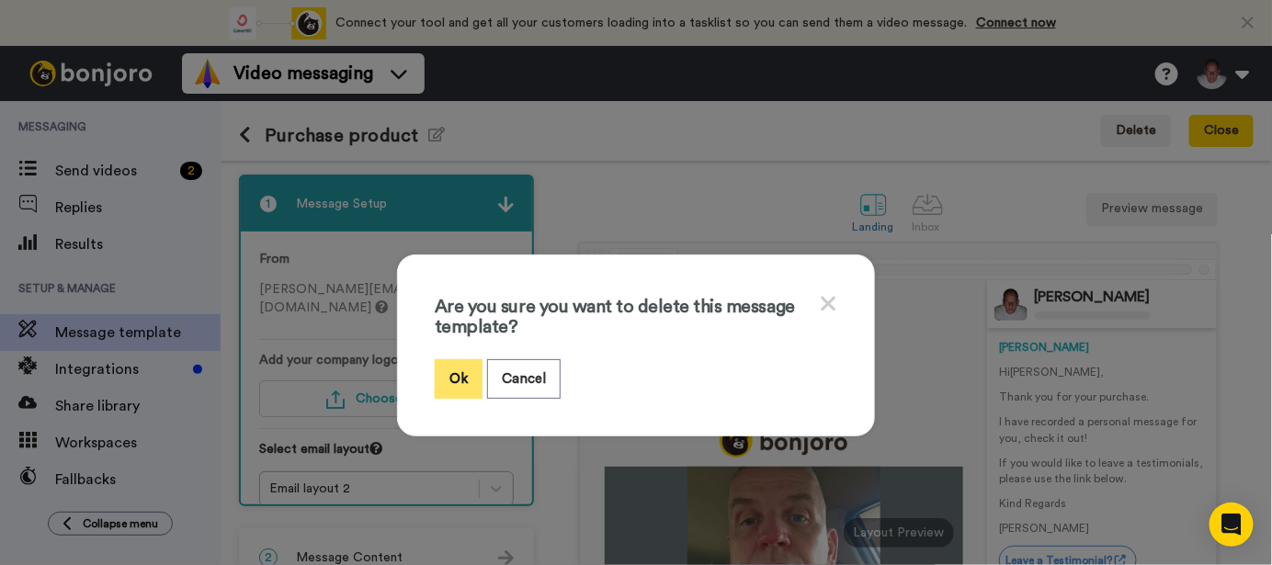
click at [446, 369] on button "Ok" at bounding box center [459, 379] width 48 height 40
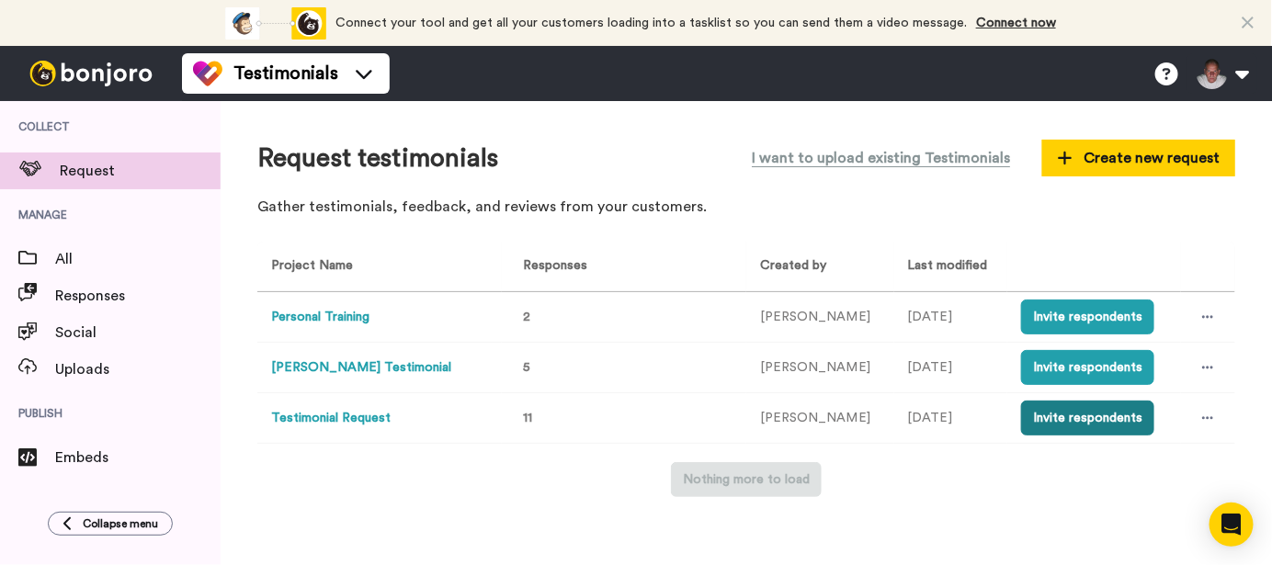
click at [1058, 419] on button "Invite respondents" at bounding box center [1087, 418] width 133 height 35
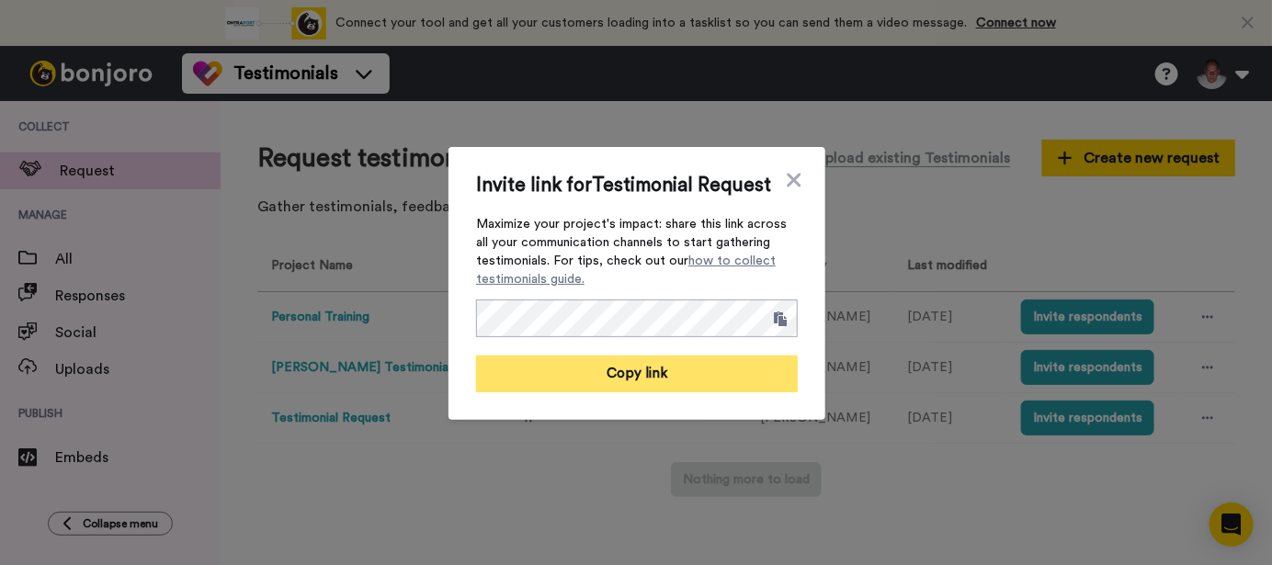
click at [652, 371] on button "Copy link" at bounding box center [637, 374] width 322 height 37
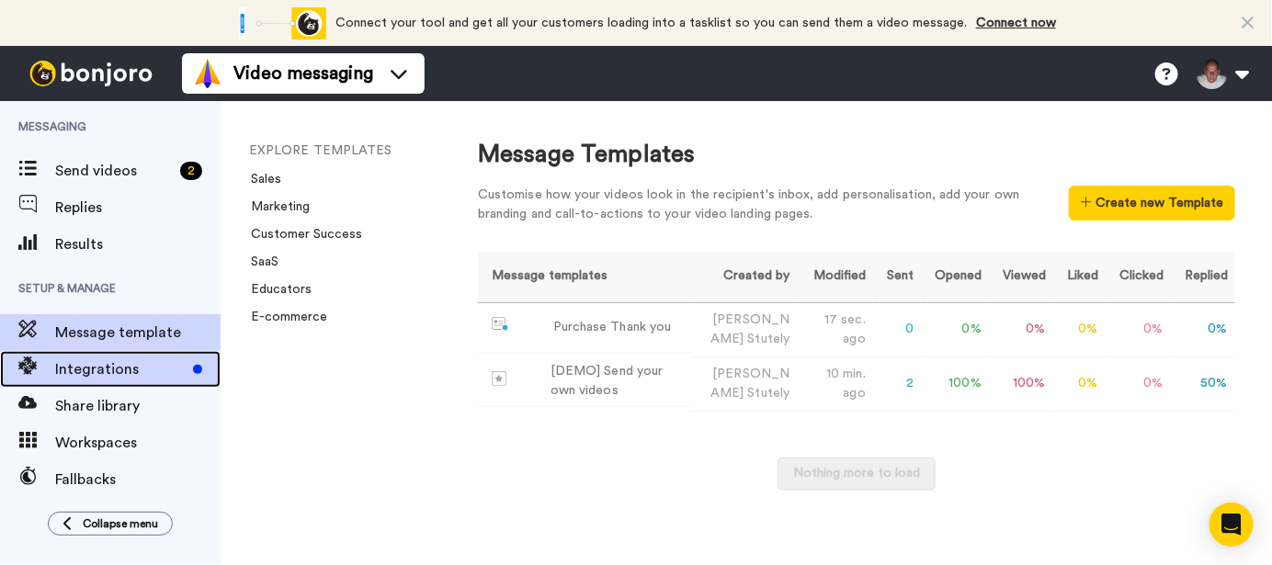
click at [87, 366] on span "Integrations" at bounding box center [120, 369] width 130 height 22
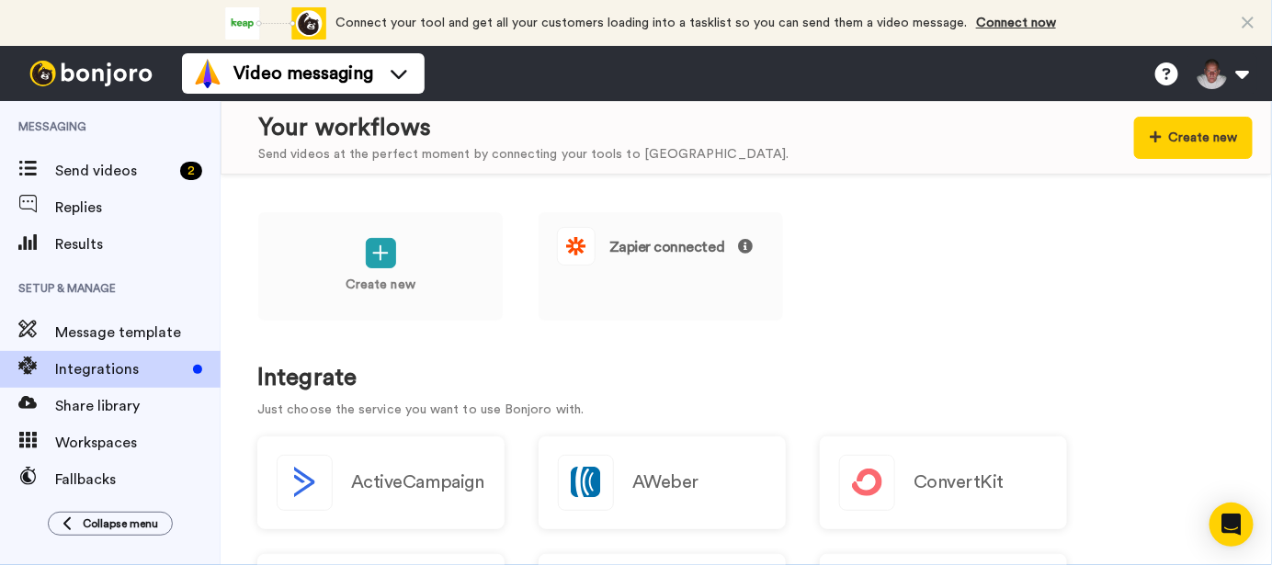
drag, startPoint x: 732, startPoint y: 270, endPoint x: 1010, endPoint y: 294, distance: 278.5
click at [1010, 294] on div "Create new Zapier connected" at bounding box center [746, 278] width 978 height 135
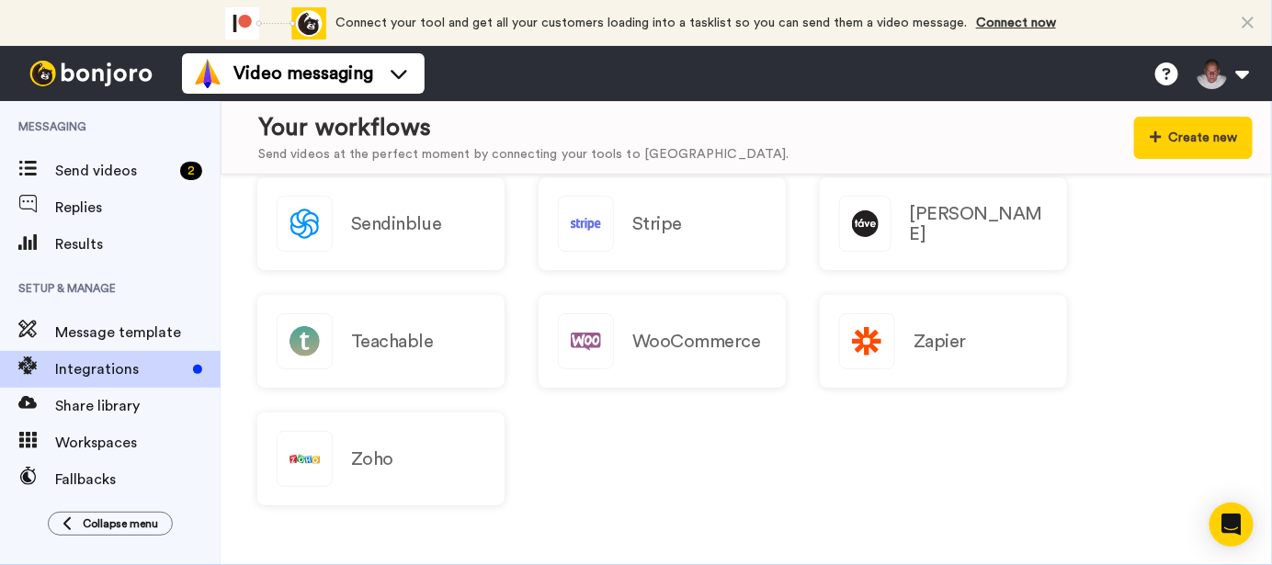
scroll to position [1967, 0]
